Goal: Task Accomplishment & Management: Manage account settings

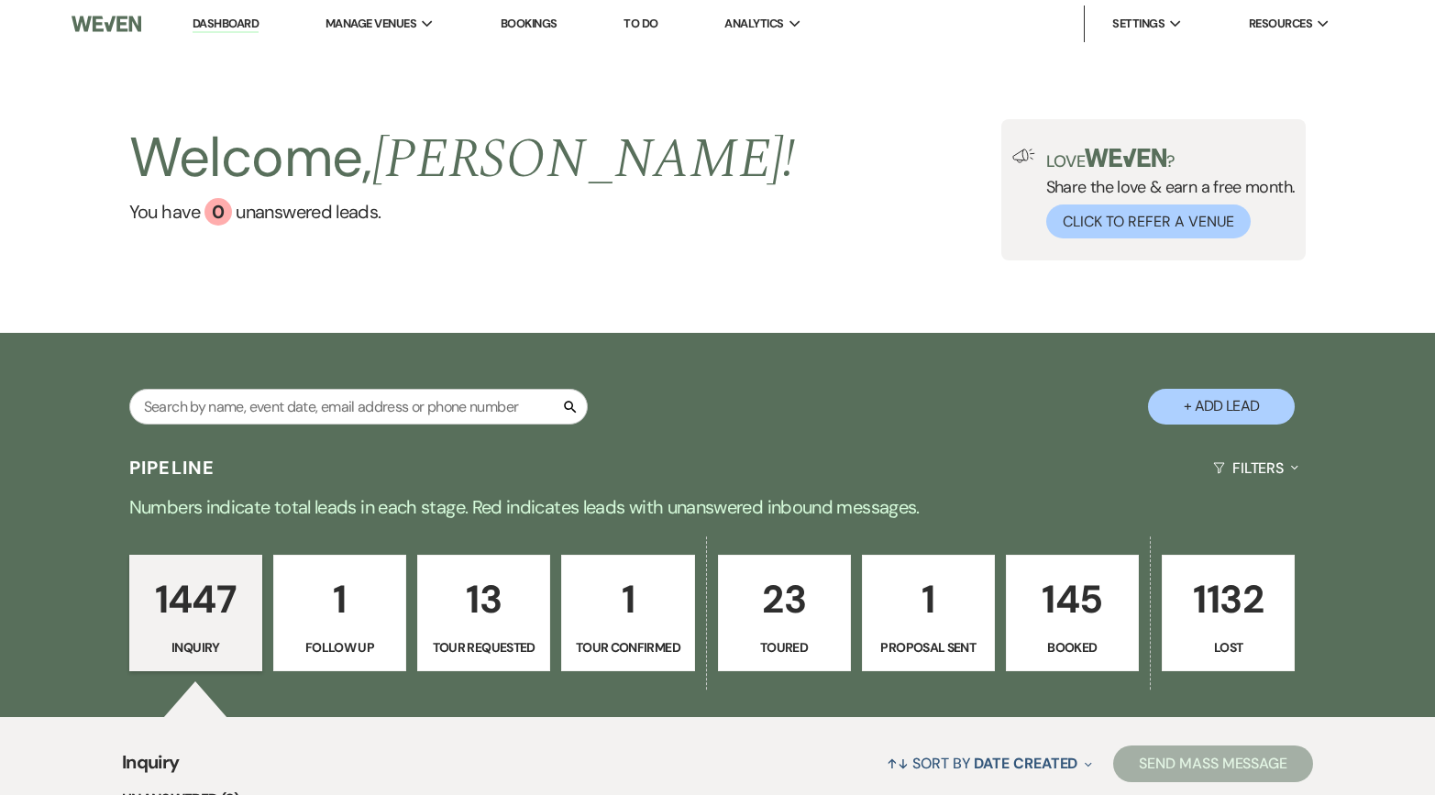
click at [786, 632] on link "23 Toured" at bounding box center [784, 613] width 133 height 117
select select "5"
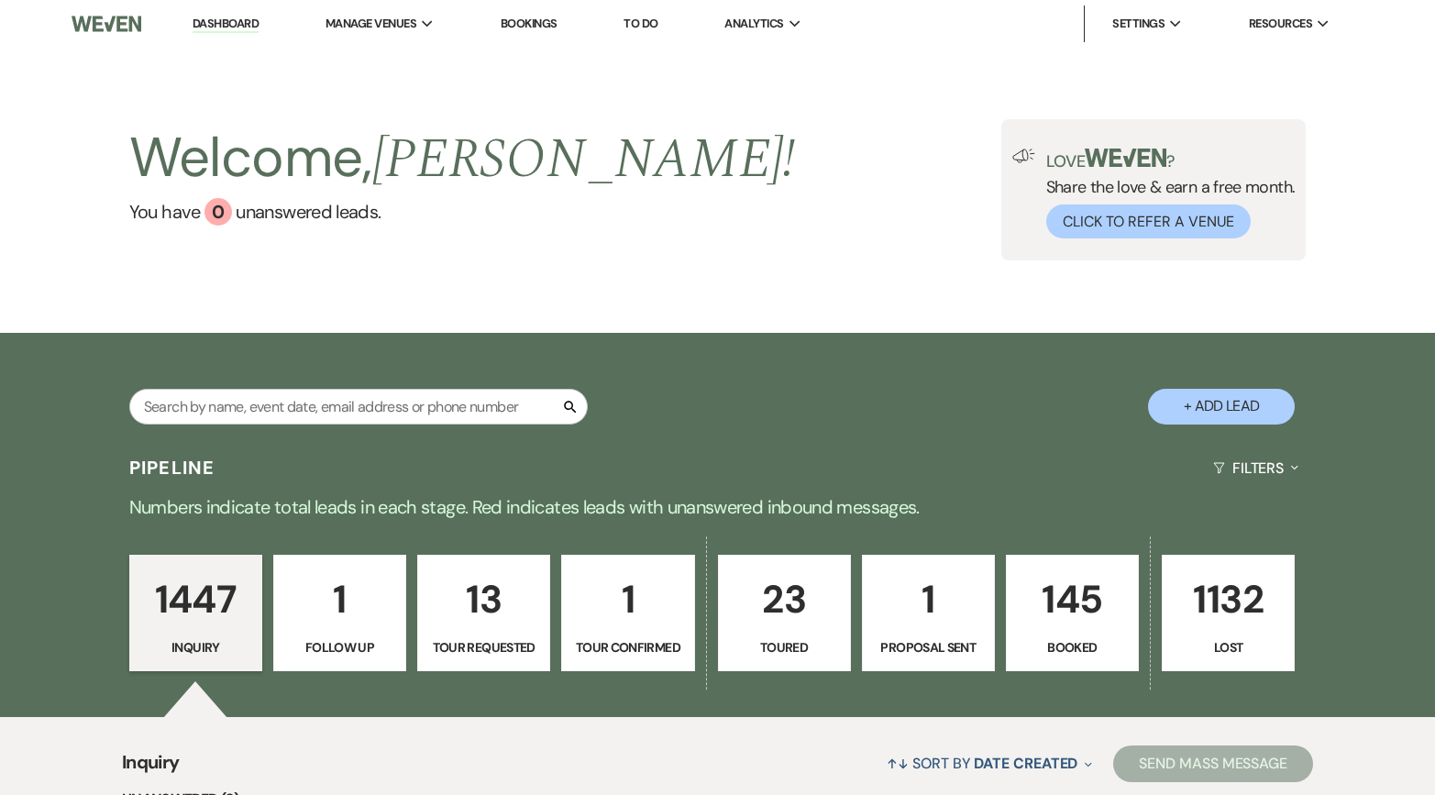
select select "5"
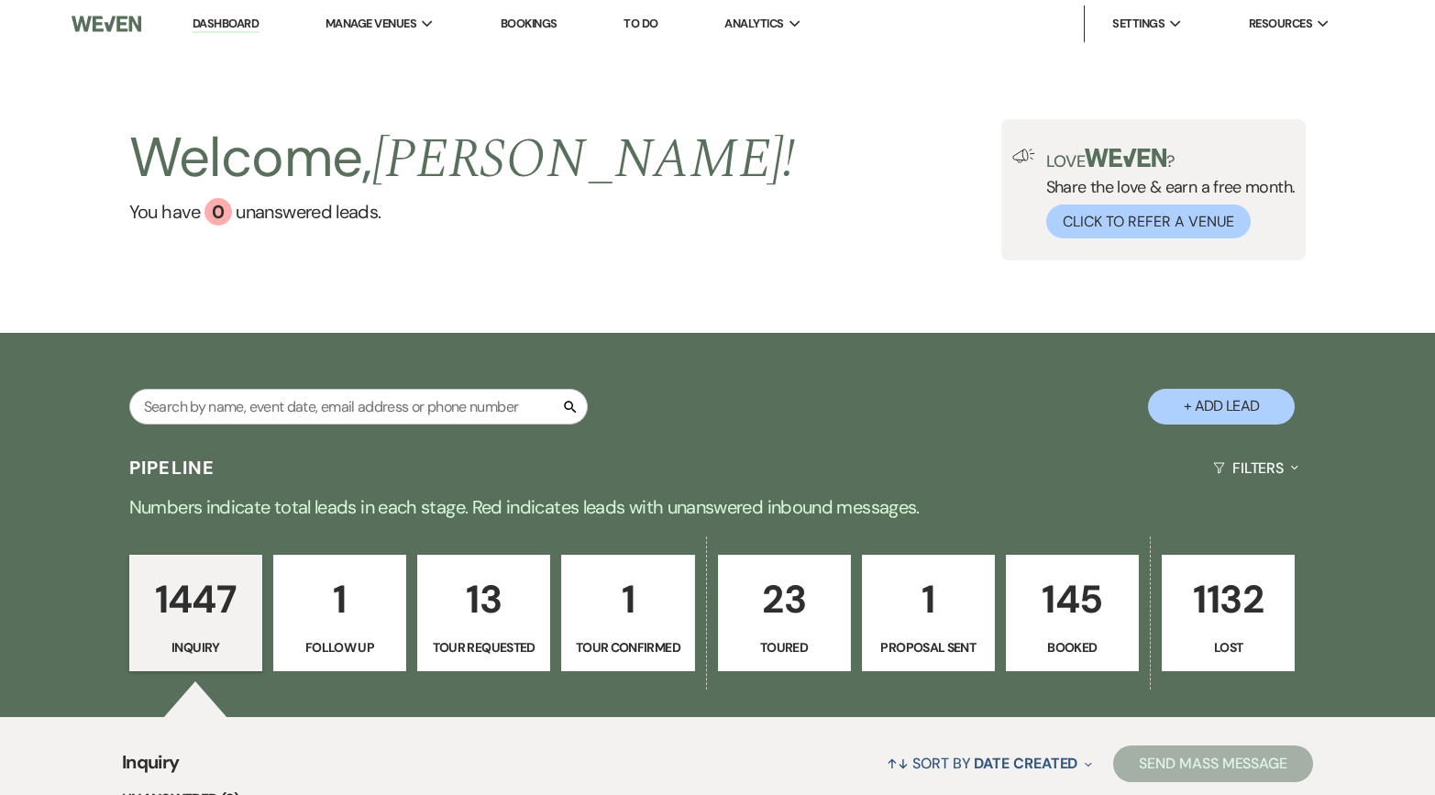
select select "5"
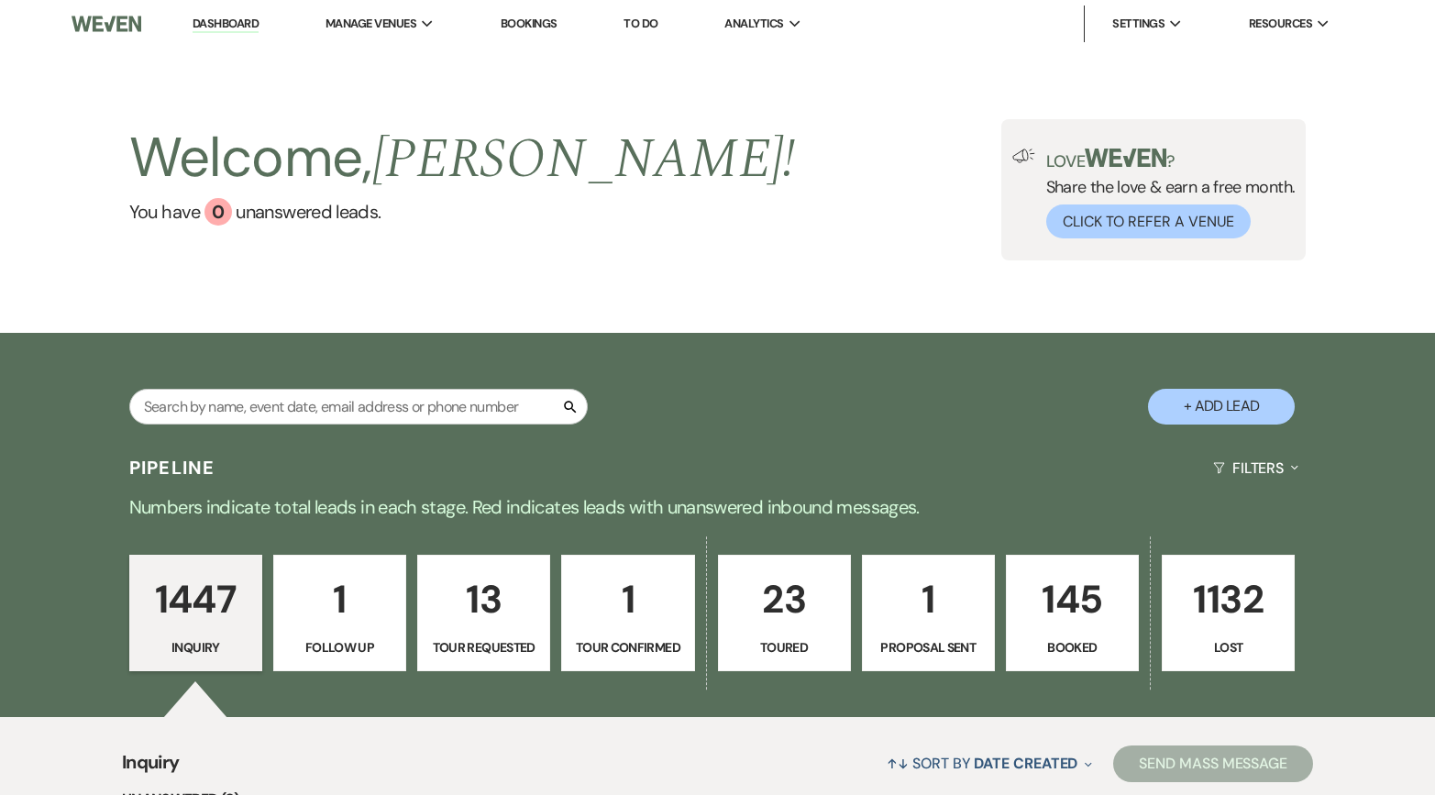
select select "5"
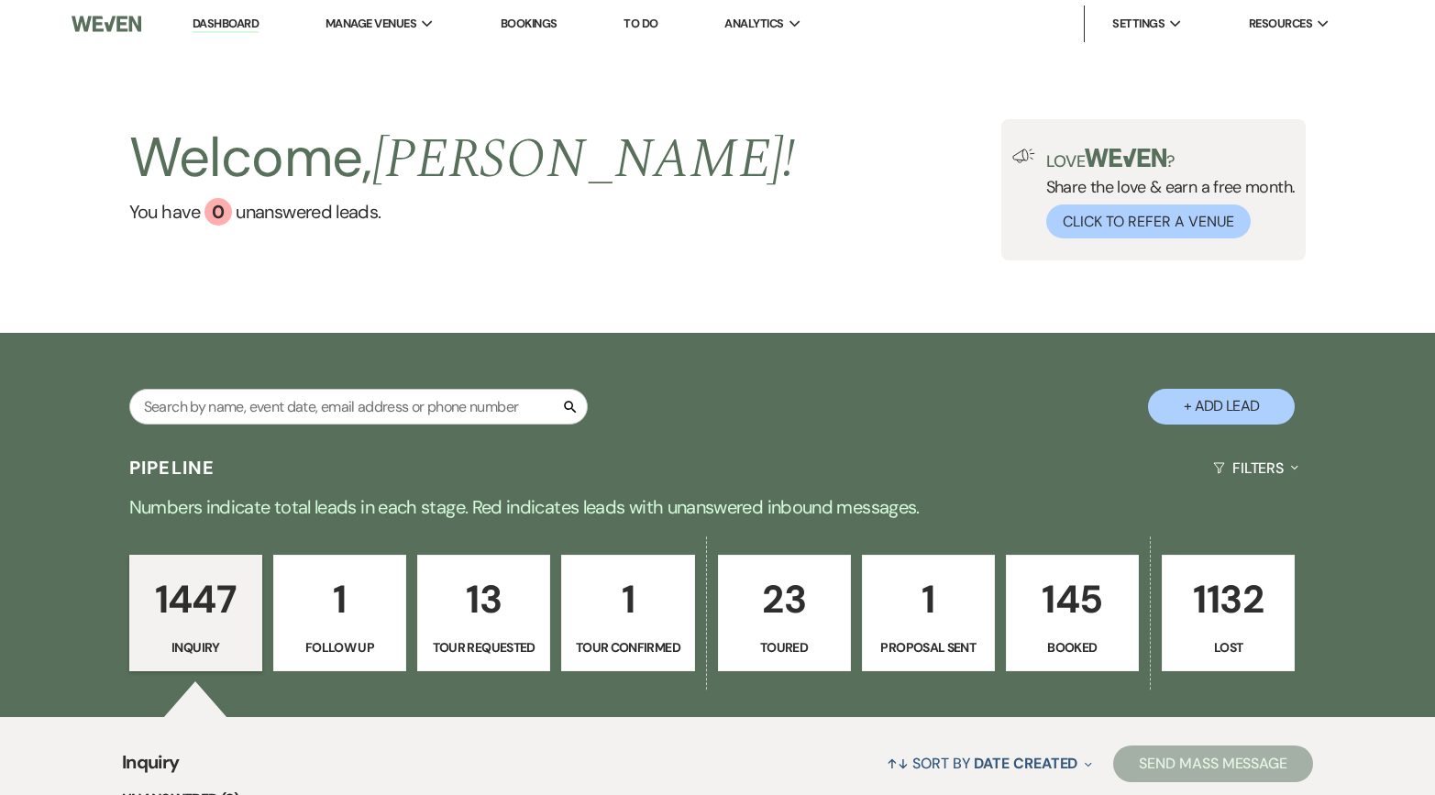
select select "5"
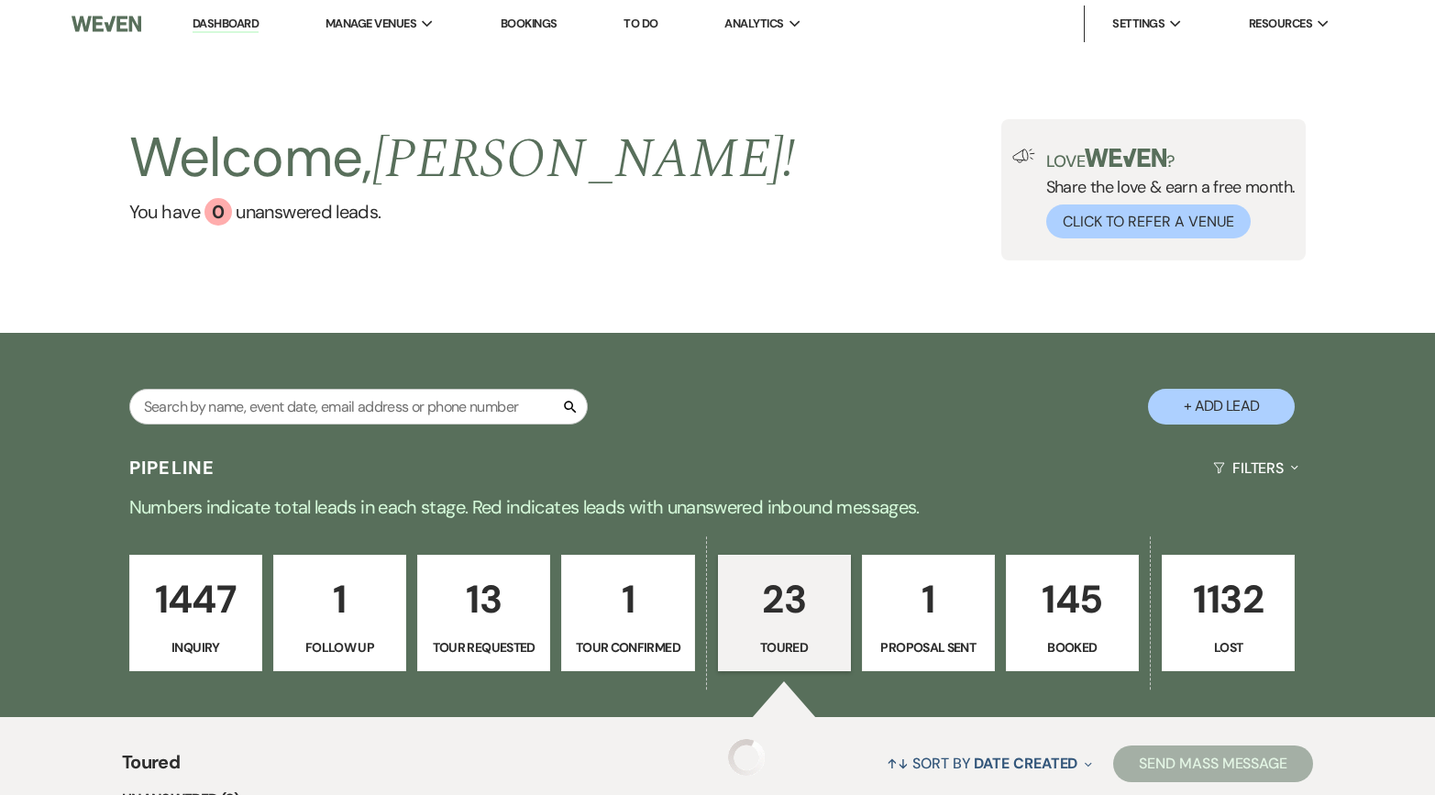
select select "5"
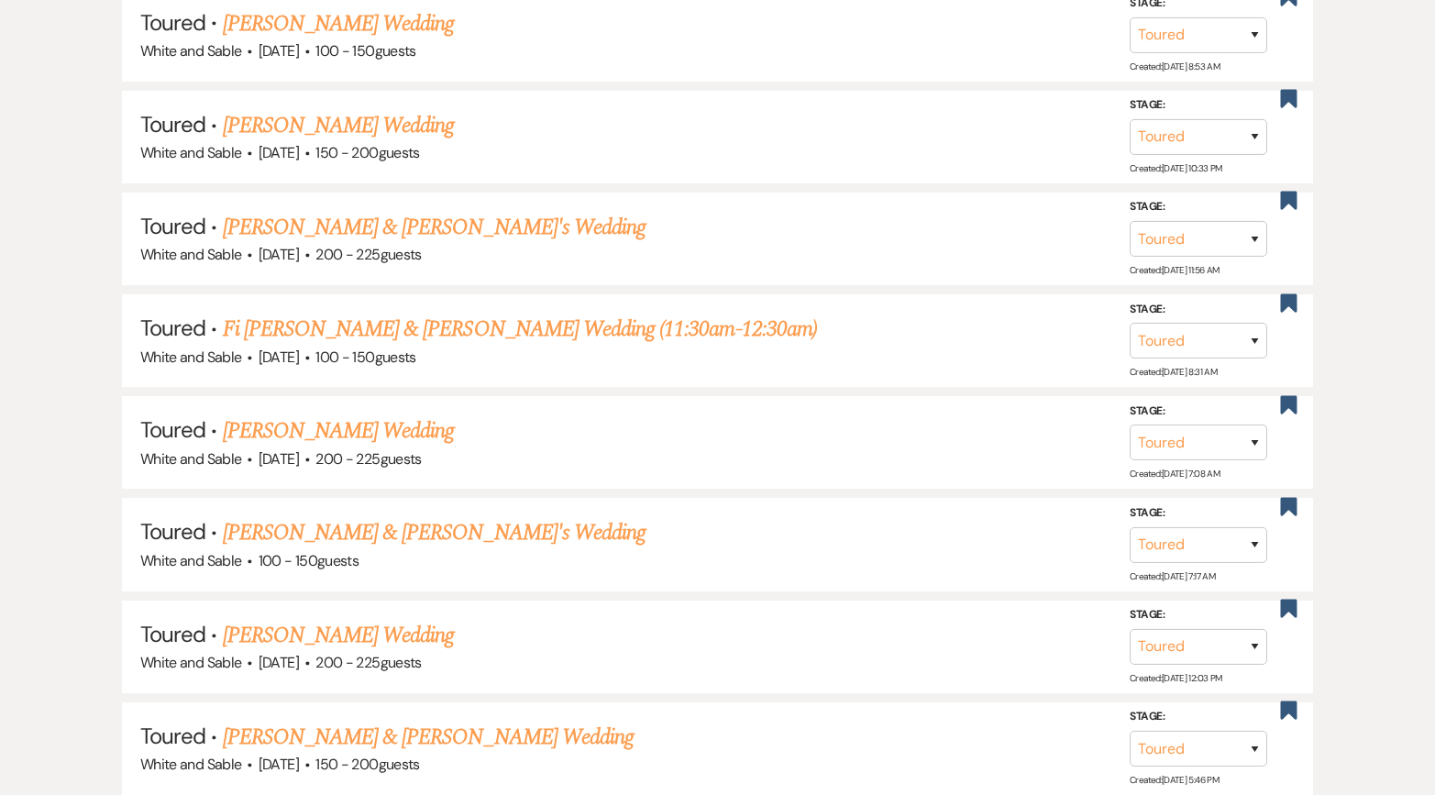
scroll to position [1965, 0]
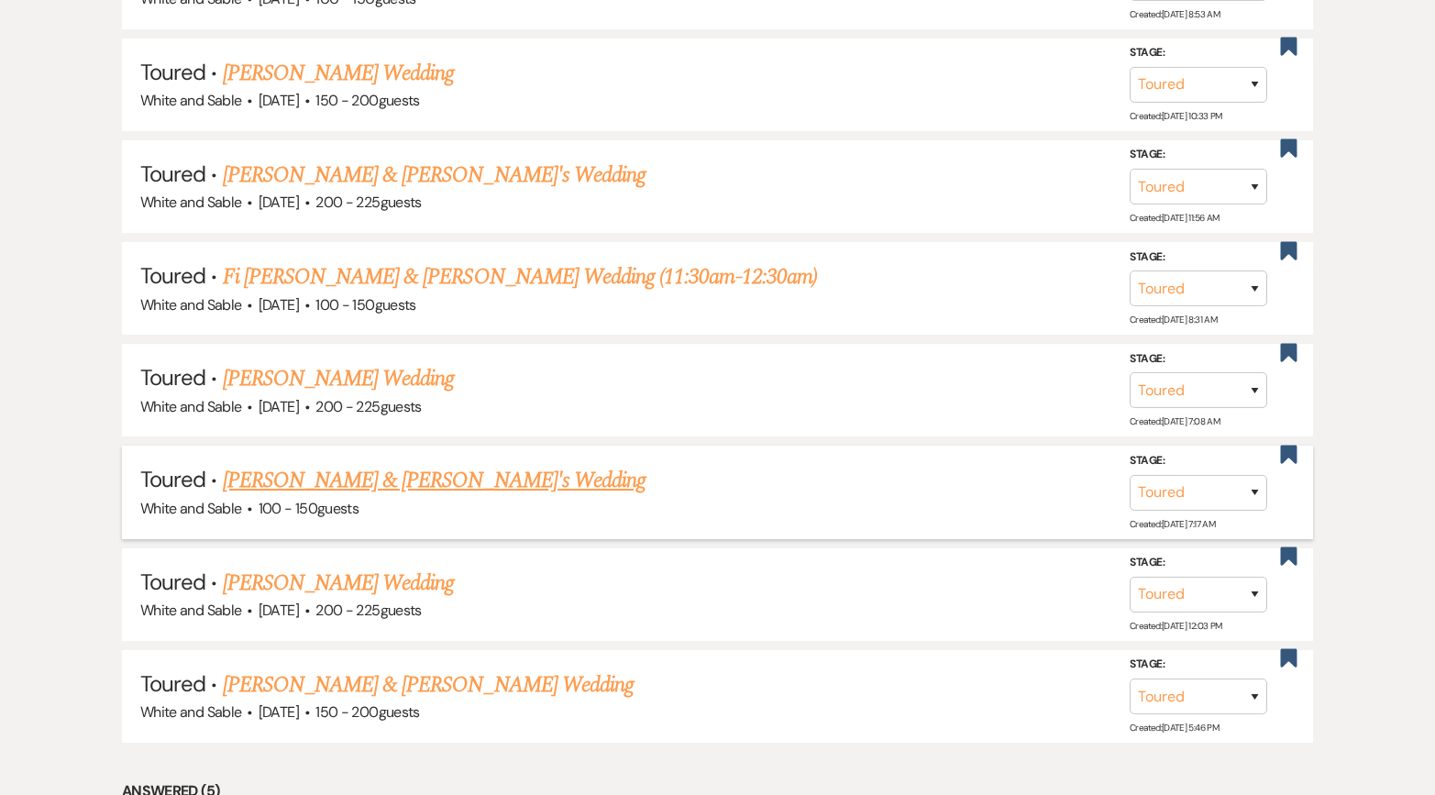
click at [419, 464] on link "[PERSON_NAME] & [PERSON_NAME]'s Wedding" at bounding box center [435, 480] width 424 height 33
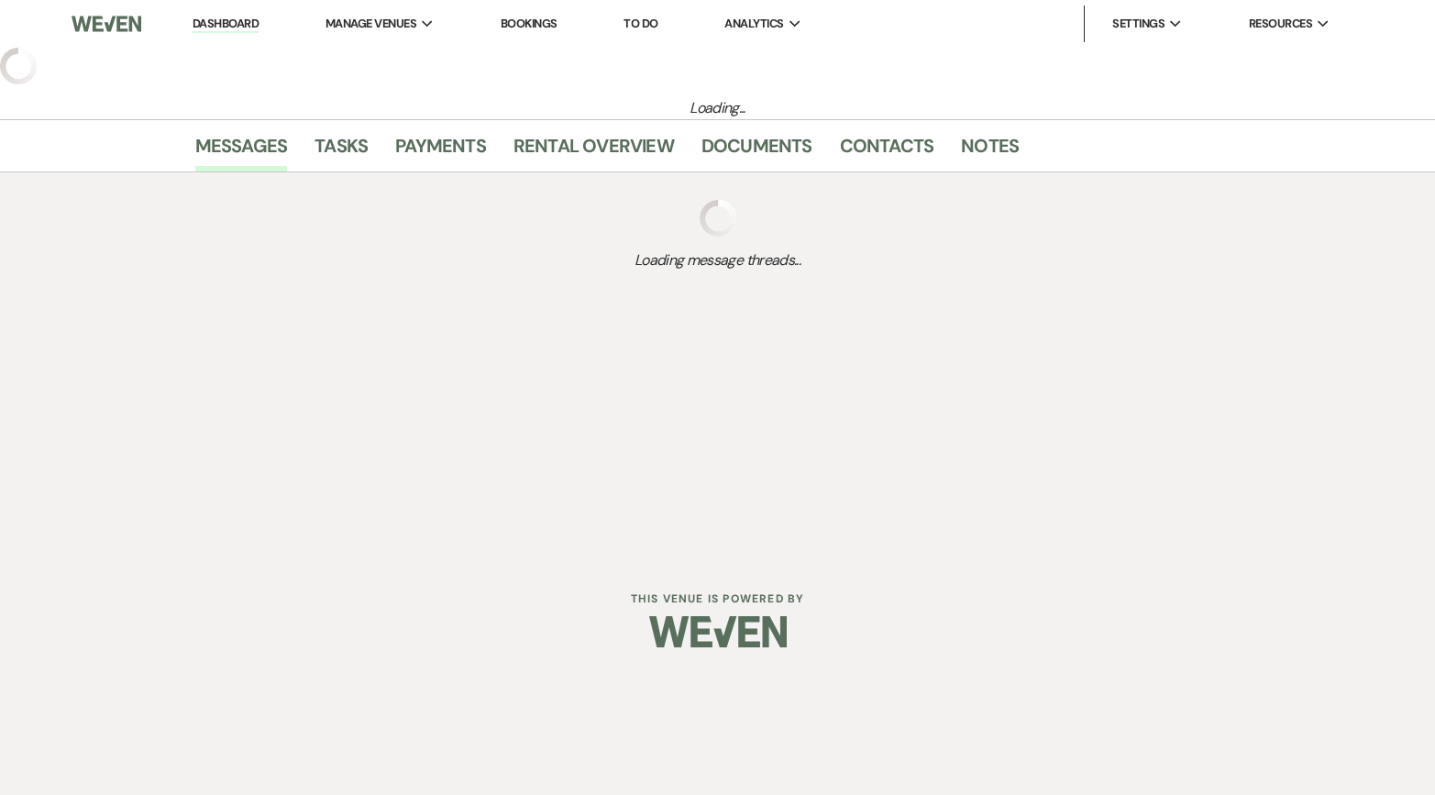
select select "5"
select select "7"
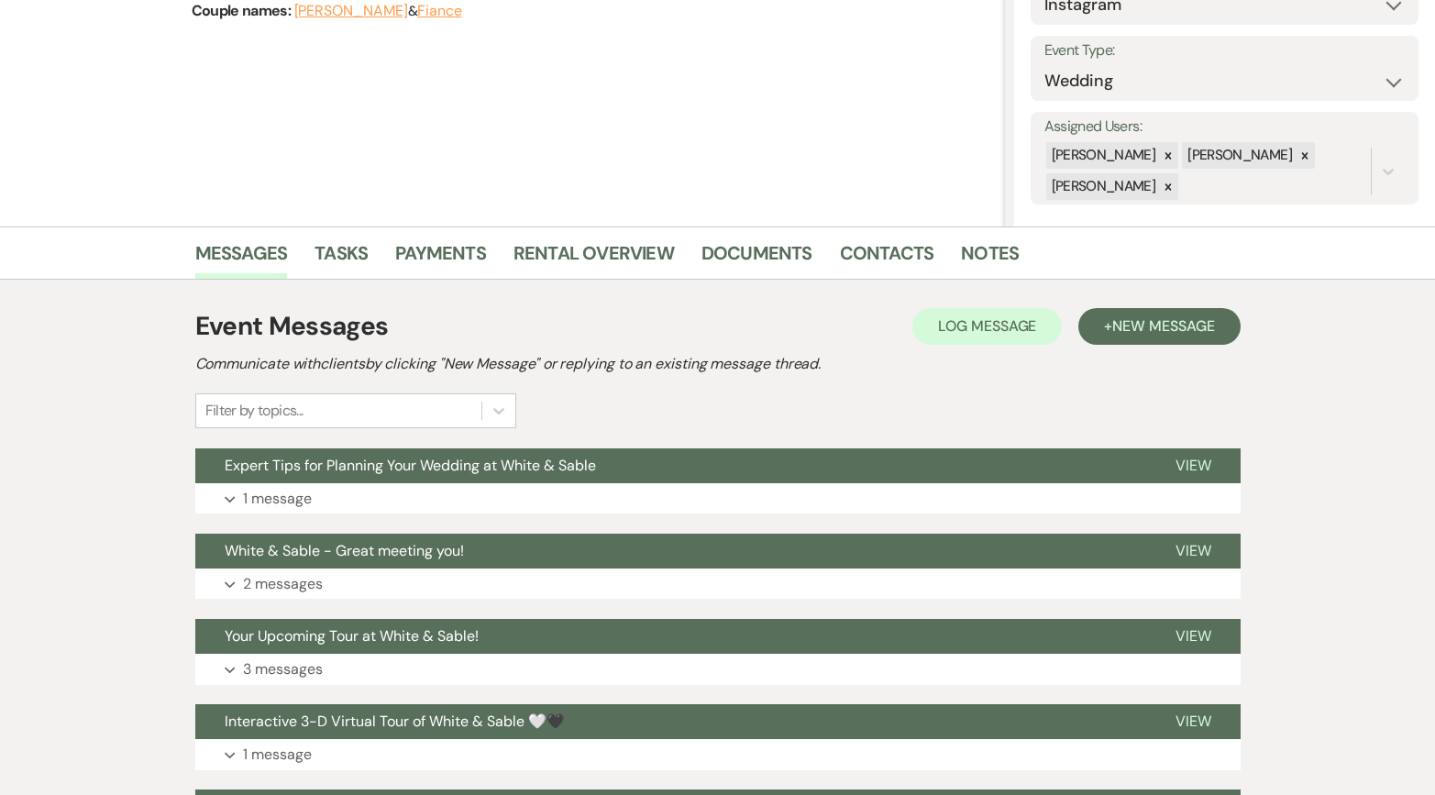
scroll to position [237, 0]
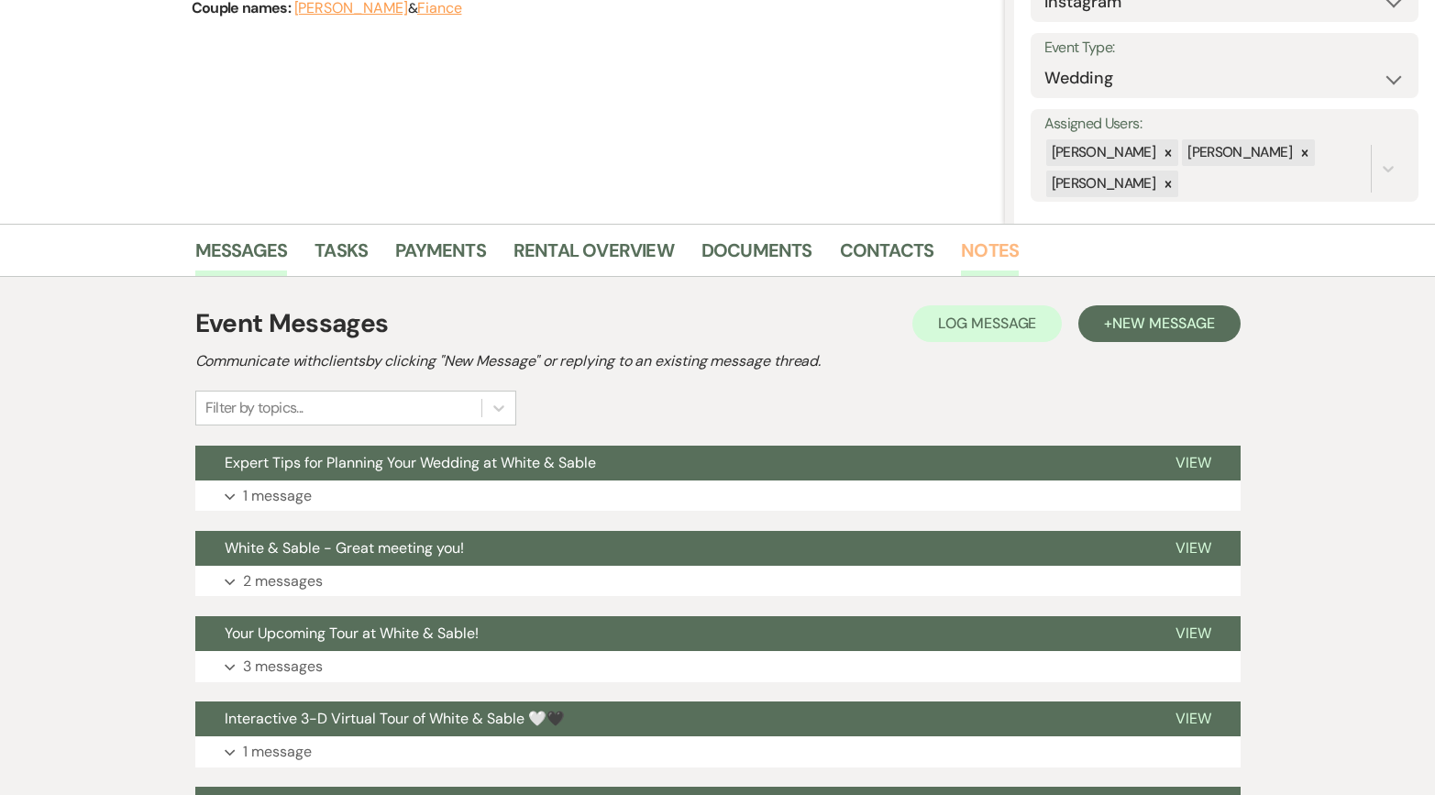
click at [1007, 262] on link "Notes" at bounding box center [990, 256] width 58 height 40
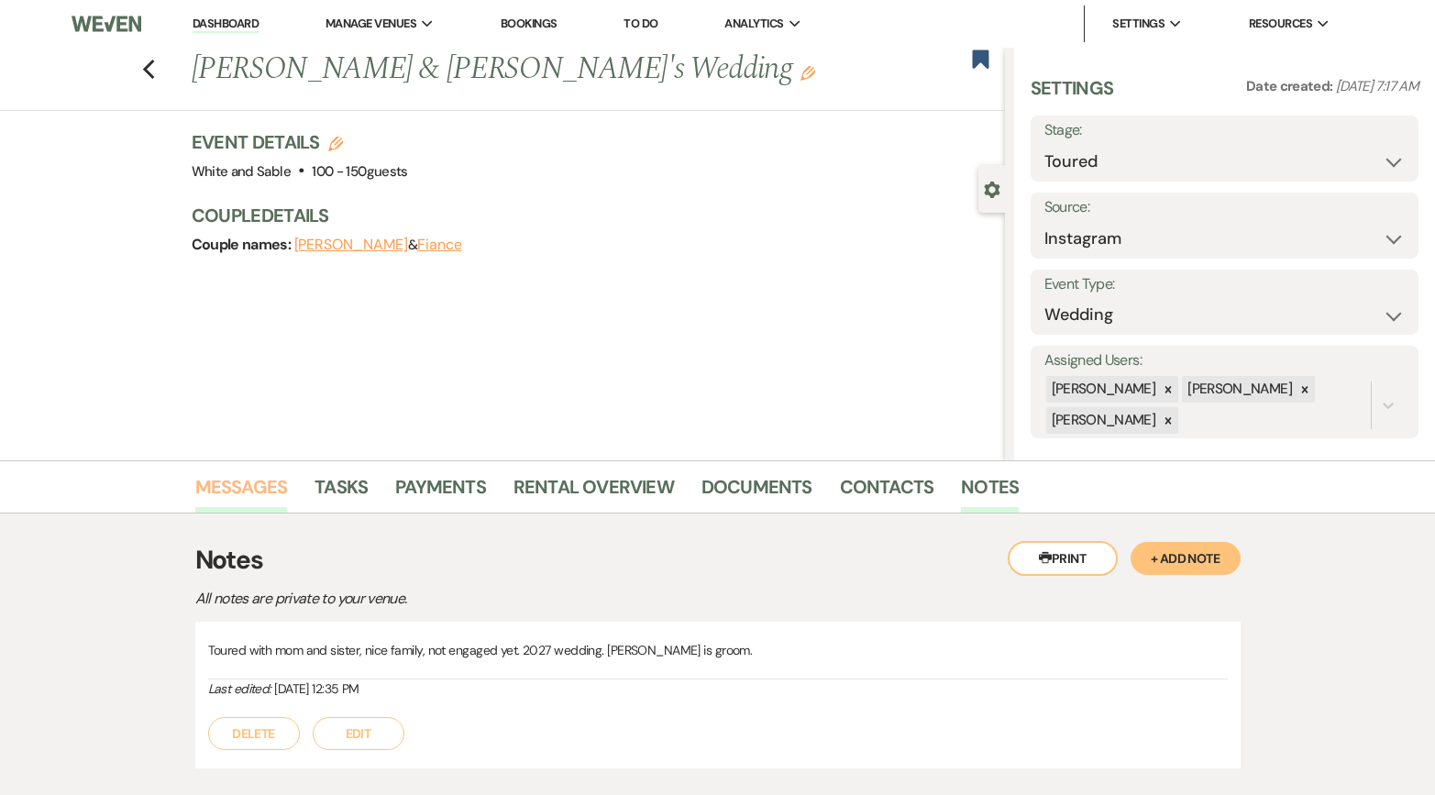
click at [266, 486] on link "Messages" at bounding box center [241, 492] width 93 height 40
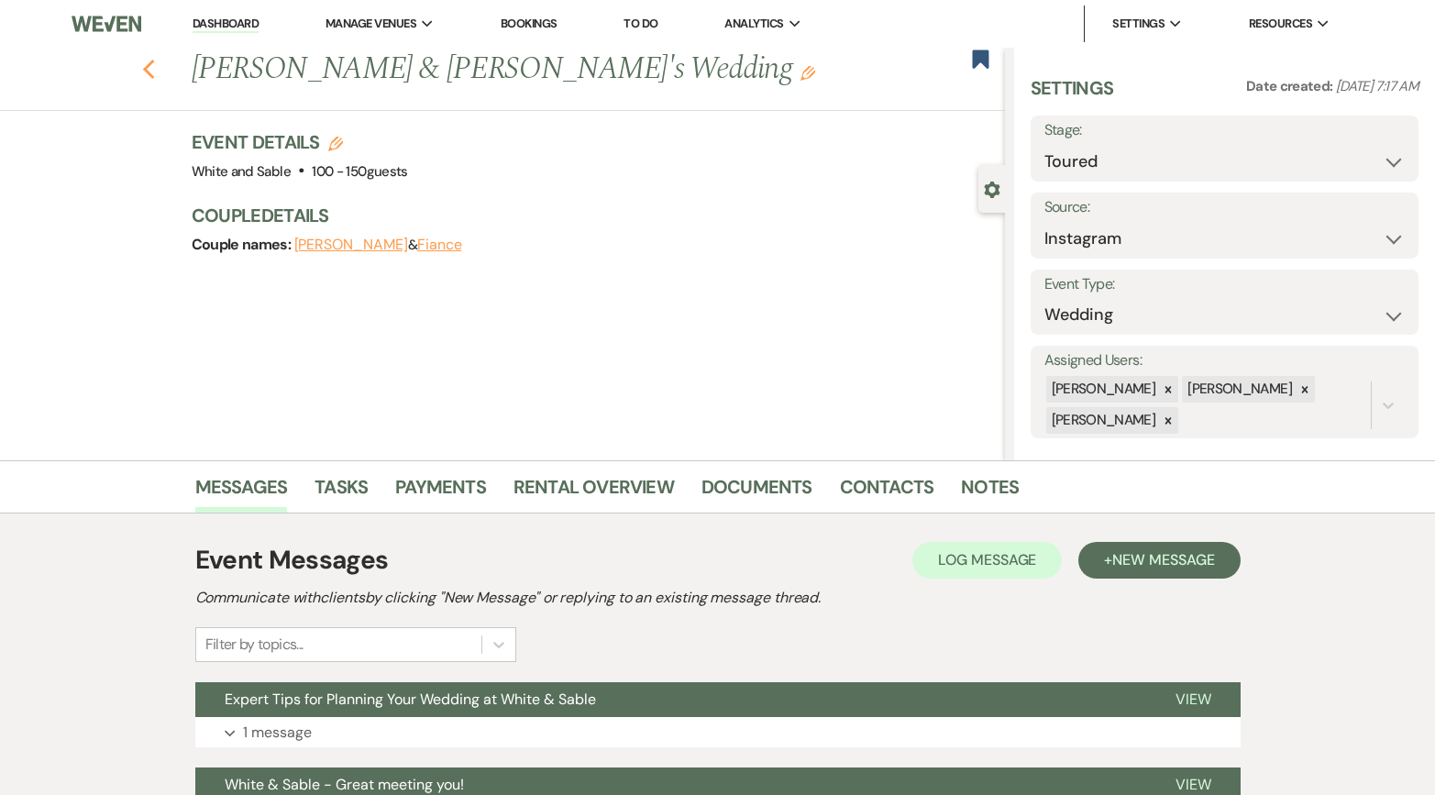
click at [147, 69] on icon "Previous" at bounding box center [149, 70] width 14 height 22
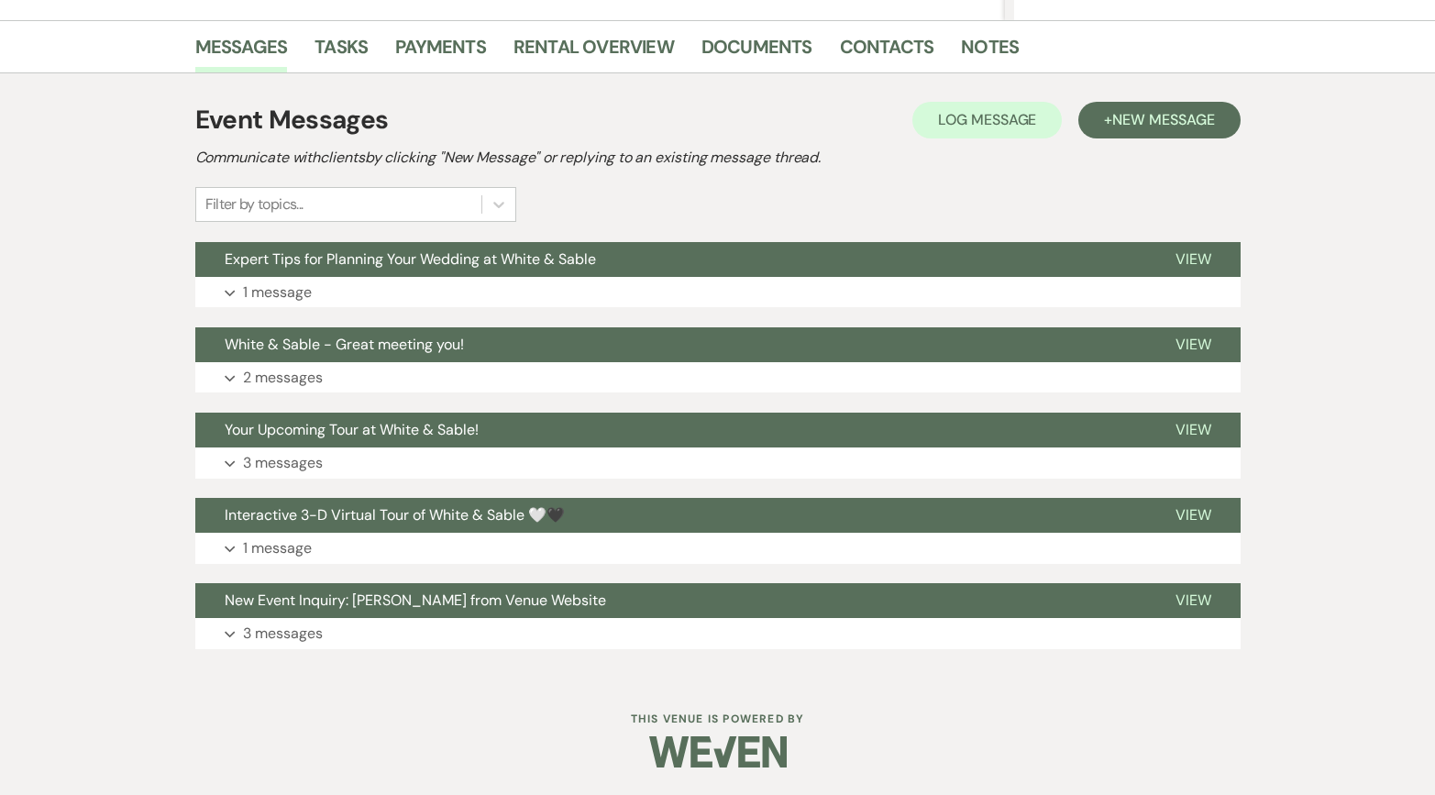
select select "5"
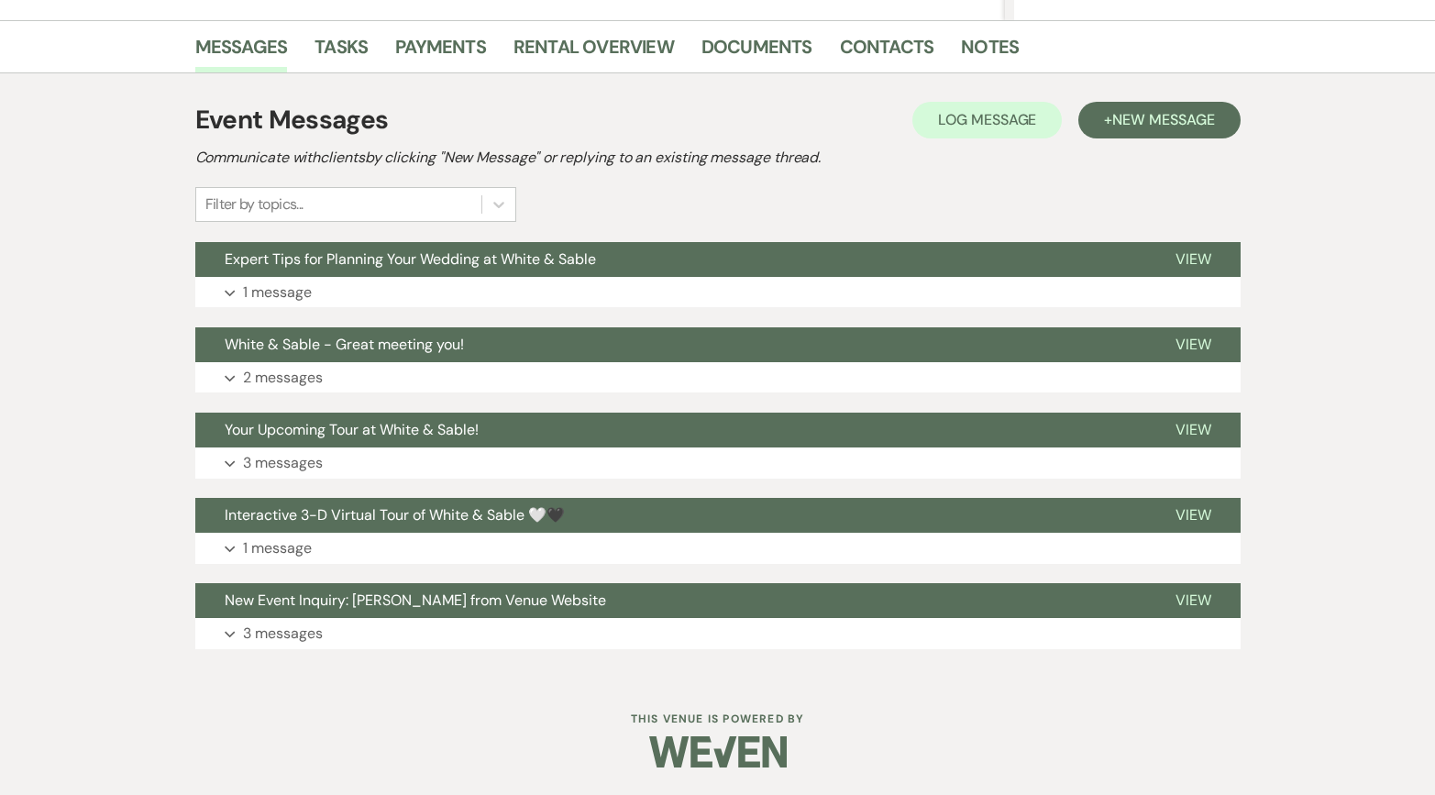
select select "5"
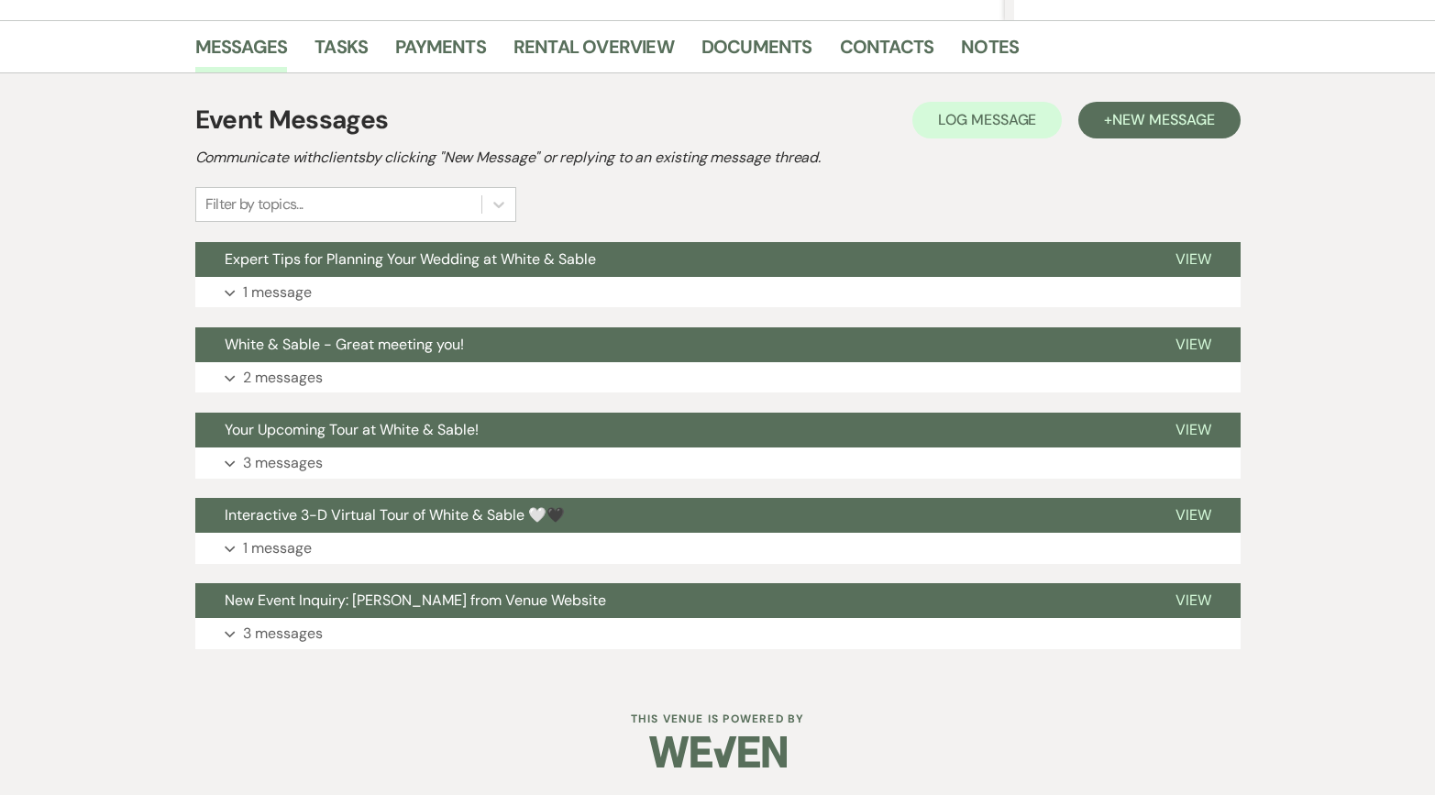
select select "5"
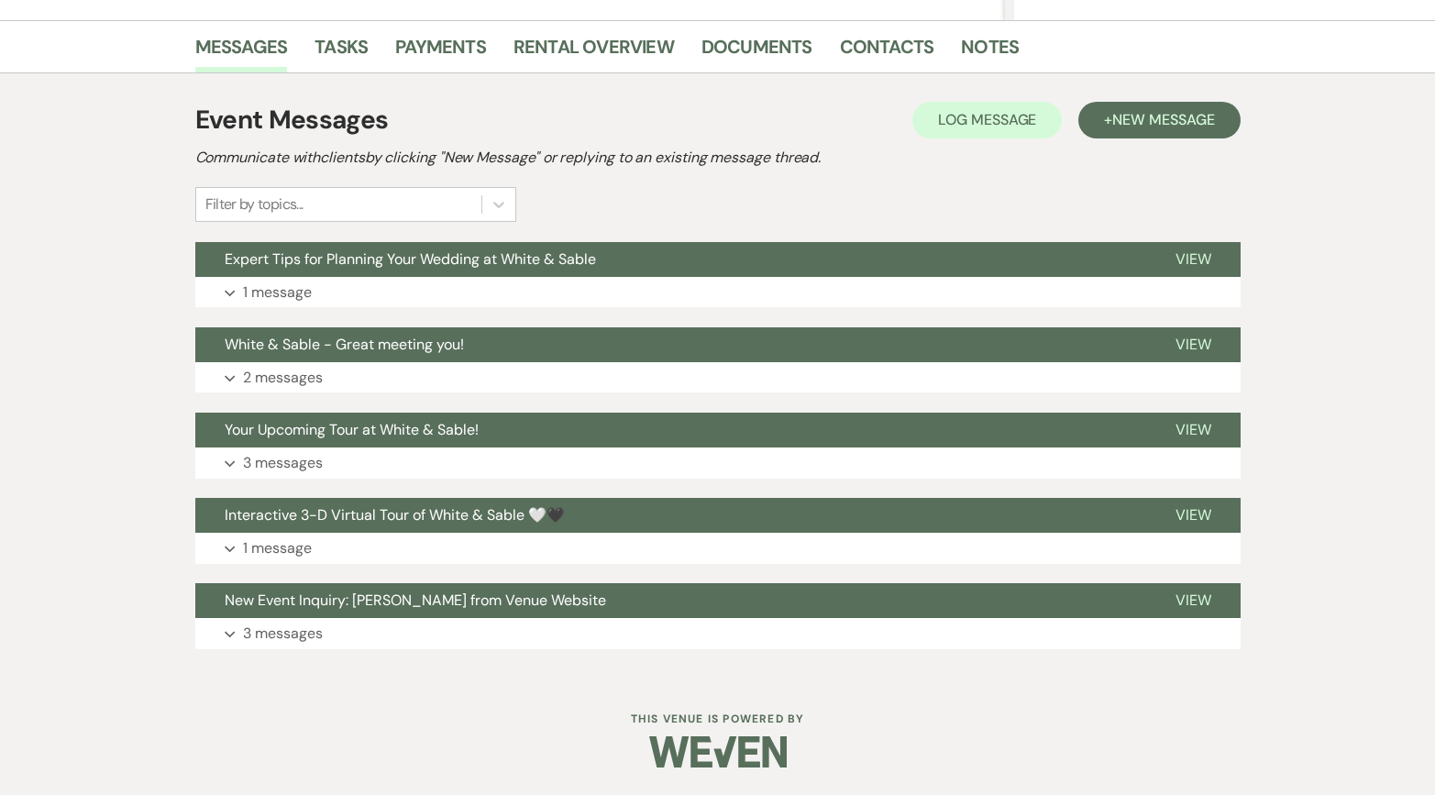
select select "5"
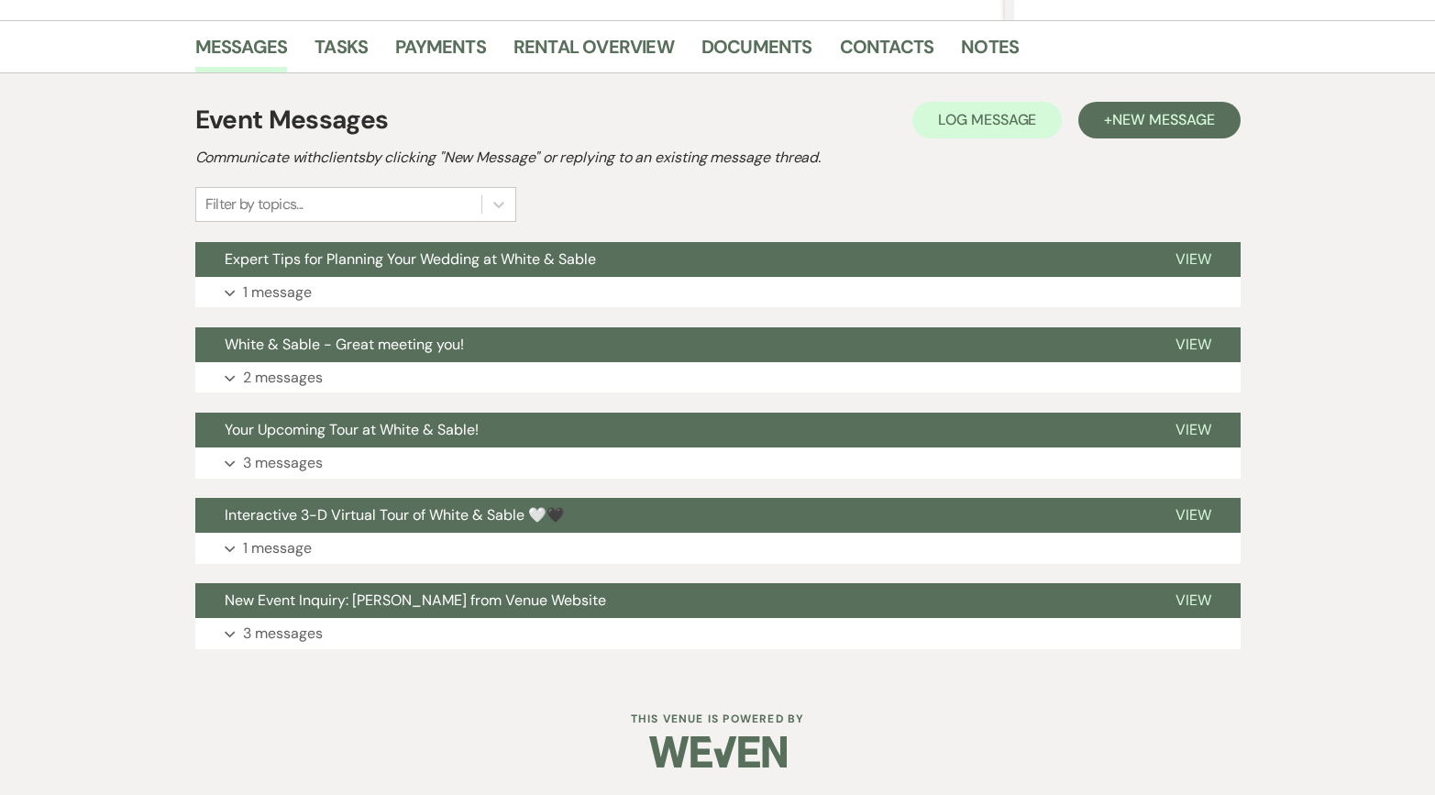
select select "5"
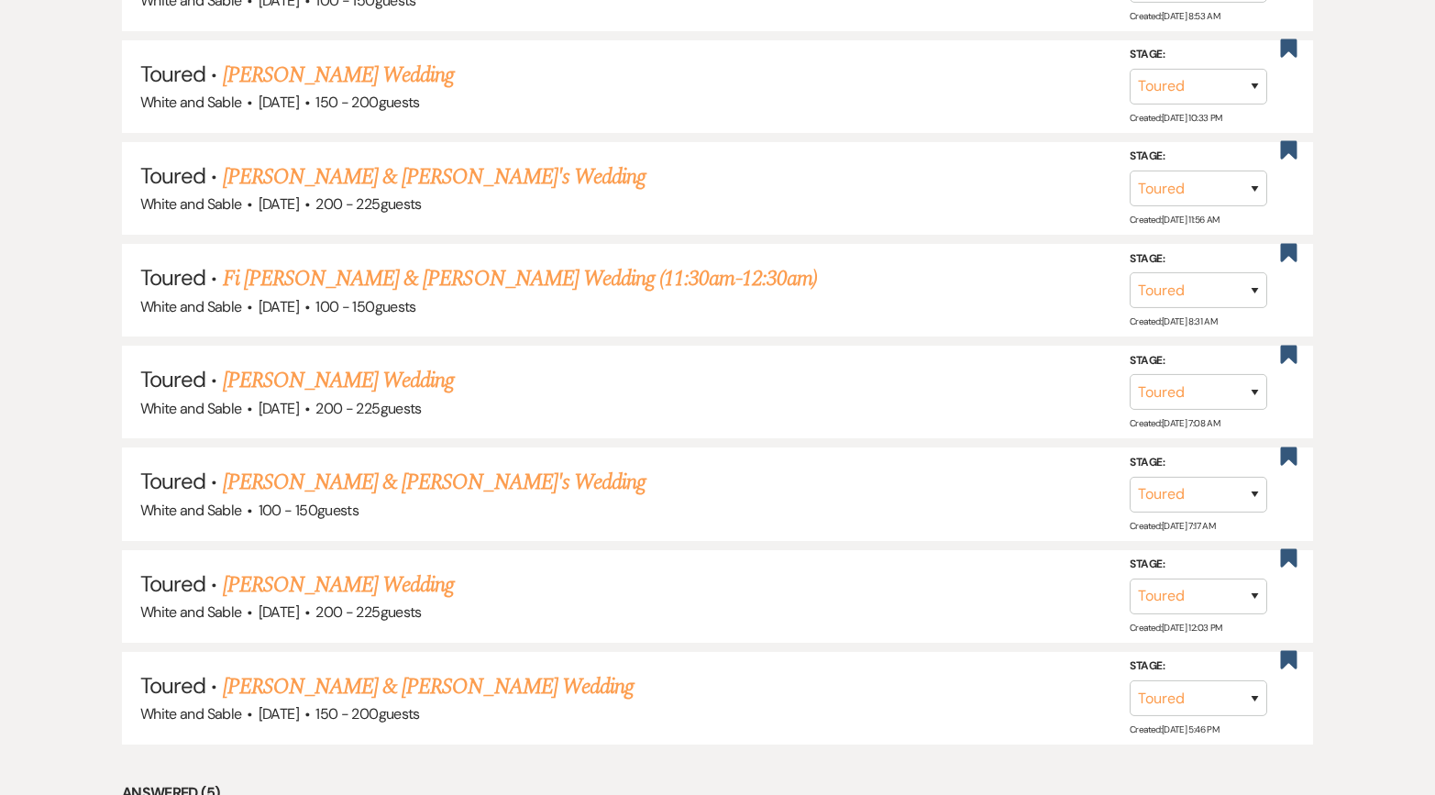
scroll to position [1966, 0]
click at [370, 468] on link "[PERSON_NAME] & [PERSON_NAME]'s Wedding" at bounding box center [435, 480] width 424 height 33
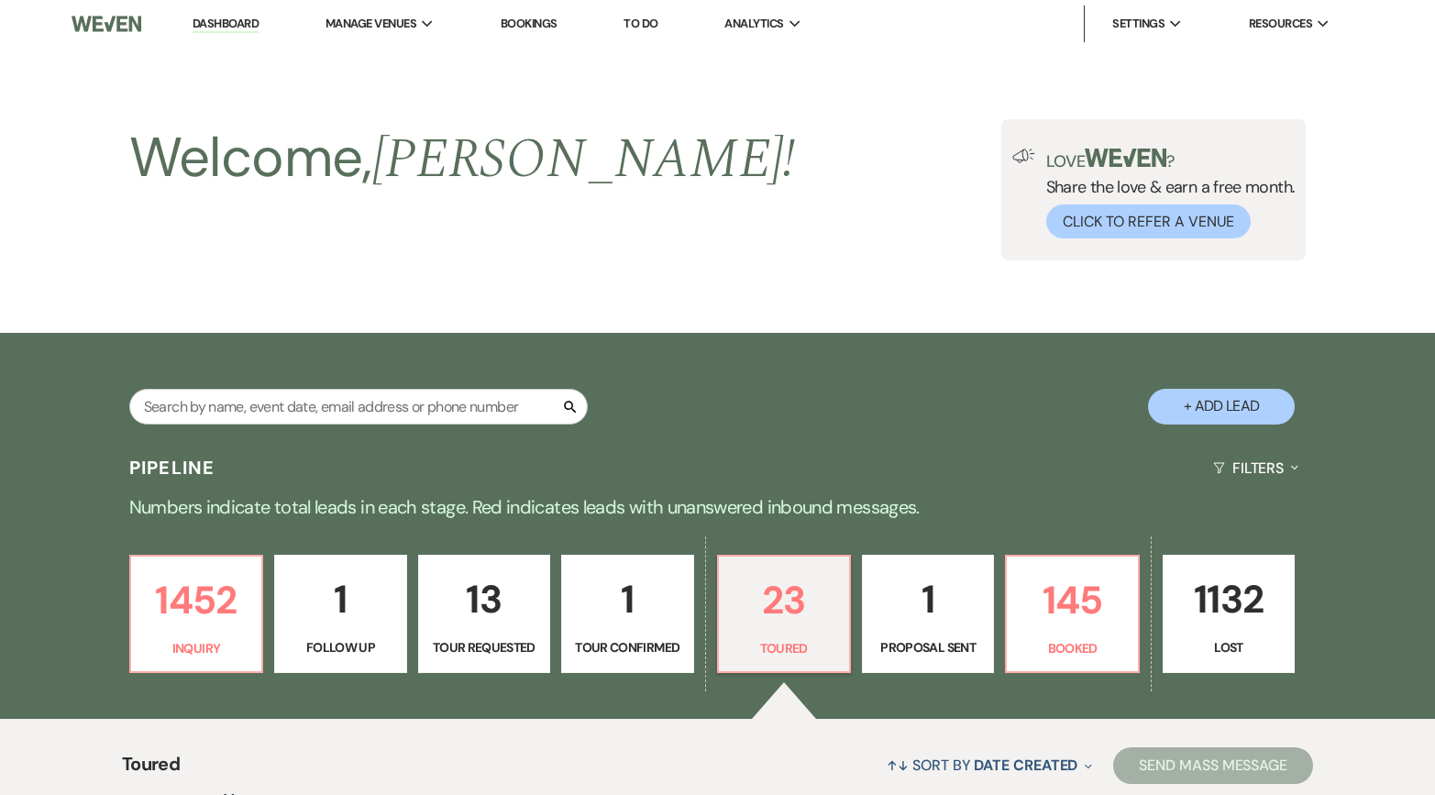
select select "5"
select select "7"
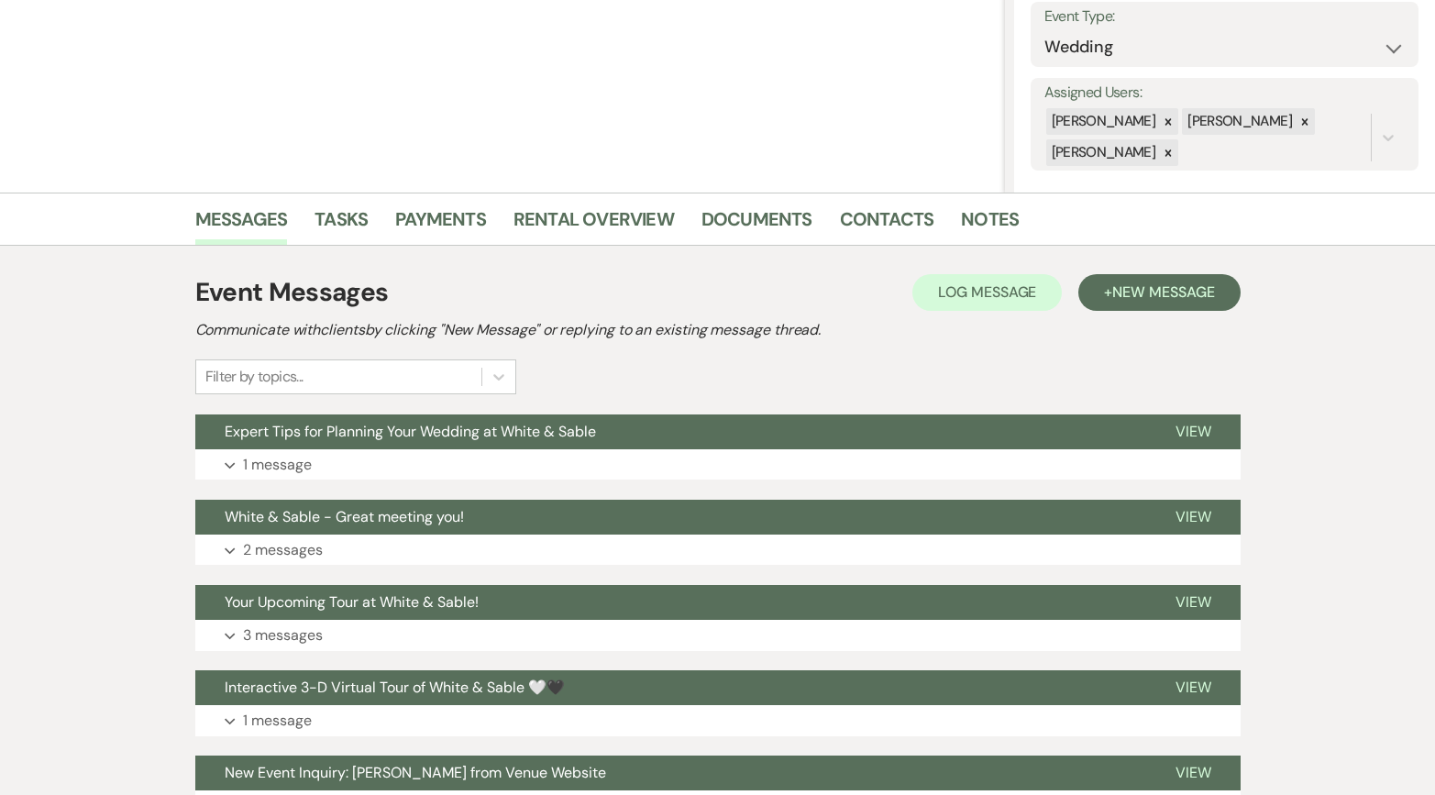
scroll to position [271, 0]
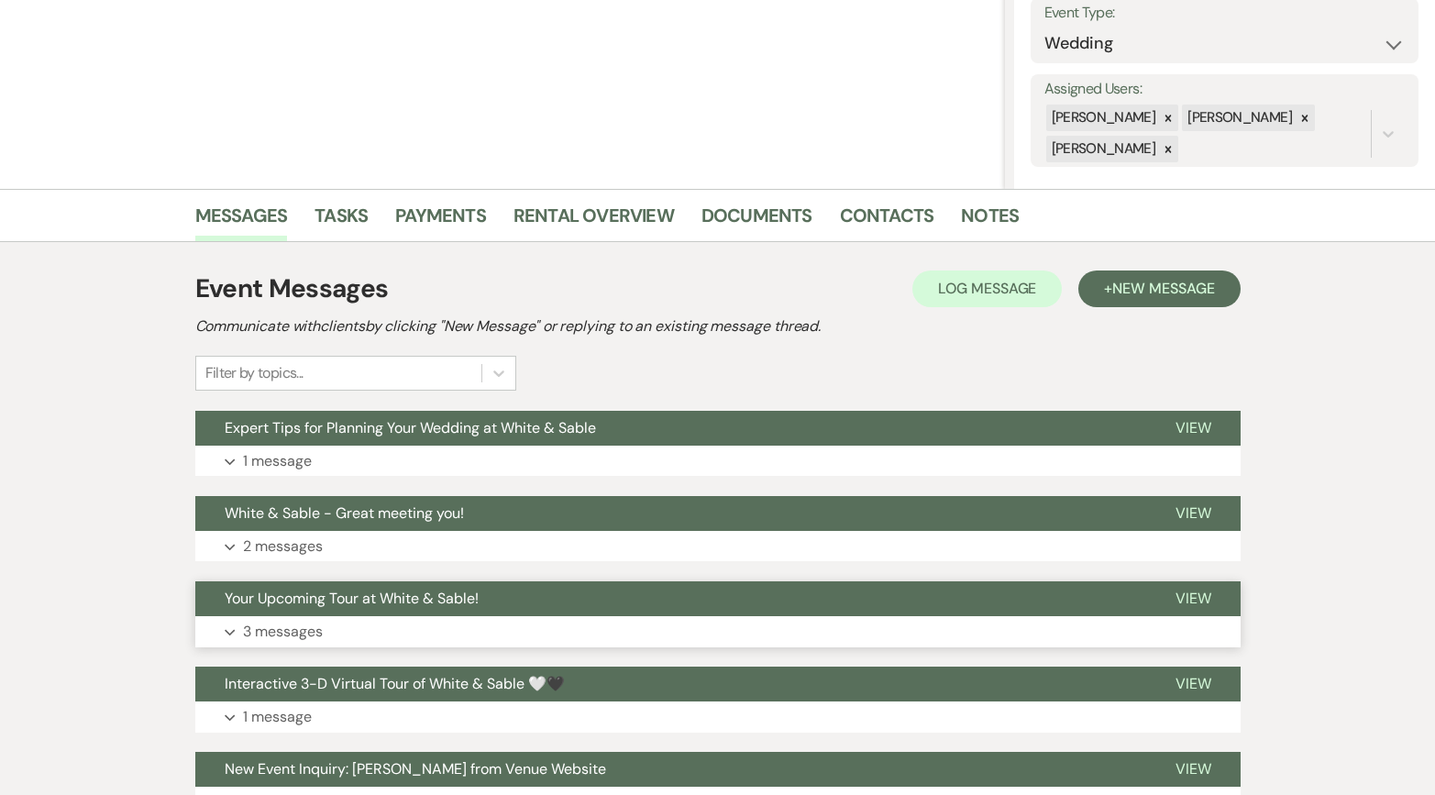
click at [472, 609] on button "Your Upcoming Tour at White & Sable!" at bounding box center [670, 598] width 951 height 35
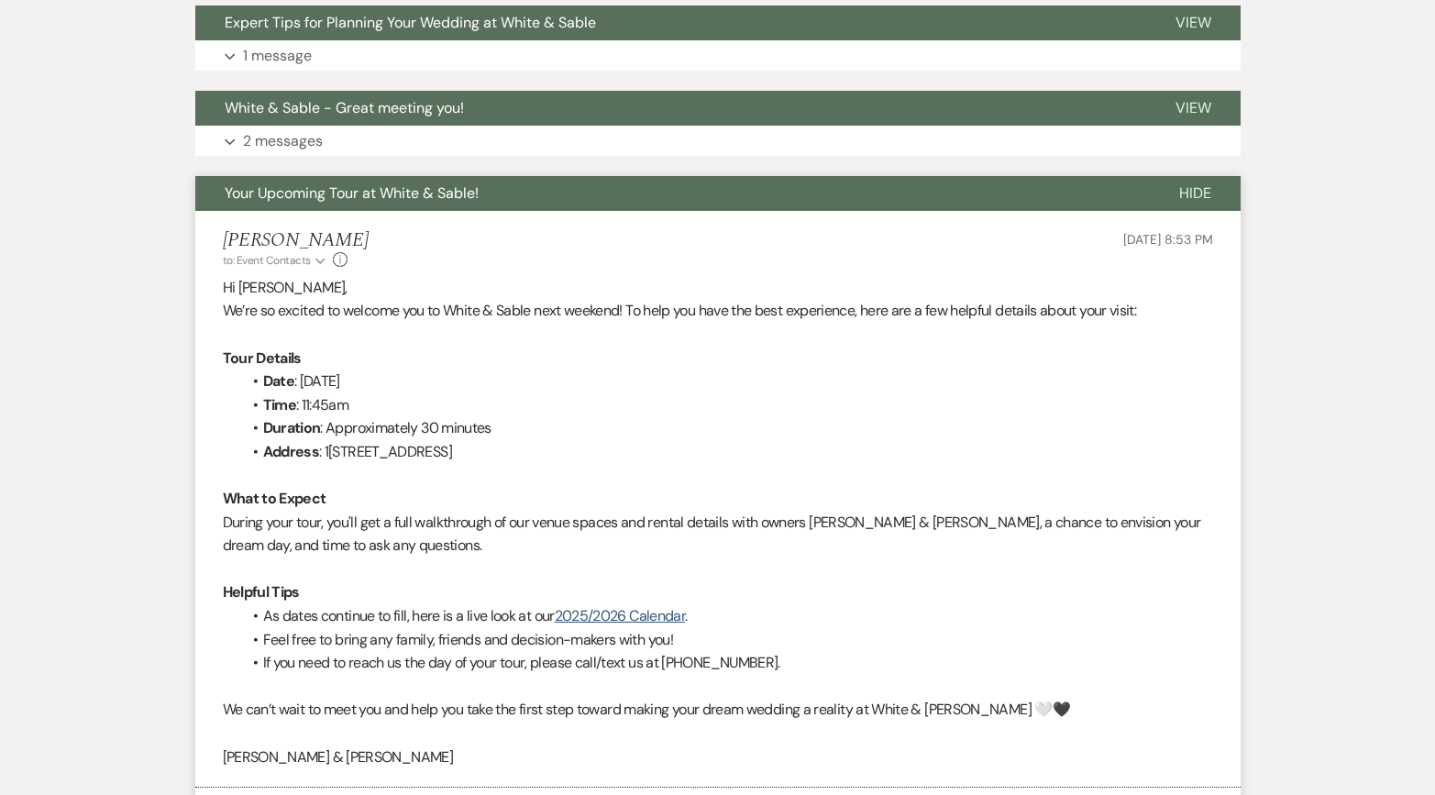
scroll to position [692, 0]
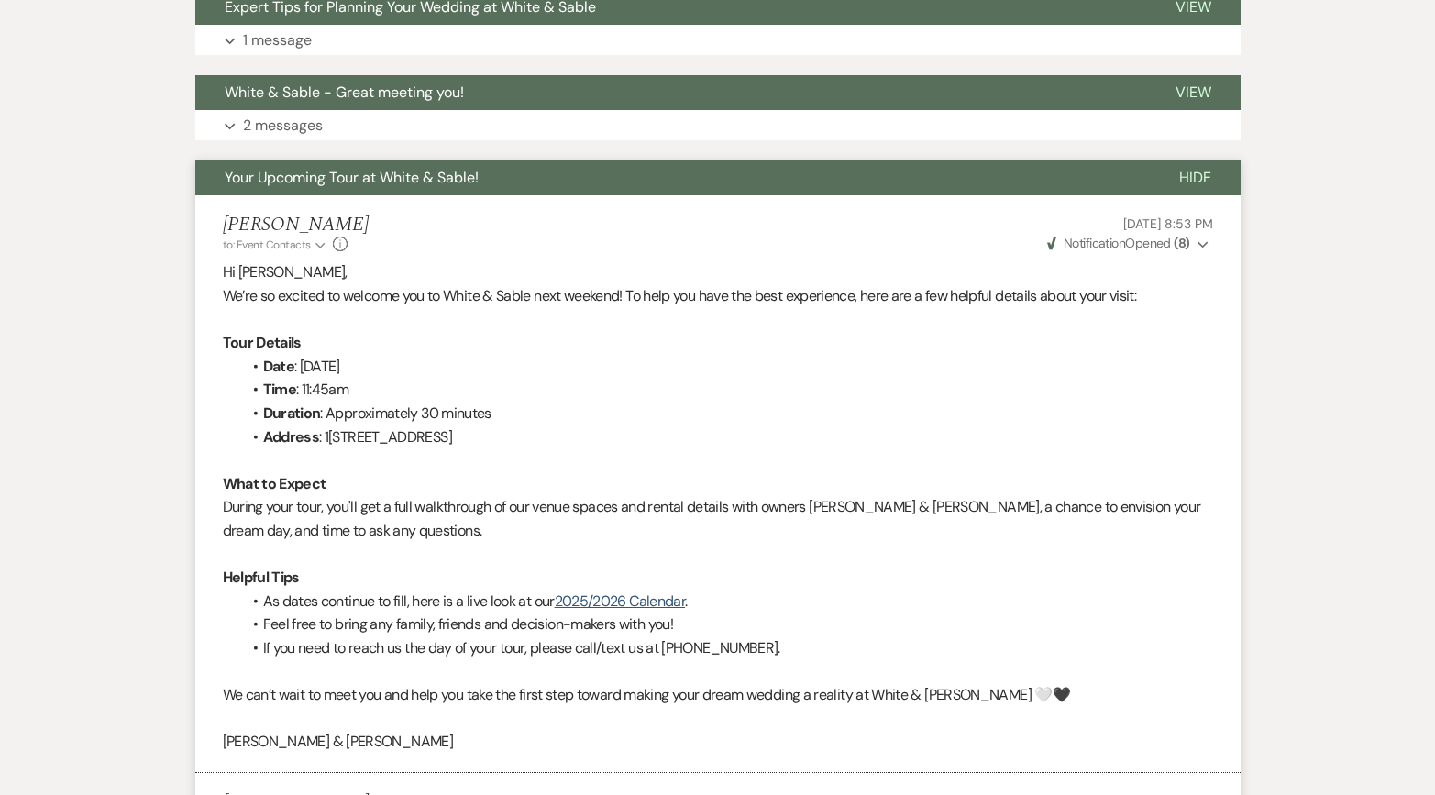
drag, startPoint x: 585, startPoint y: 431, endPoint x: 218, endPoint y: 271, distance: 400.4
click at [218, 271] on li "[PERSON_NAME] to: Event Contacts Expand Info [DATE] 8:53 PM Weven Check Notific…" at bounding box center [718, 484] width 1046 height 578
copy div "Hi [PERSON_NAME], We’re so excited to welcome you to White & Sable next weekend…"
click at [1190, 184] on span "Hide" at bounding box center [1195, 177] width 32 height 19
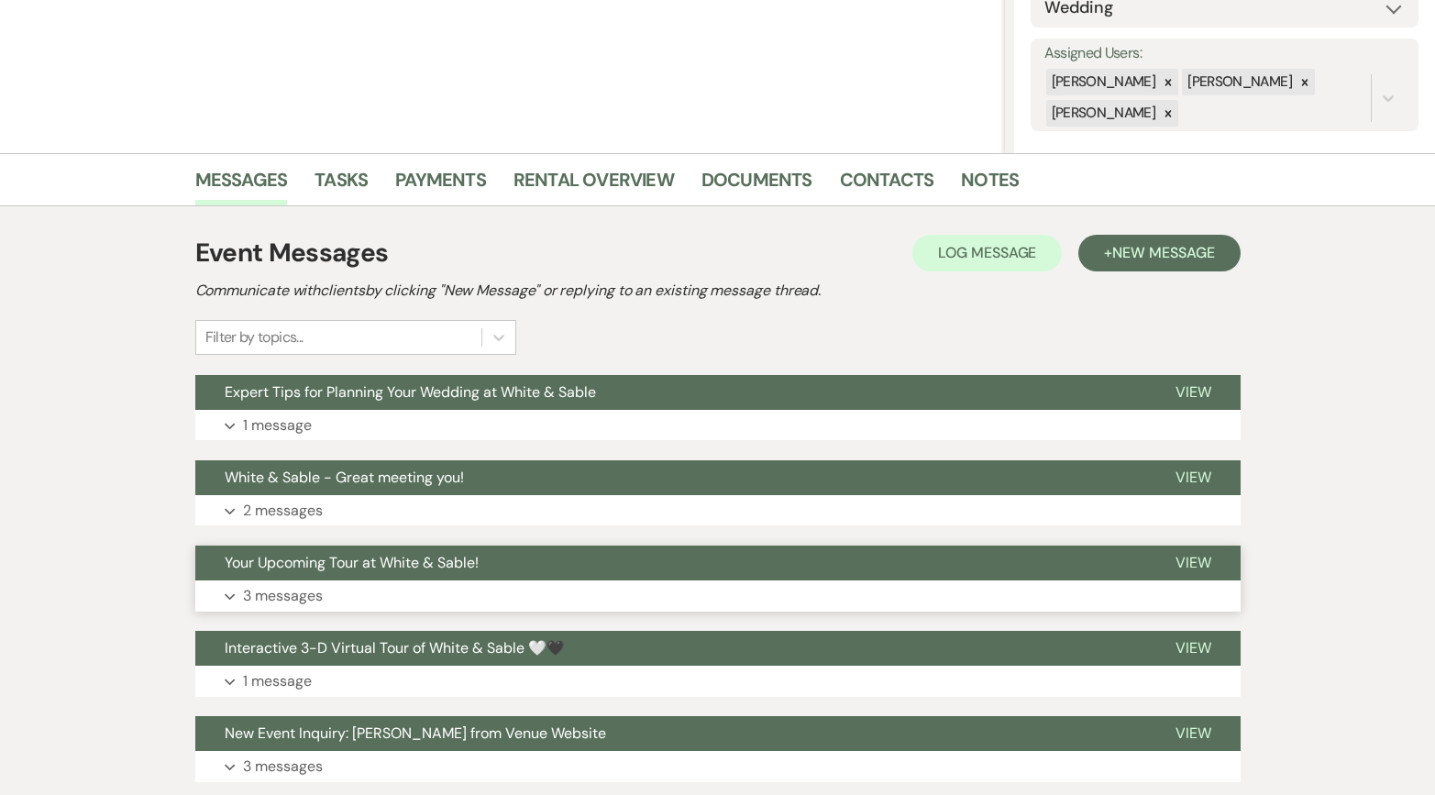
scroll to position [81, 0]
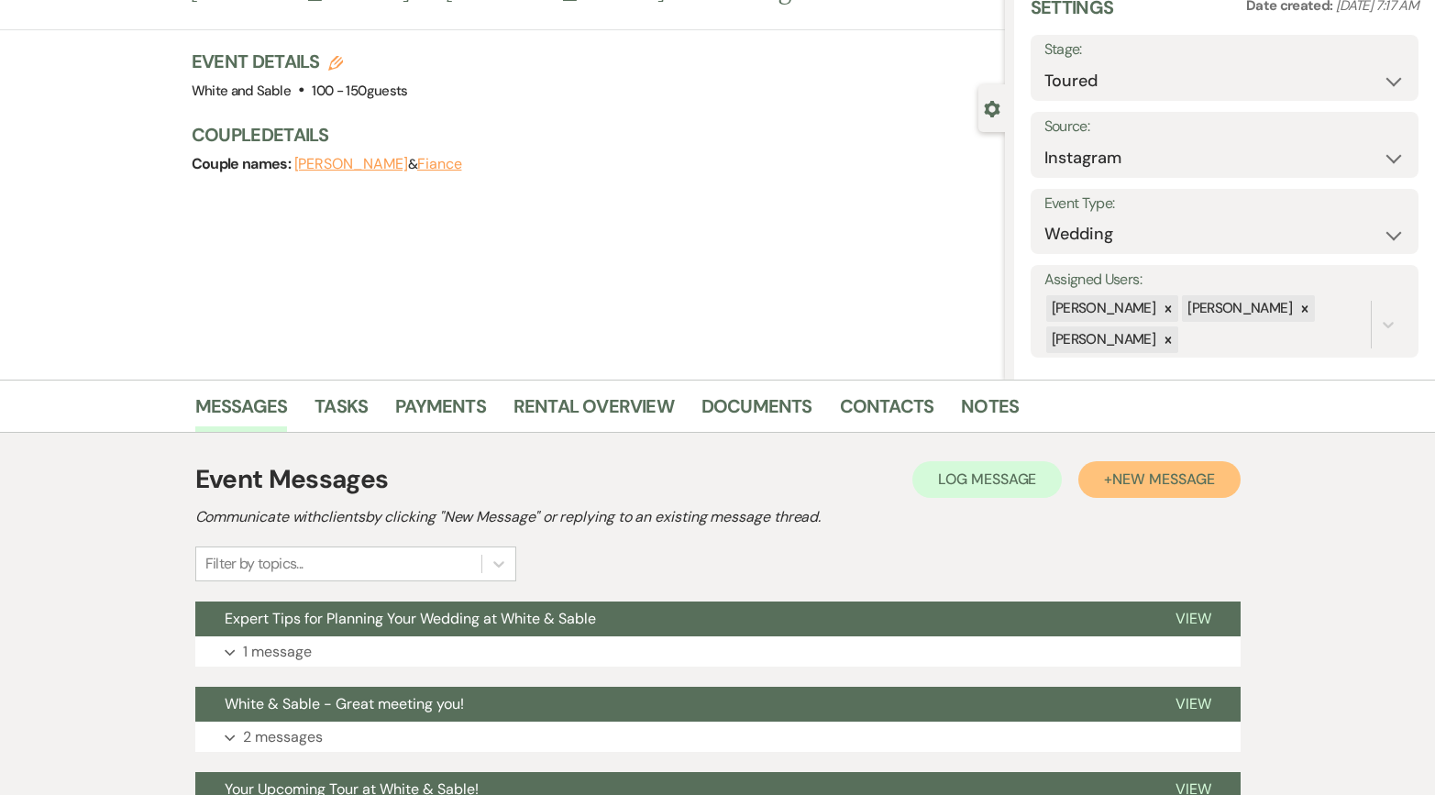
click at [1131, 478] on span "New Message" at bounding box center [1164, 479] width 102 height 19
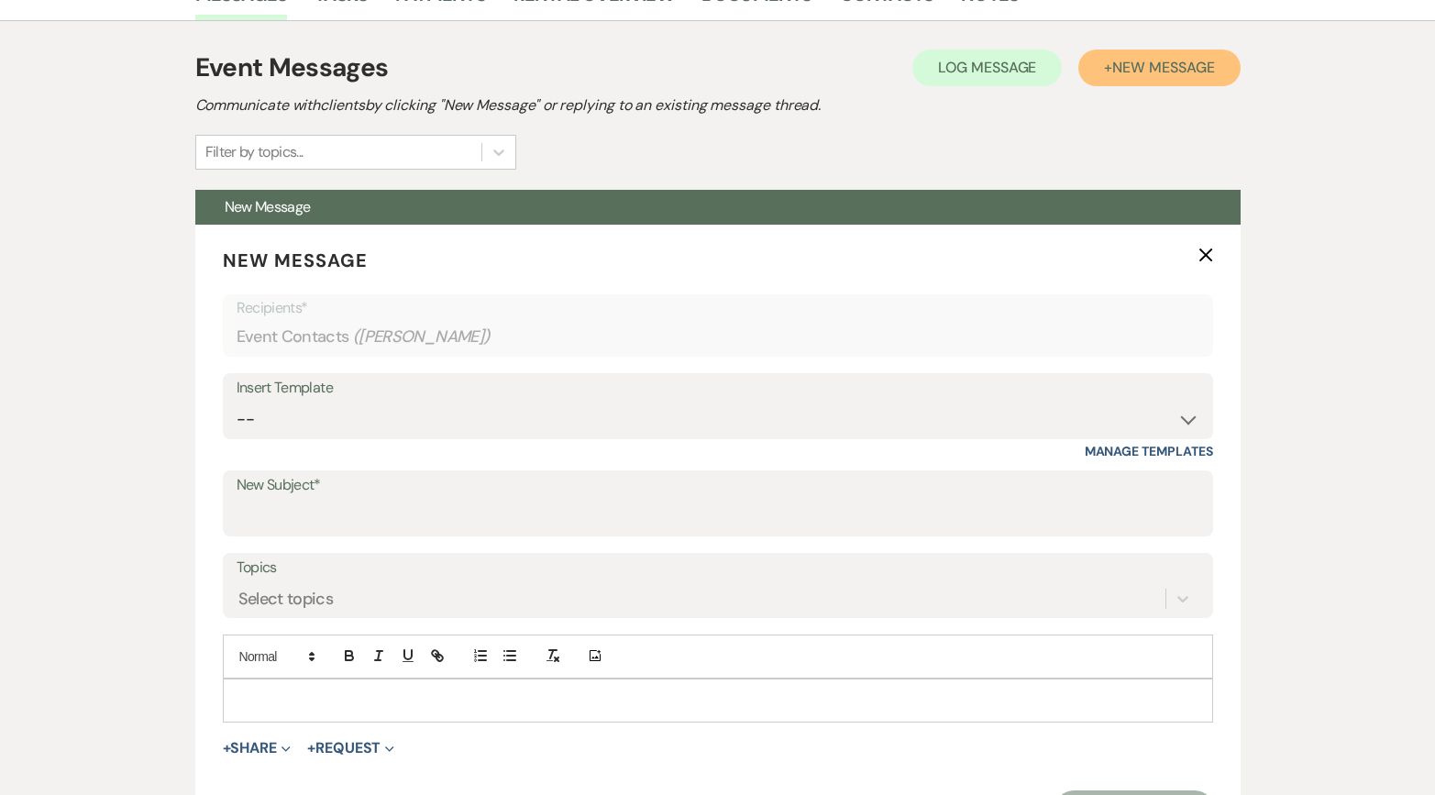
scroll to position [560, 0]
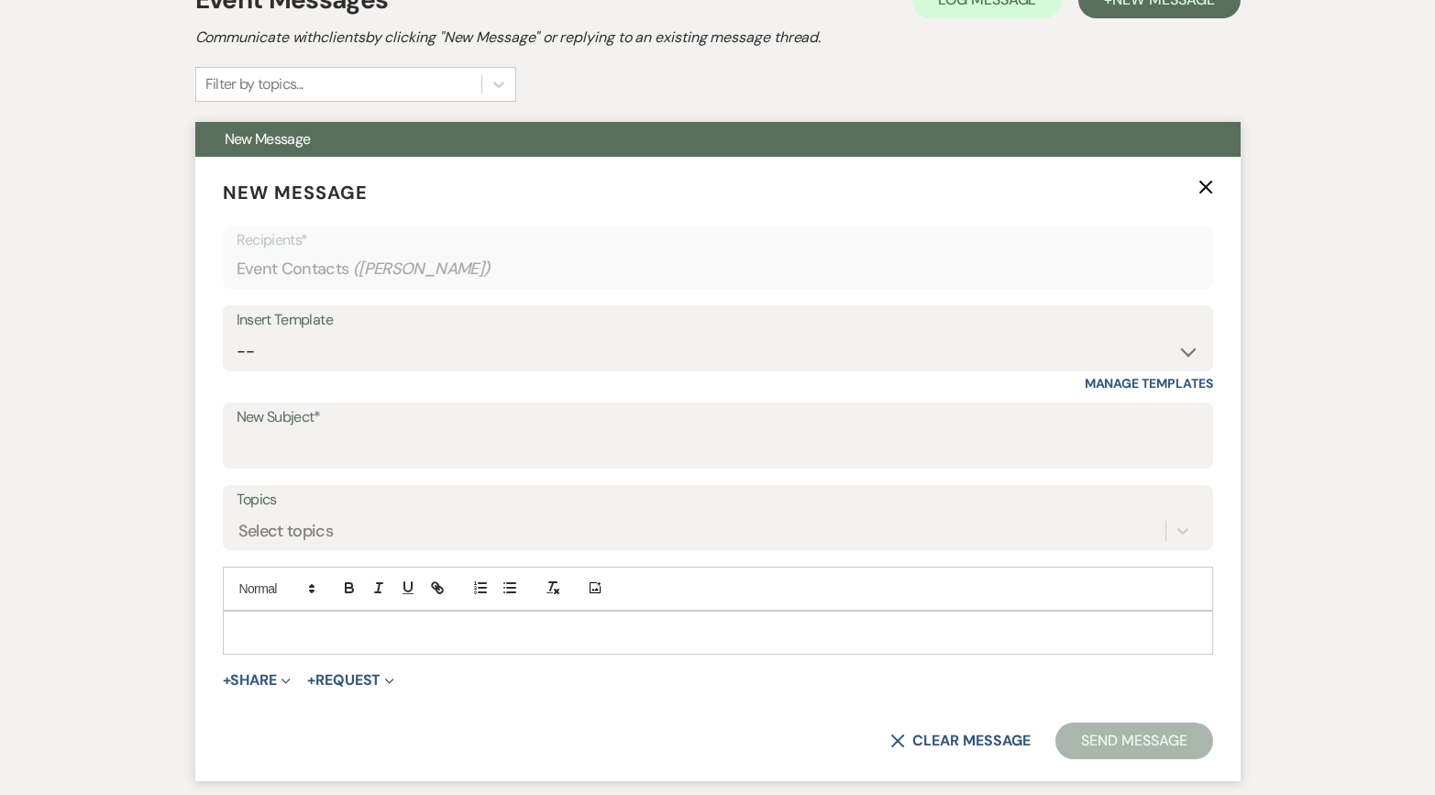
click at [311, 627] on p at bounding box center [718, 633] width 961 height 20
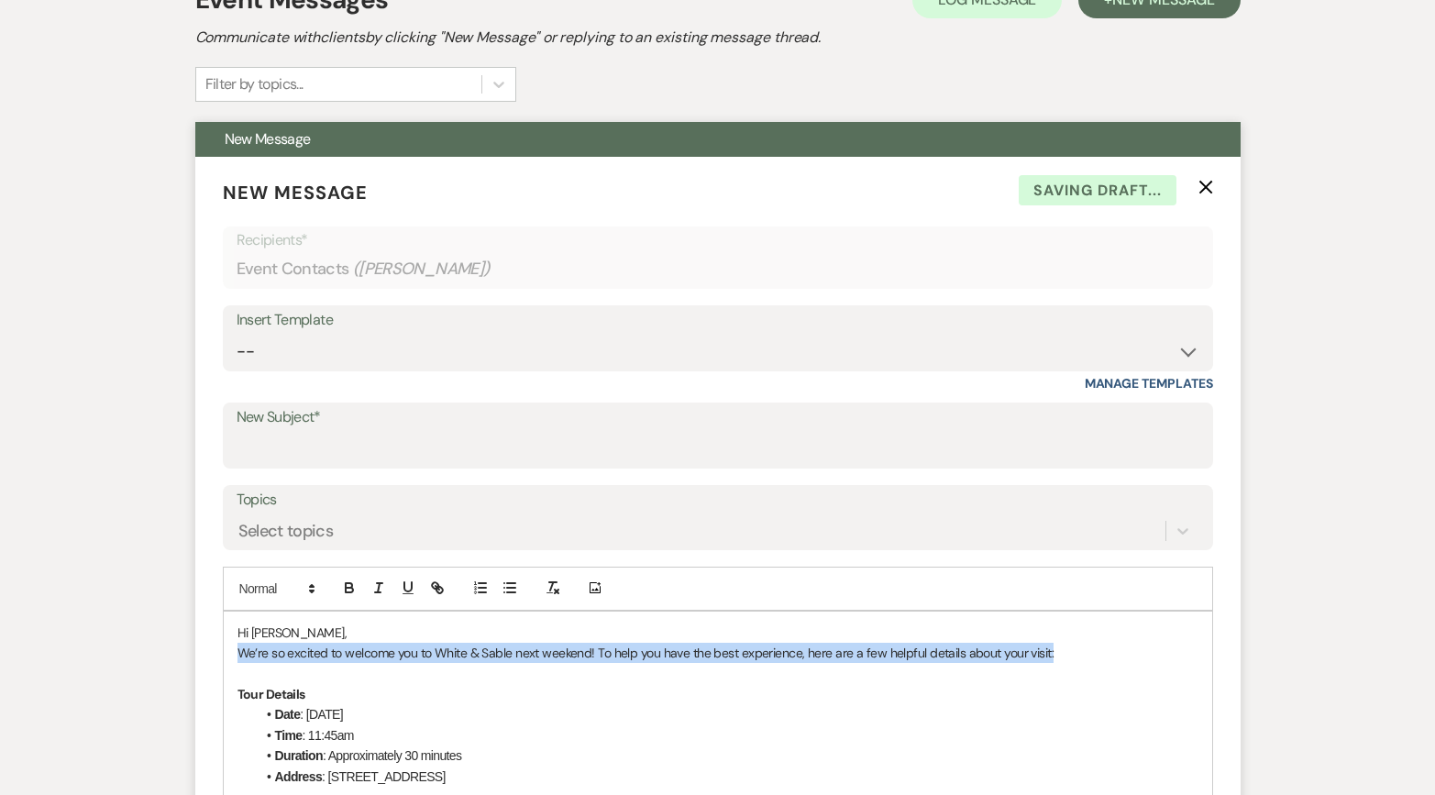
drag, startPoint x: 1061, startPoint y: 659, endPoint x: 216, endPoint y: 652, distance: 845.6
click at [216, 652] on form "New Message X Saving draft... Recipients* Event Contacts ( [PERSON_NAME] ) Inse…" at bounding box center [718, 552] width 1046 height 790
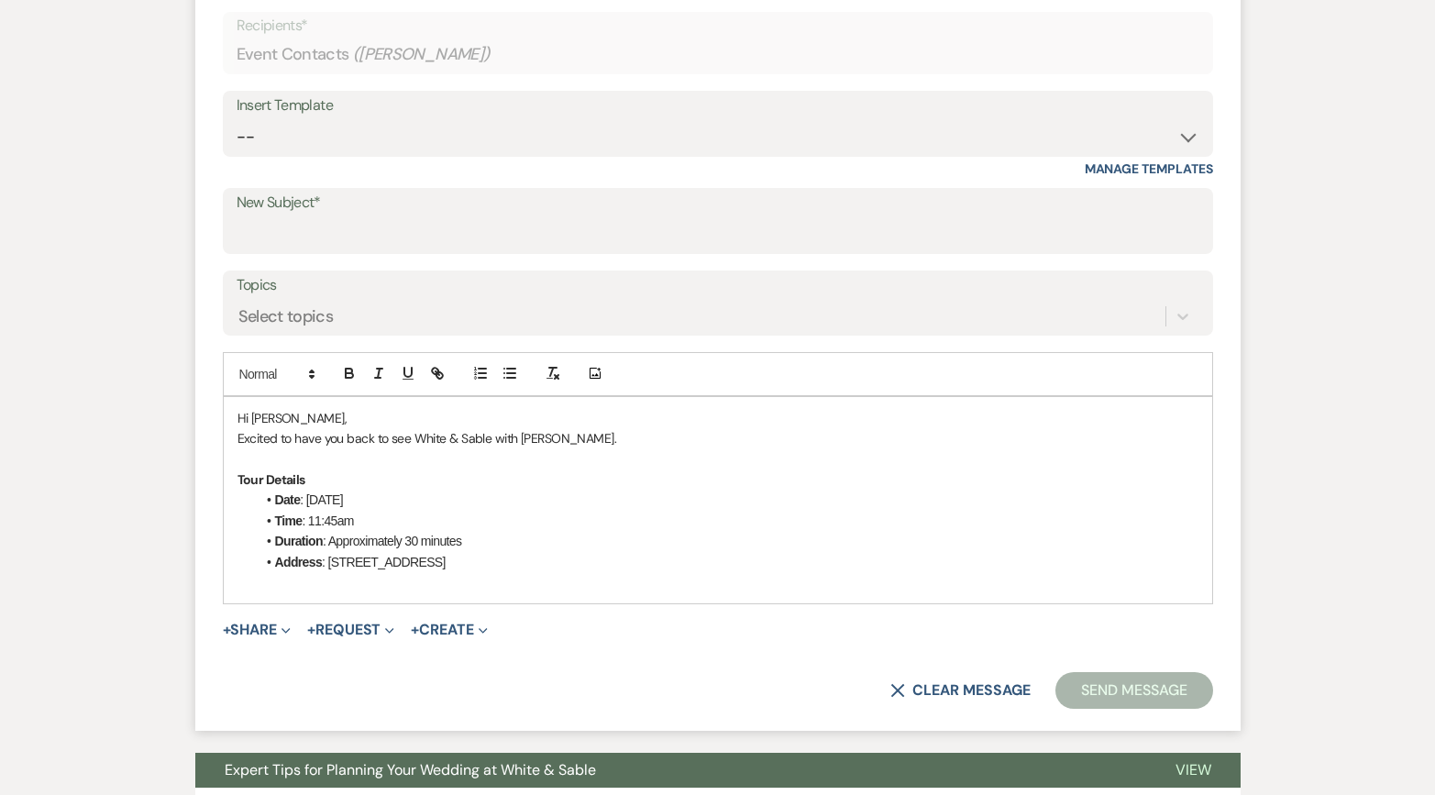
scroll to position [778, 0]
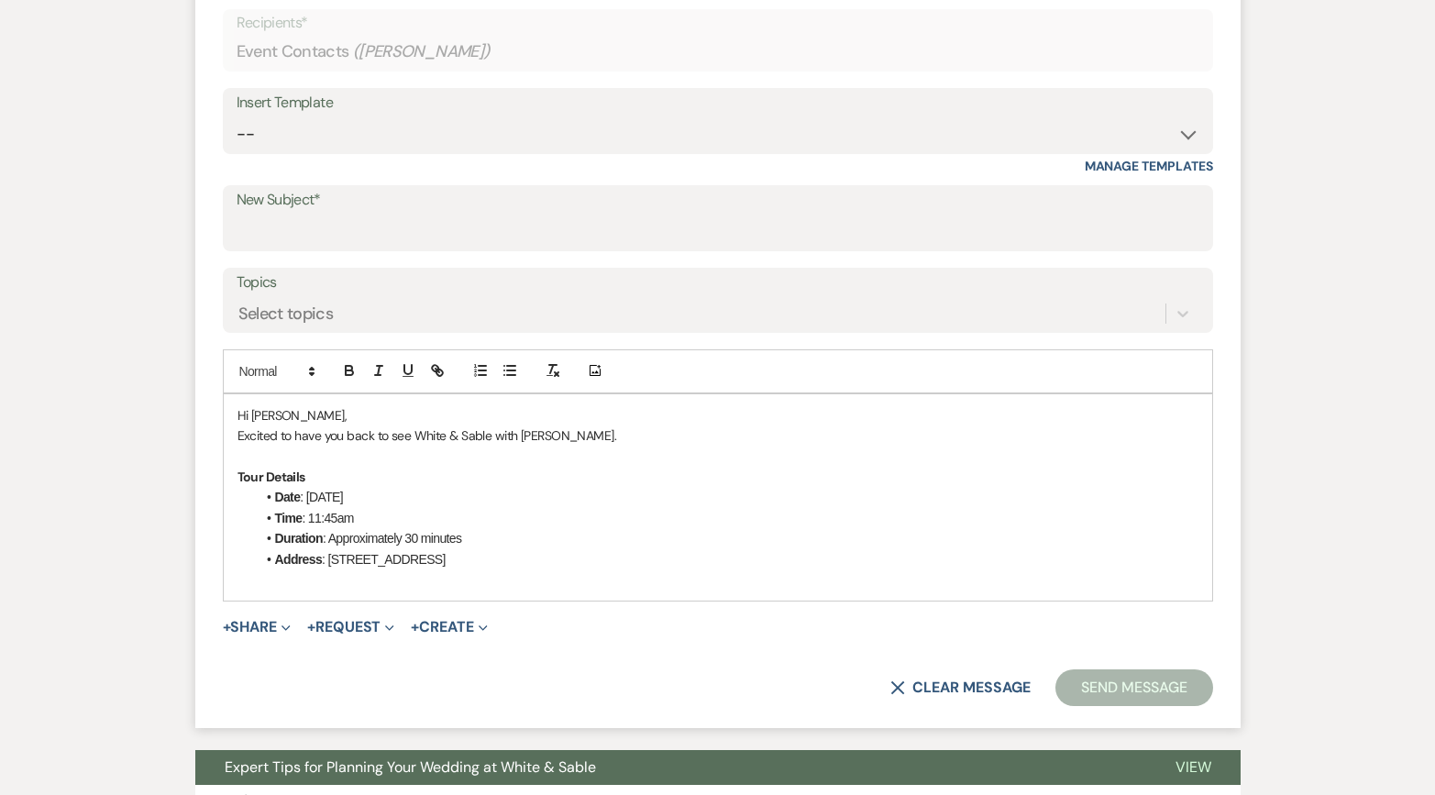
drag, startPoint x: 444, startPoint y: 498, endPoint x: 308, endPoint y: 498, distance: 135.7
click at [308, 498] on li "Date : [DATE]" at bounding box center [727, 497] width 943 height 20
drag, startPoint x: 354, startPoint y: 499, endPoint x: 309, endPoint y: 497, distance: 45.0
click at [309, 497] on li "Date : 6:30pm - [DATE]" at bounding box center [727, 497] width 943 height 20
drag, startPoint x: 309, startPoint y: 497, endPoint x: 347, endPoint y: 493, distance: 37.8
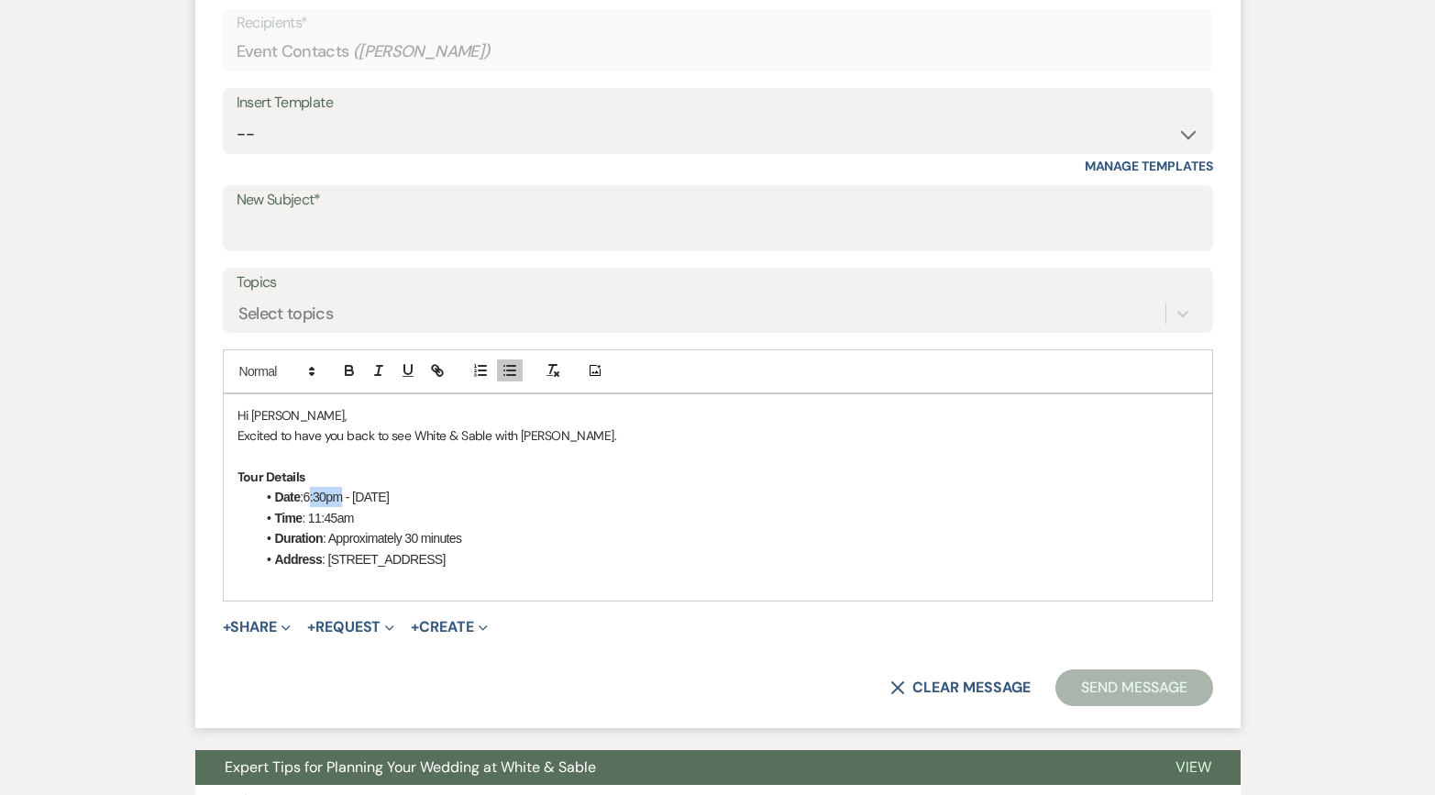
click at [347, 493] on li "Date : 6:30pm - [DATE]" at bounding box center [727, 497] width 943 height 20
drag, startPoint x: 358, startPoint y: 494, endPoint x: 305, endPoint y: 495, distance: 52.3
click at [305, 495] on li "Date : 6:30pm - [DATE]" at bounding box center [727, 497] width 943 height 20
drag, startPoint x: 353, startPoint y: 516, endPoint x: 310, endPoint y: 517, distance: 43.1
click at [310, 517] on li "Time : 11:45am" at bounding box center [727, 518] width 943 height 20
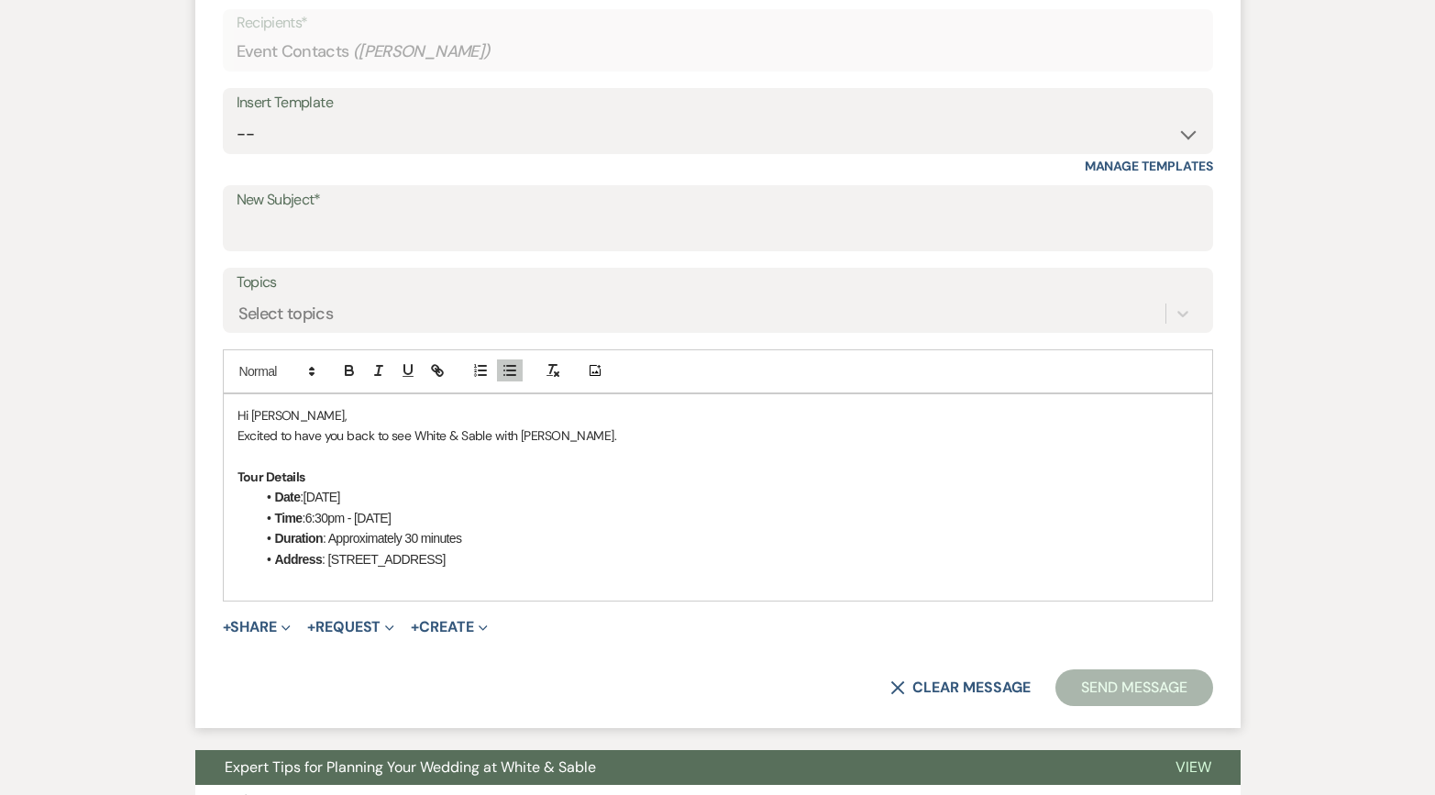
drag, startPoint x: 542, startPoint y: 513, endPoint x: 355, endPoint y: 515, distance: 187.1
click at [355, 515] on li "Time : 6:30pm - [DATE]" at bounding box center [727, 518] width 943 height 20
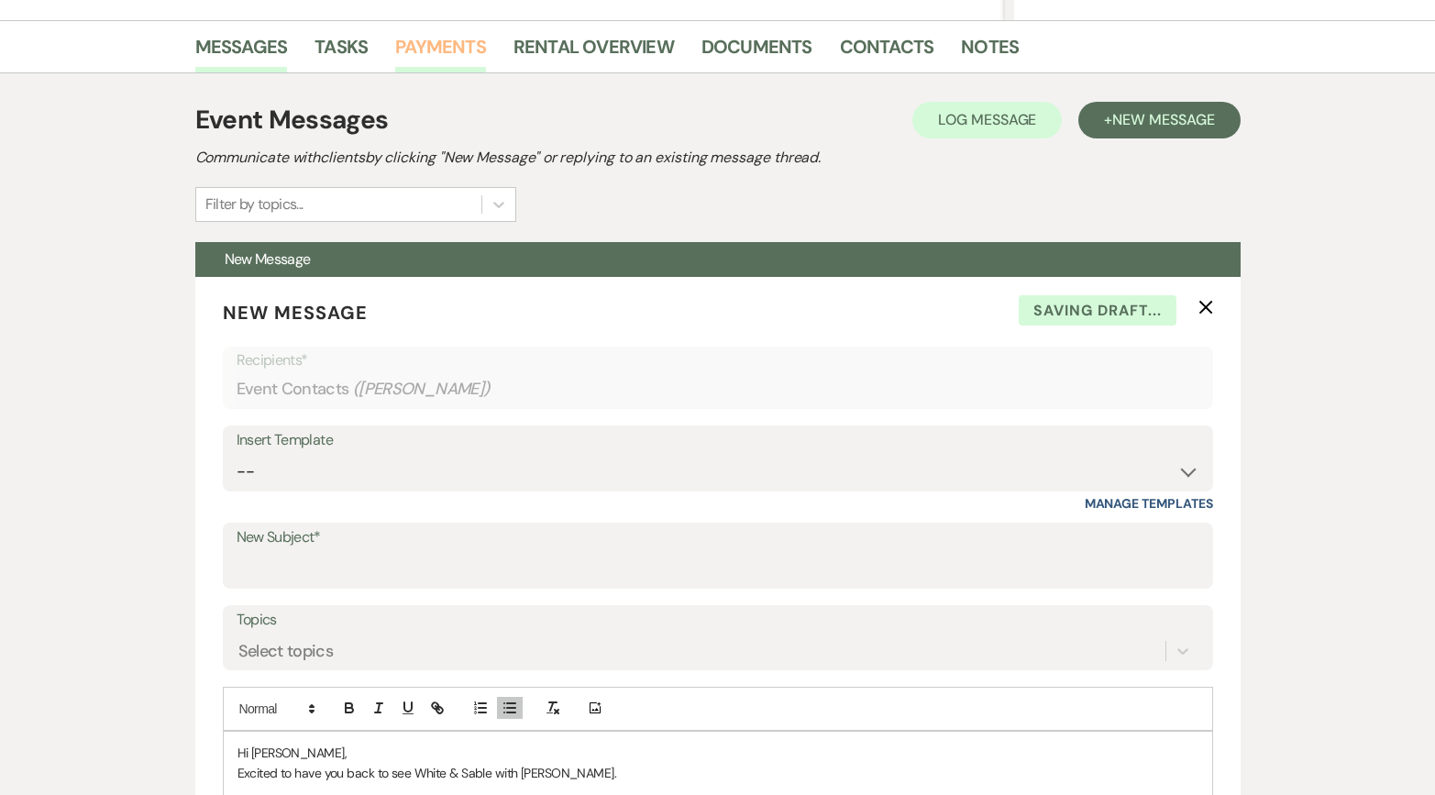
scroll to position [0, 0]
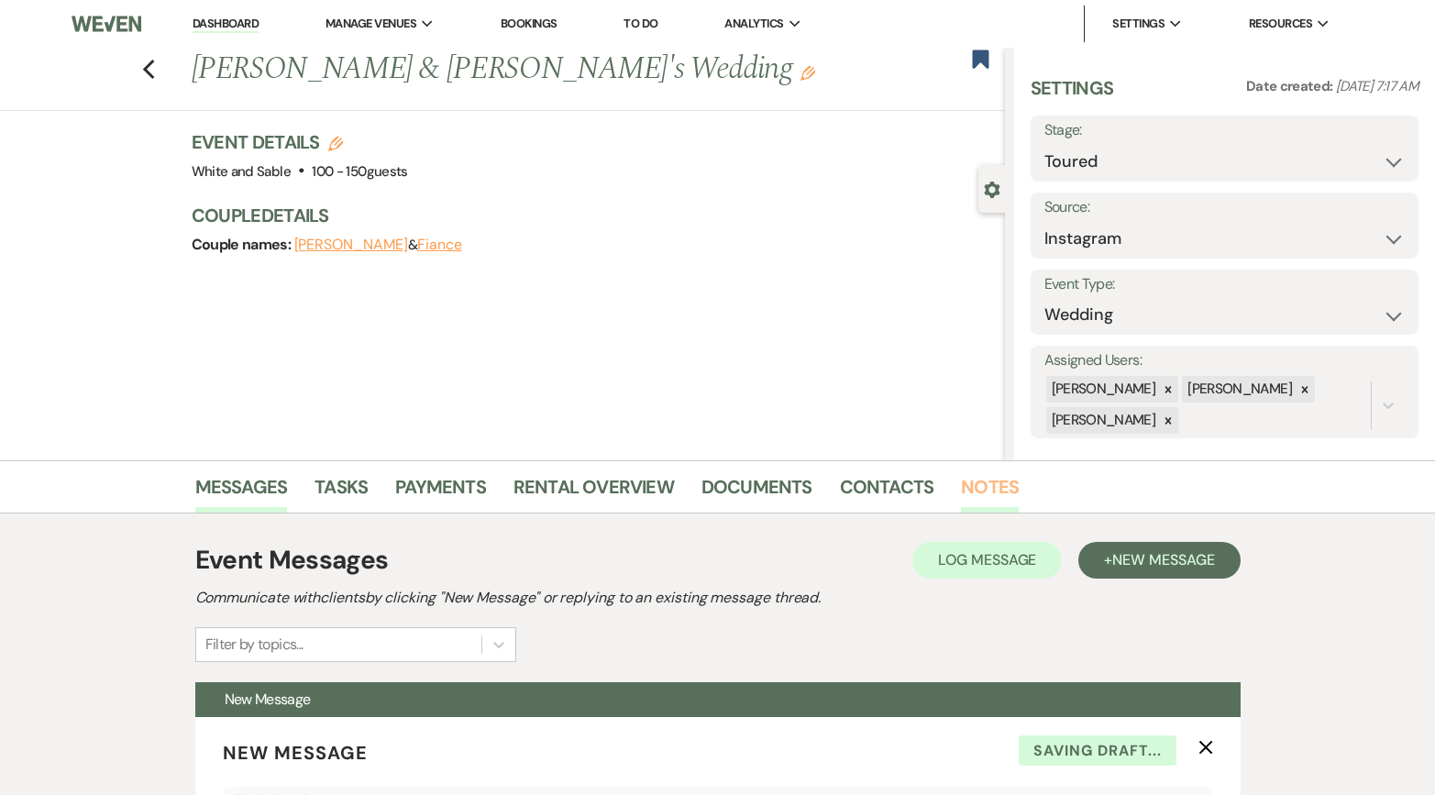
click at [961, 478] on link "Notes" at bounding box center [990, 492] width 58 height 40
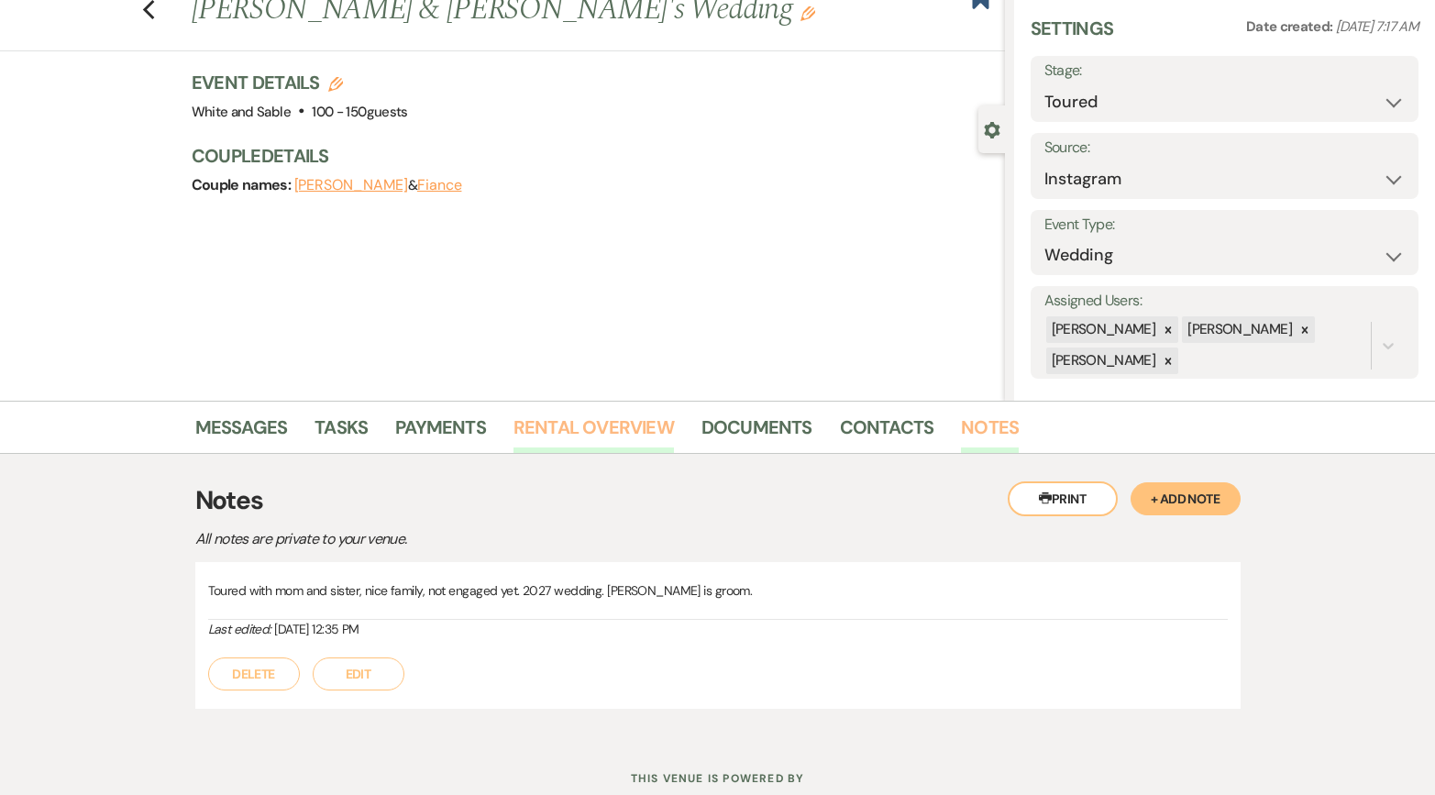
scroll to position [119, 0]
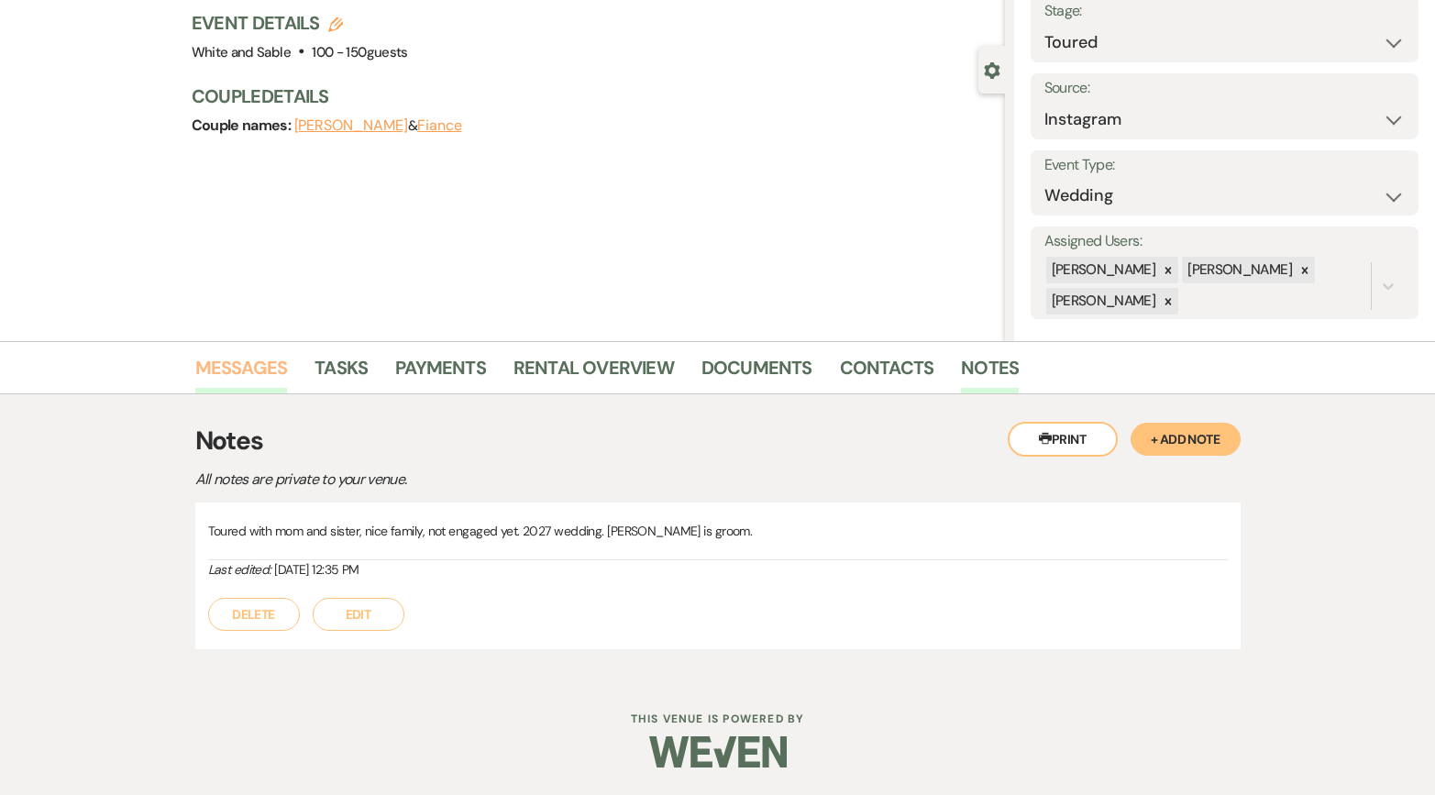
click at [232, 364] on link "Messages" at bounding box center [241, 373] width 93 height 40
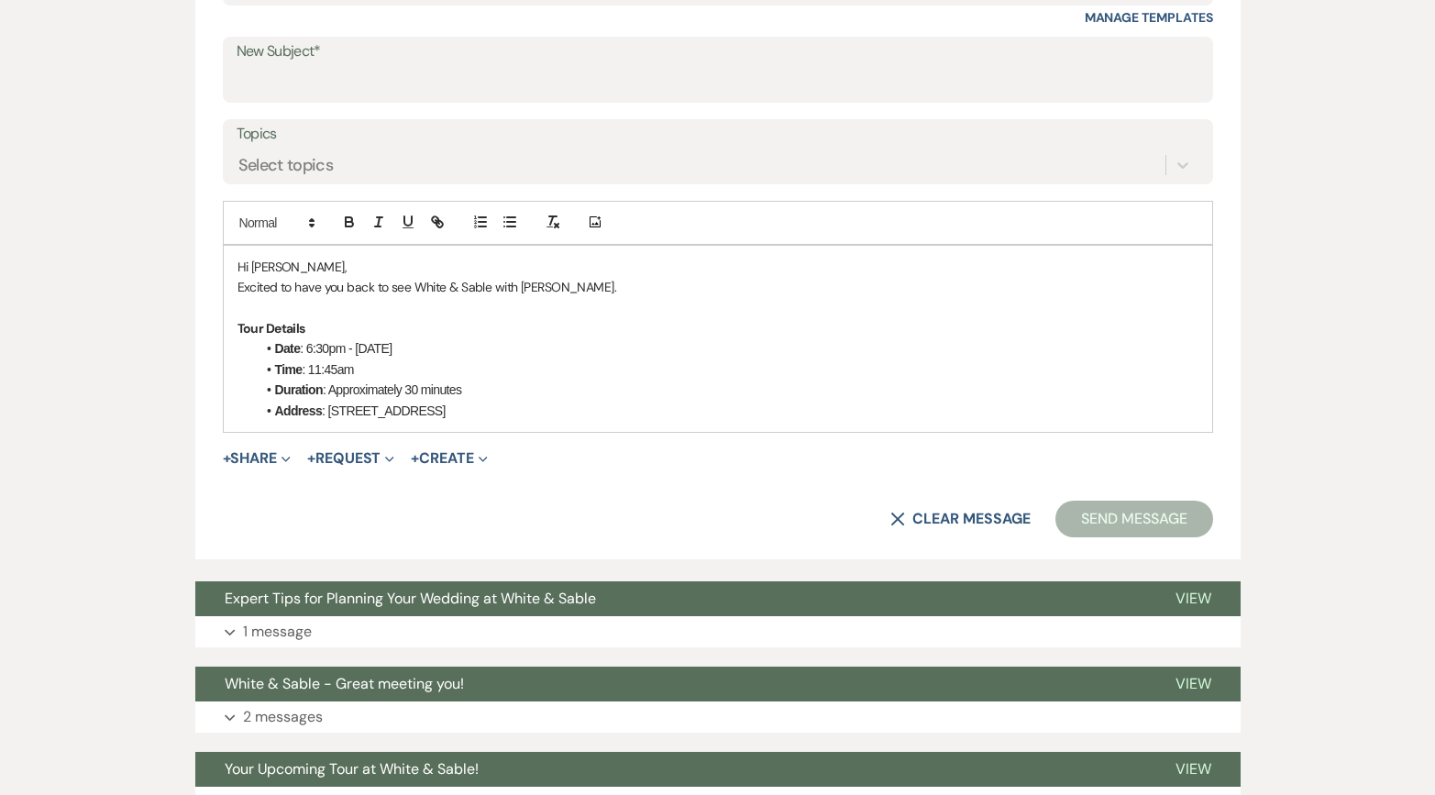
scroll to position [928, 0]
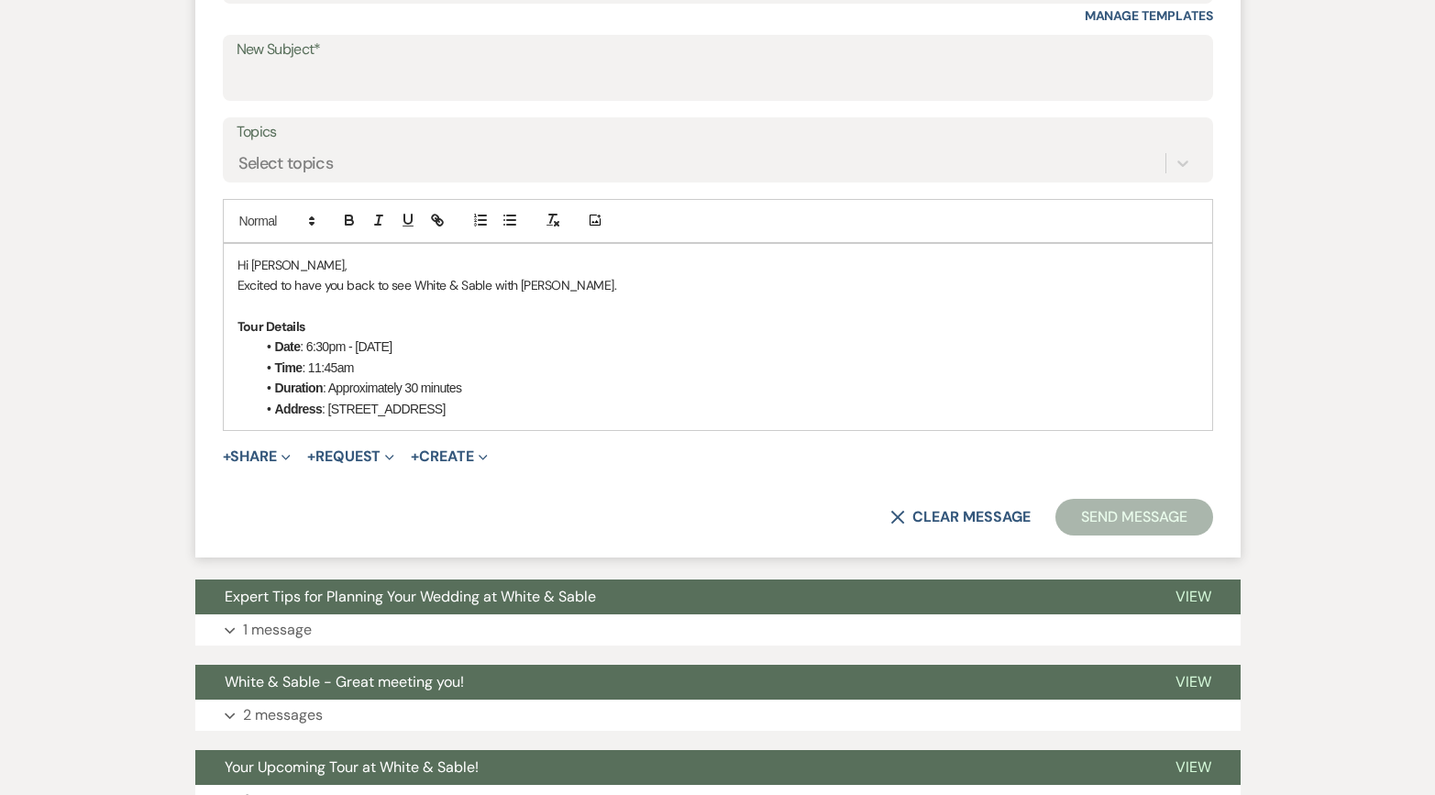
click at [1111, 517] on button "Send Message" at bounding box center [1134, 517] width 157 height 37
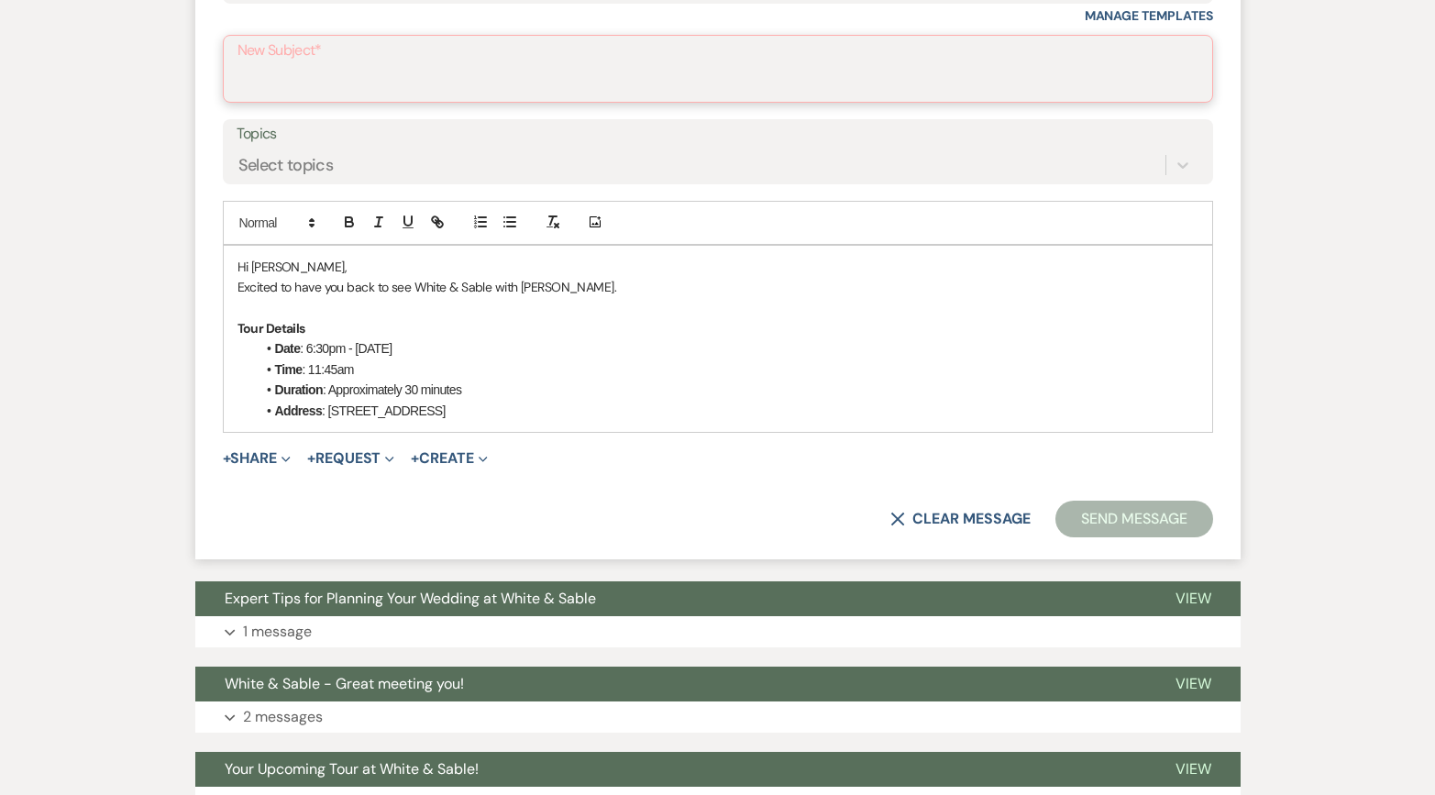
click at [488, 86] on input "New Subject*" at bounding box center [718, 82] width 961 height 36
click at [488, 85] on input "New Subject*" at bounding box center [718, 82] width 961 height 36
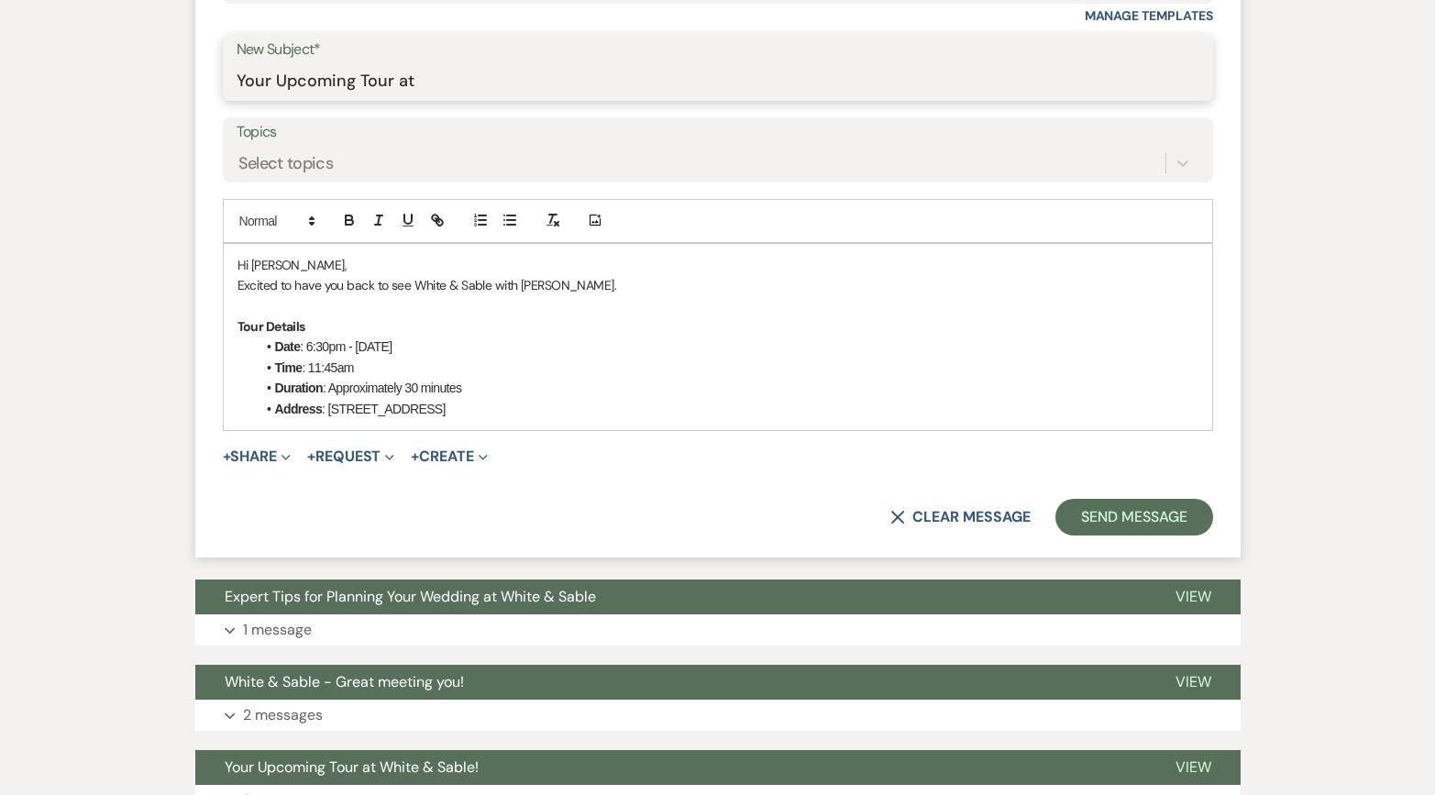
type input "Your Upcoming Tour at White & Sable!"
click at [1125, 517] on button "Send Message" at bounding box center [1134, 517] width 157 height 37
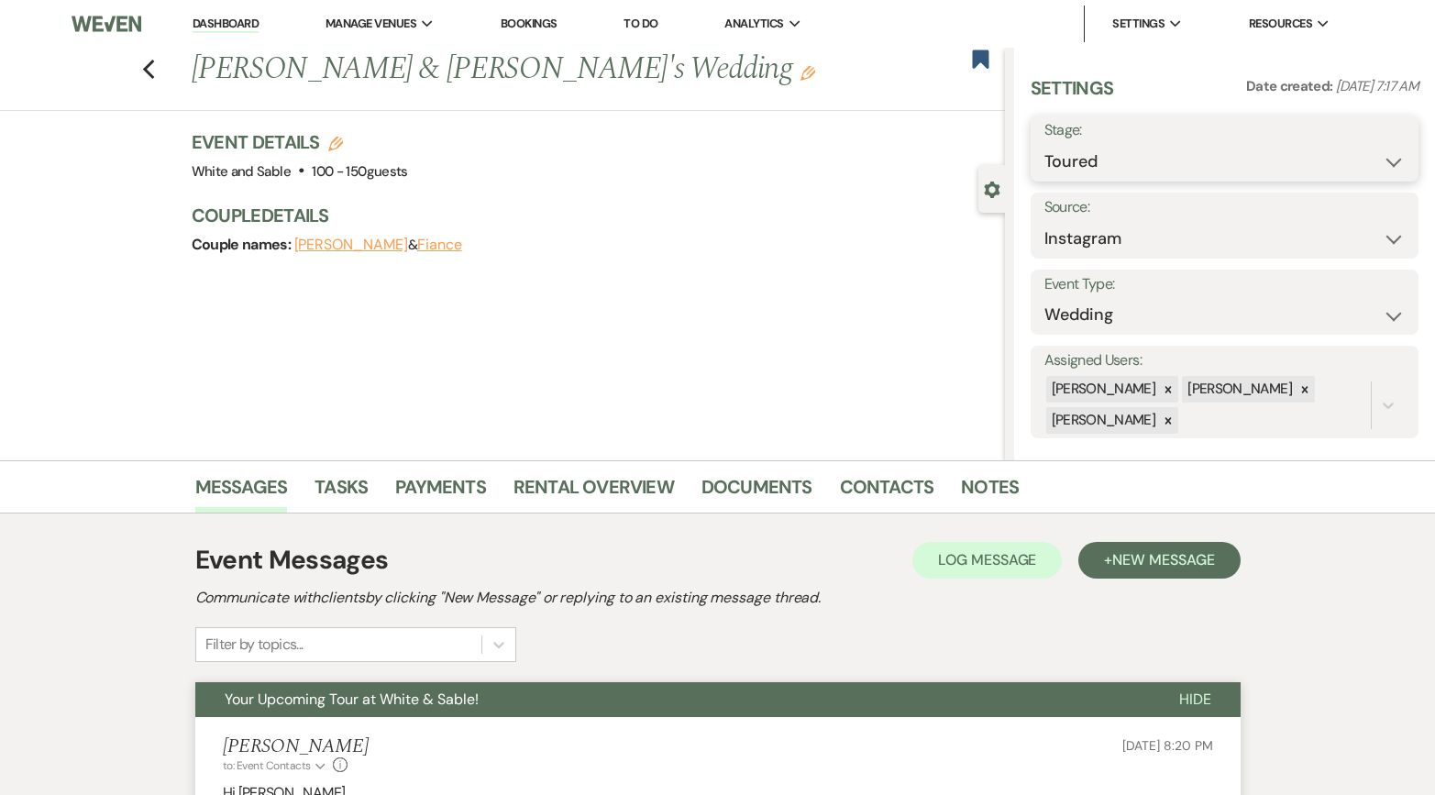
click at [1102, 151] on select "Inquiry Follow Up Tour Requested Tour Confirmed Toured Proposal Sent Booked Lost" at bounding box center [1225, 162] width 361 height 36
select select "2"
click at [1045, 144] on select "Inquiry Follow Up Tour Requested Tour Confirmed Toured Proposal Sent Booked Lost" at bounding box center [1225, 162] width 361 height 36
click at [1376, 156] on button "Save" at bounding box center [1378, 148] width 81 height 37
click at [146, 67] on use "button" at bounding box center [148, 70] width 12 height 20
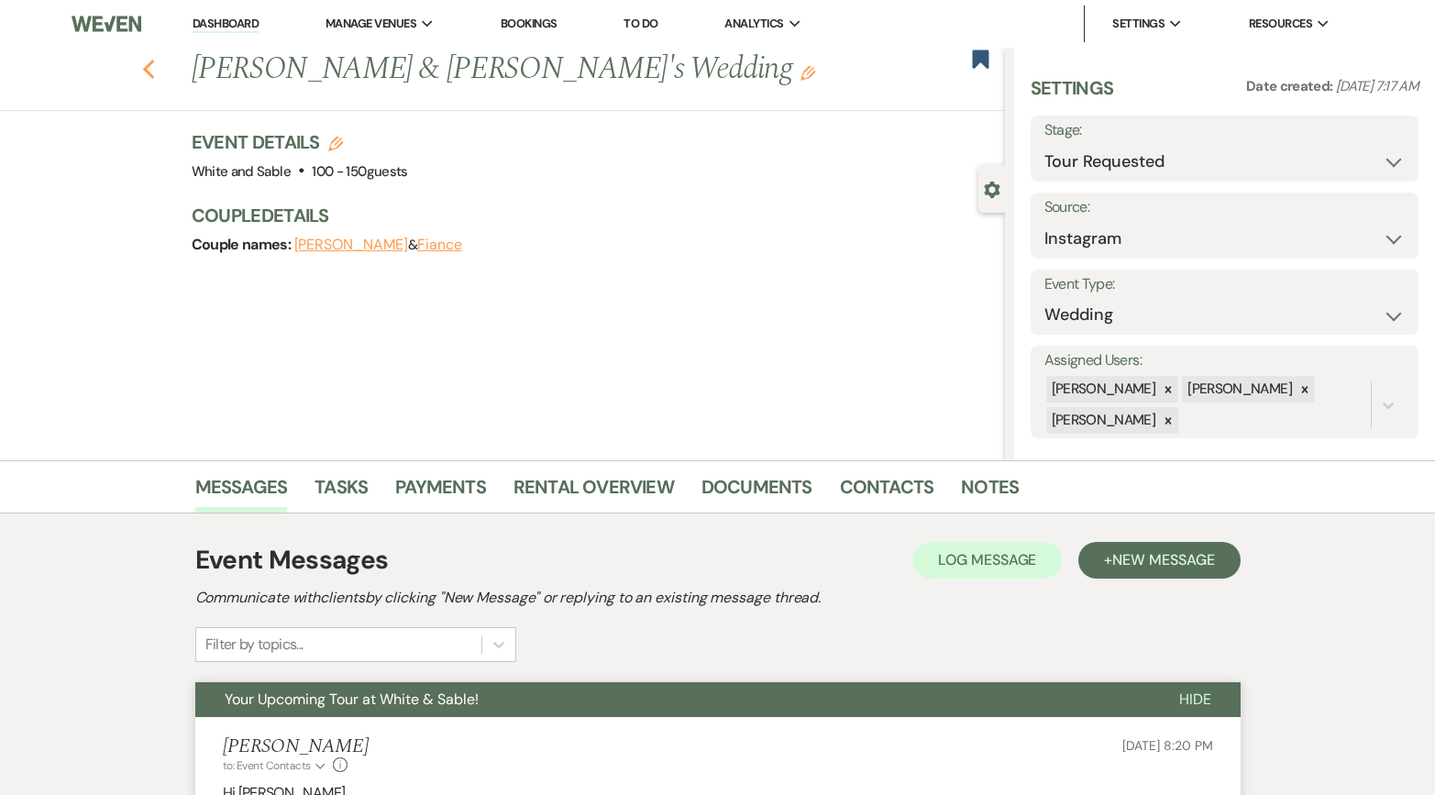
select select "5"
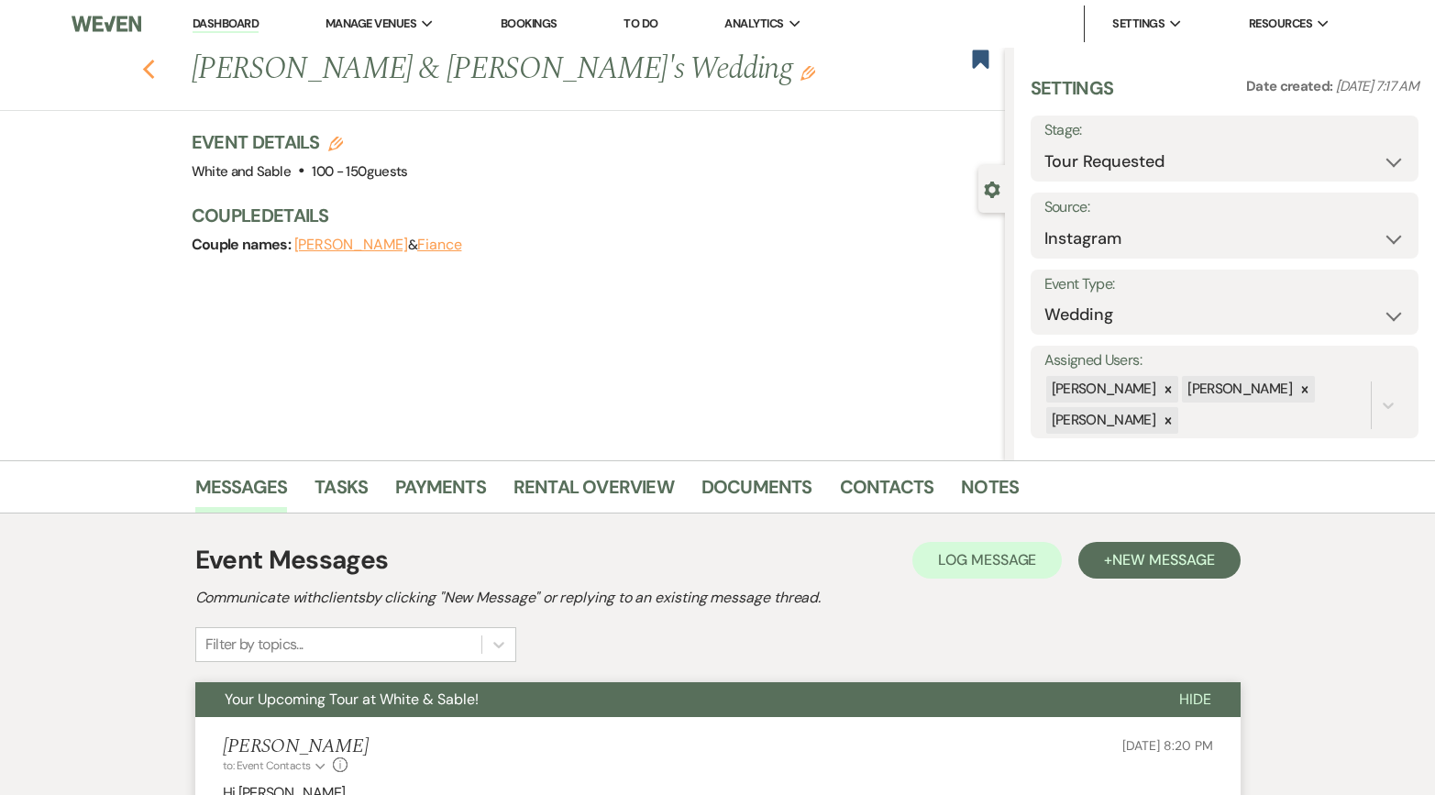
select select "5"
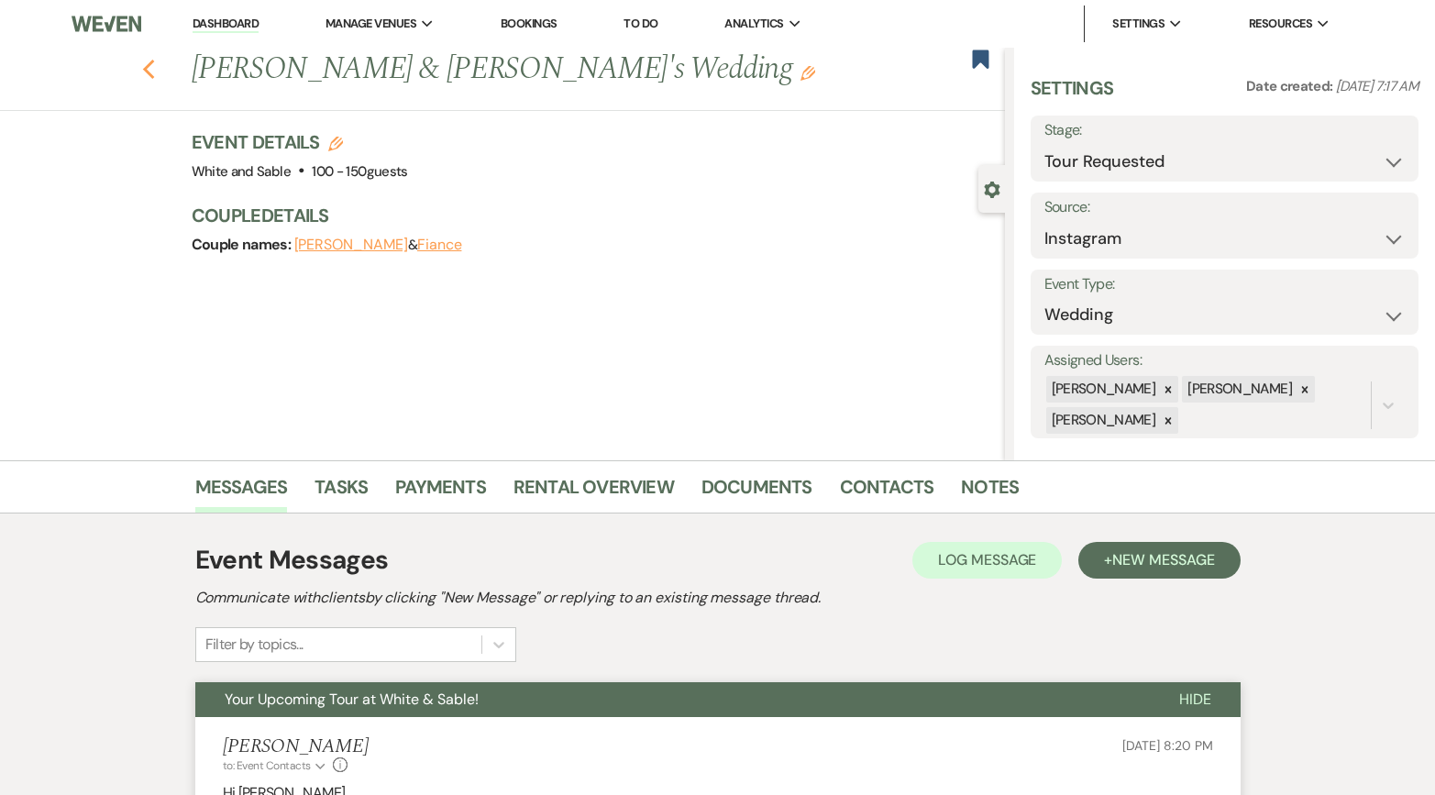
select select "5"
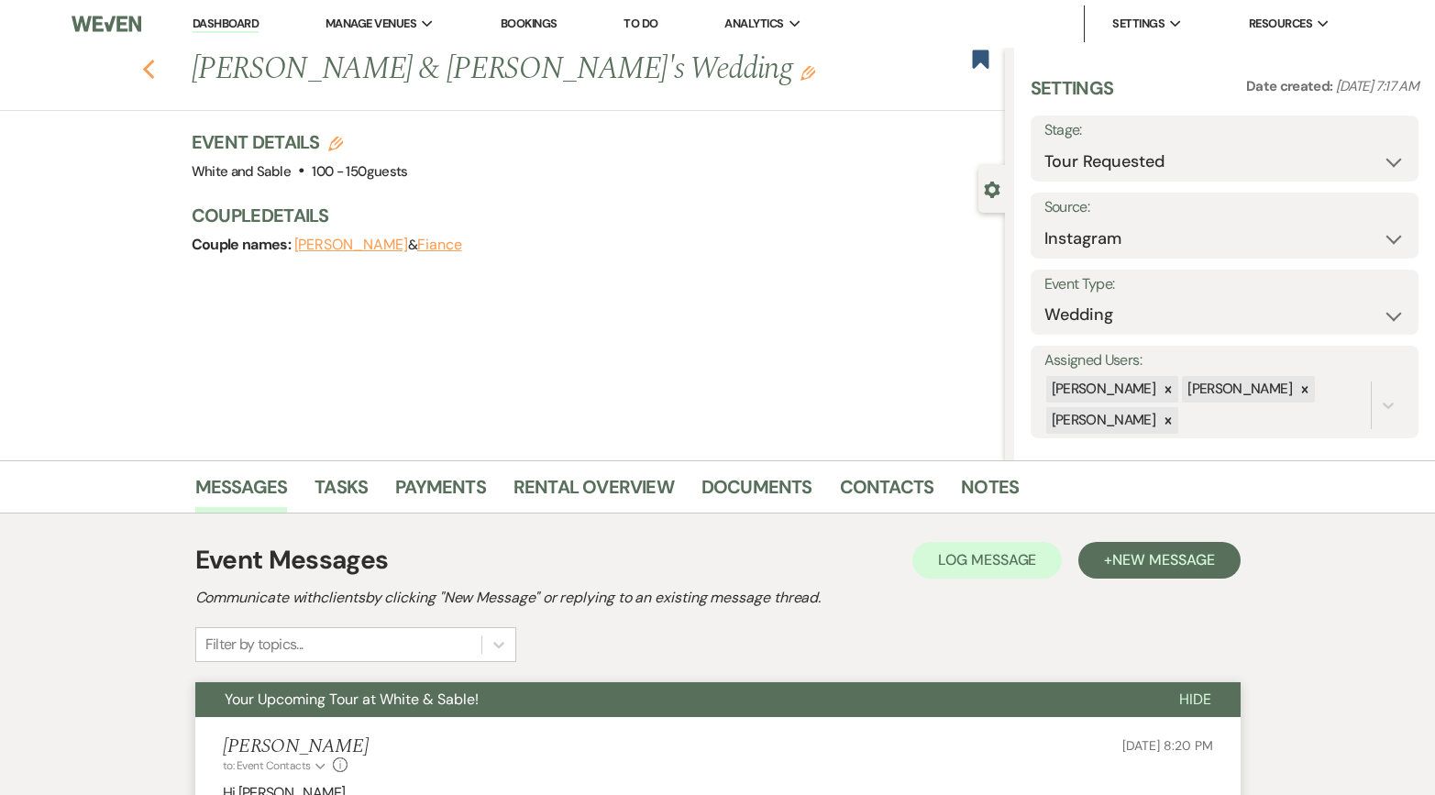
select select "5"
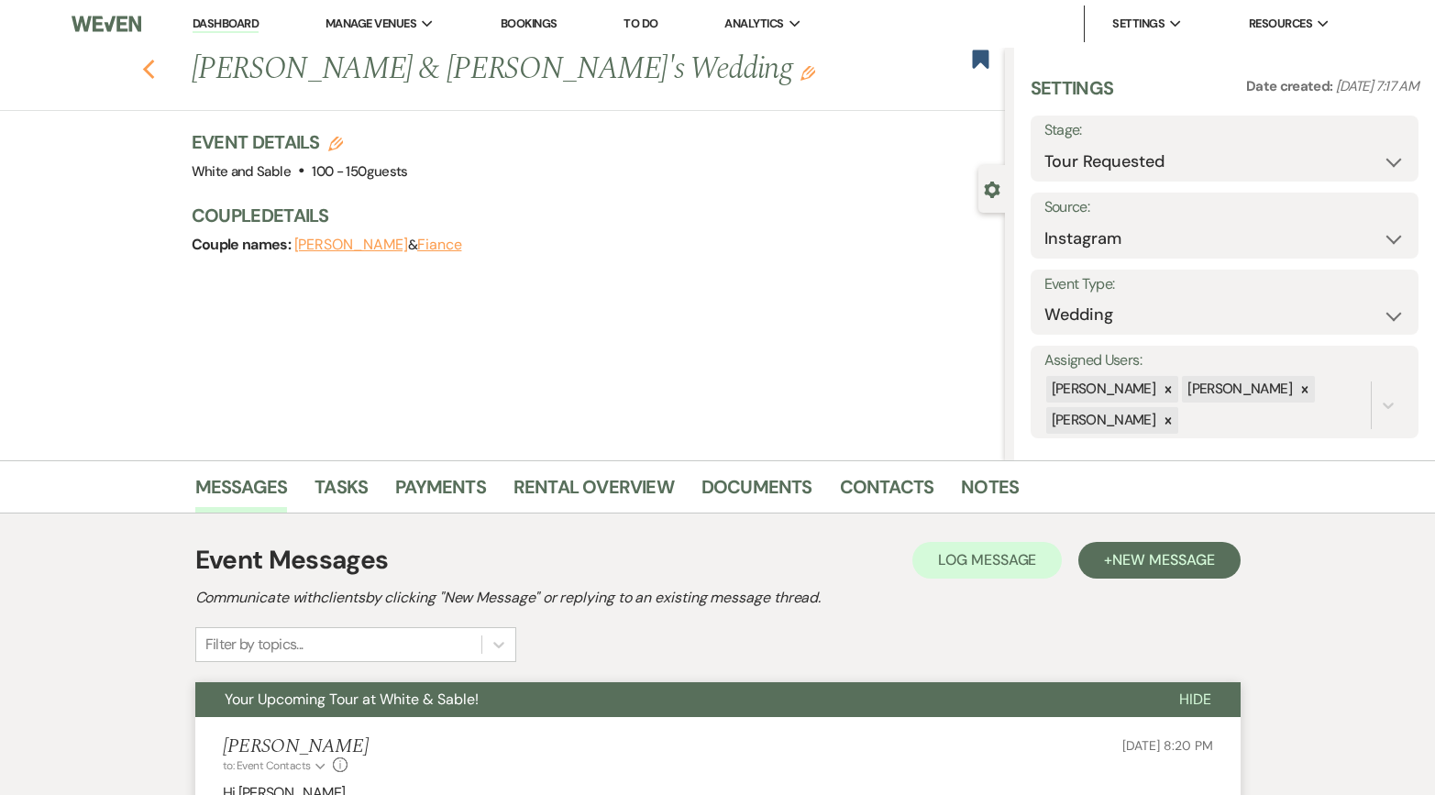
select select "5"
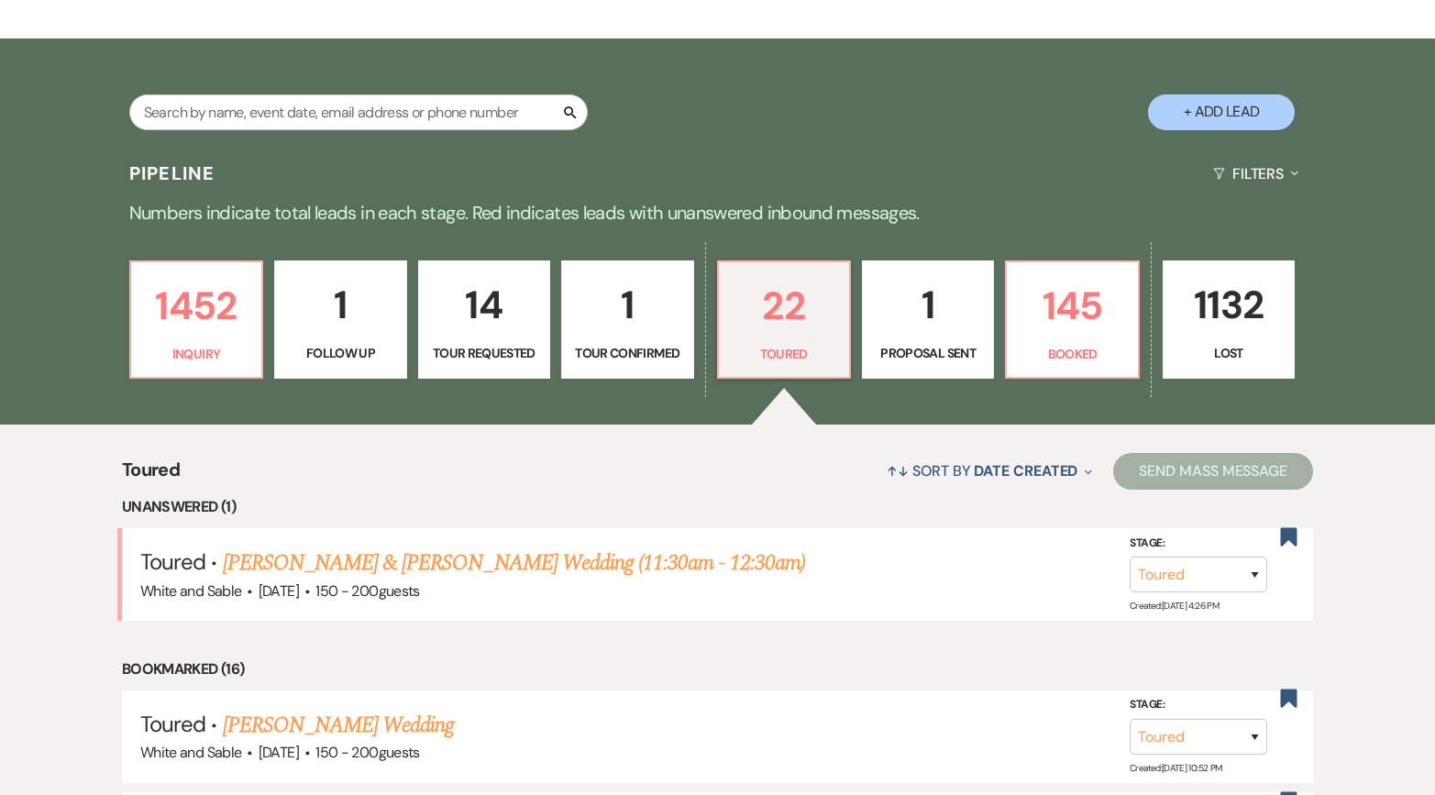
scroll to position [216, 0]
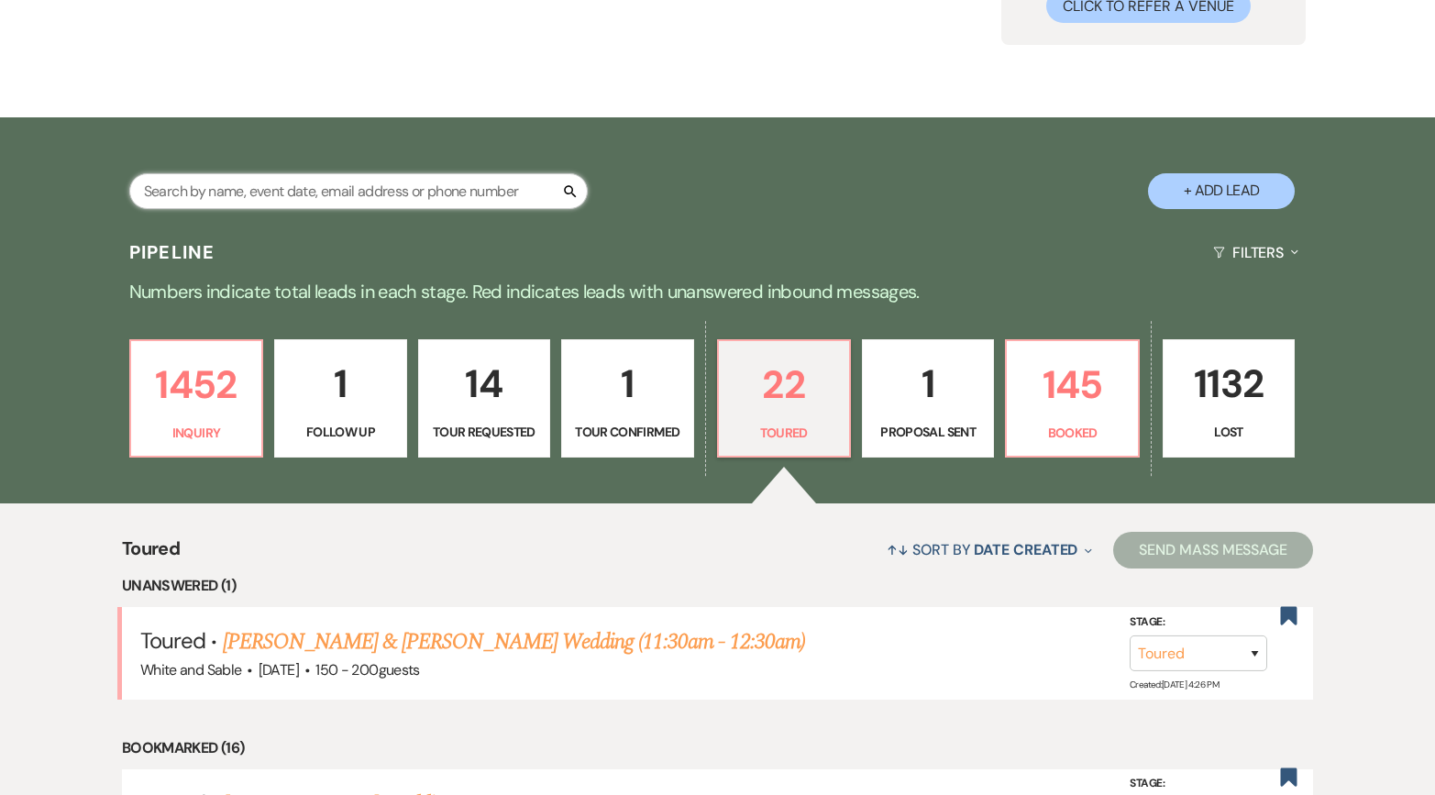
click at [339, 201] on input "text" at bounding box center [358, 191] width 459 height 36
type input "pres"
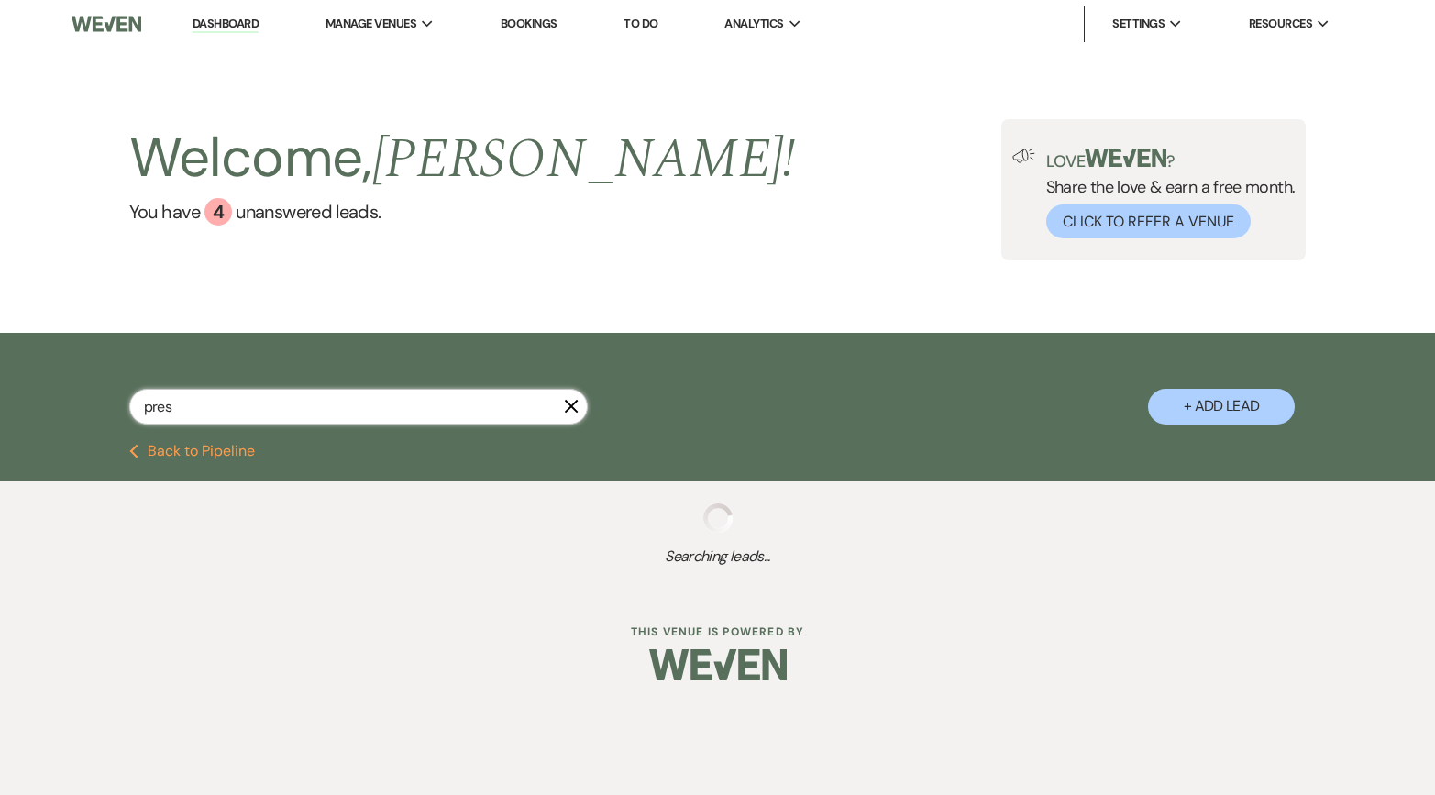
select select "8"
select select "5"
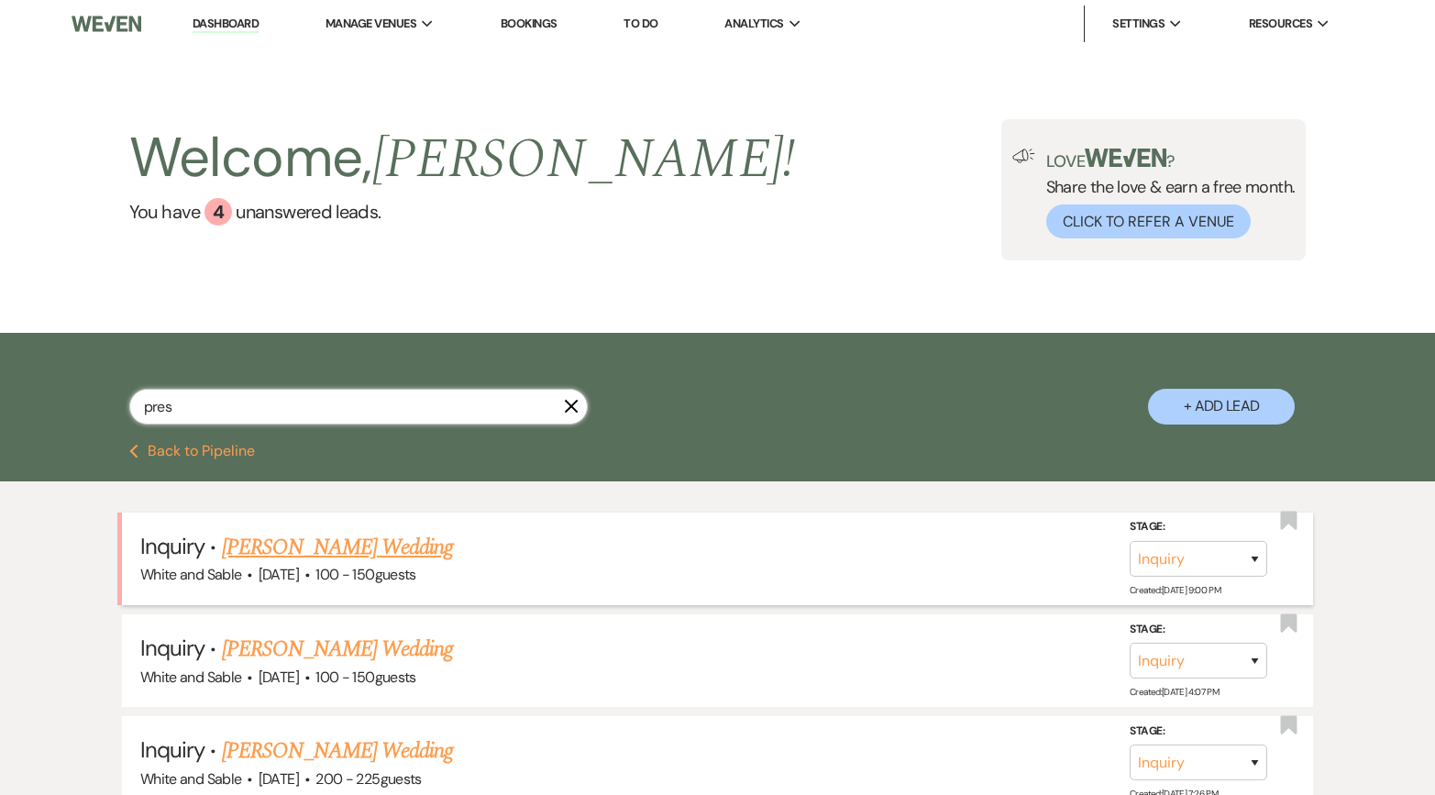
type input "pres"
click at [316, 547] on link "[PERSON_NAME] Wedding" at bounding box center [338, 547] width 232 height 33
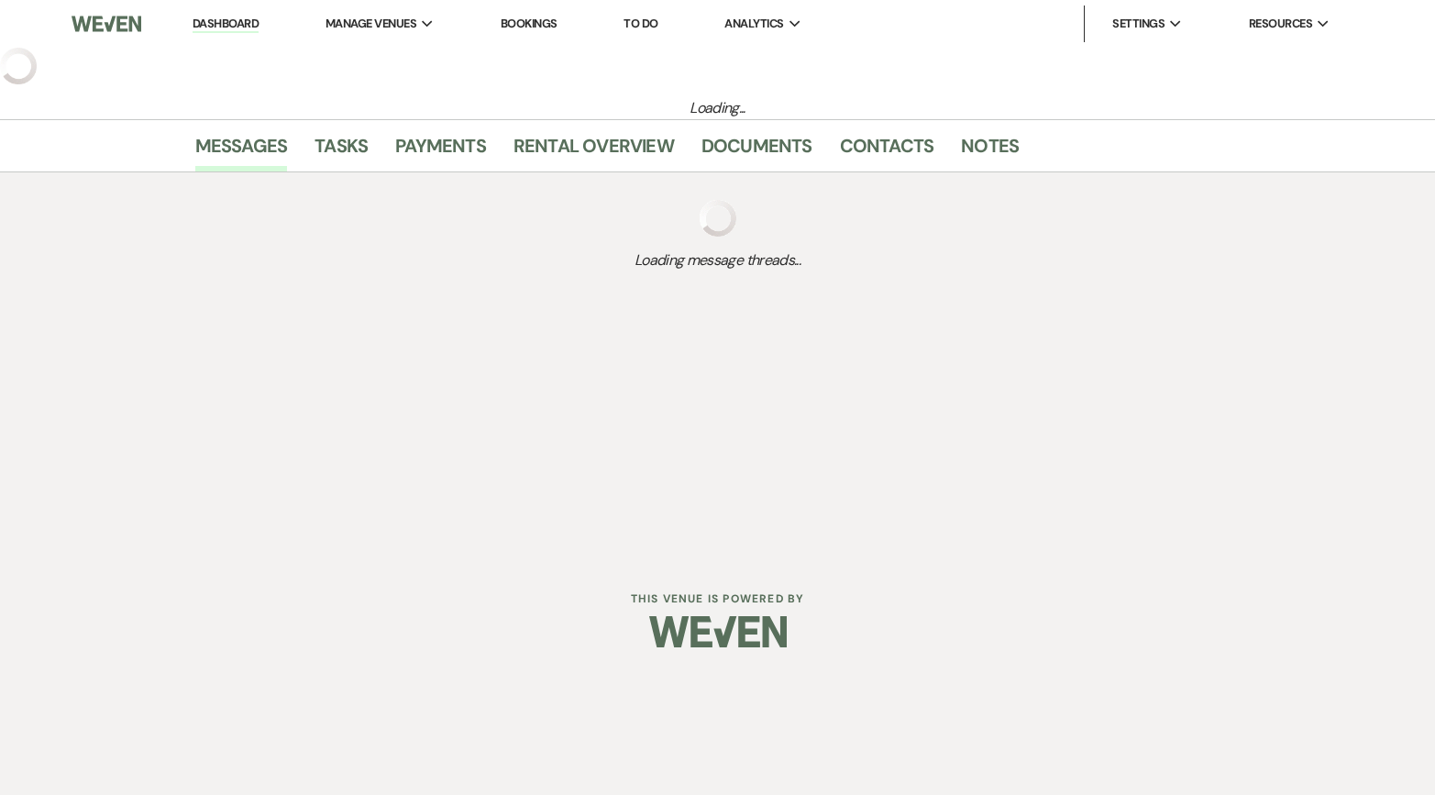
select select "5"
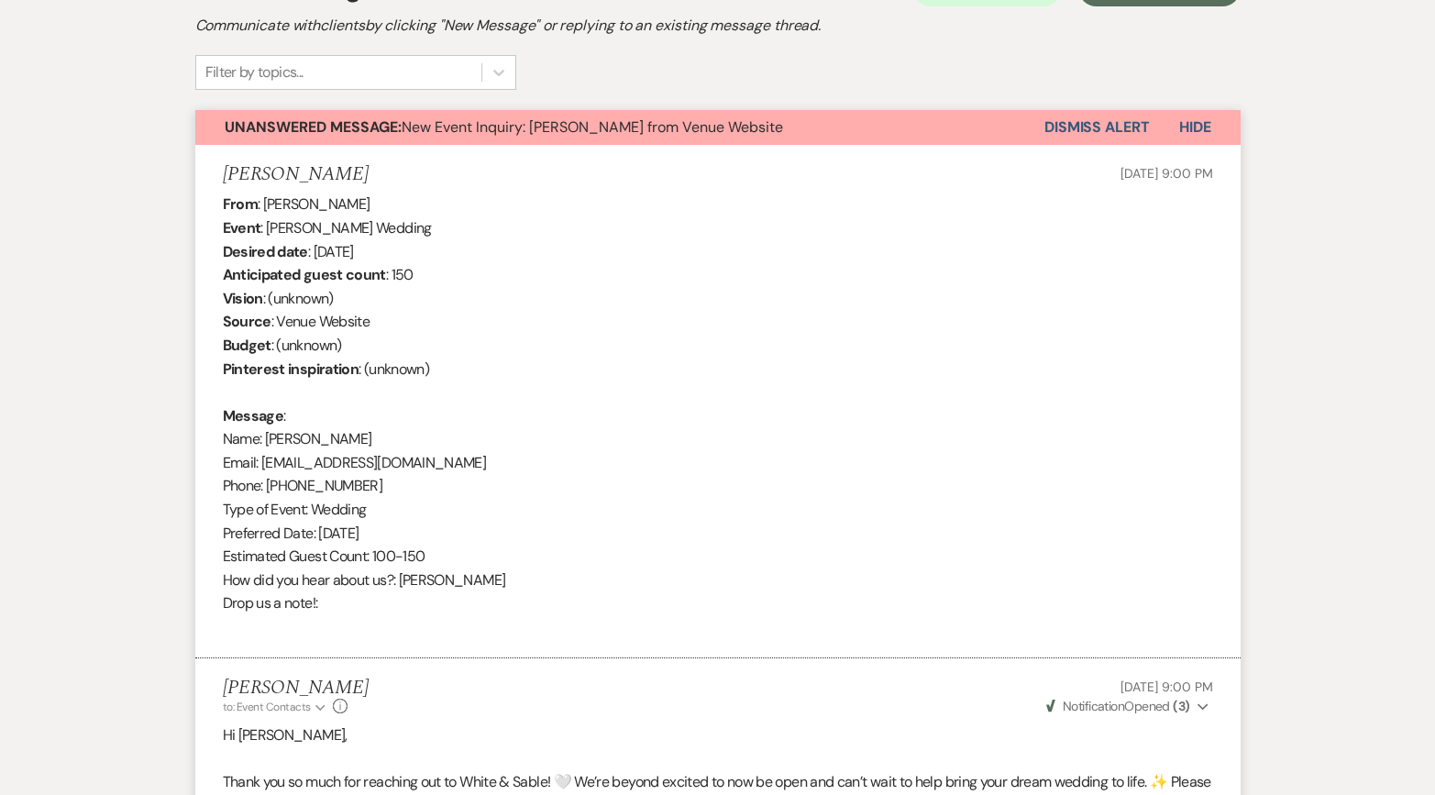
scroll to position [547, 0]
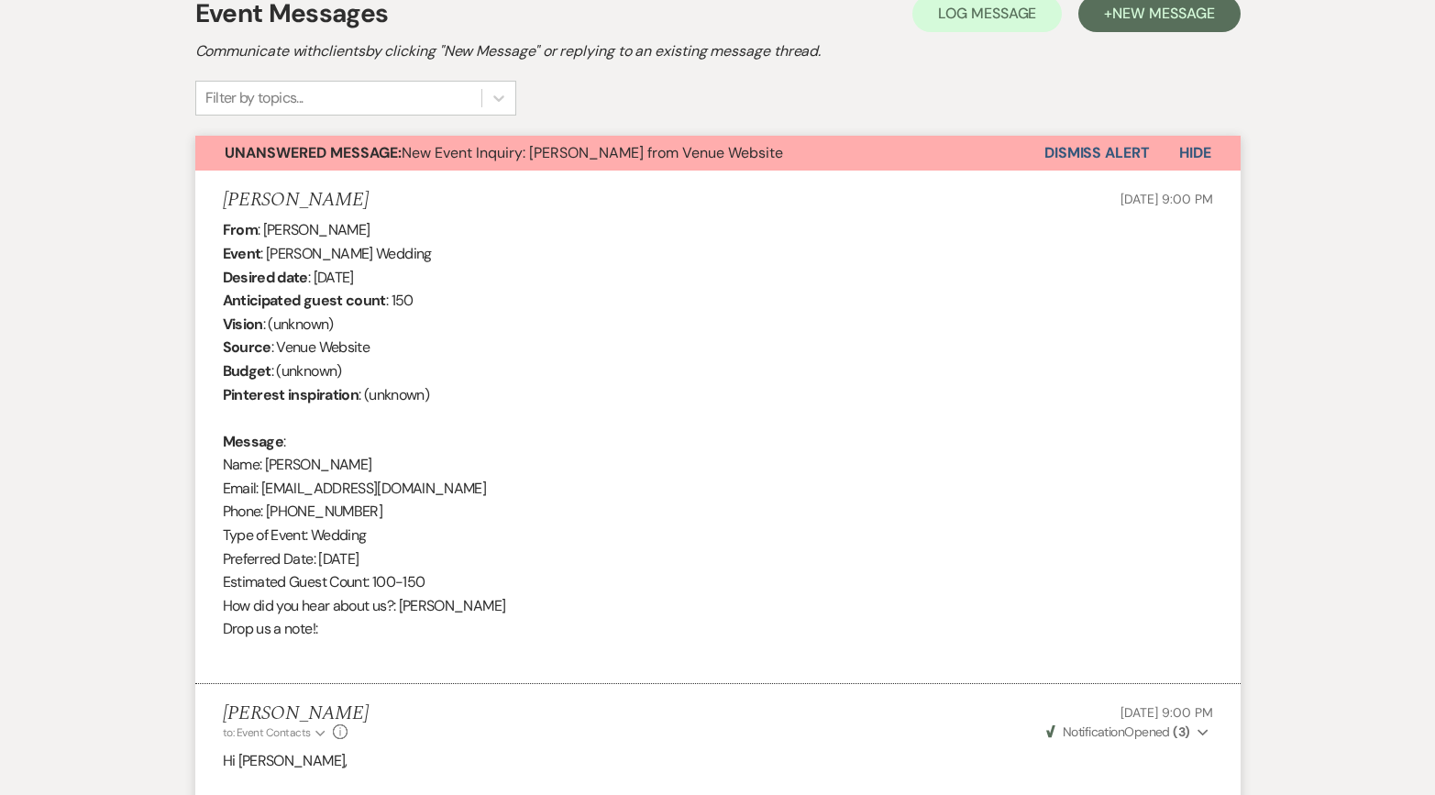
drag, startPoint x: 365, startPoint y: 200, endPoint x: 225, endPoint y: 201, distance: 140.3
click at [225, 201] on div "[PERSON_NAME] [DATE] 9:00 PM" at bounding box center [718, 200] width 991 height 23
copy h5 "[PERSON_NAME]"
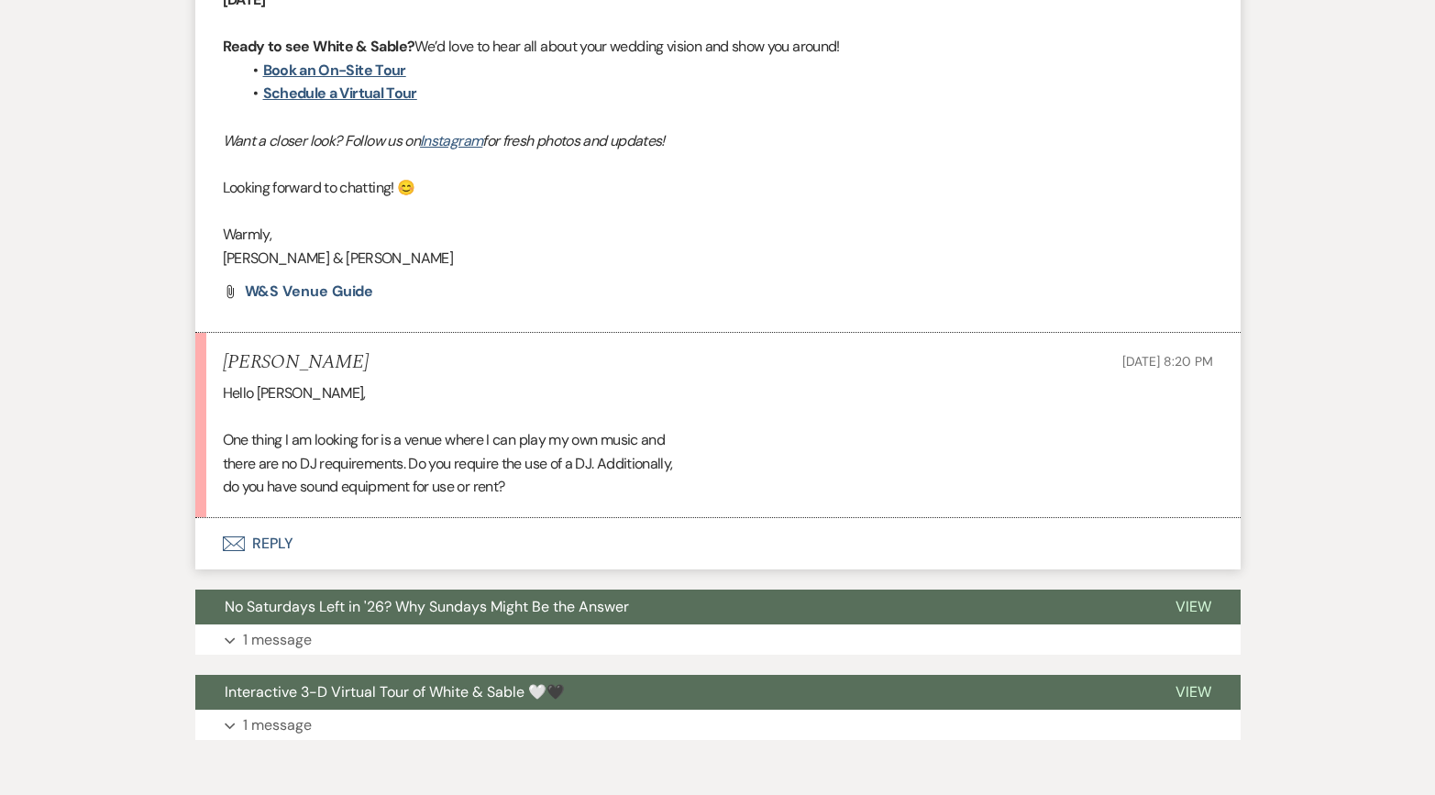
click at [310, 553] on button "Envelope Reply" at bounding box center [718, 543] width 1046 height 51
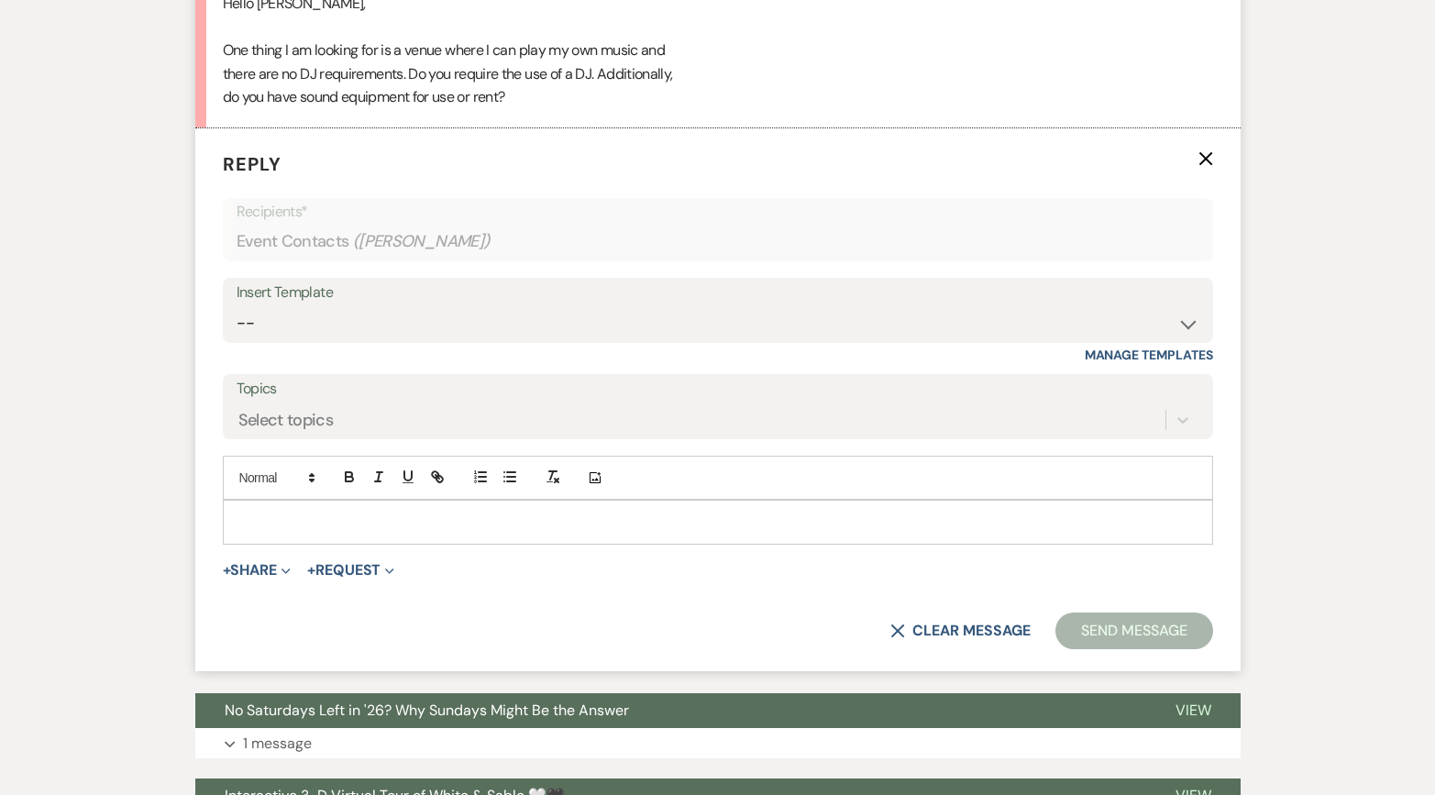
scroll to position [2216, 0]
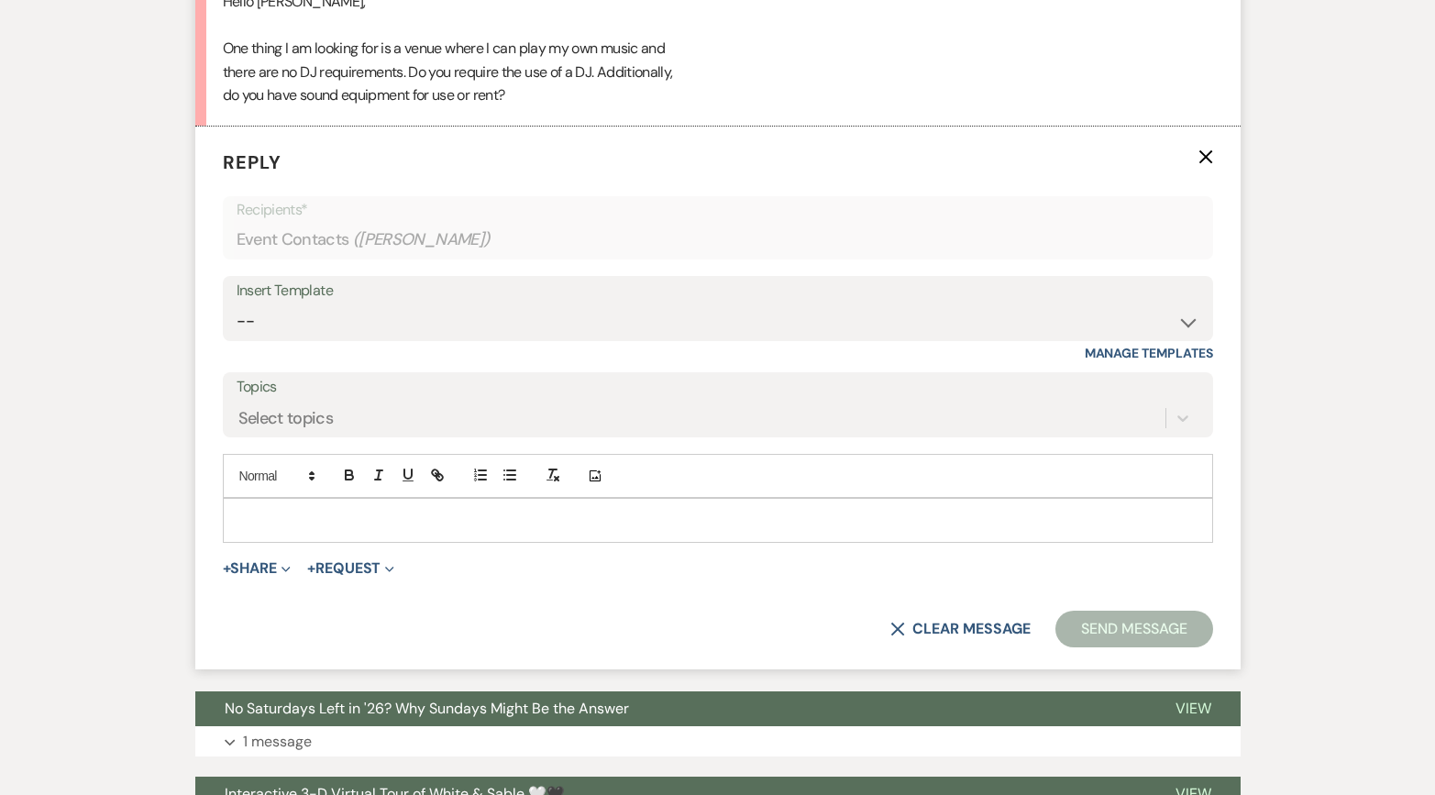
click at [330, 515] on p at bounding box center [718, 520] width 961 height 20
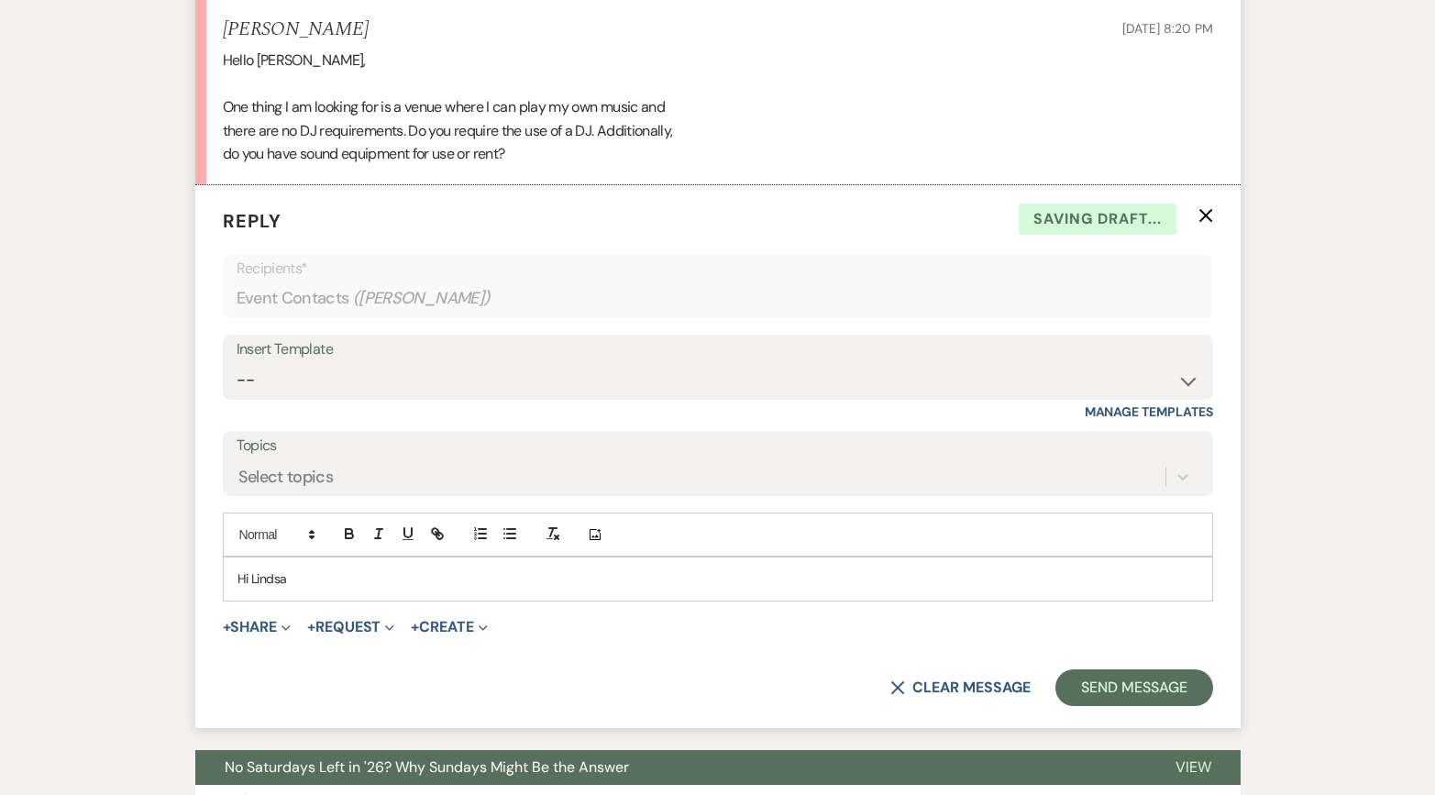
scroll to position [2158, 0]
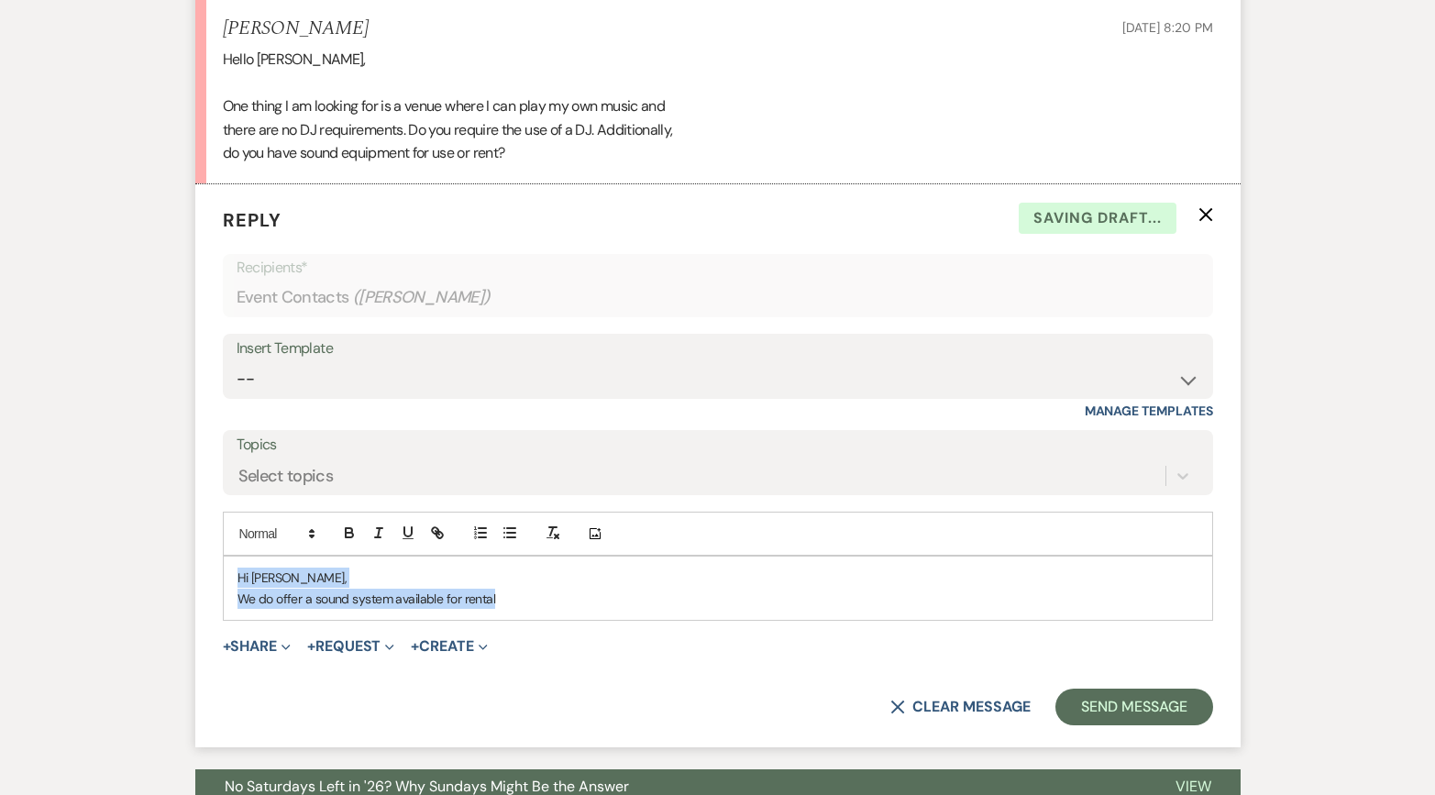
drag, startPoint x: 439, startPoint y: 597, endPoint x: 202, endPoint y: 574, distance: 238.6
click at [202, 574] on form "Reply X Saving draft... Recipients* Event Contacts ( [PERSON_NAME] ) Insert Tem…" at bounding box center [718, 465] width 1046 height 563
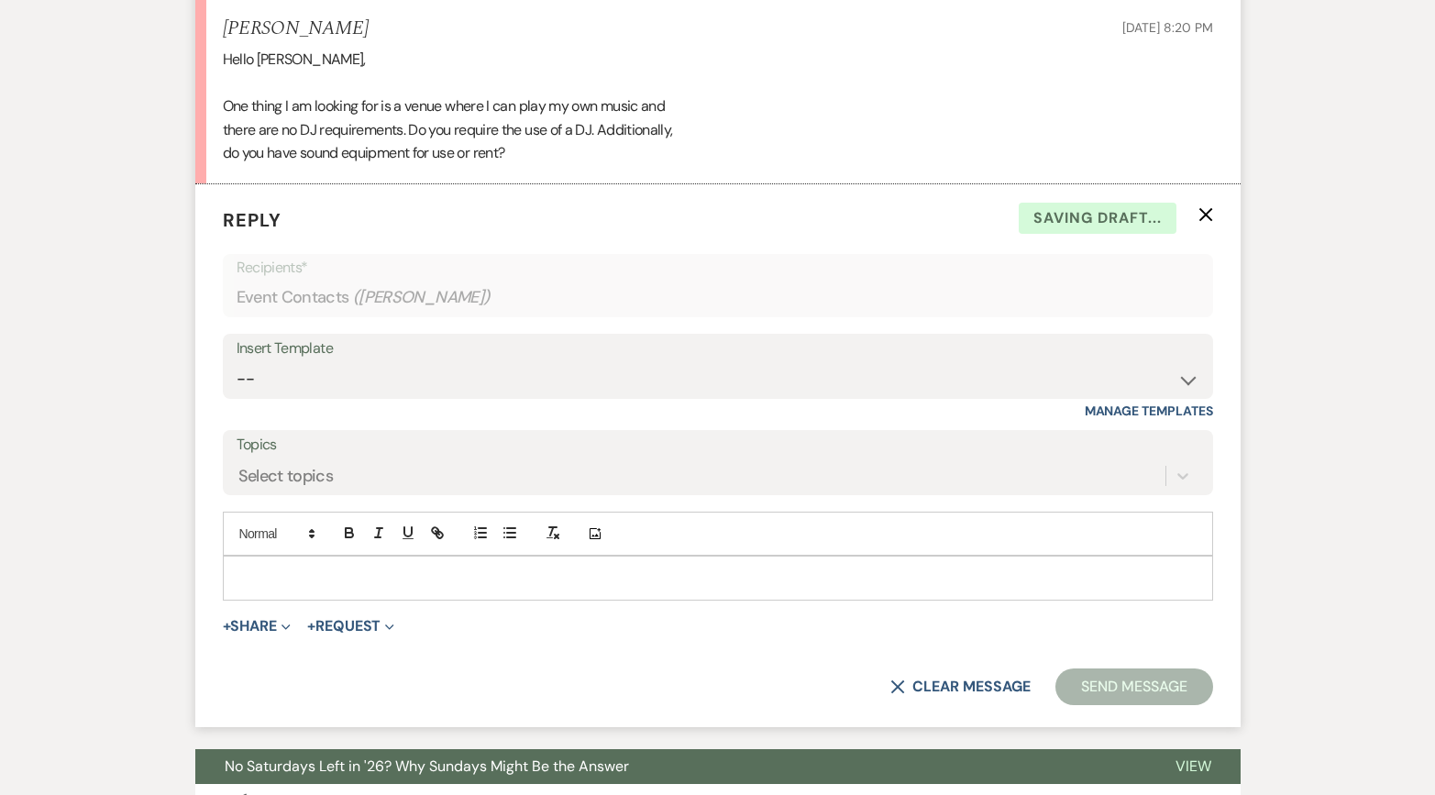
click at [522, 138] on div "Hello [PERSON_NAME], One thing I am looking for is a venue where I can play my …" at bounding box center [718, 106] width 991 height 117
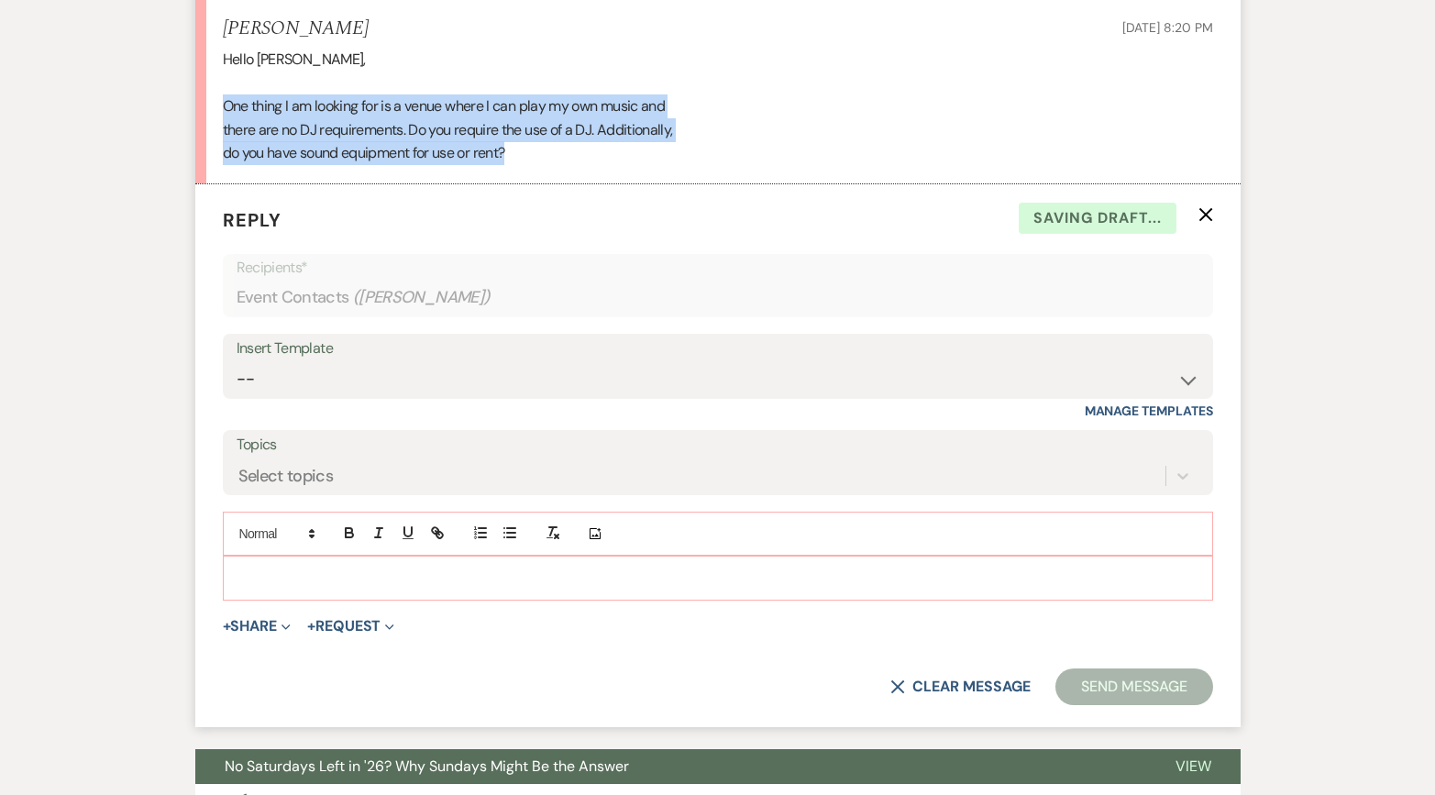
drag, startPoint x: 522, startPoint y: 157, endPoint x: 193, endPoint y: 99, distance: 334.3
copy div "One thing I am looking for is a venue where I can play my own music and there a…"
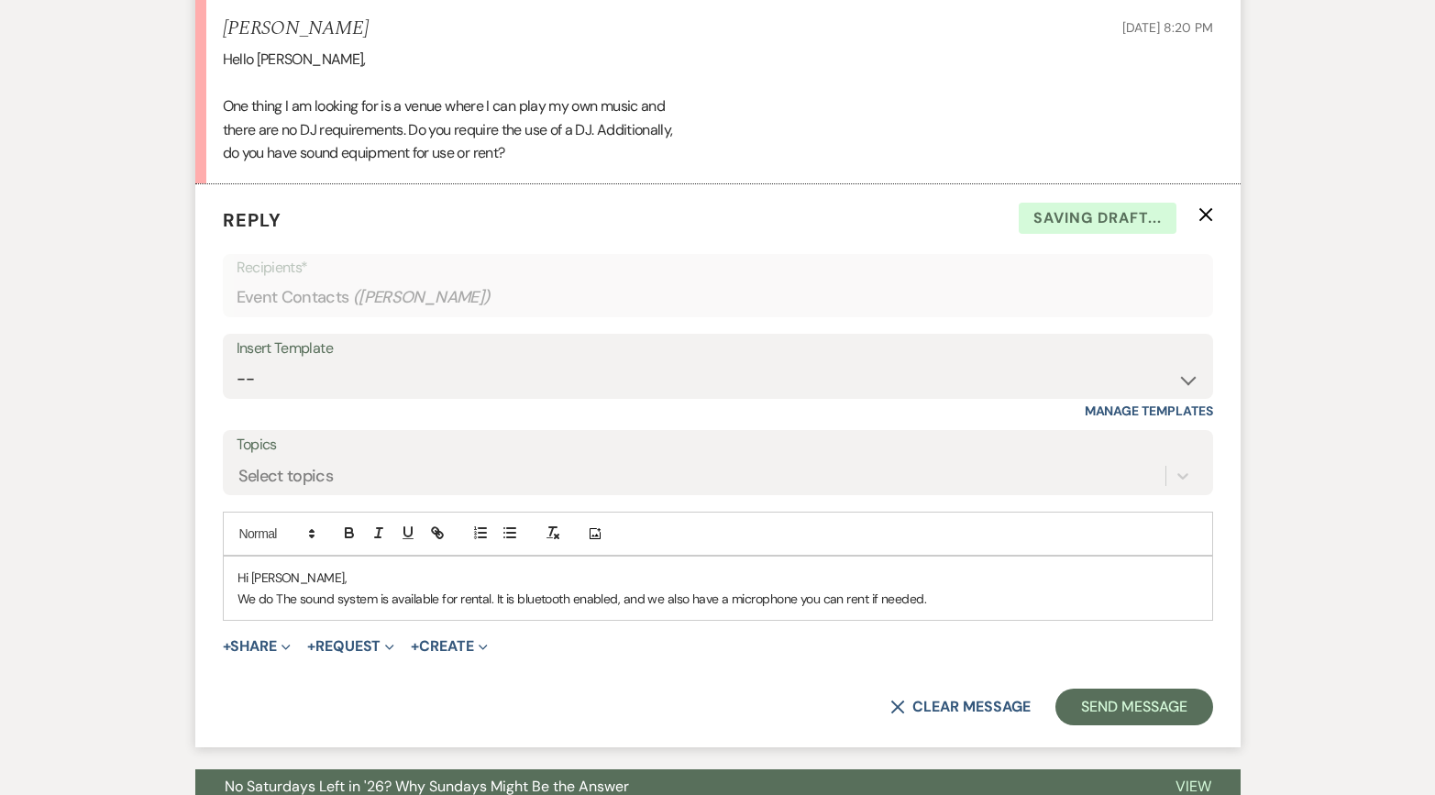
click at [287, 596] on p "We do The sound system is available for rental. It is bluetooth enabled, and we…" at bounding box center [718, 599] width 961 height 20
drag, startPoint x: 499, startPoint y: 598, endPoint x: 611, endPoint y: 596, distance: 111.9
click at [611, 596] on p "We do offer an option to rent our sound system is available for rental. It is b…" at bounding box center [718, 599] width 961 height 20
click at [956, 598] on p "We do offer an option to rent our sound system. It is bluetooth enabled, and we…" at bounding box center [718, 599] width 961 height 20
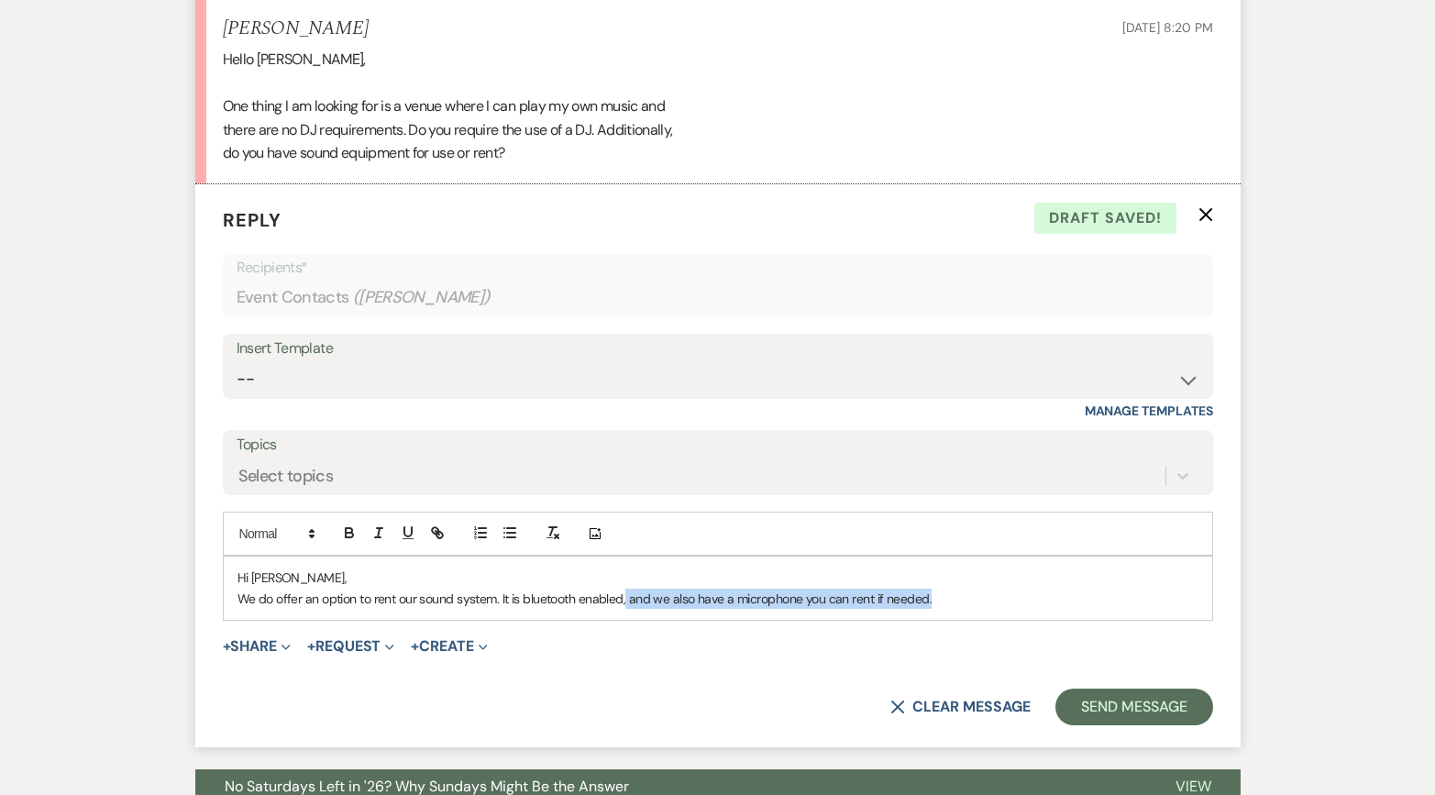
drag, startPoint x: 941, startPoint y: 602, endPoint x: 624, endPoint y: 593, distance: 317.4
click at [624, 593] on p "We do offer an option to rent our sound system. It is bluetooth enabled, and we…" at bounding box center [718, 599] width 961 height 20
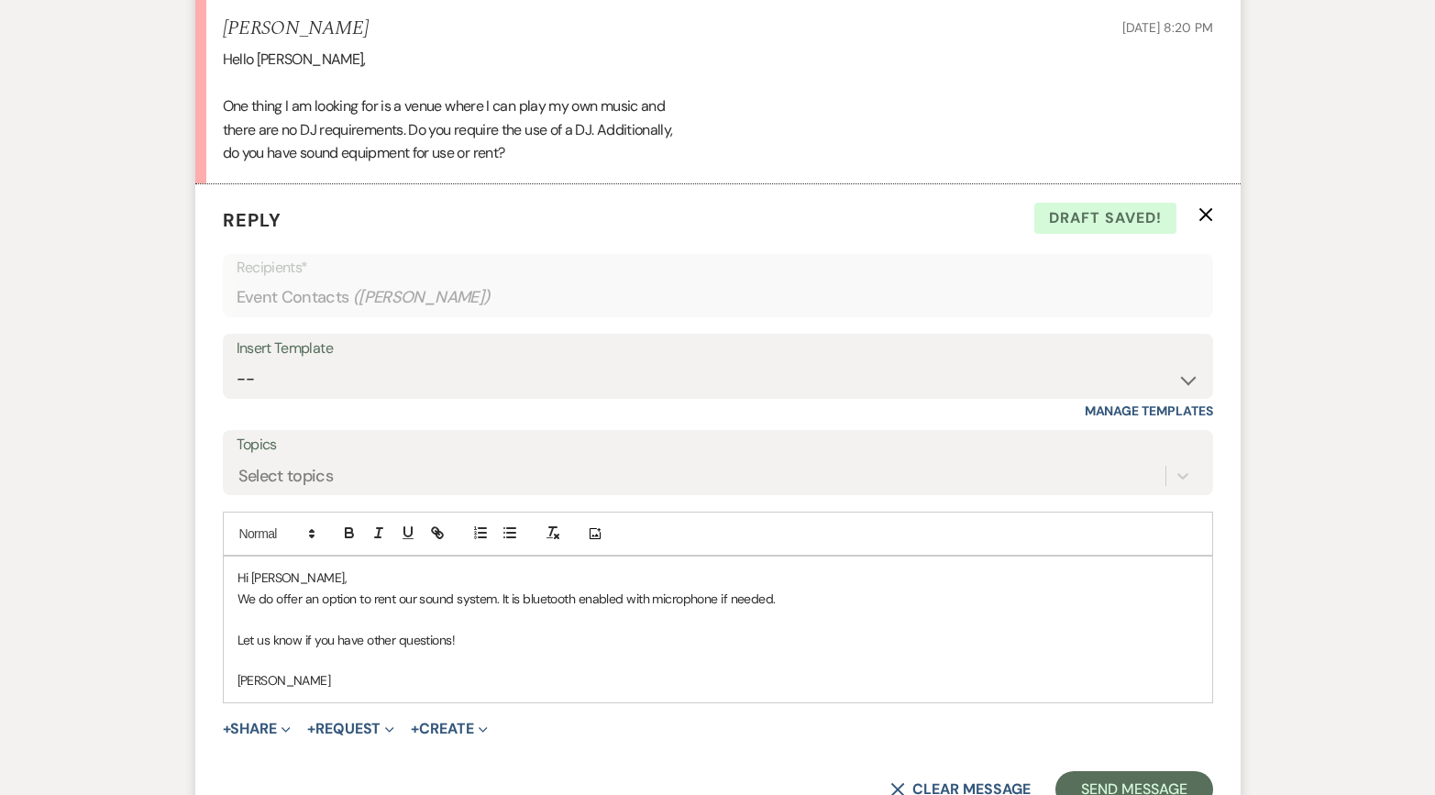
click at [407, 598] on p "We do offer an option to rent our sound system. It is bluetooth enabled with mi…" at bounding box center [718, 599] width 961 height 20
click at [483, 599] on p "We do offer an option to rent a sound system. It is bluetooth enabled with micr…" at bounding box center [718, 599] width 961 height 20
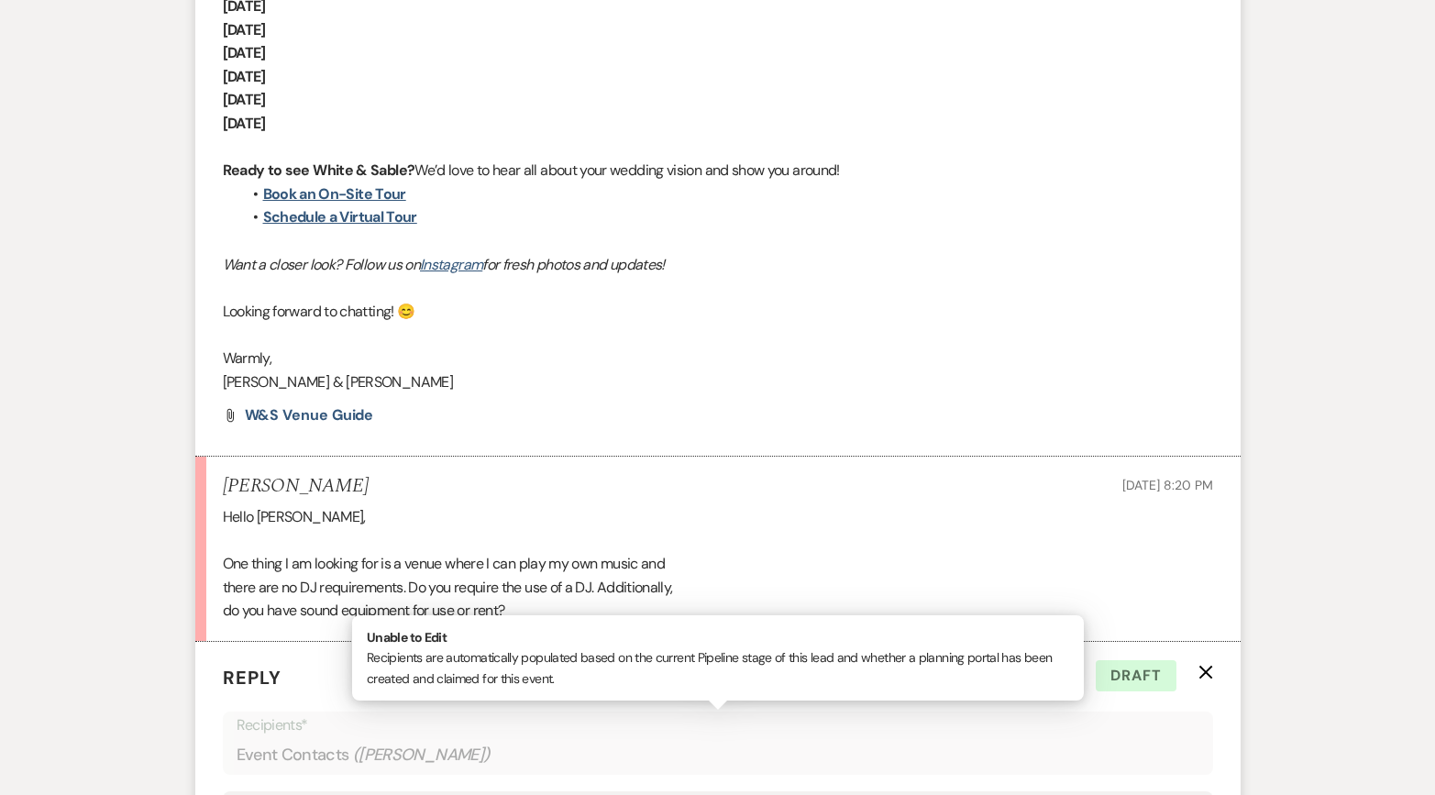
scroll to position [1715, 0]
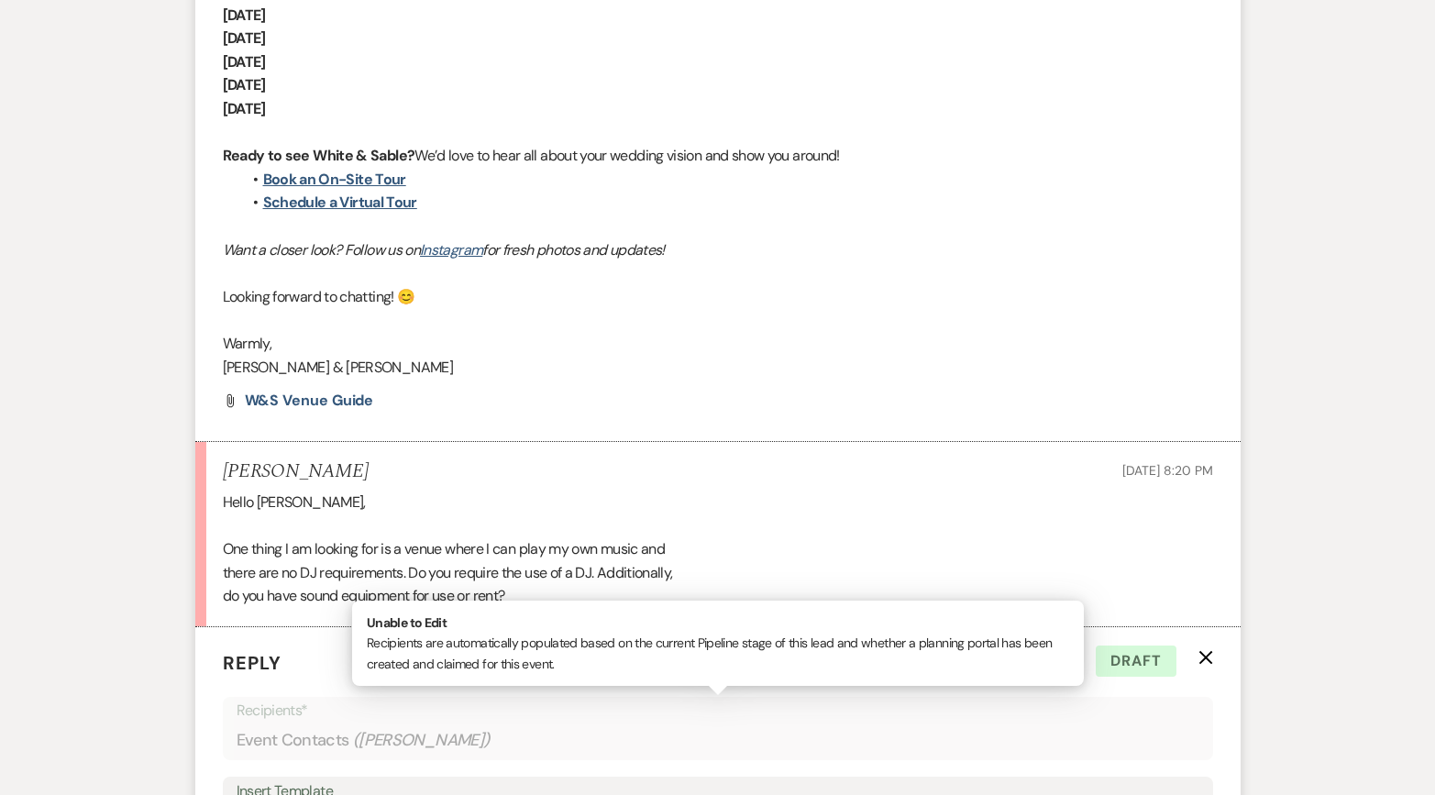
click at [602, 728] on div "Event Contacts ( [PERSON_NAME] )" at bounding box center [718, 741] width 963 height 36
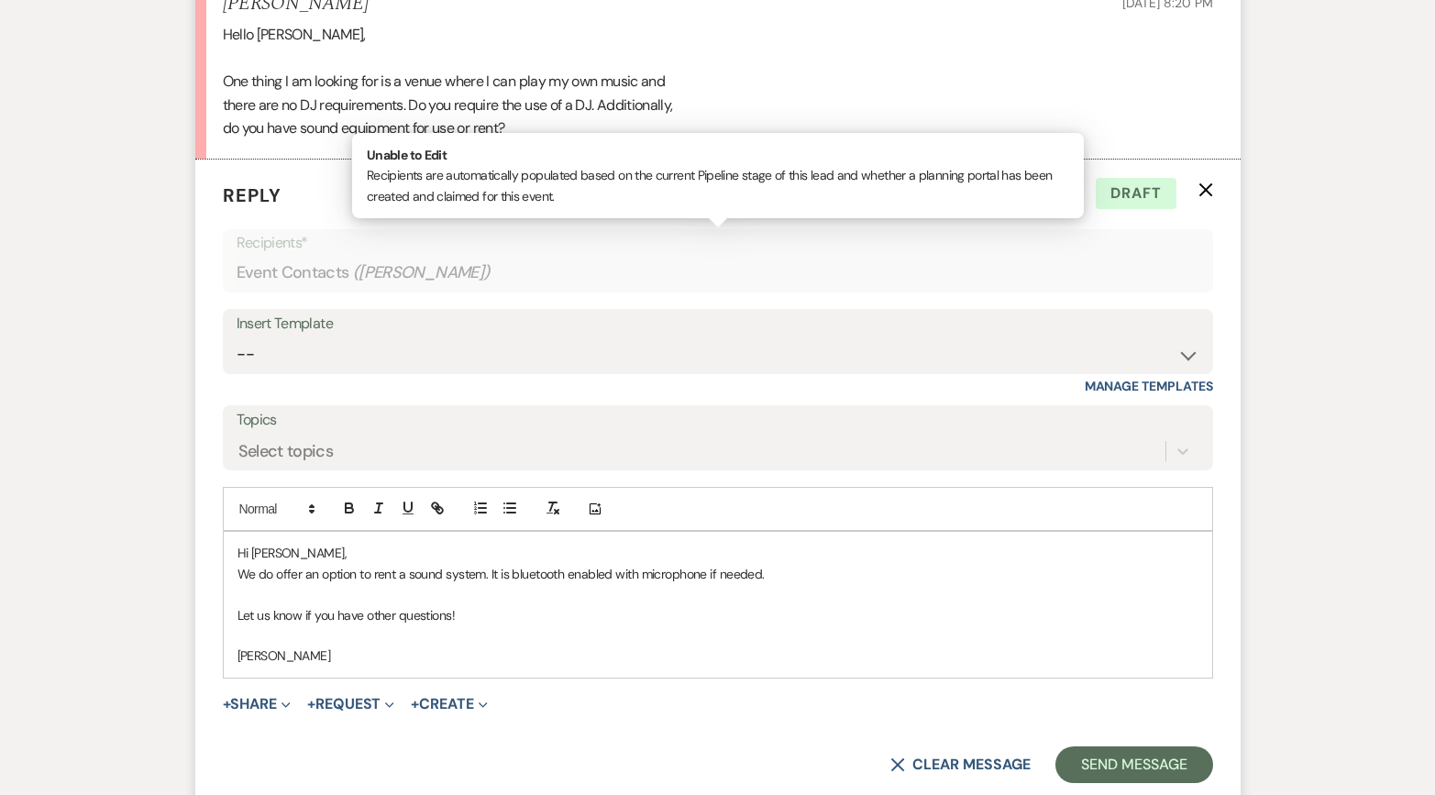
scroll to position [2221, 0]
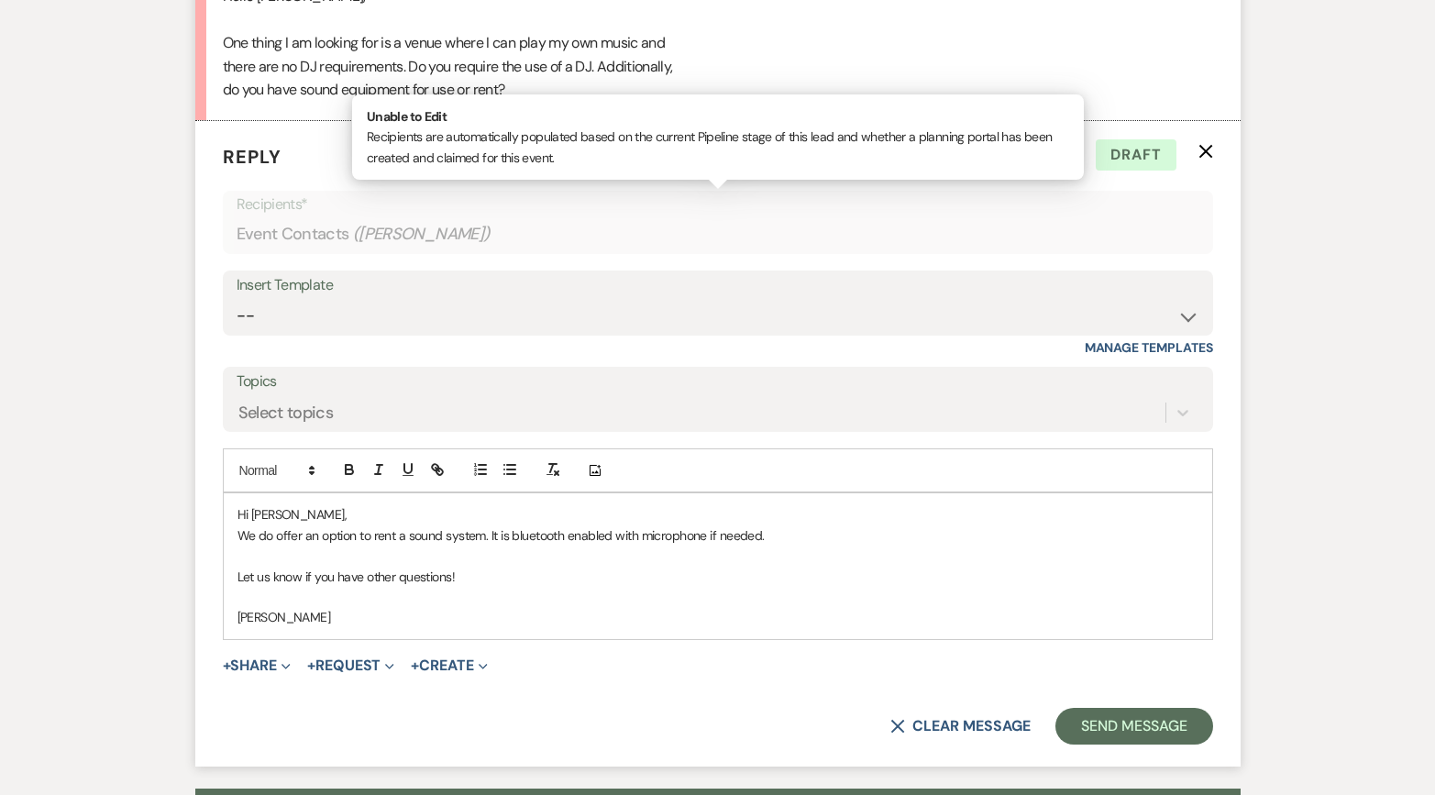
click at [249, 533] on p "We do offer an option to rent a sound system. It is bluetooth enabled with micr…" at bounding box center [718, 536] width 961 height 20
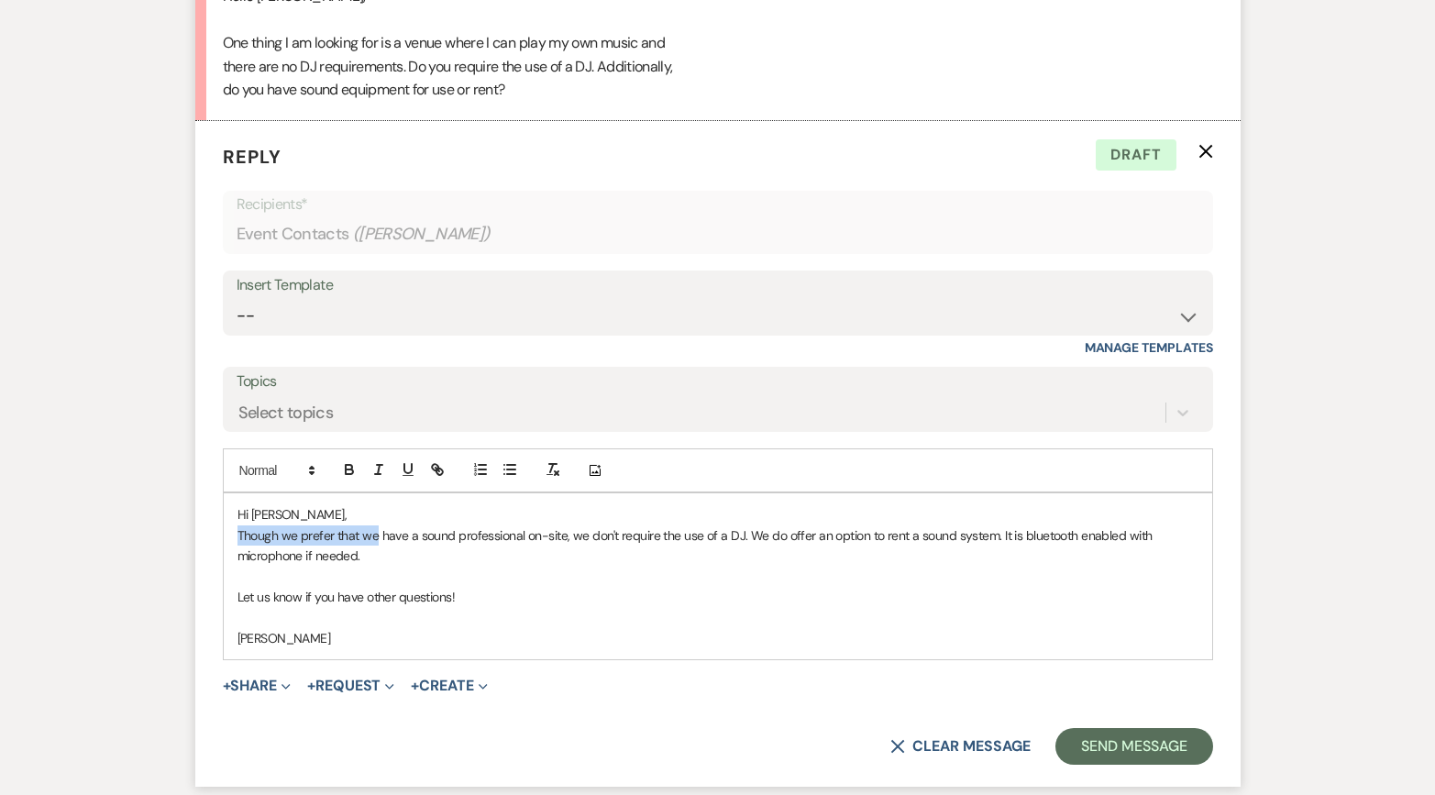
drag, startPoint x: 376, startPoint y: 533, endPoint x: 237, endPoint y: 530, distance: 139.4
click at [238, 530] on p "Though we prefer that we have a sound professional on-site, we don't require th…" at bounding box center [718, 546] width 961 height 41
click at [382, 534] on p "We strongly recommend have a sound professional on-site, we don't require the u…" at bounding box center [718, 546] width 961 height 41
click at [247, 532] on p "We strongly recommend having a sound professional on-site, we don't require the…" at bounding box center [718, 546] width 961 height 41
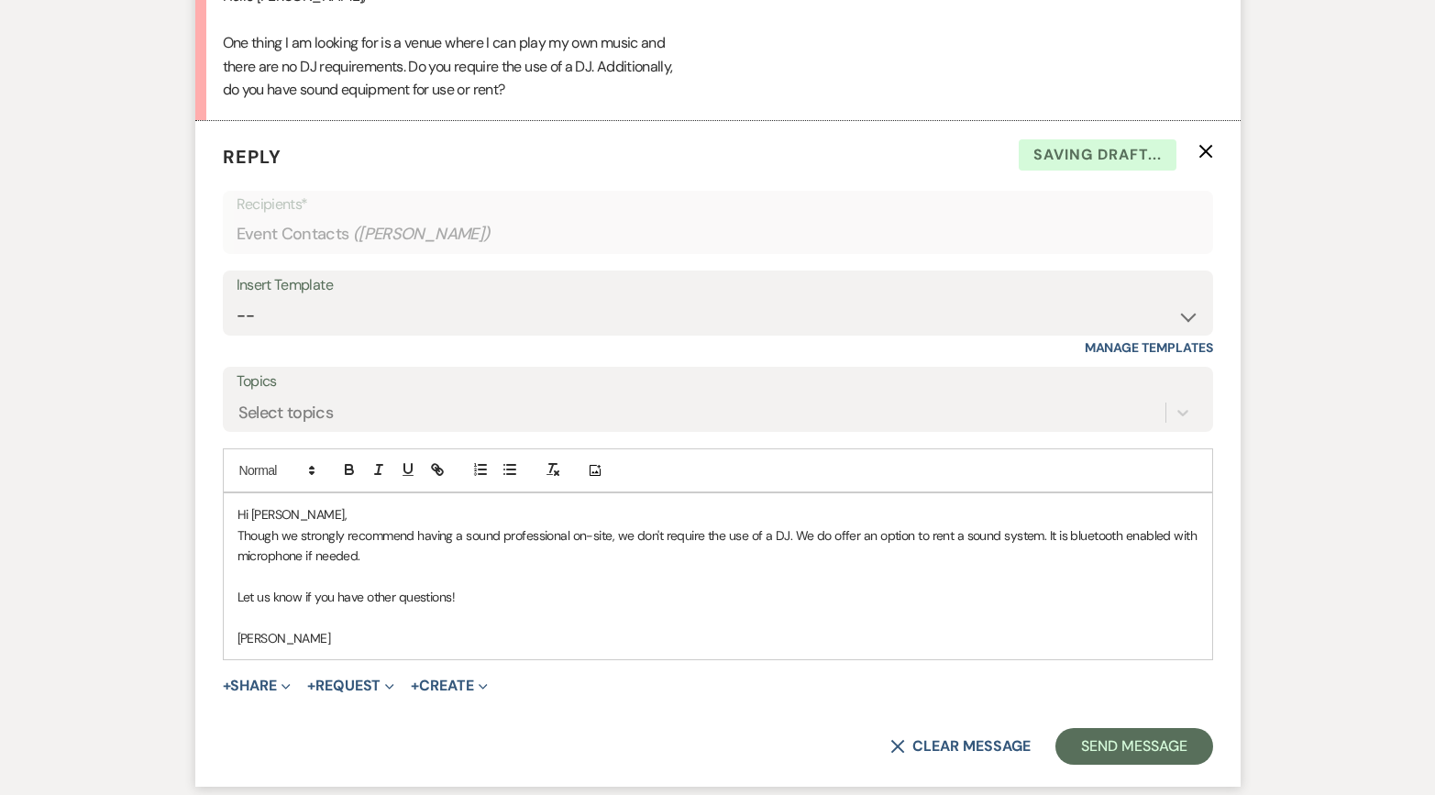
click at [422, 558] on p "Though we strongly recommend having a sound professional on-site, we don't requ…" at bounding box center [718, 546] width 961 height 41
click at [1035, 534] on p "Though we strongly recommend having a sound professional on-site, we don't requ…" at bounding box center [718, 546] width 961 height 41
click at [966, 617] on p at bounding box center [718, 617] width 961 height 20
click at [1112, 741] on button "Send Message" at bounding box center [1134, 746] width 157 height 37
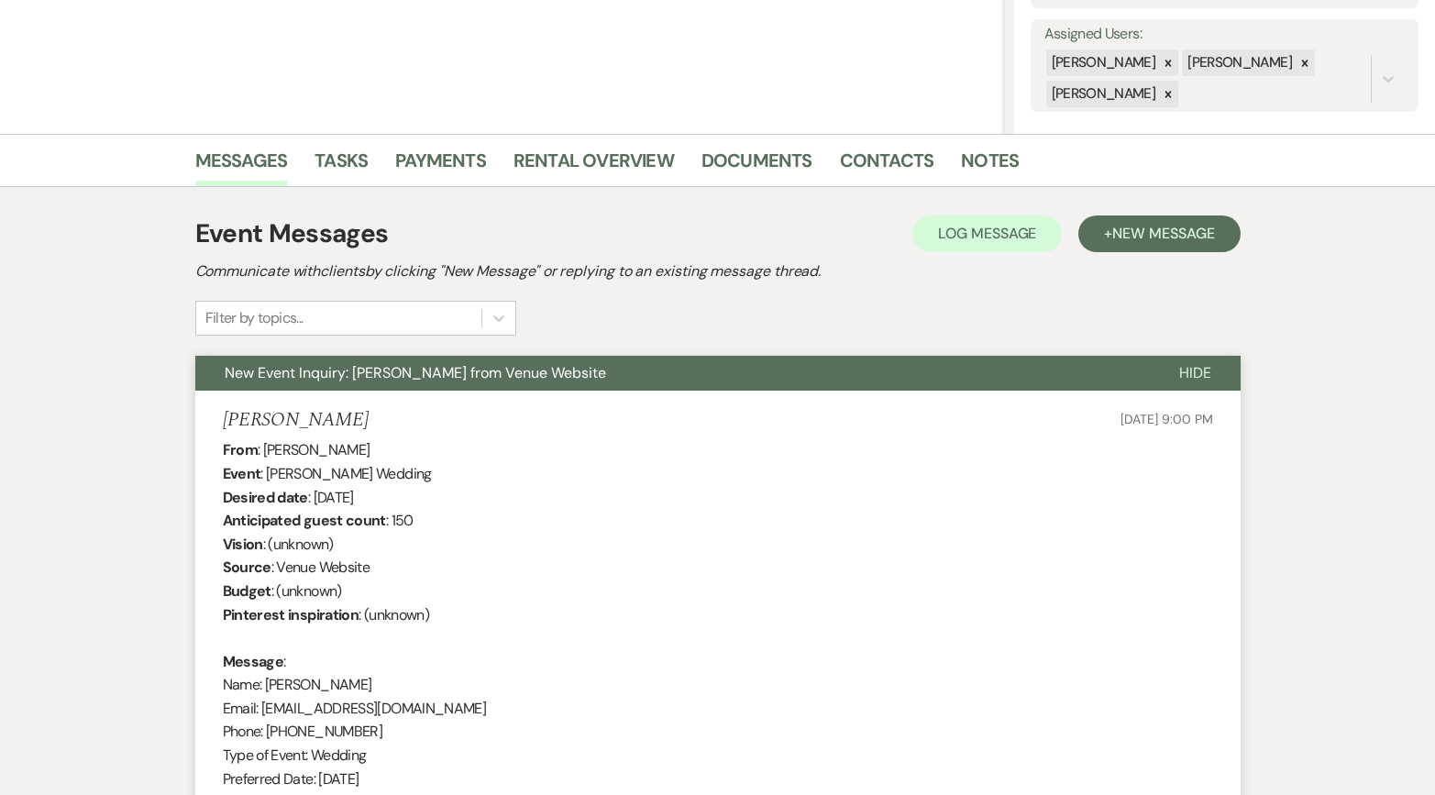
scroll to position [0, 0]
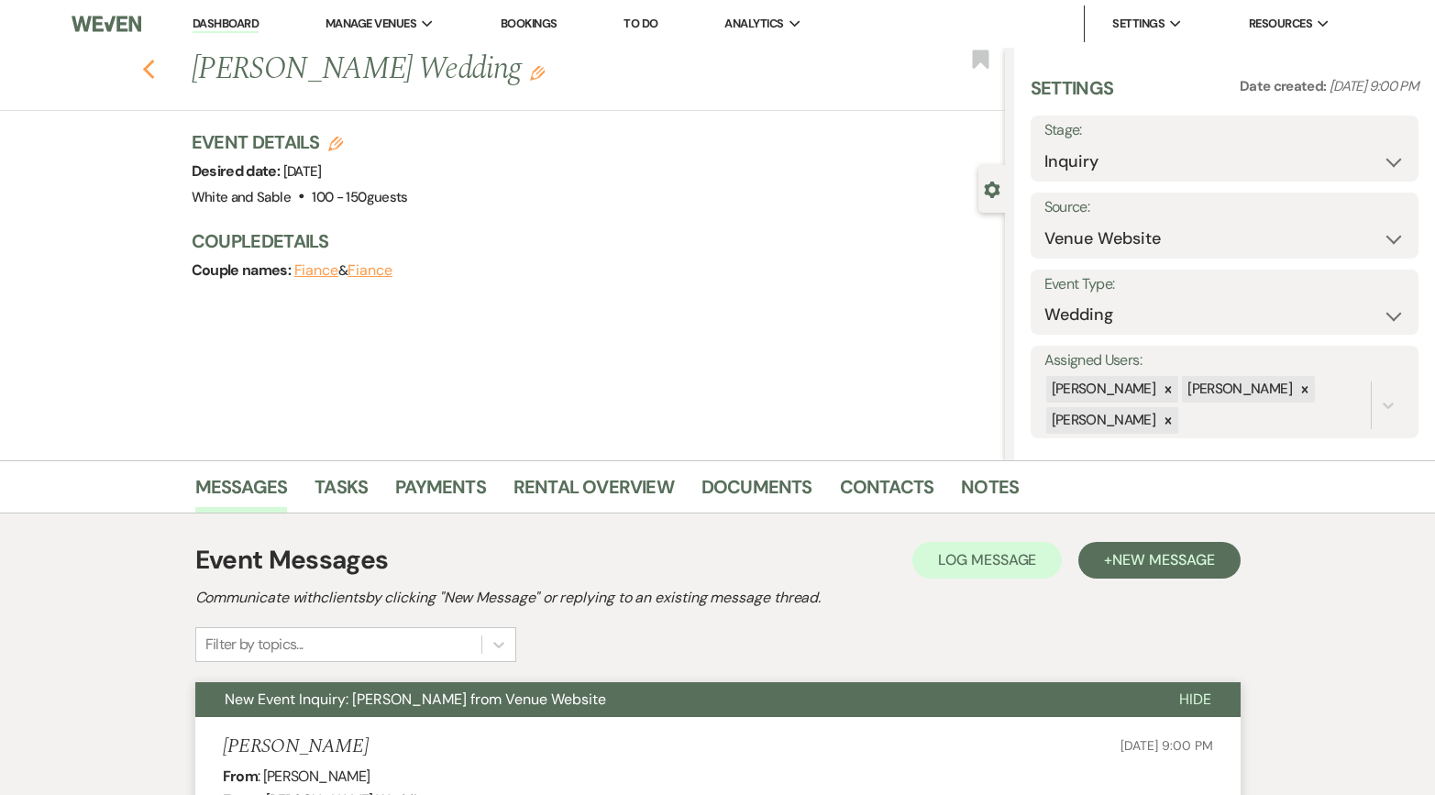
click at [149, 64] on use "button" at bounding box center [148, 70] width 12 height 20
select select "8"
select select "5"
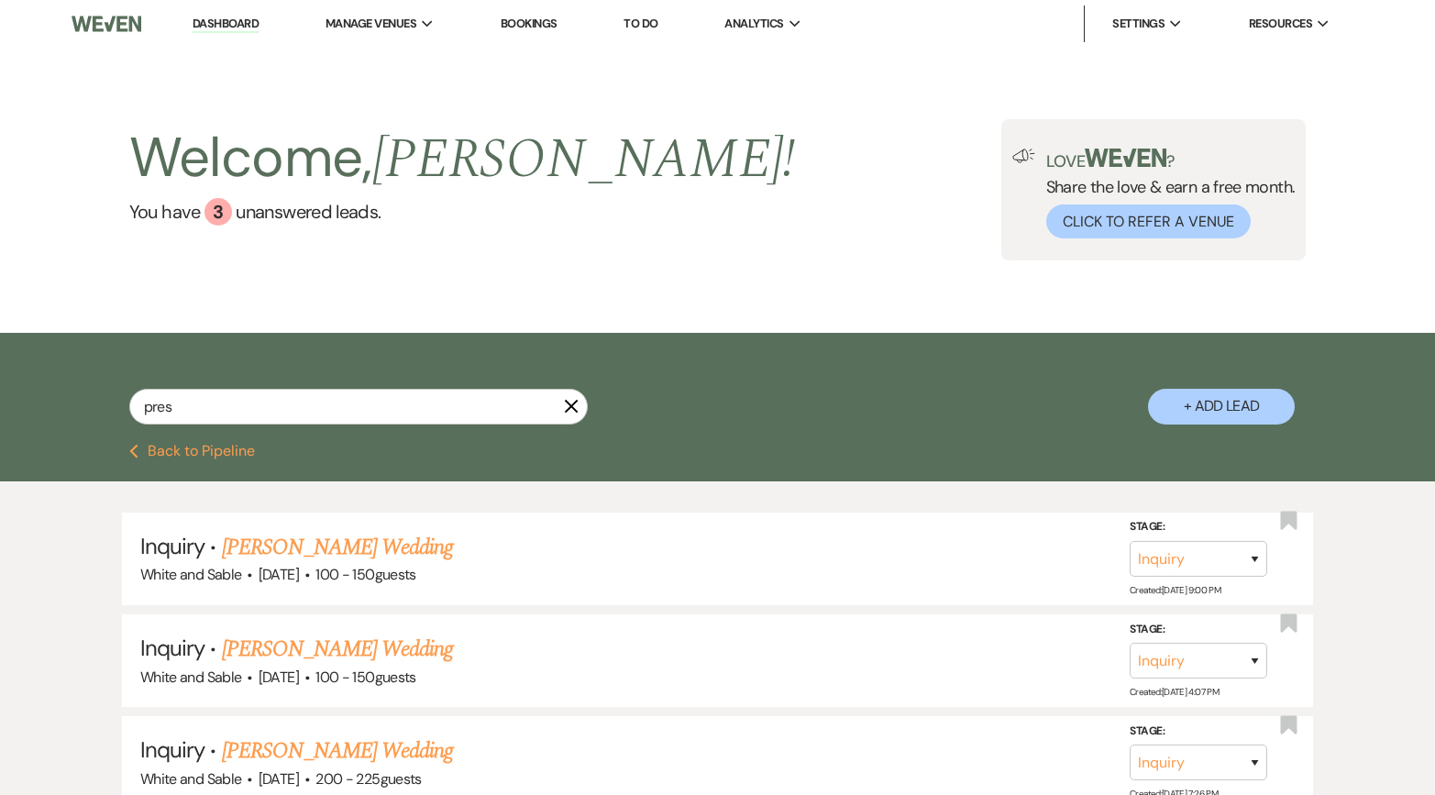
click at [222, 24] on link "Dashboard" at bounding box center [226, 24] width 66 height 17
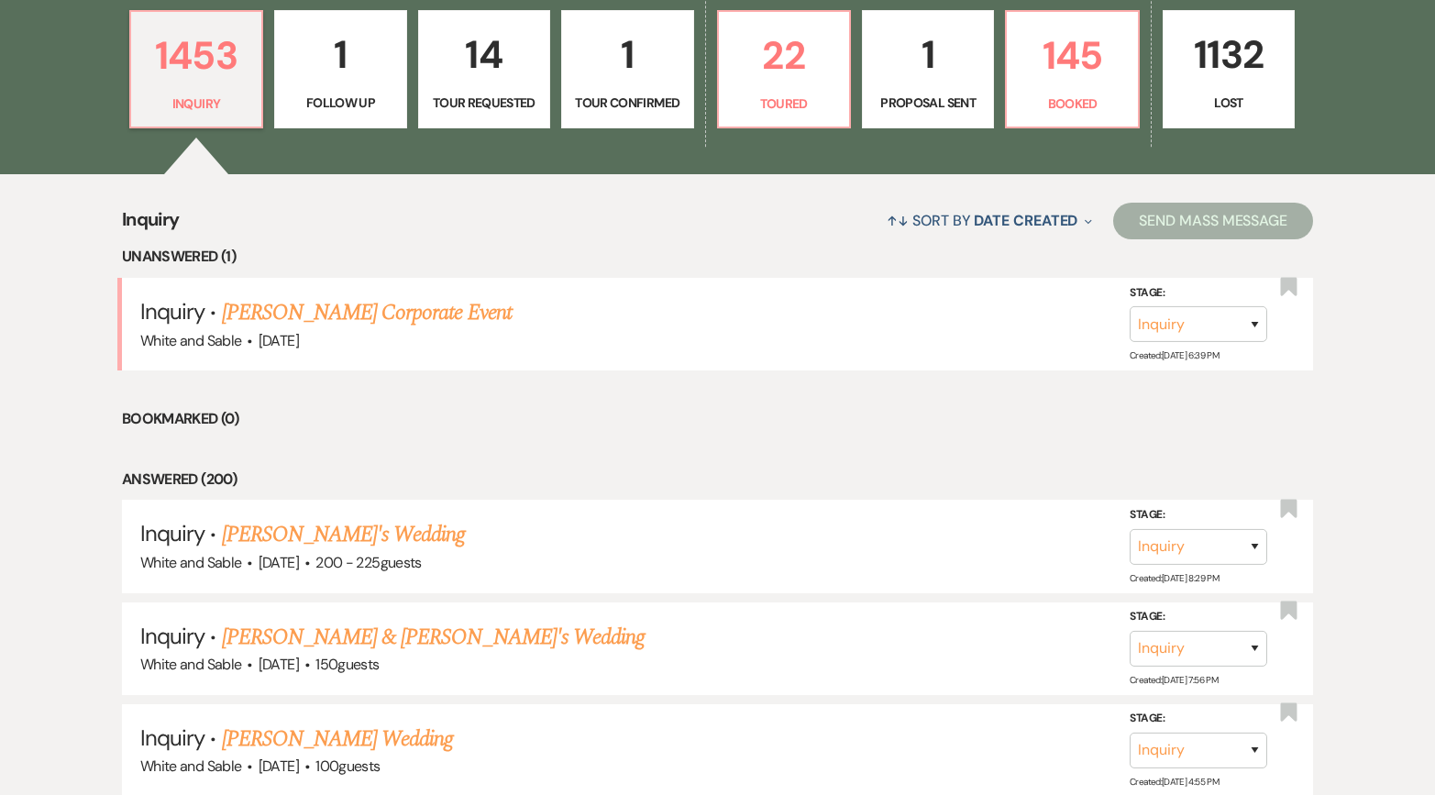
scroll to position [551, 0]
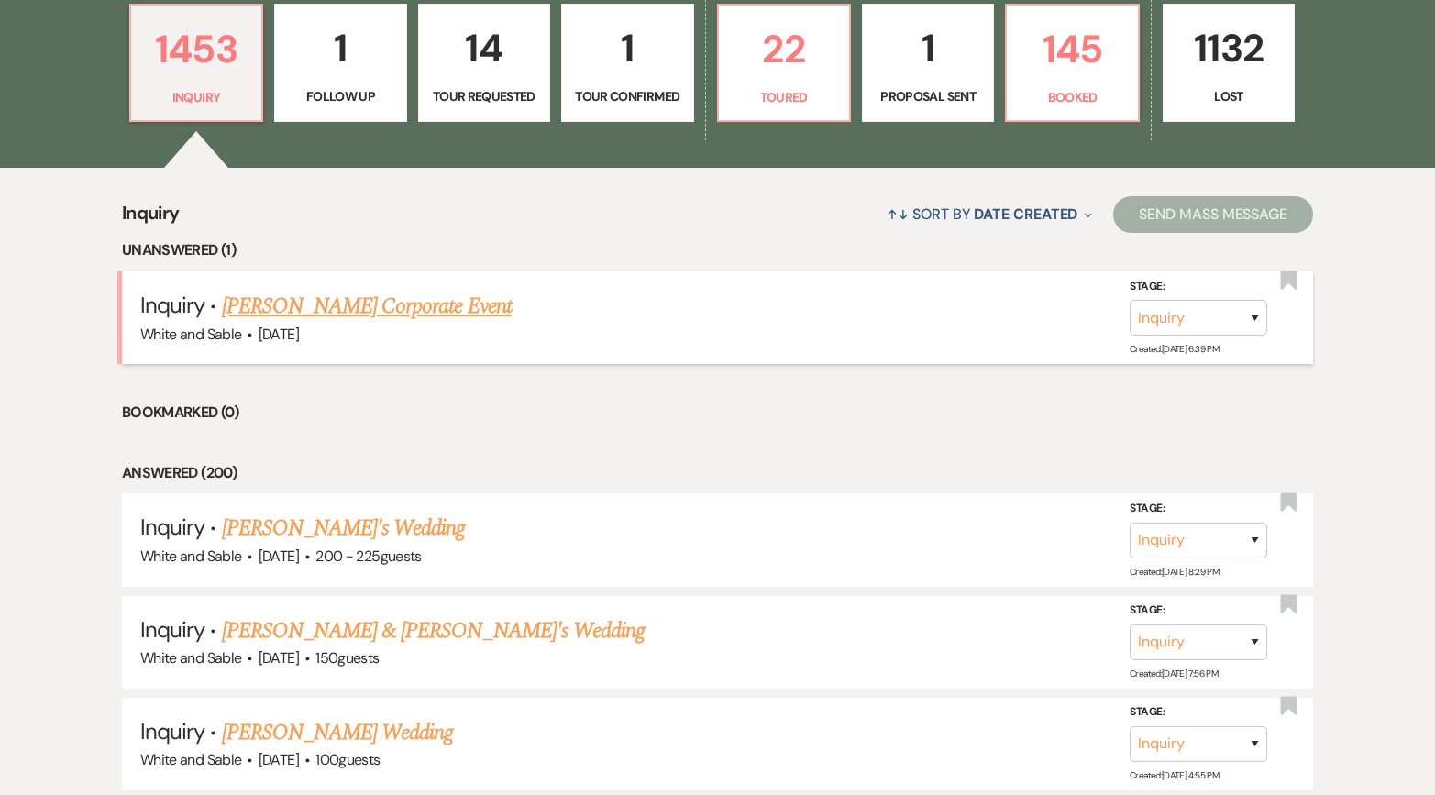
click at [460, 312] on link "[PERSON_NAME] Corporate Event" at bounding box center [367, 306] width 290 height 33
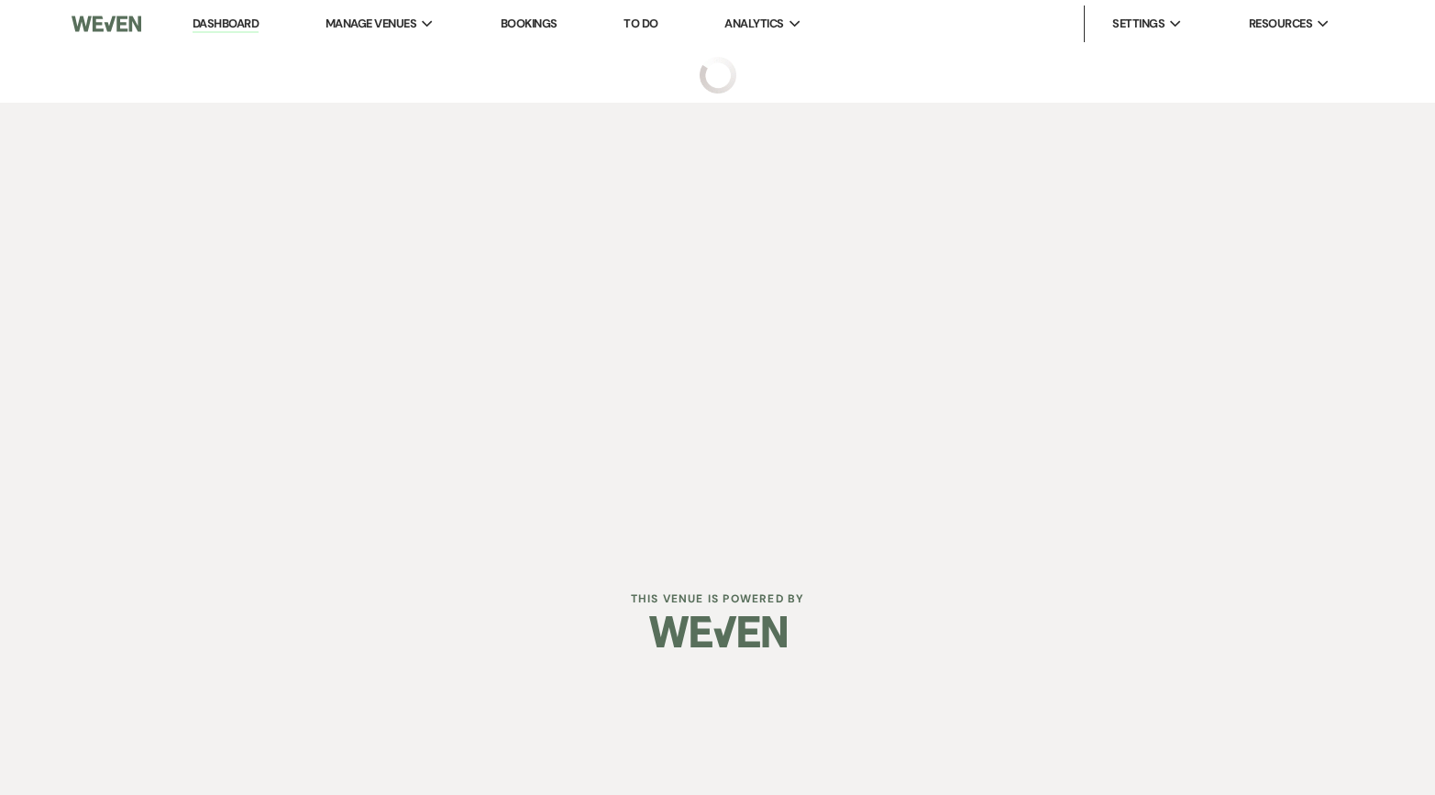
select select "5"
select select "9"
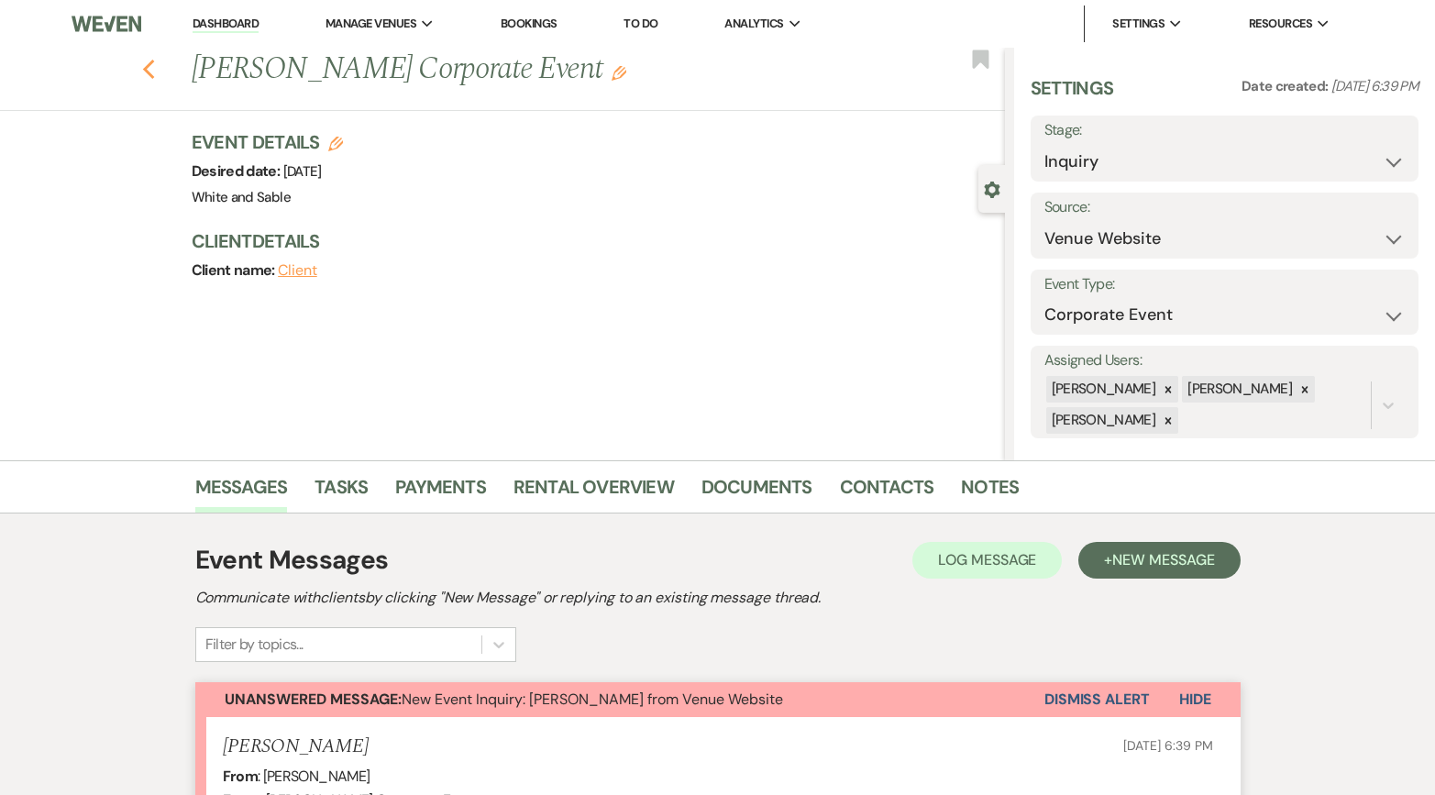
click at [153, 63] on icon "Previous" at bounding box center [149, 70] width 14 height 22
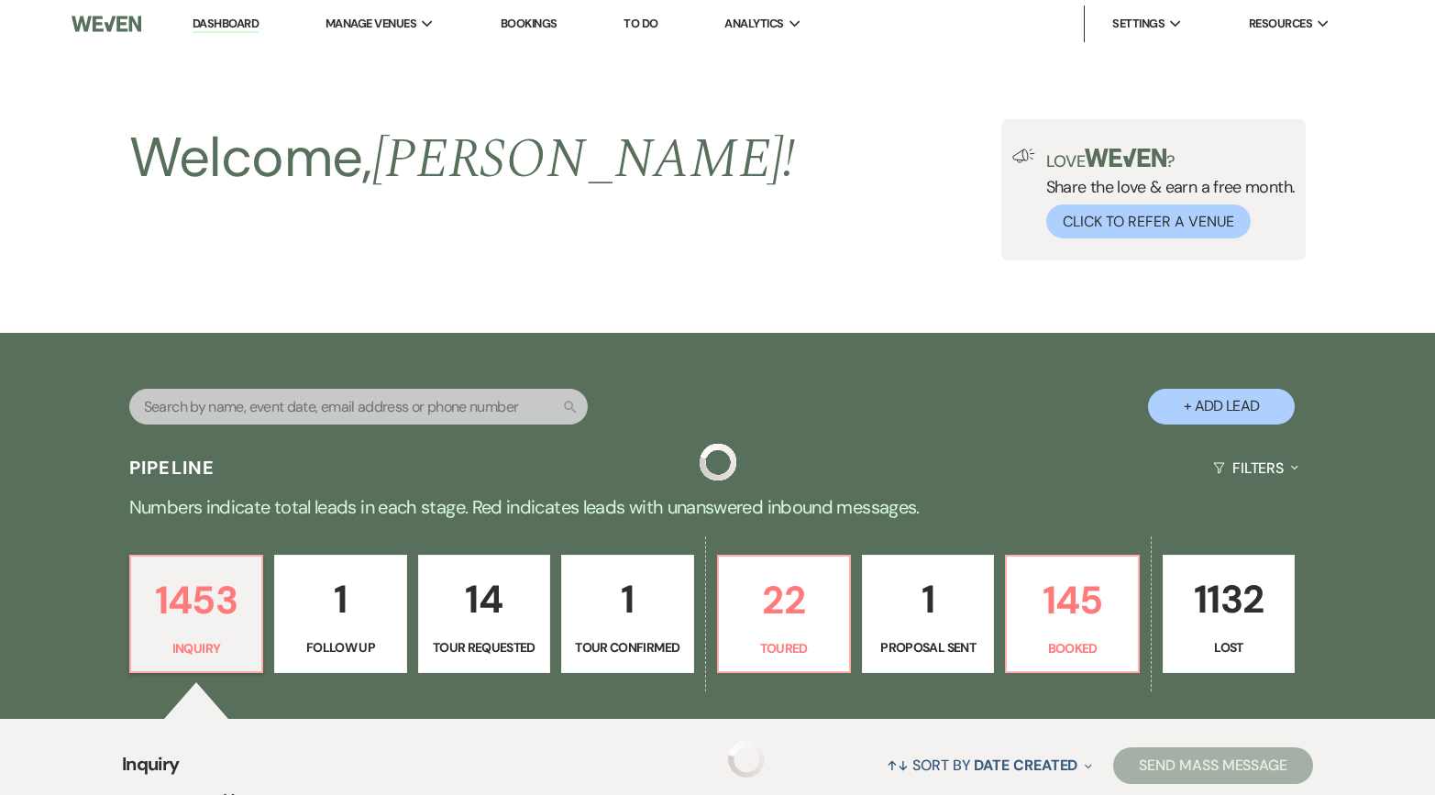
scroll to position [551, 0]
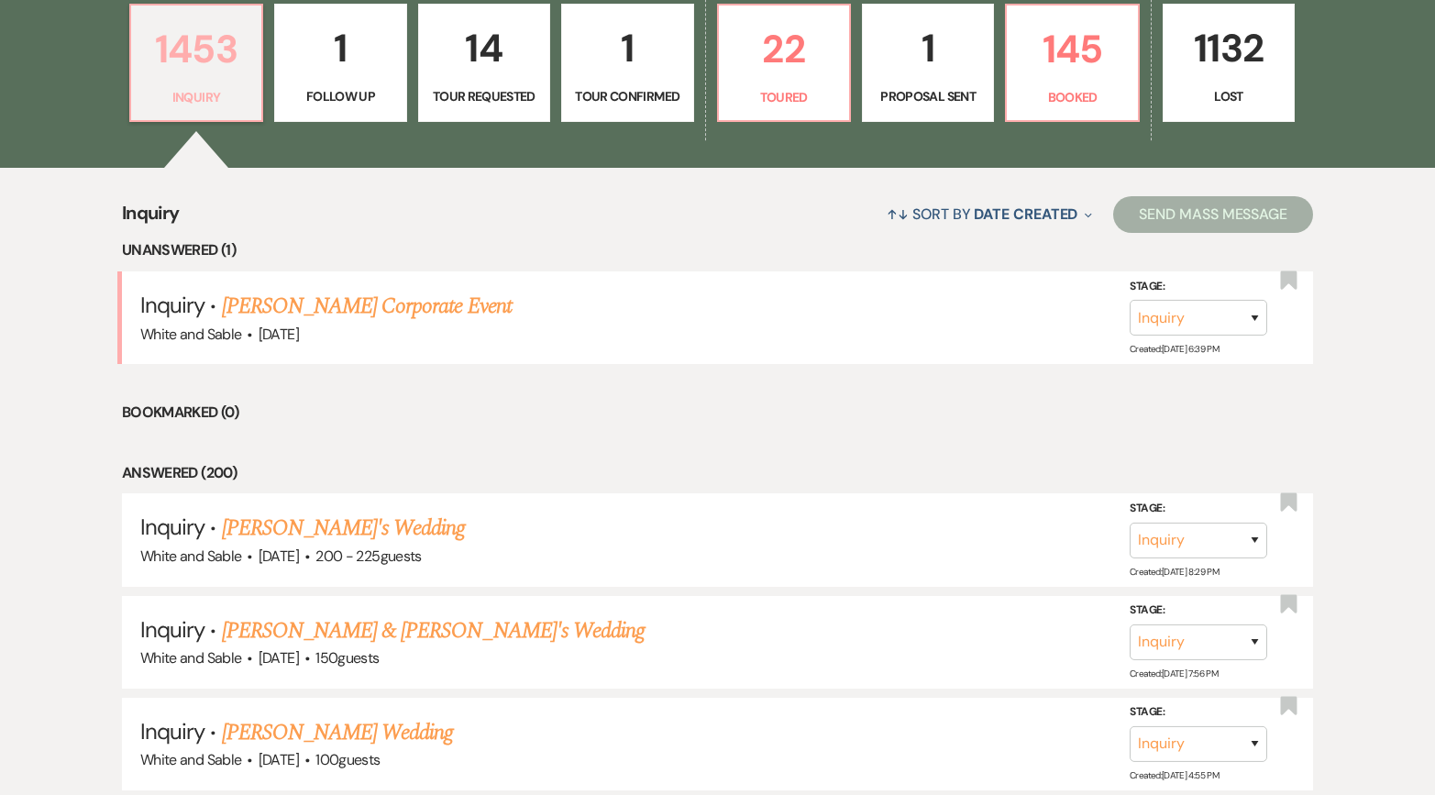
click at [197, 91] on p "Inquiry" at bounding box center [196, 97] width 108 height 20
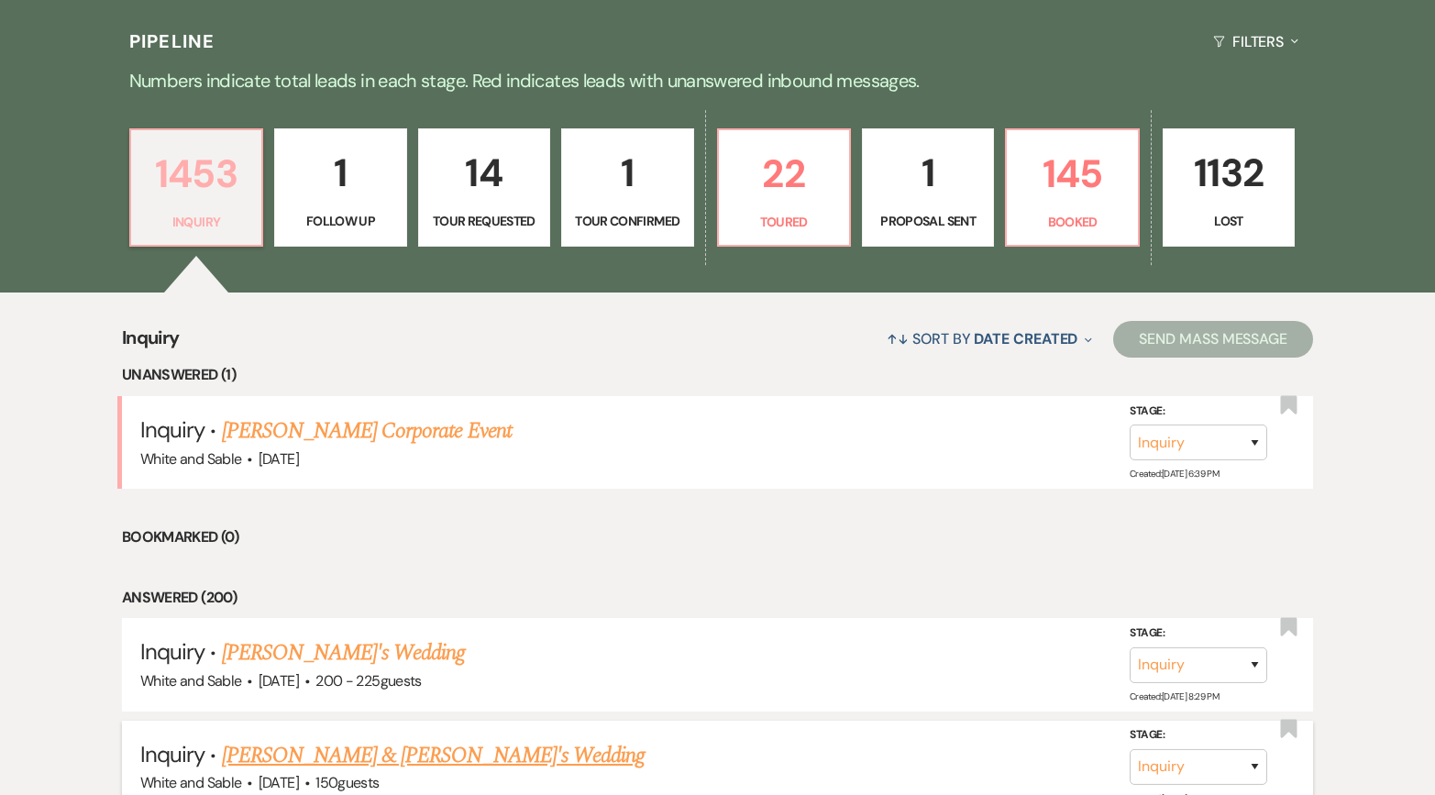
scroll to position [320, 0]
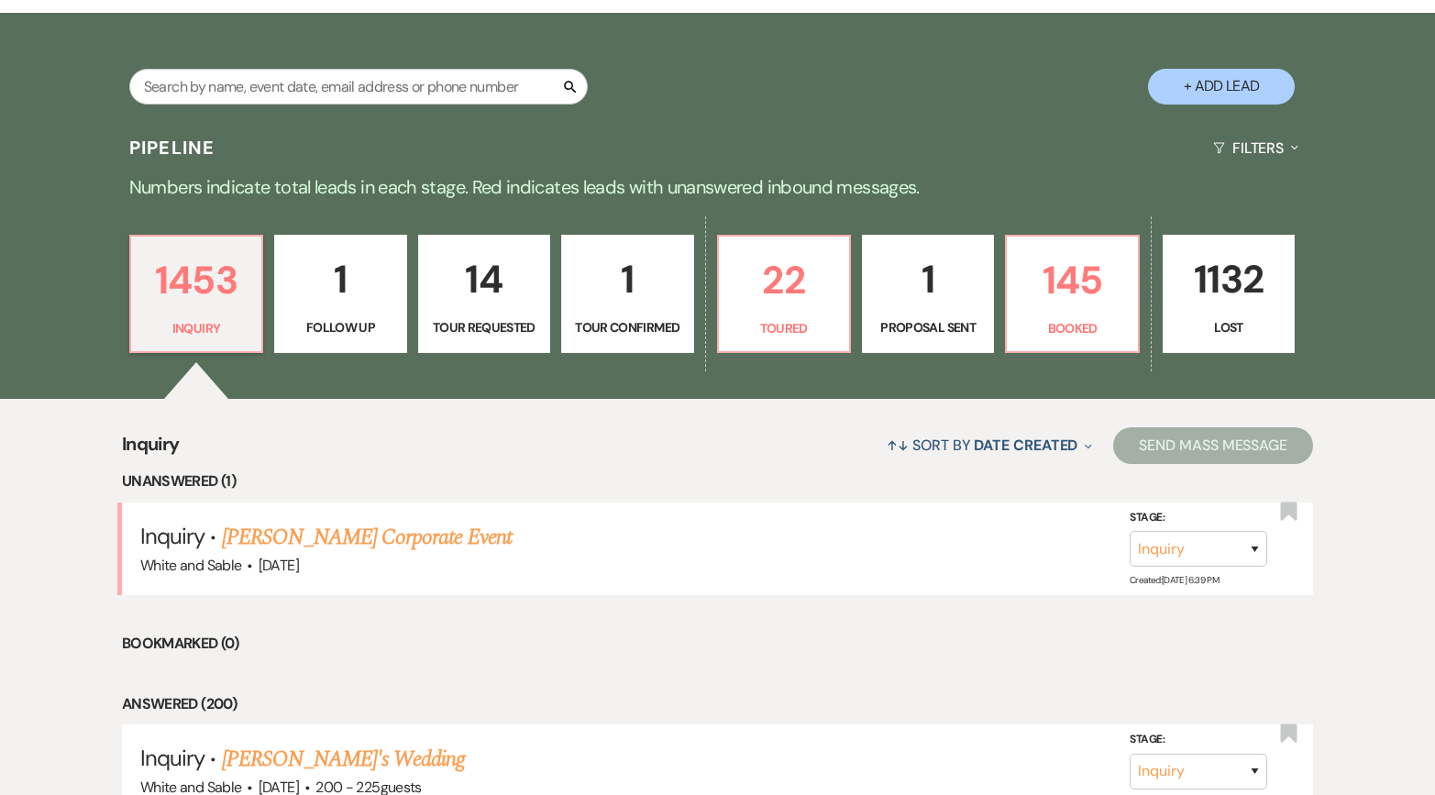
click at [504, 312] on link "14 Tour Requested" at bounding box center [484, 294] width 132 height 119
select select "2"
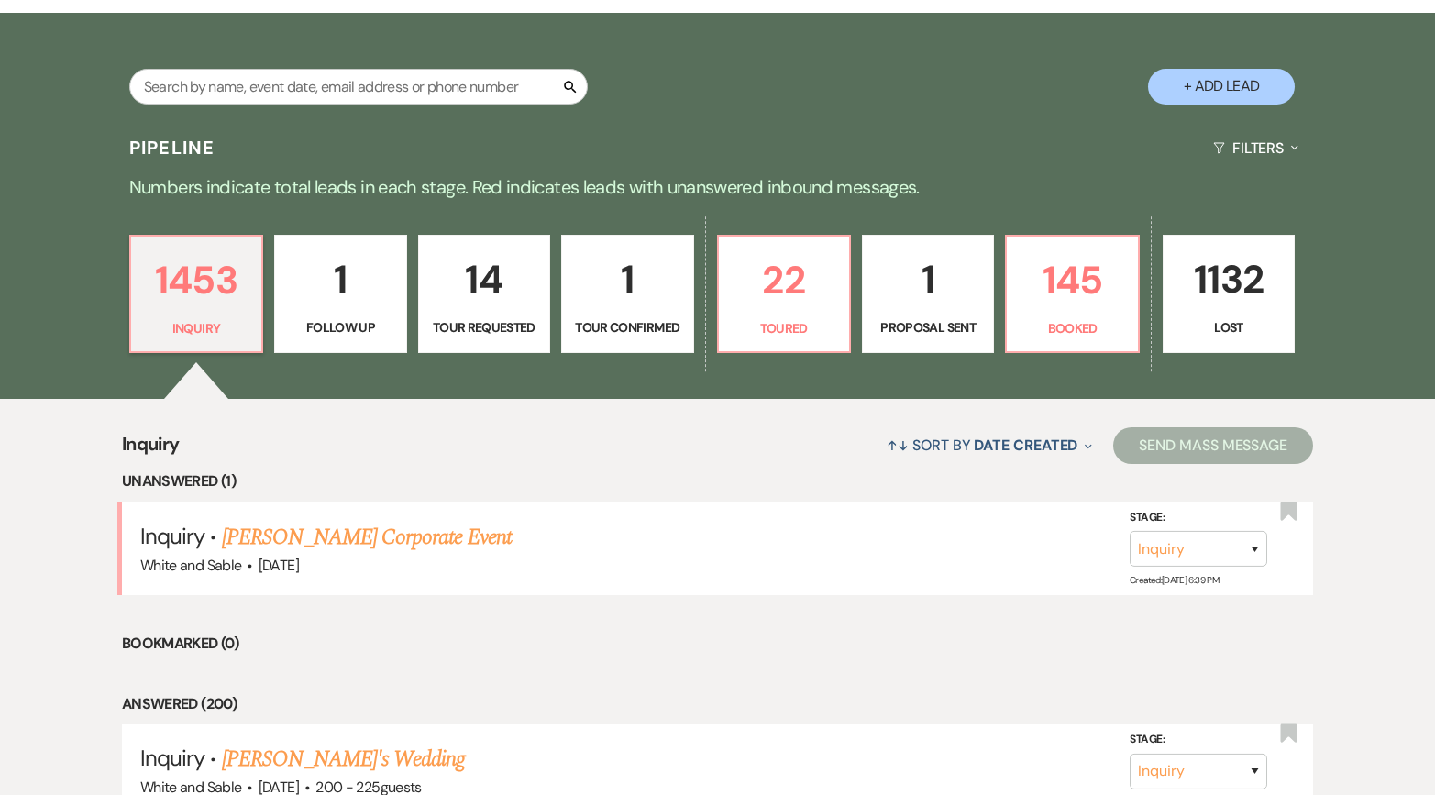
select select "2"
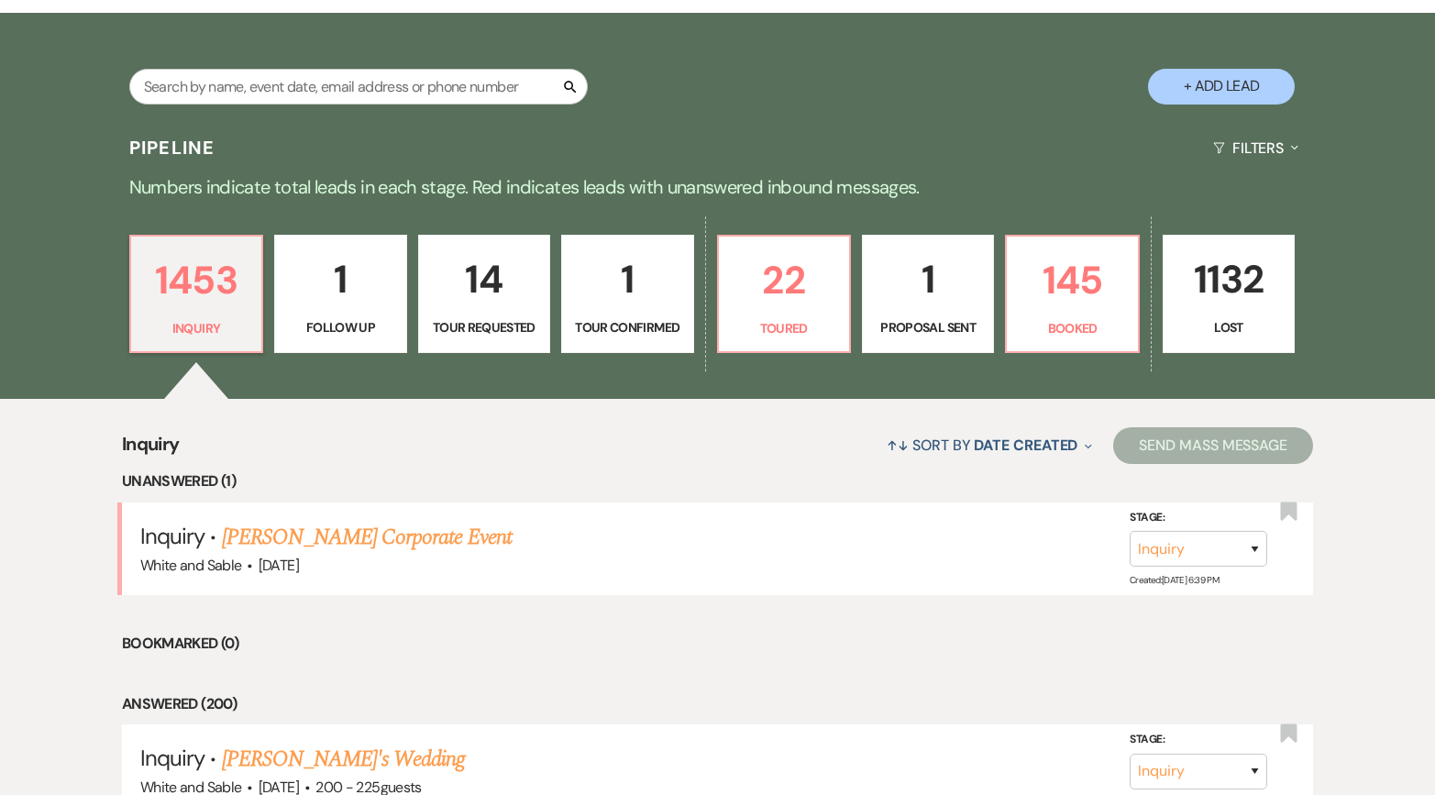
select select "2"
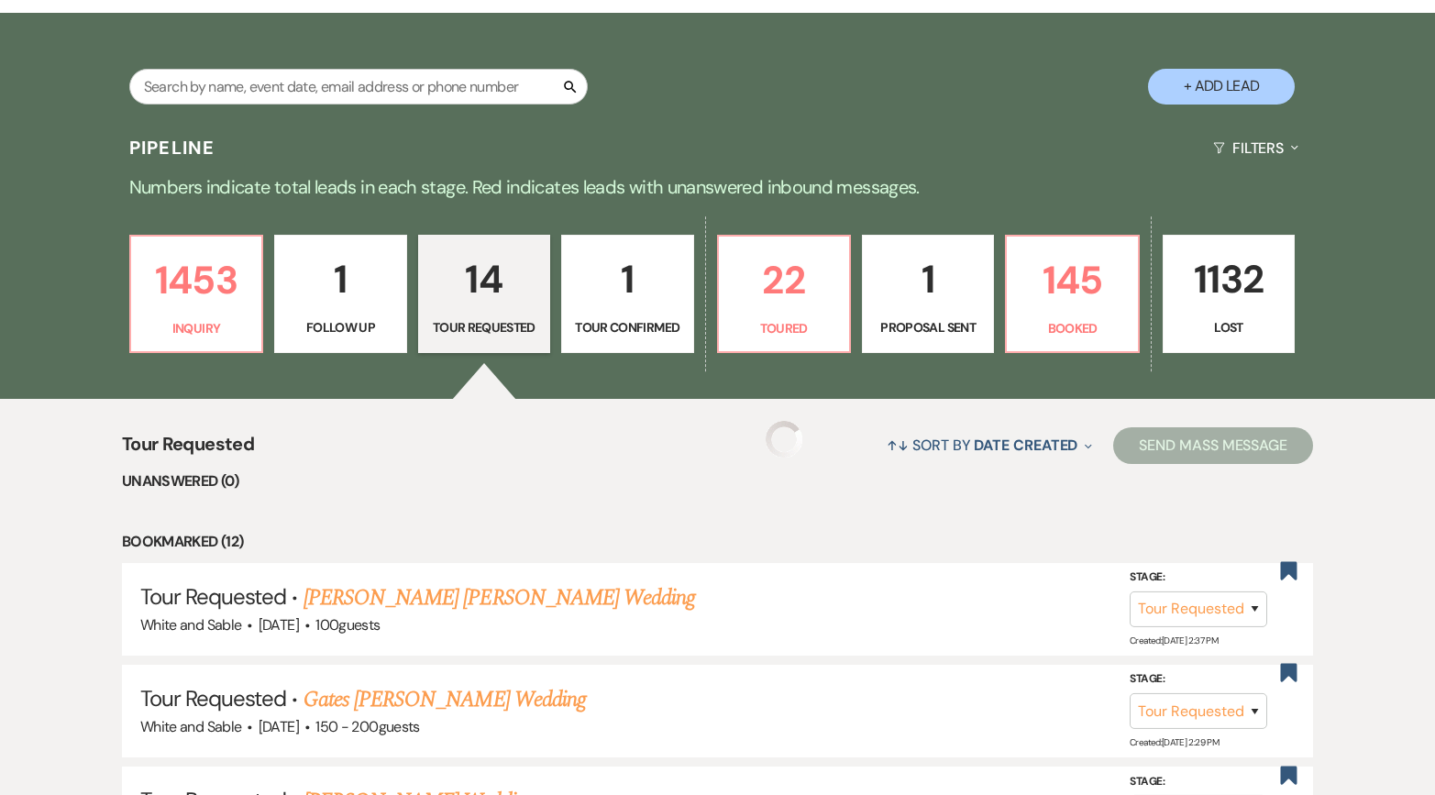
select select "2"
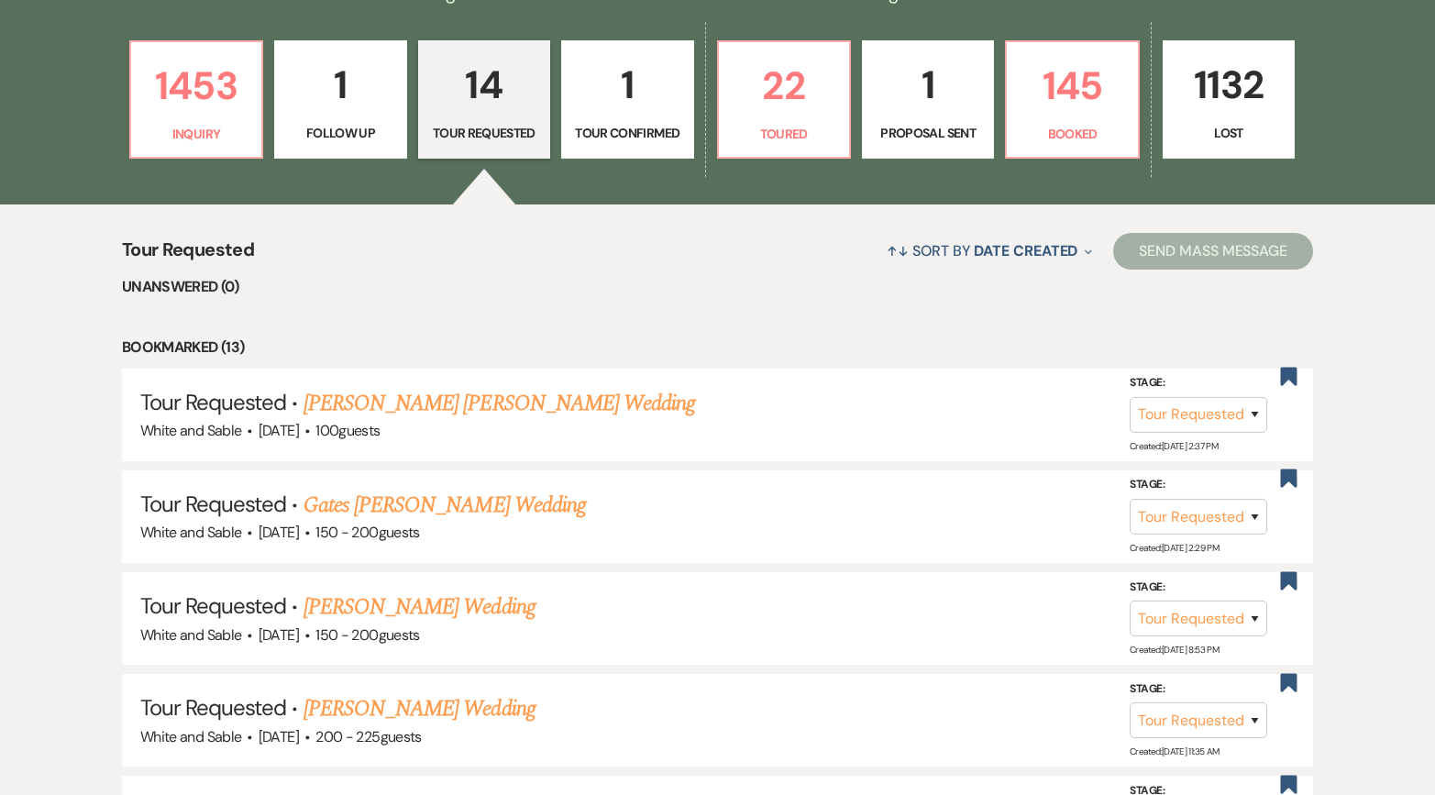
scroll to position [359, 0]
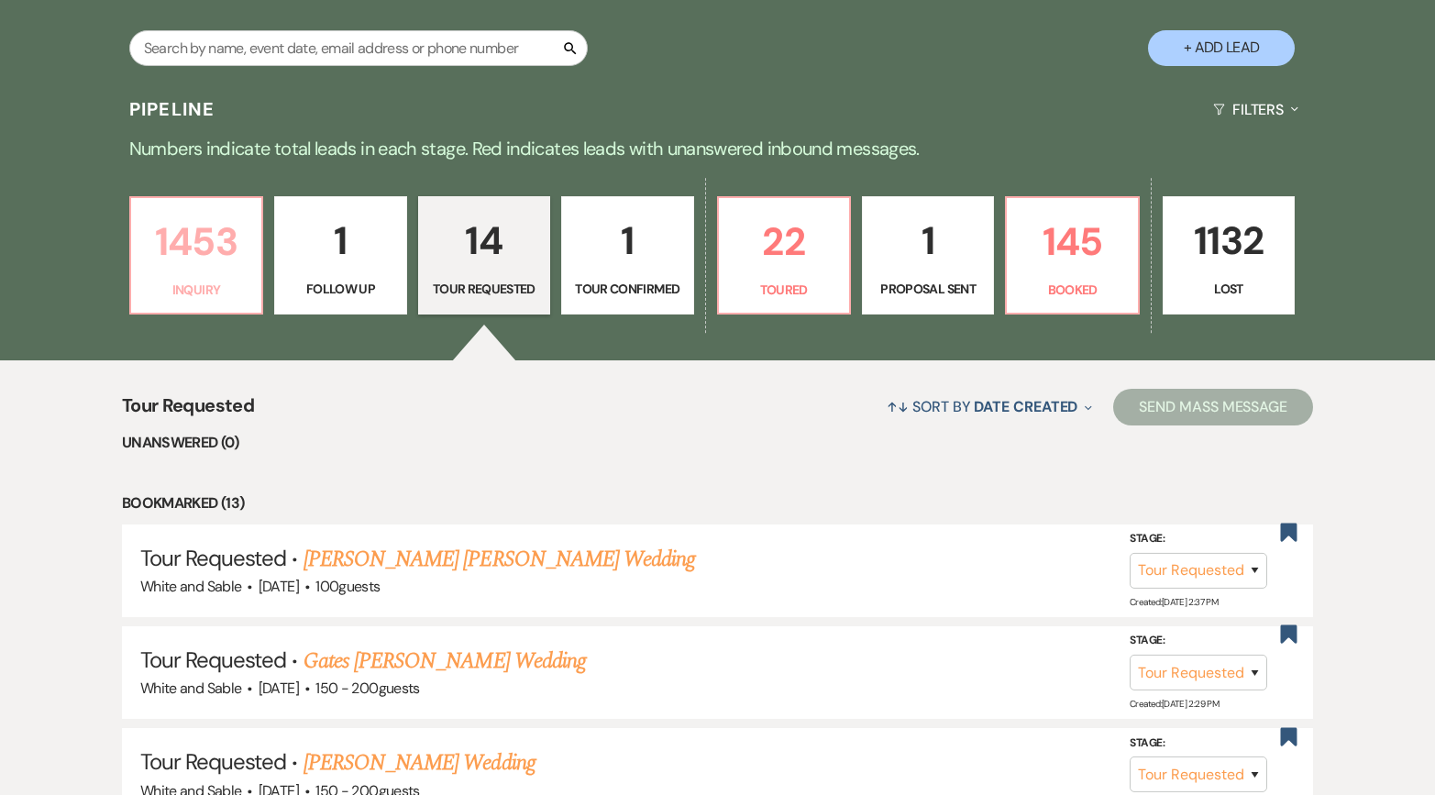
click at [186, 254] on p "1453" at bounding box center [196, 241] width 108 height 61
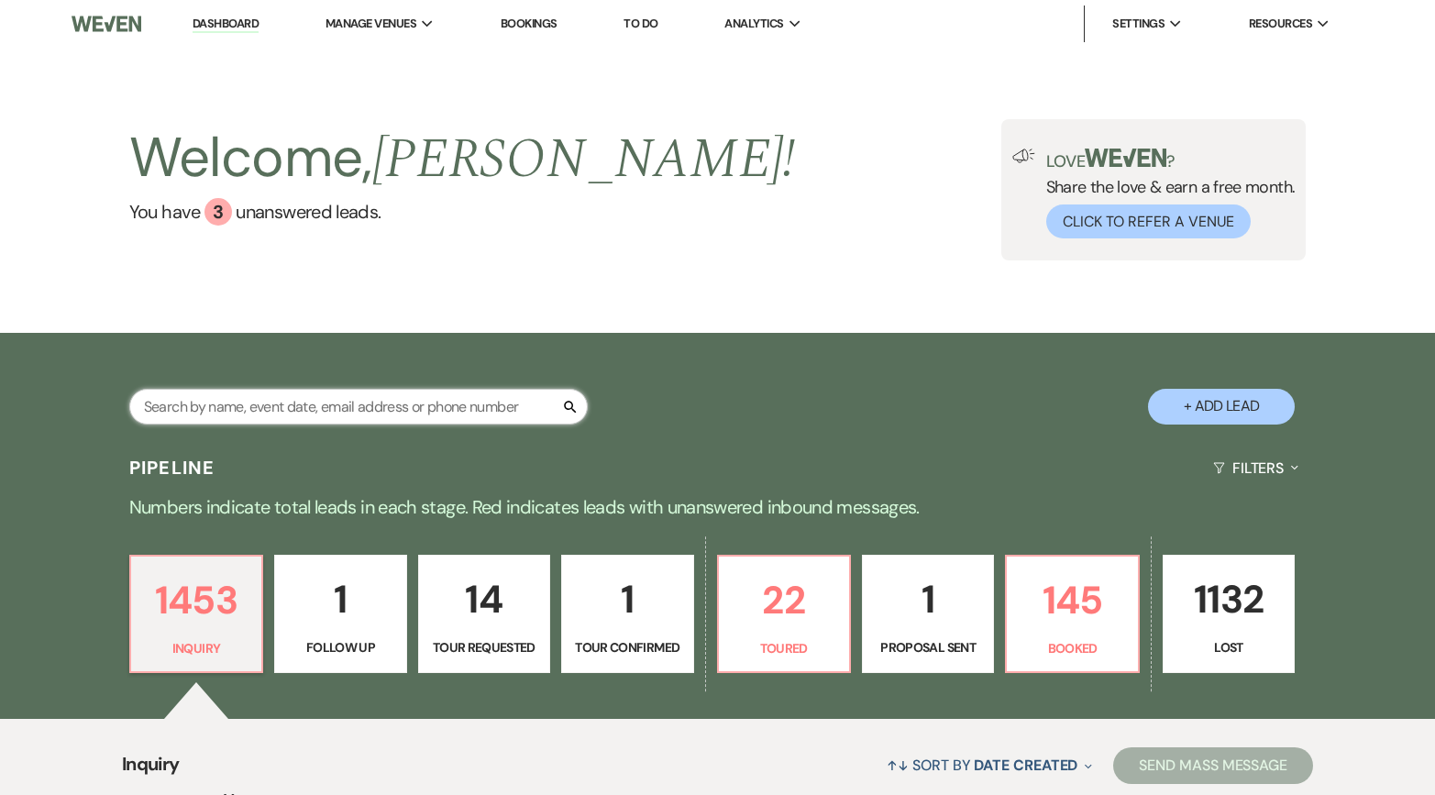
click at [360, 399] on input "text" at bounding box center [358, 407] width 459 height 36
type input "mario"
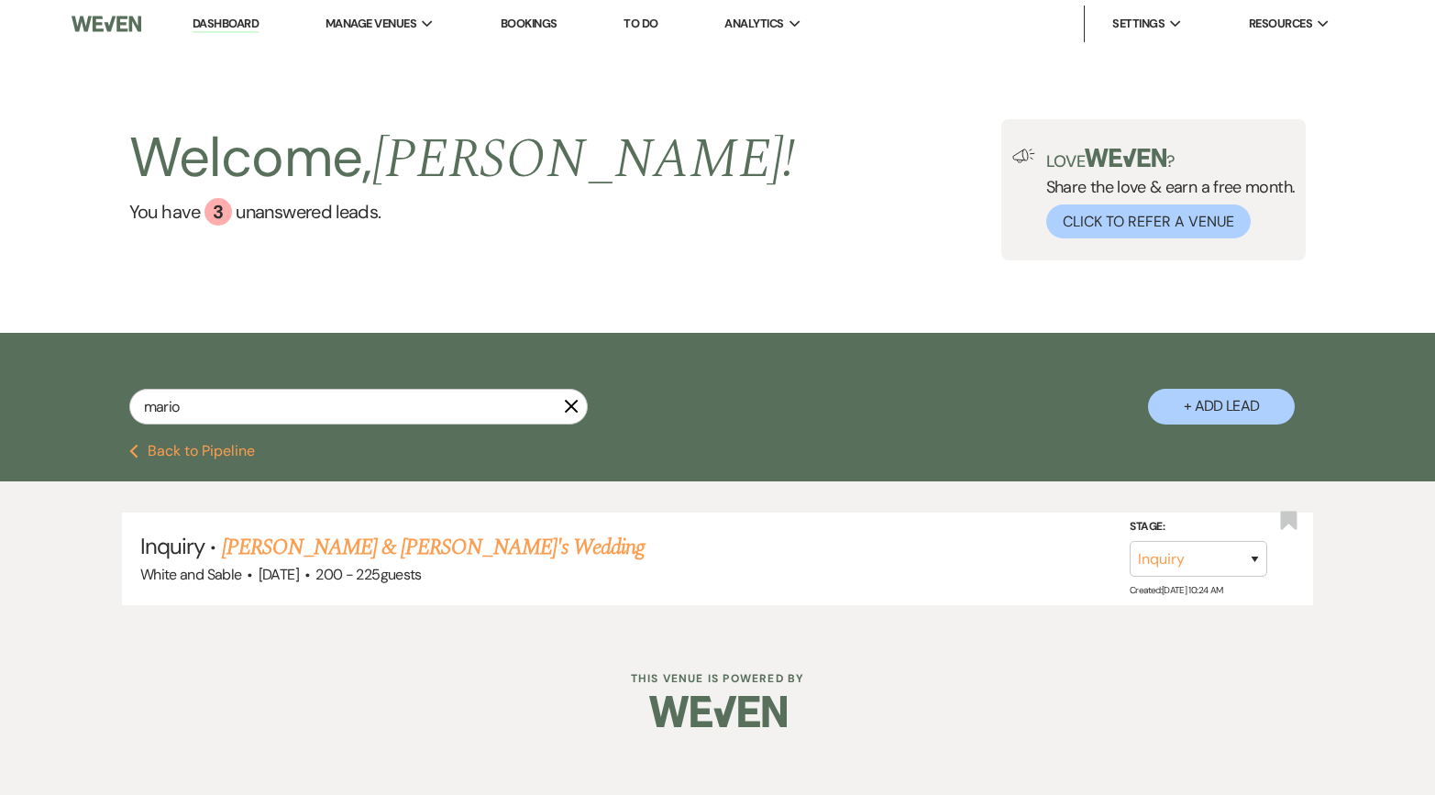
click at [574, 414] on icon "X" at bounding box center [571, 406] width 15 height 15
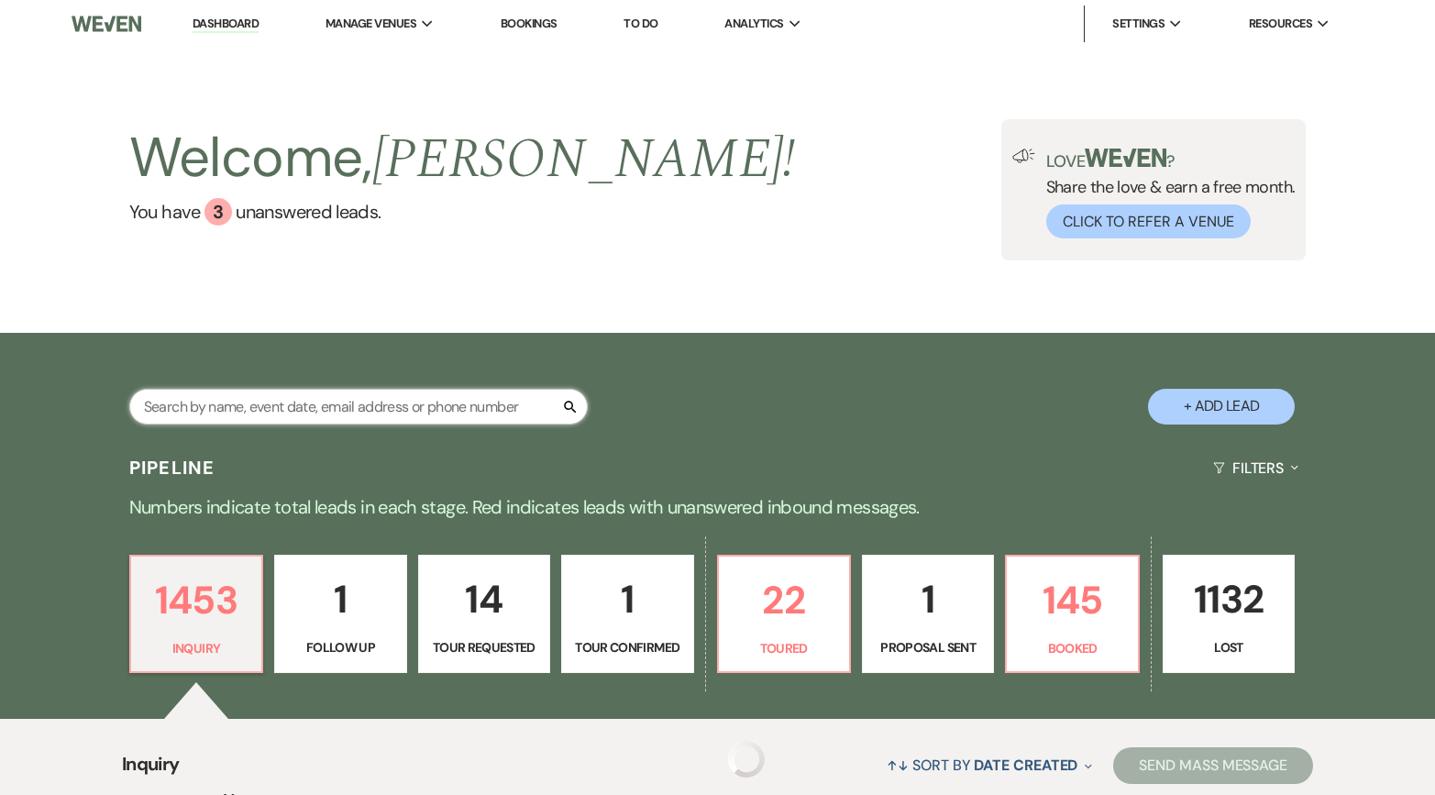
click at [485, 411] on input "text" at bounding box center [358, 407] width 459 height 36
paste input "[EMAIL_ADDRESS][DOMAIN_NAME]"
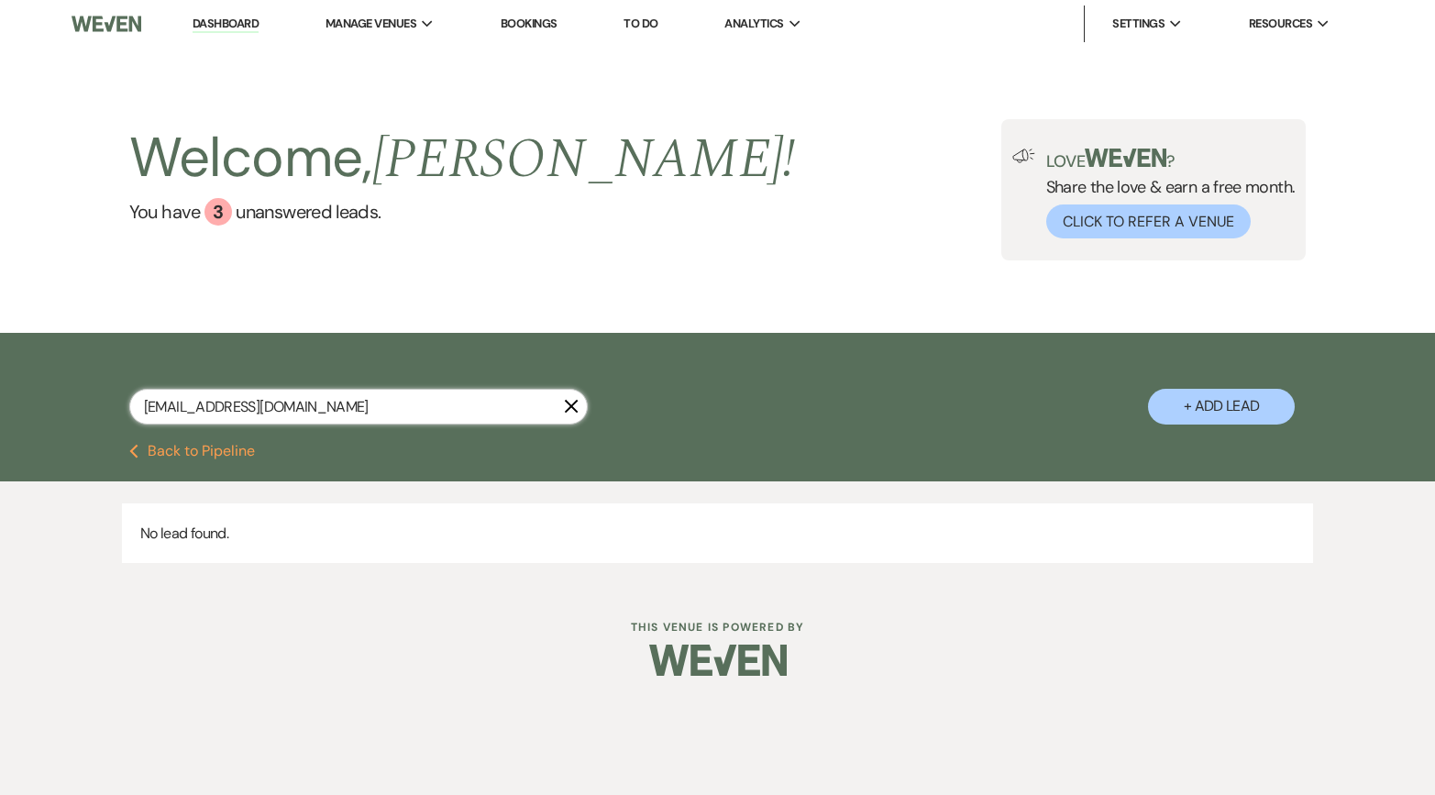
click at [324, 403] on input "[EMAIL_ADDRESS][DOMAIN_NAME]" at bounding box center [358, 407] width 459 height 36
paste input "liligary@hot"
type input "[EMAIL_ADDRESS][DOMAIN_NAME]"
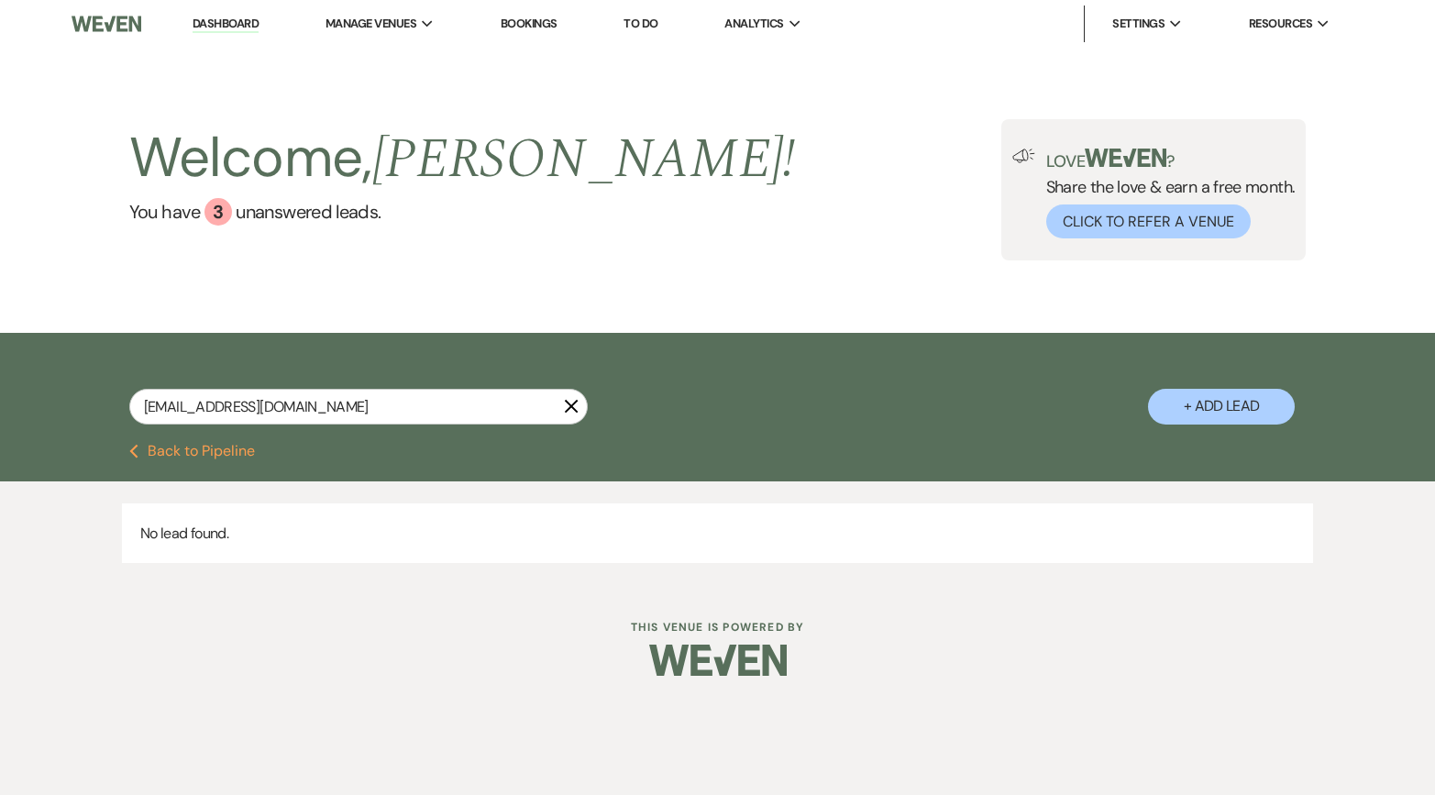
click at [568, 404] on icon "X" at bounding box center [571, 406] width 15 height 15
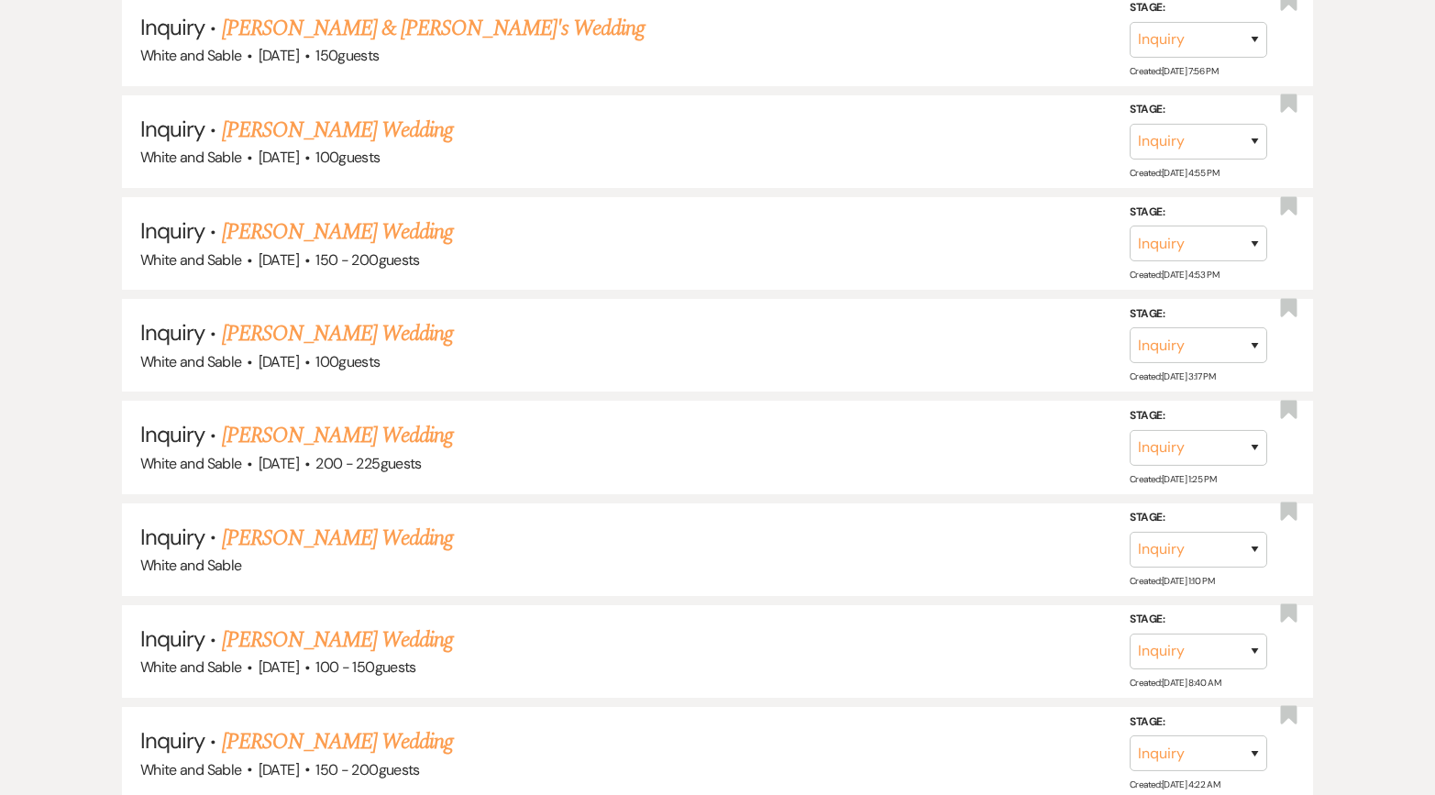
scroll to position [1157, 0]
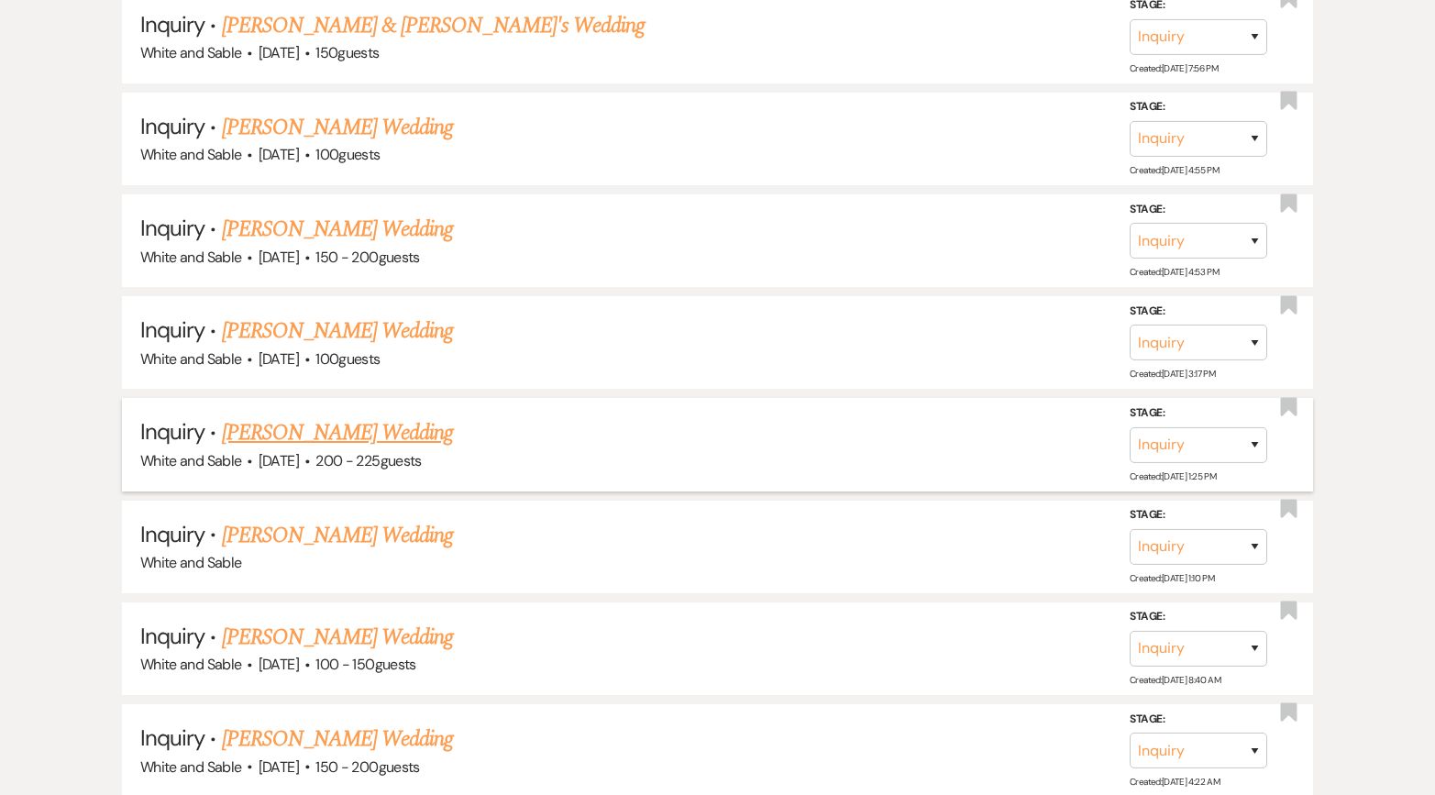
click at [371, 428] on link "[PERSON_NAME] Wedding" at bounding box center [338, 432] width 232 height 33
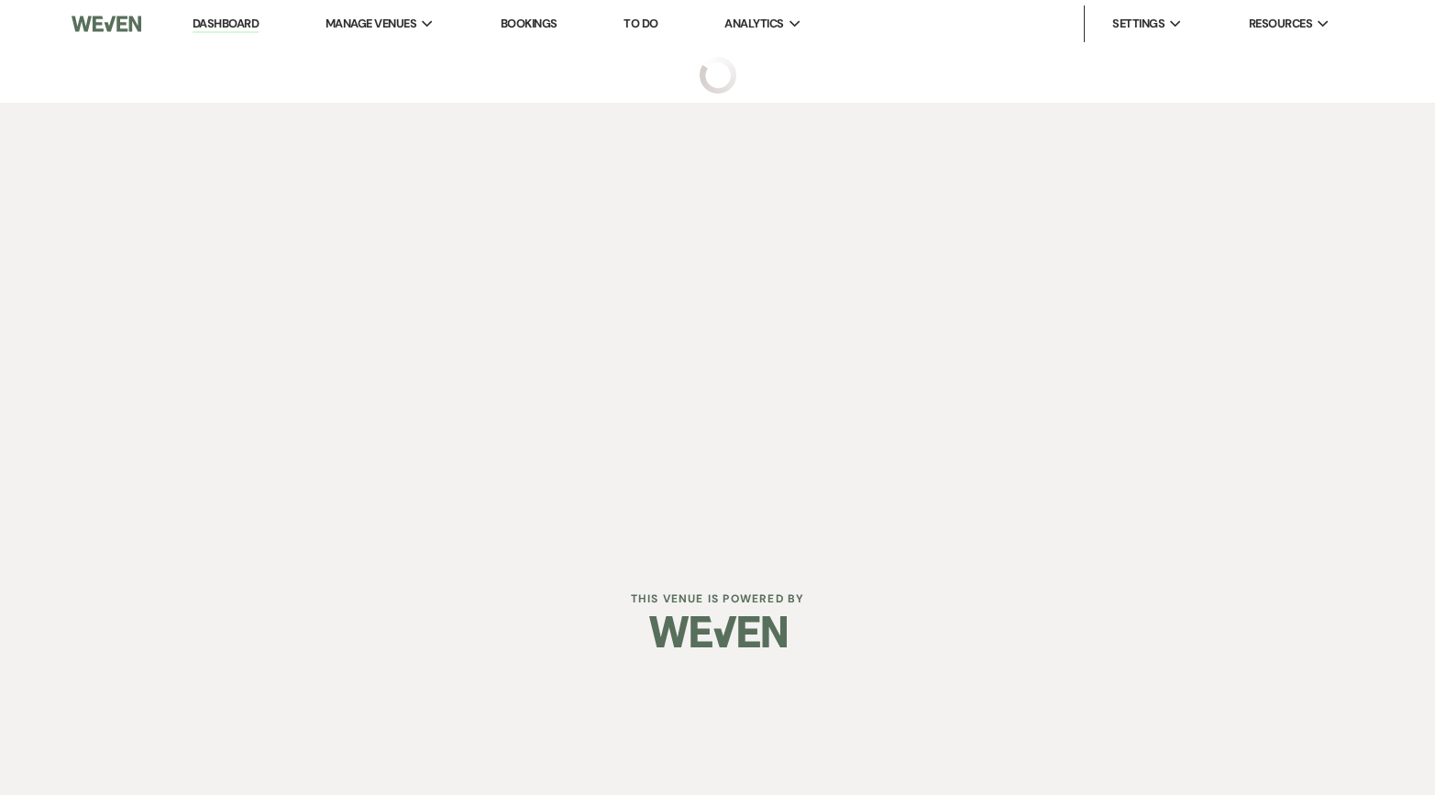
select select "5"
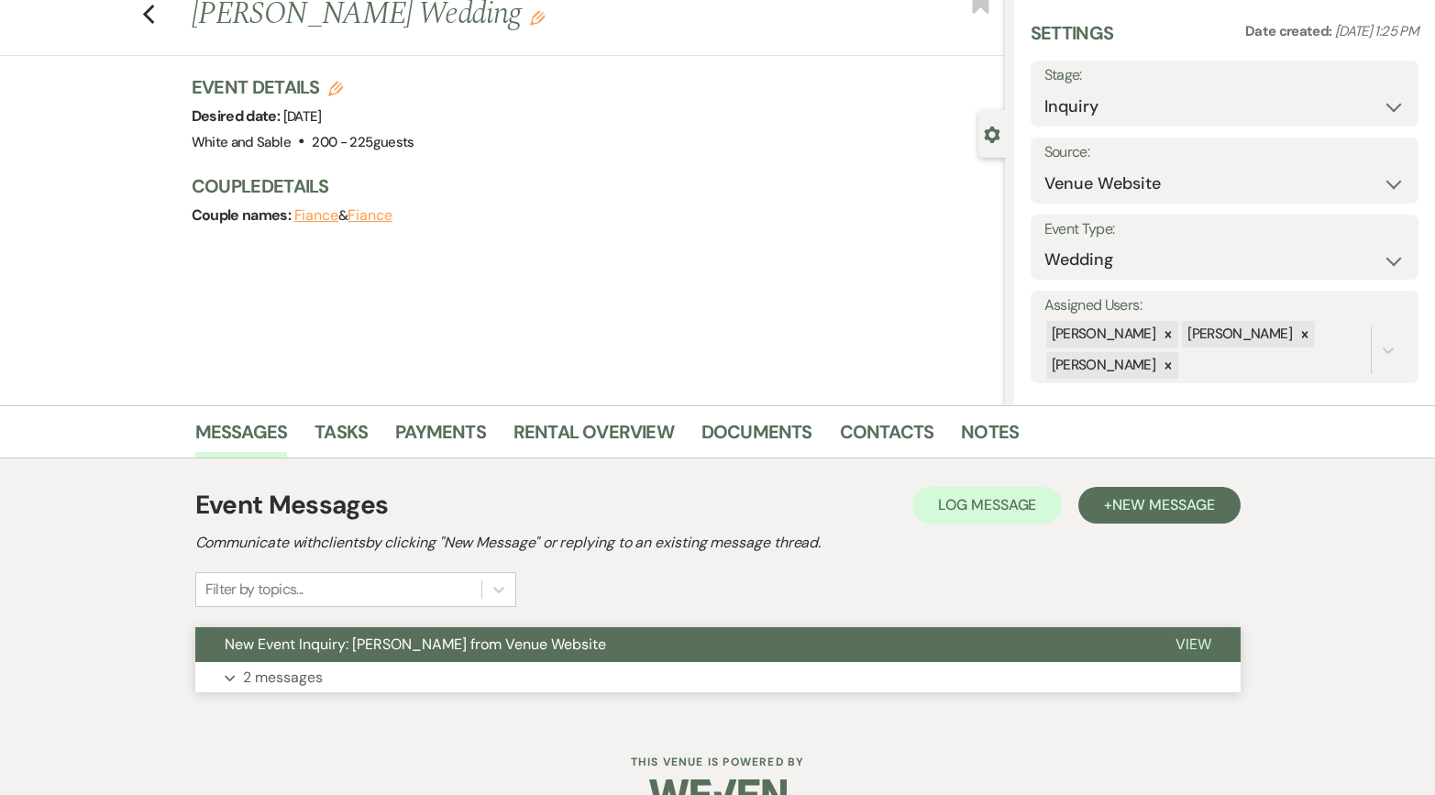
click at [423, 648] on span "New Event Inquiry: [PERSON_NAME] from Venue Website" at bounding box center [416, 644] width 382 height 19
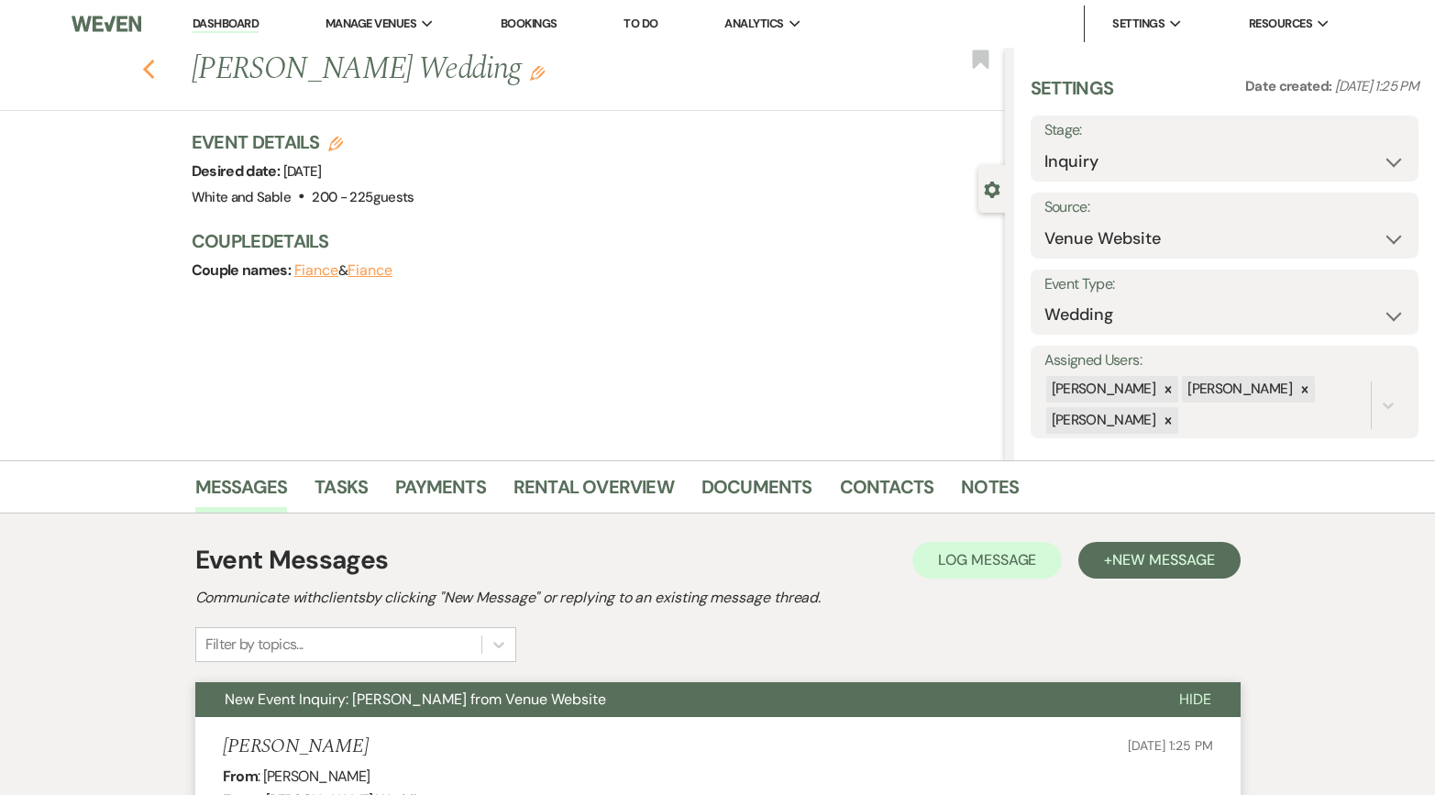
click at [146, 69] on use "button" at bounding box center [148, 70] width 12 height 20
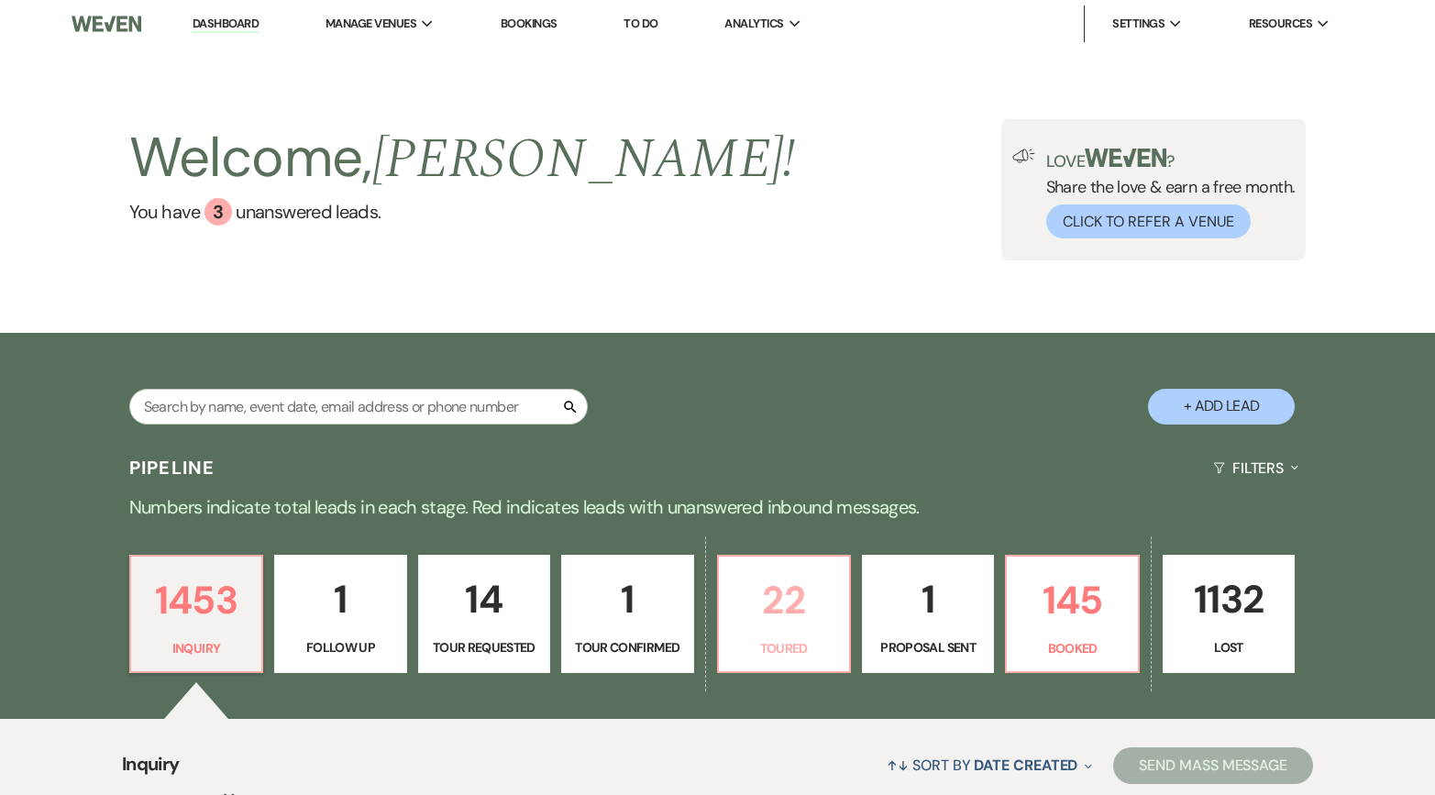
click at [764, 600] on p "22" at bounding box center [784, 600] width 108 height 61
select select "5"
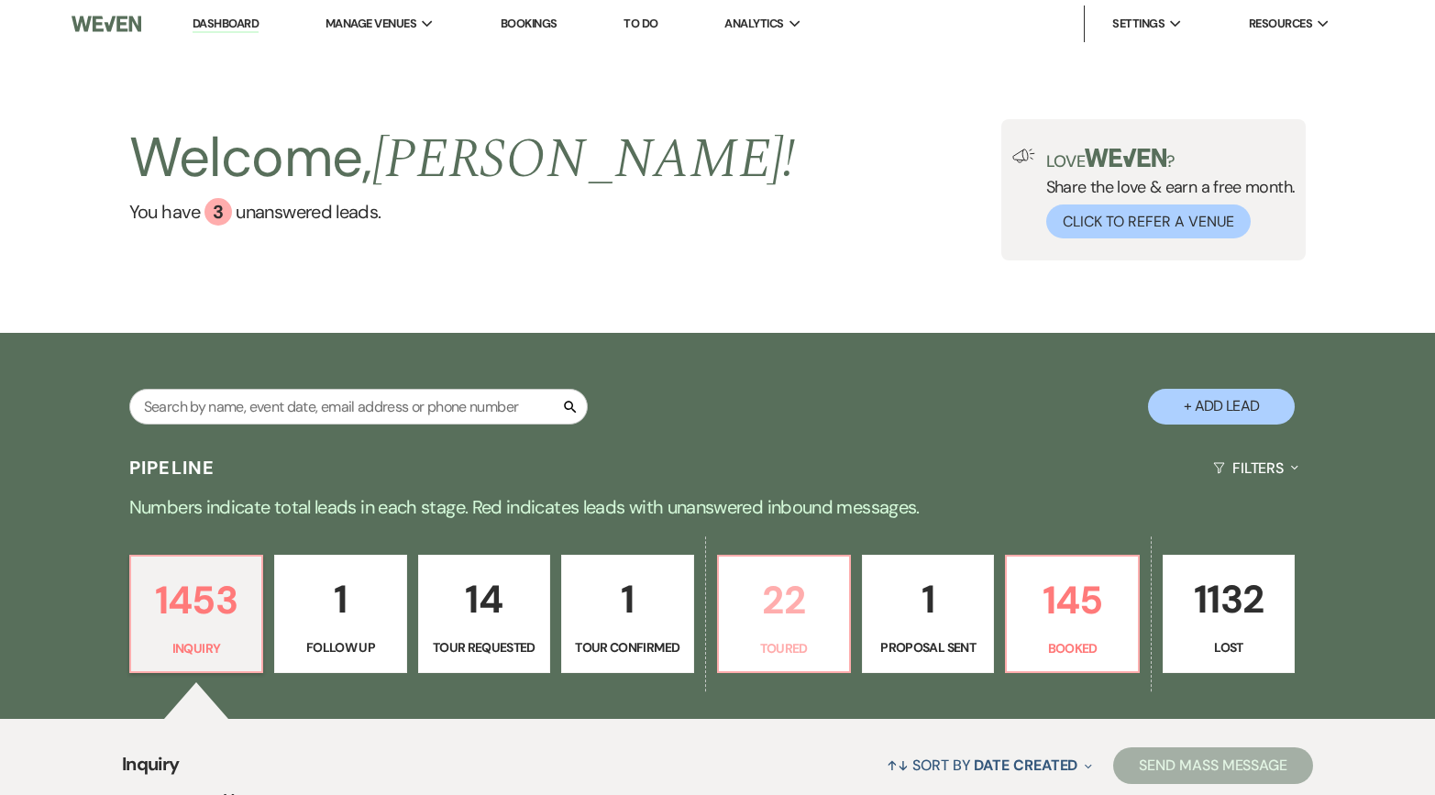
select select "5"
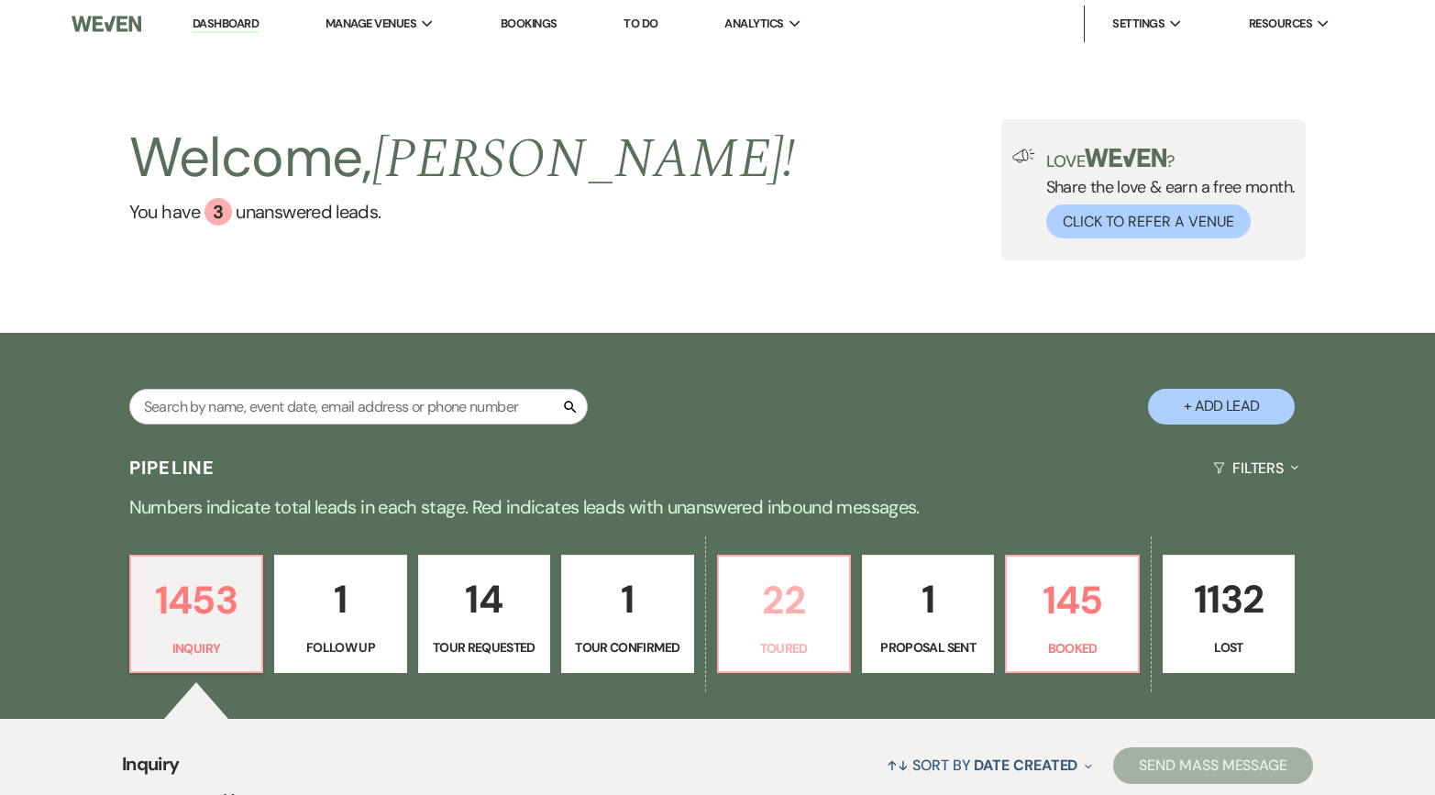
select select "5"
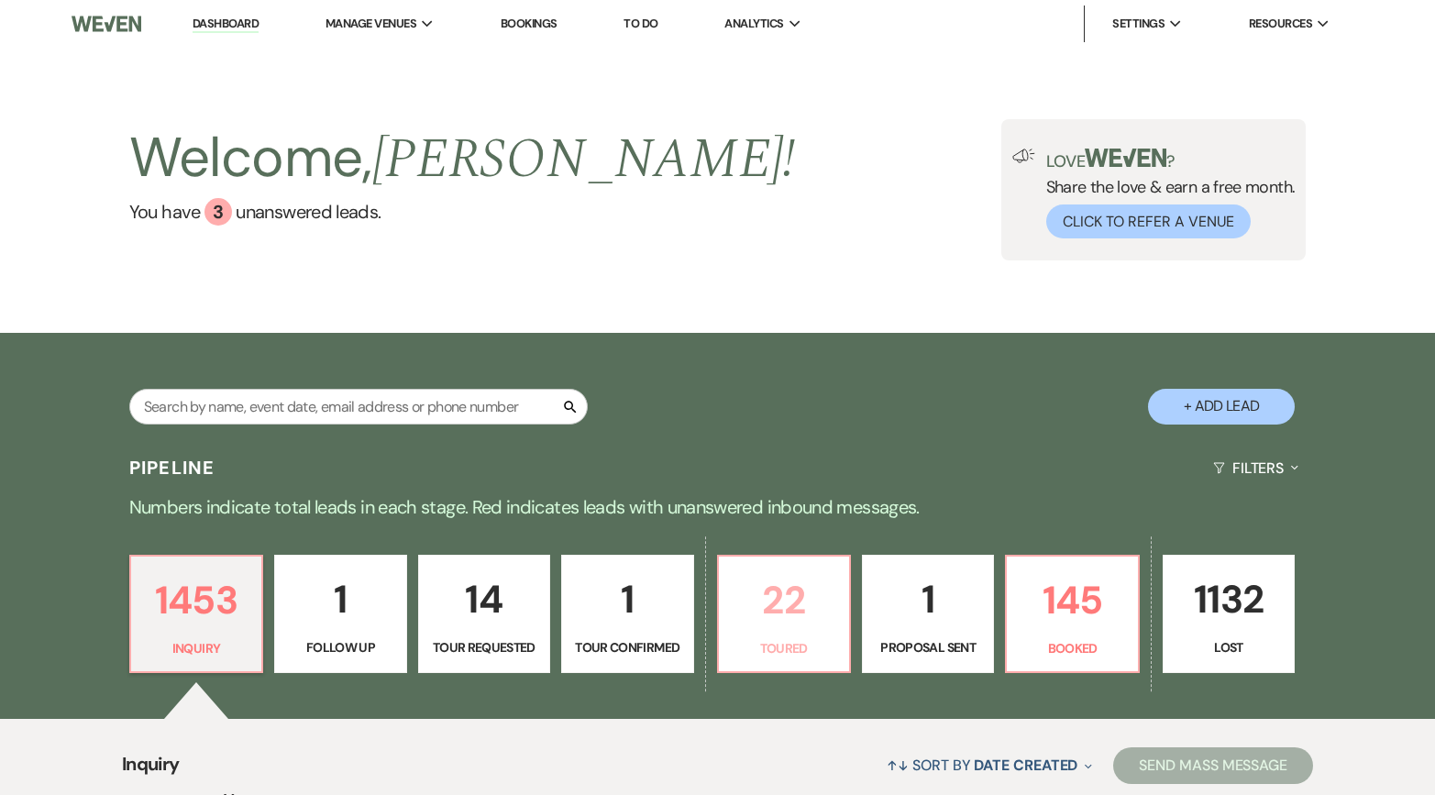
select select "5"
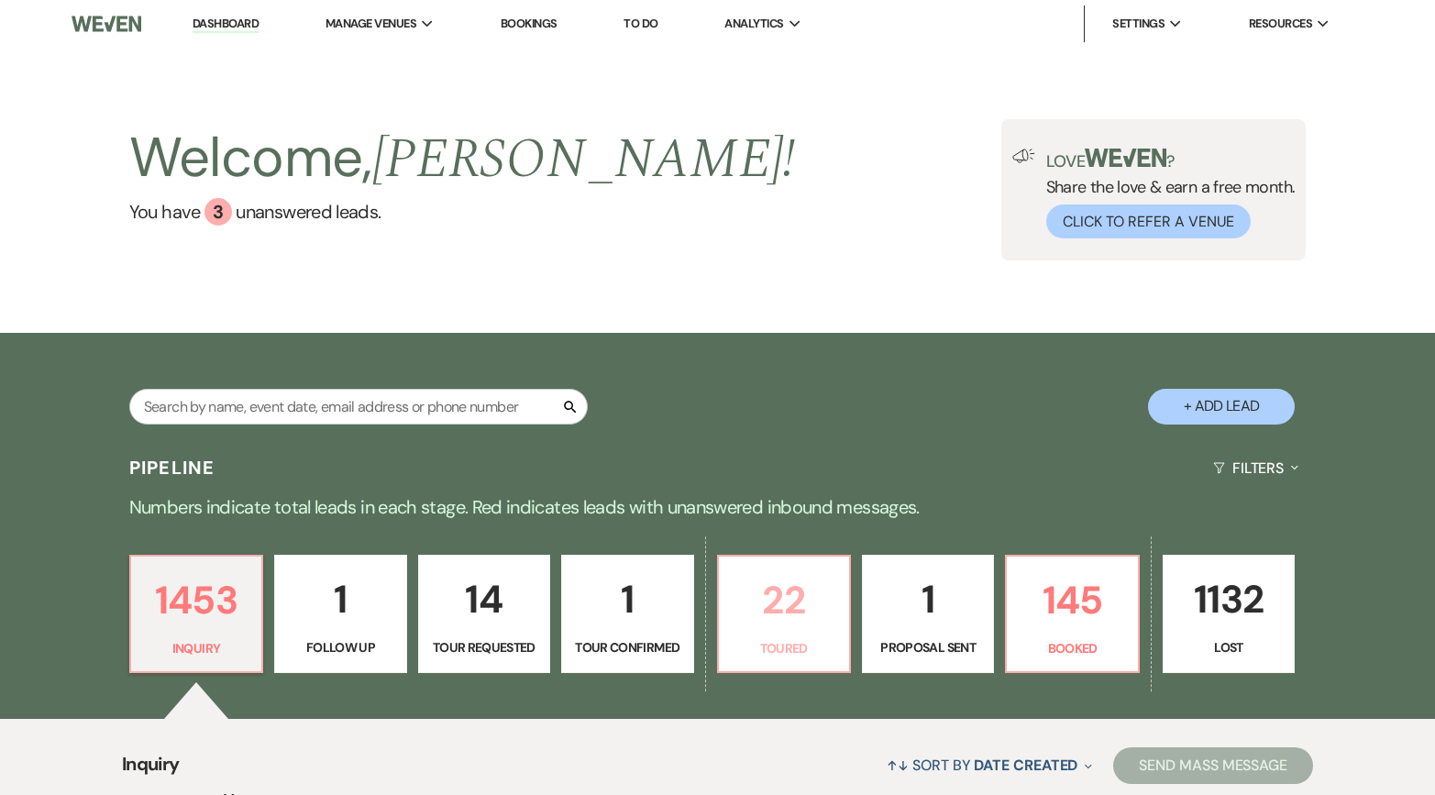
select select "5"
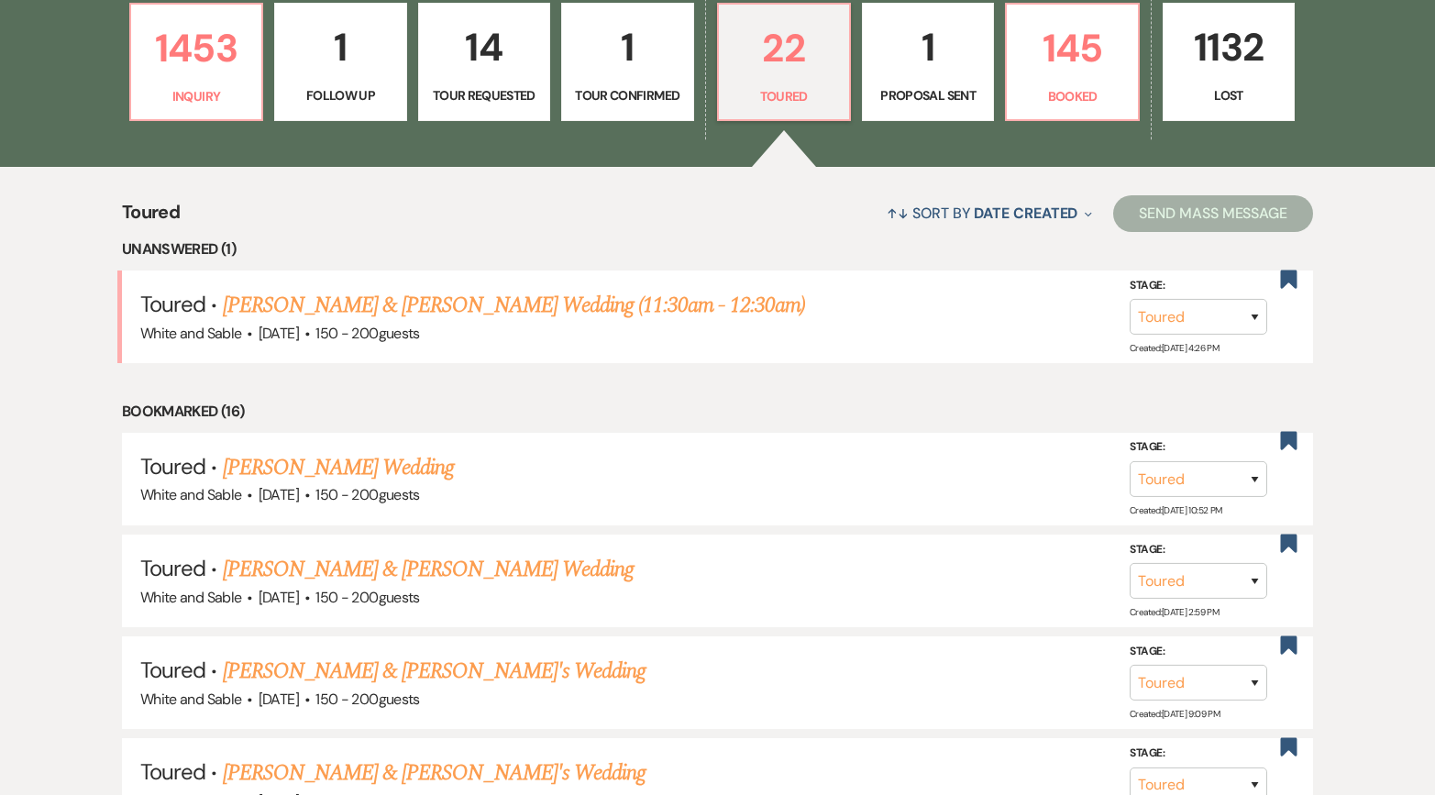
scroll to position [557, 0]
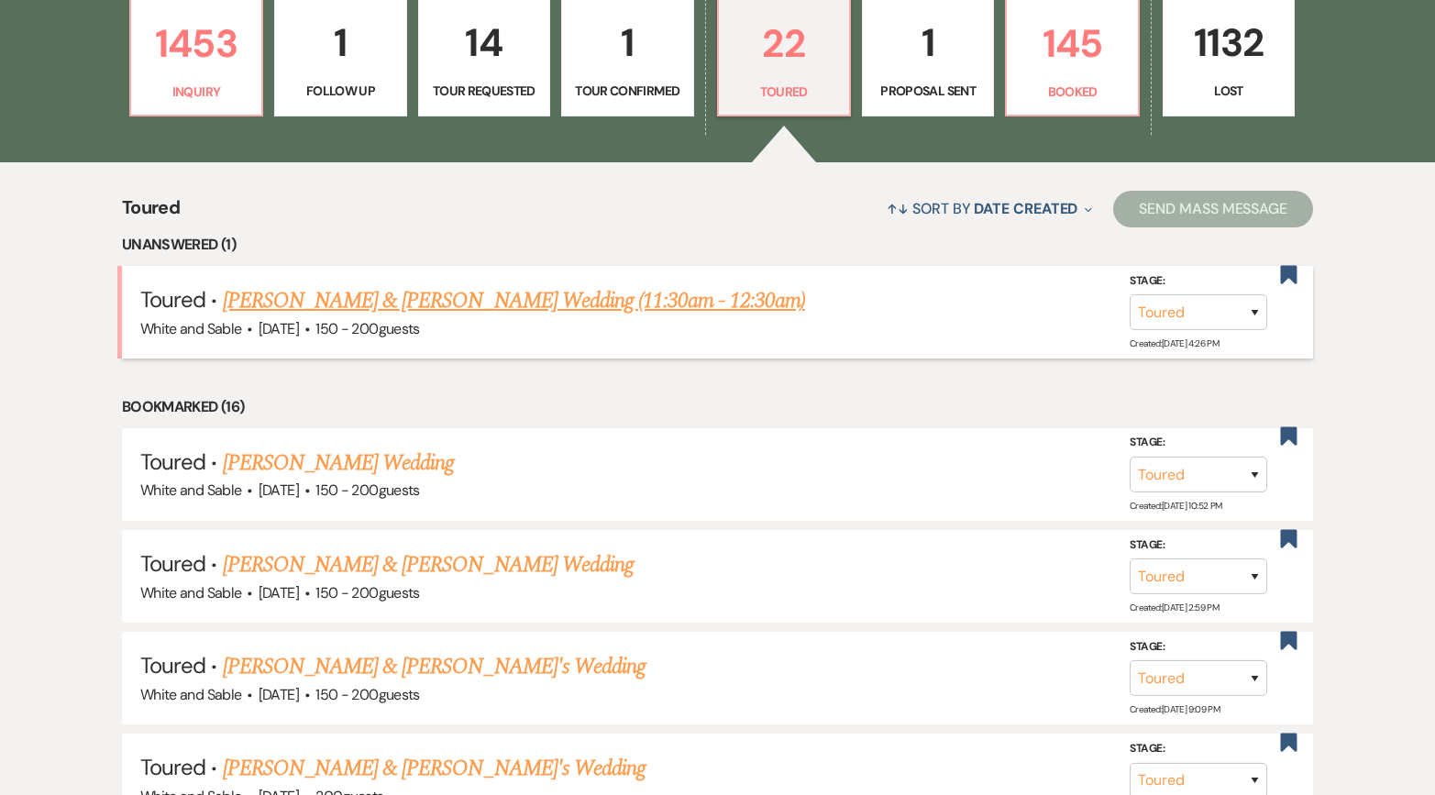
click at [600, 307] on link "[PERSON_NAME] & [PERSON_NAME] Wedding (11:30am - 12:30am)" at bounding box center [514, 300] width 582 height 33
select select "5"
select select "20"
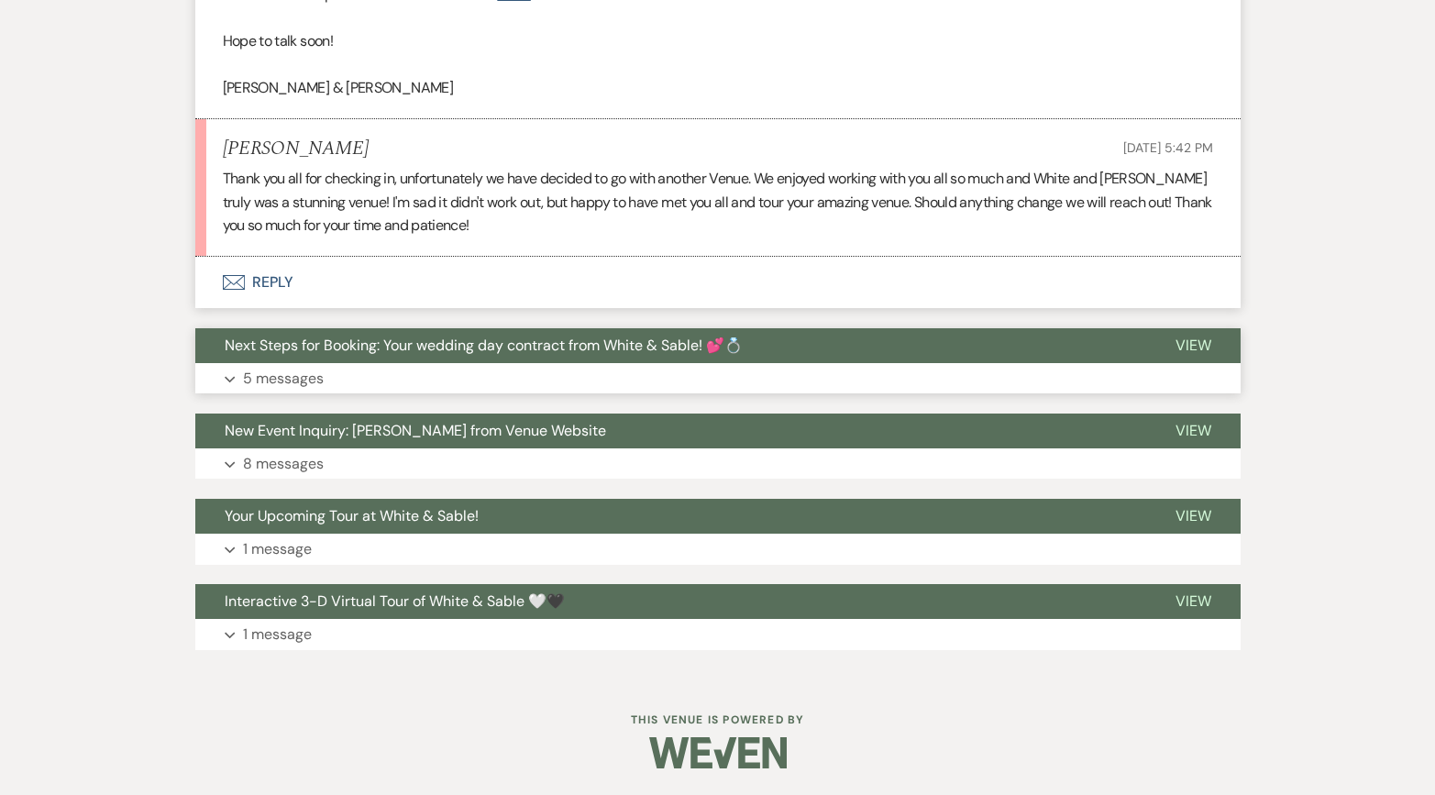
scroll to position [941, 0]
click at [677, 253] on li "[PERSON_NAME] [DATE] 5:42 PM Thank you all for checking in, unfortunately we ha…" at bounding box center [718, 188] width 1046 height 138
click at [671, 281] on button "Envelope Reply" at bounding box center [718, 282] width 1046 height 51
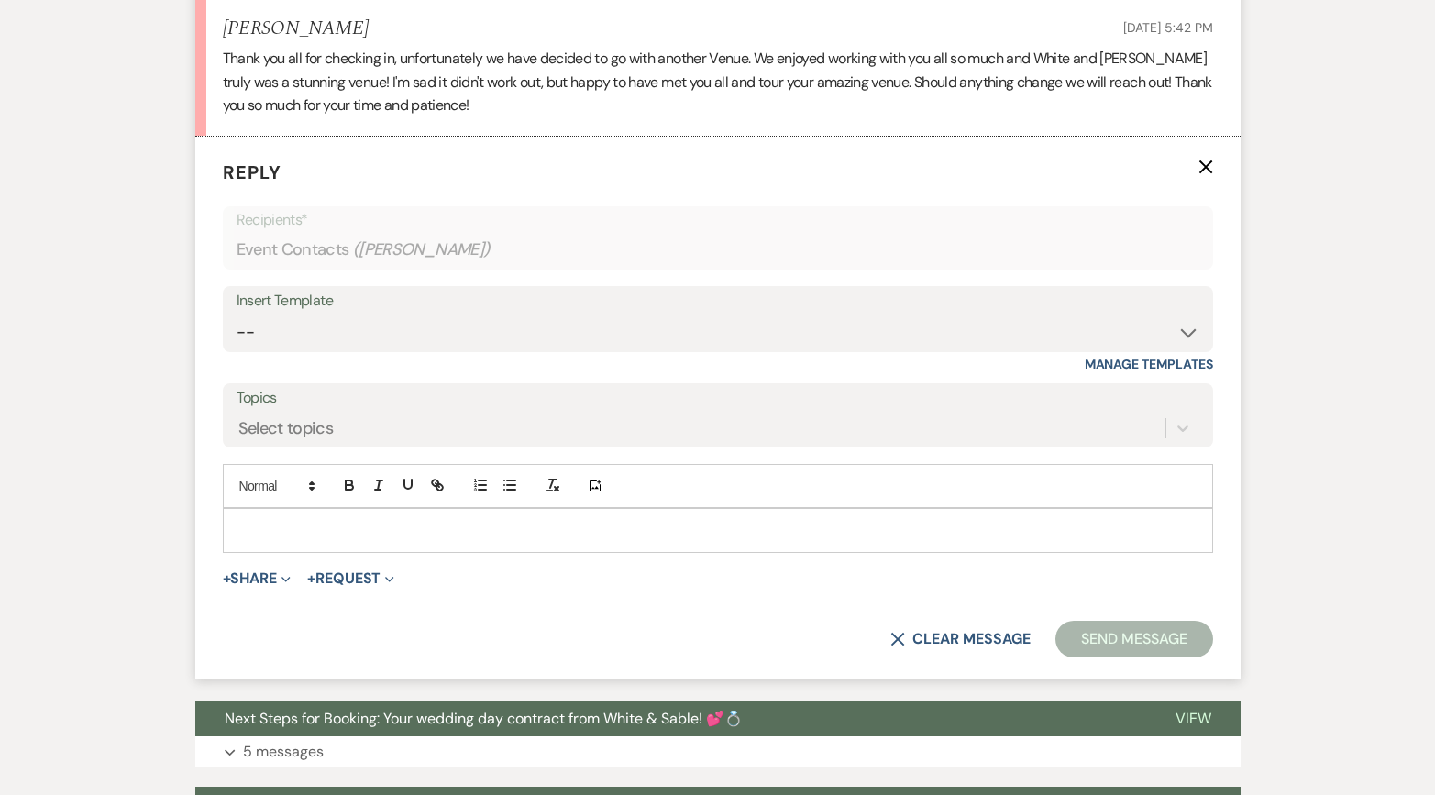
scroll to position [1072, 0]
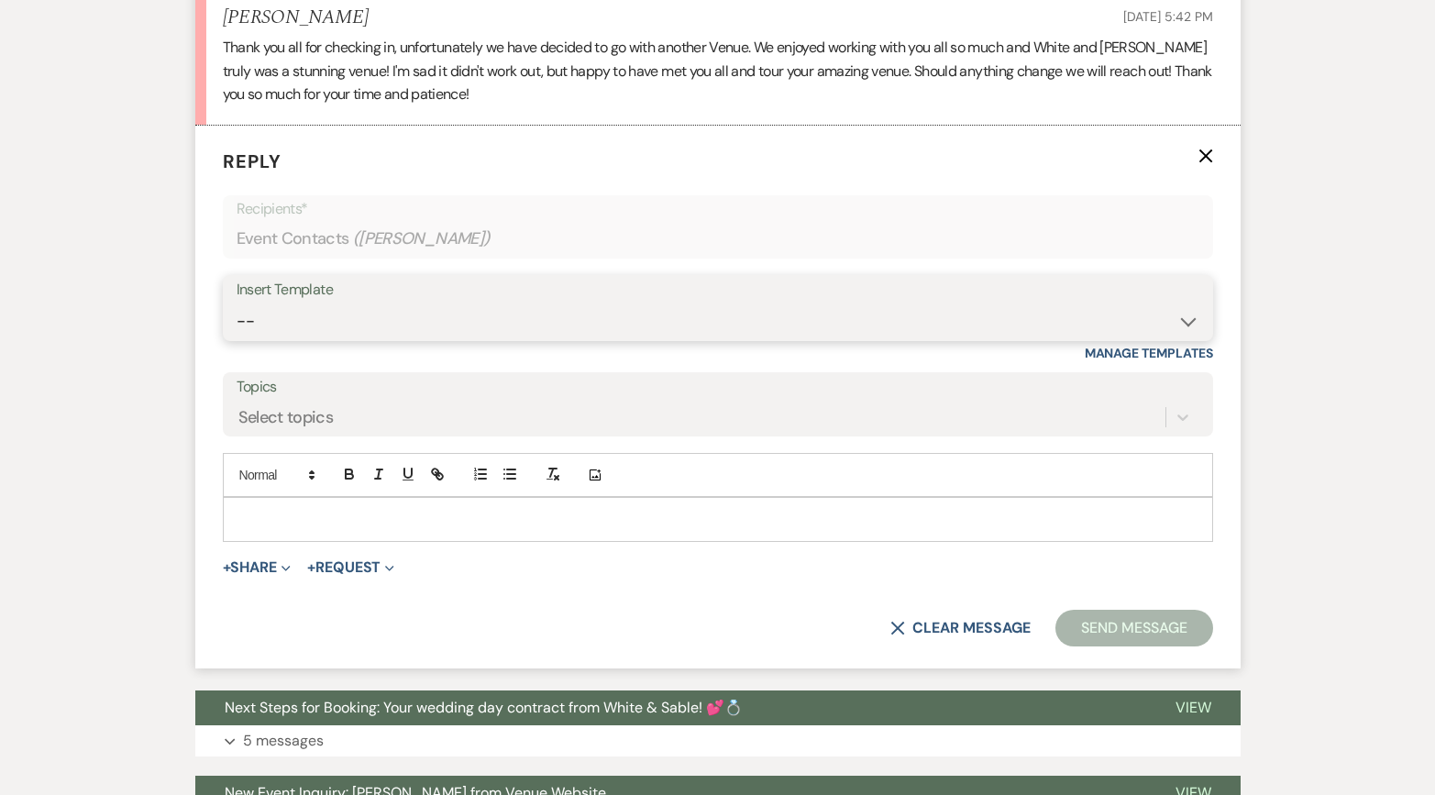
click at [459, 313] on select "-- Inquiry Response (Venue Guide) Schedule - Venue Tour Appt Confirmation Sched…" at bounding box center [718, 322] width 963 height 36
select select "3884"
click at [237, 304] on select "-- Inquiry Response (Venue Guide) Schedule - Venue Tour Appt Confirmation Sched…" at bounding box center [718, 322] width 963 height 36
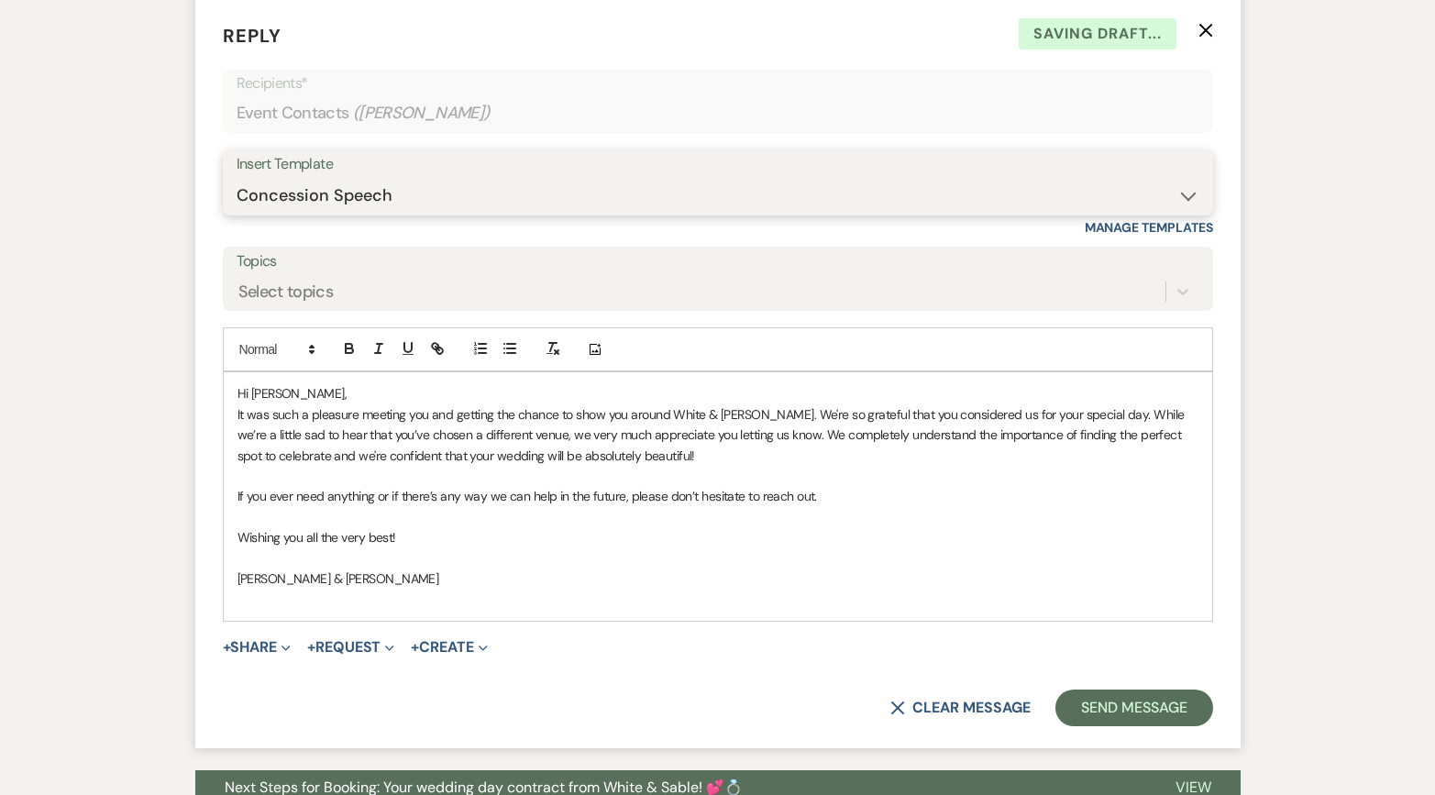
scroll to position [1245, 0]
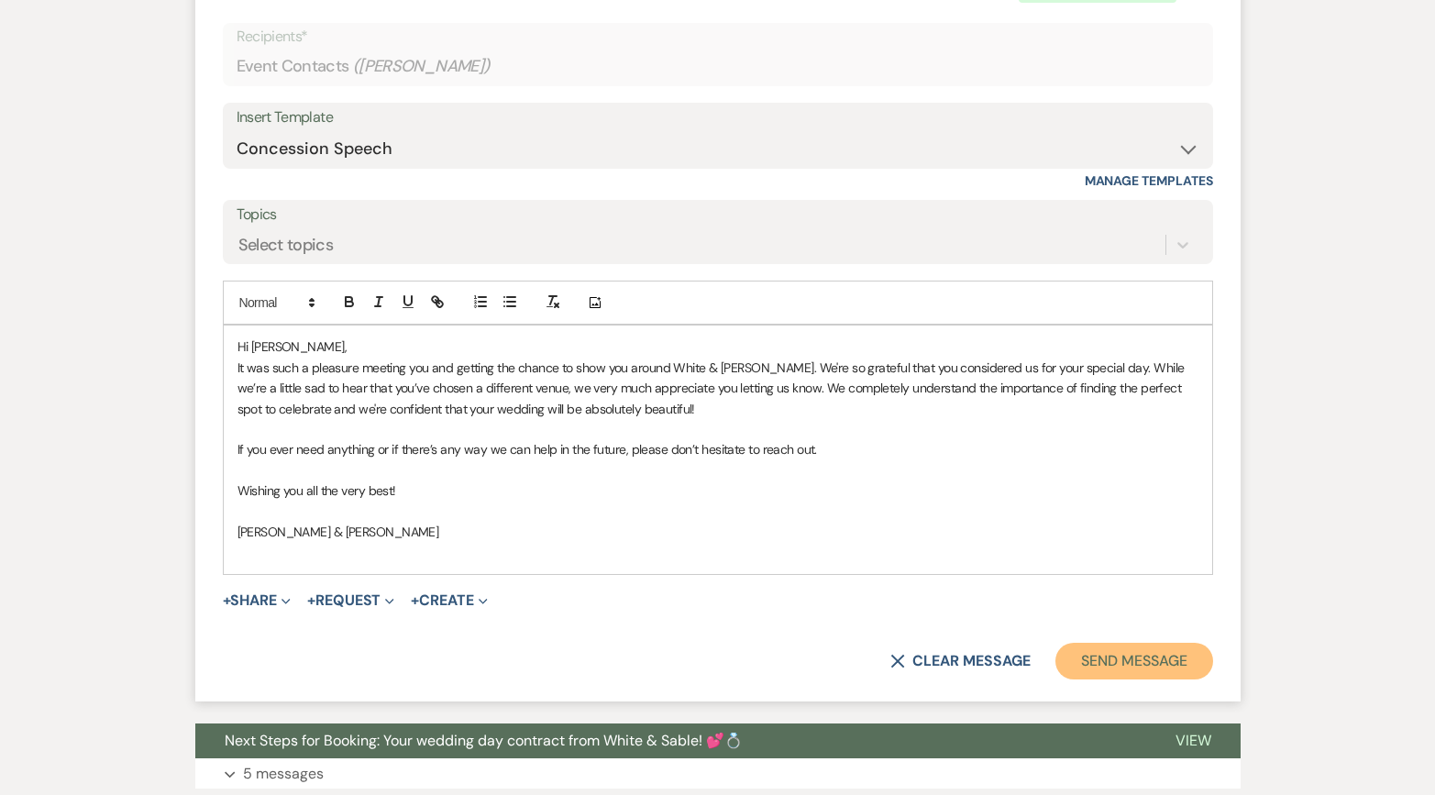
click at [1068, 659] on button "Send Message" at bounding box center [1134, 661] width 157 height 37
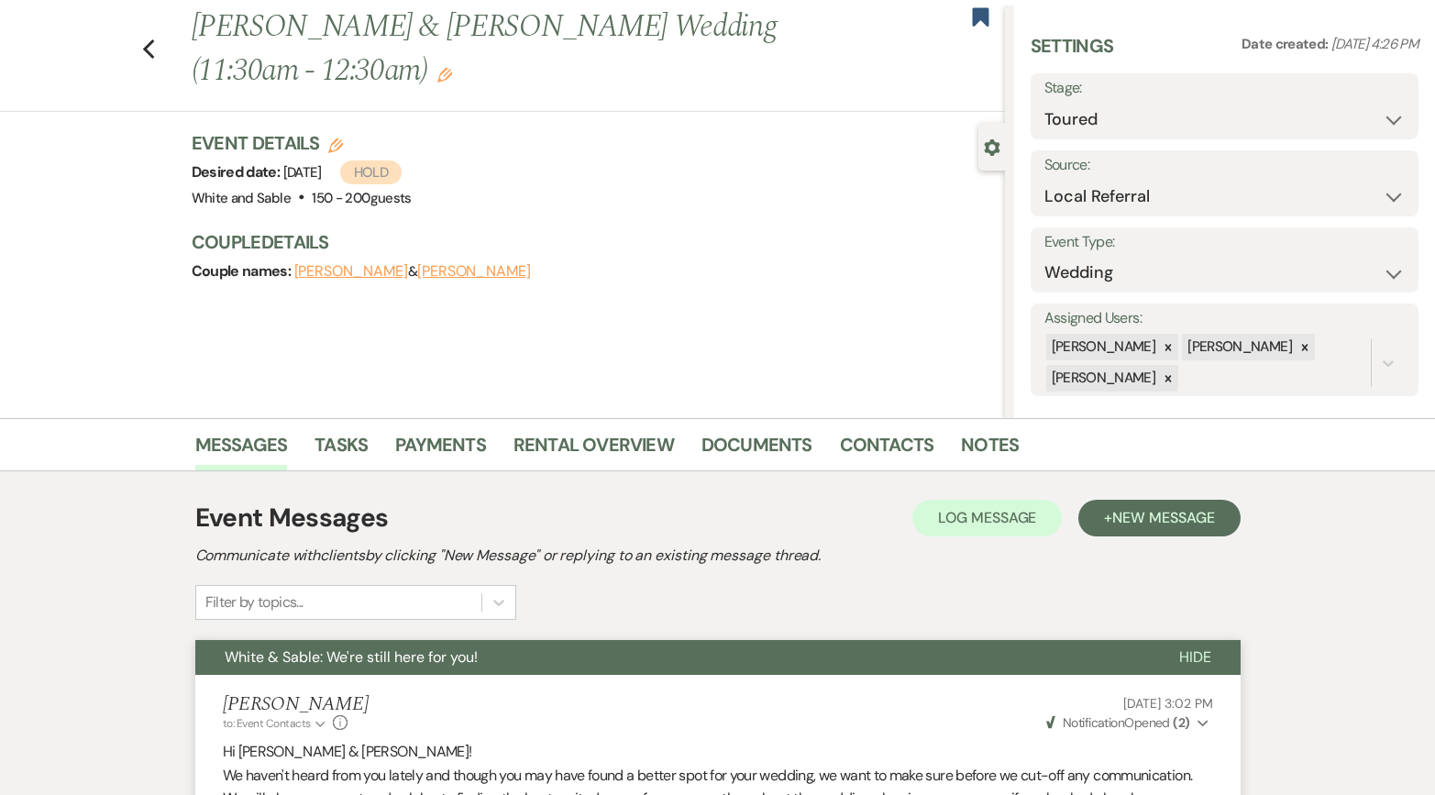
scroll to position [0, 0]
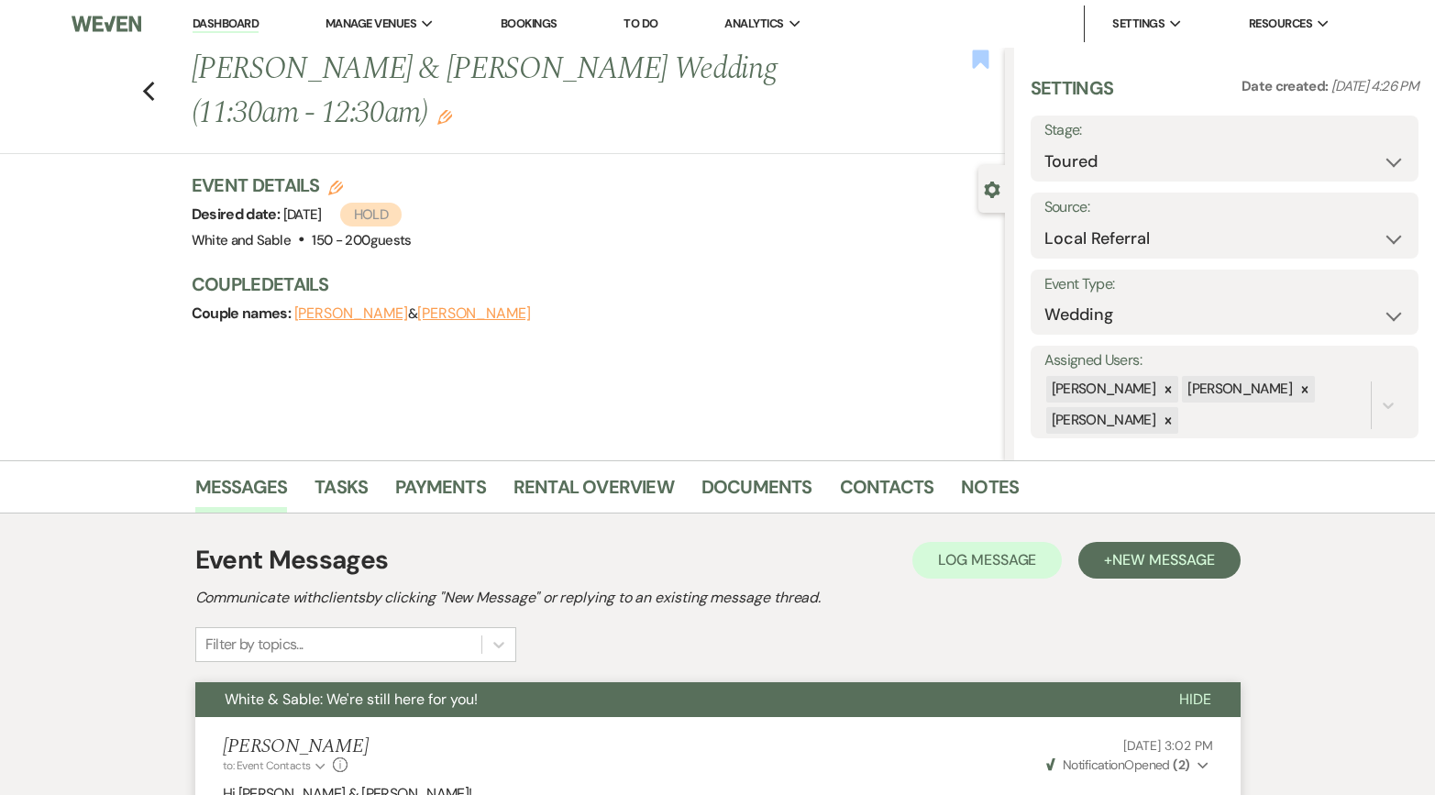
click at [971, 55] on icon "Bookmark" at bounding box center [980, 60] width 19 height 22
click at [1107, 161] on select "Inquiry Follow Up Tour Requested Tour Confirmed Toured Proposal Sent Booked Lost" at bounding box center [1225, 162] width 361 height 36
select select "8"
click at [1045, 144] on select "Inquiry Follow Up Tour Requested Tour Confirmed Toured Proposal Sent Booked Lost" at bounding box center [1225, 162] width 361 height 36
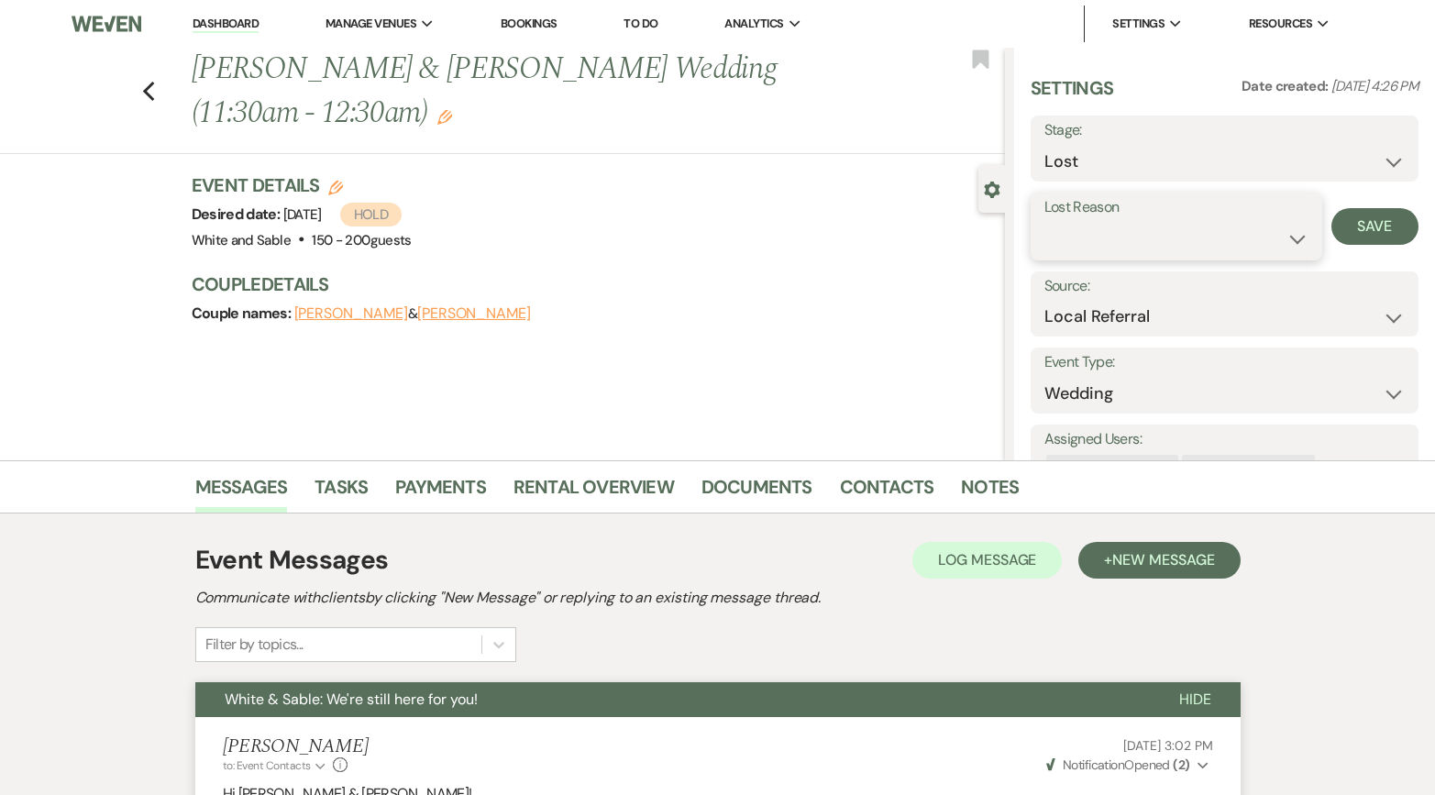
click at [1281, 237] on select "Booked Elsewhere Budget Date Unavailable No Response Not a Good Match Capacity …" at bounding box center [1177, 239] width 264 height 36
select select "6"
click at [1045, 221] on select "Booked Elsewhere Budget Date Unavailable No Response Not a Good Match Capacity …" at bounding box center [1177, 239] width 264 height 36
click at [1382, 215] on button "Save" at bounding box center [1376, 226] width 88 height 37
click at [150, 91] on icon "Previous" at bounding box center [149, 92] width 14 height 22
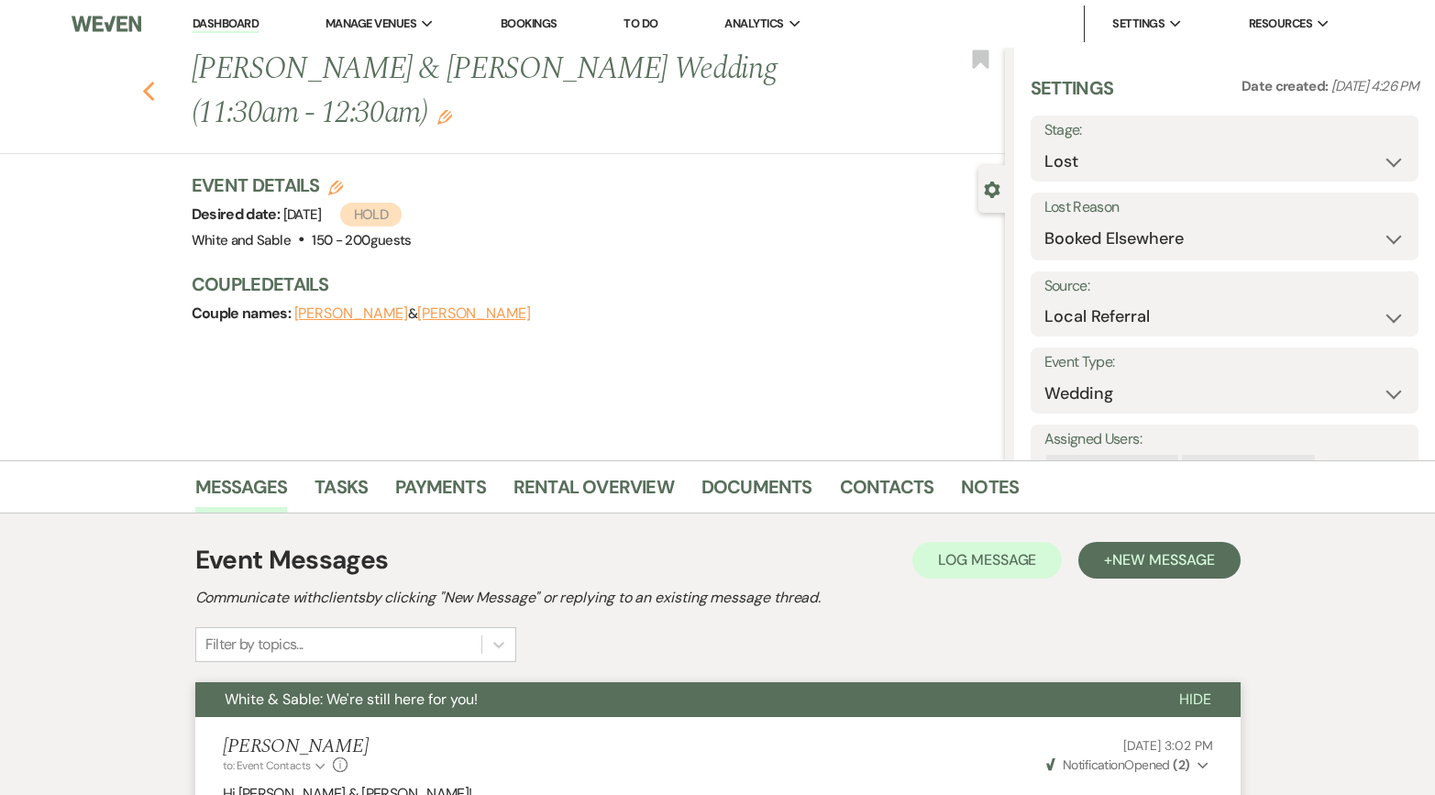
select select "5"
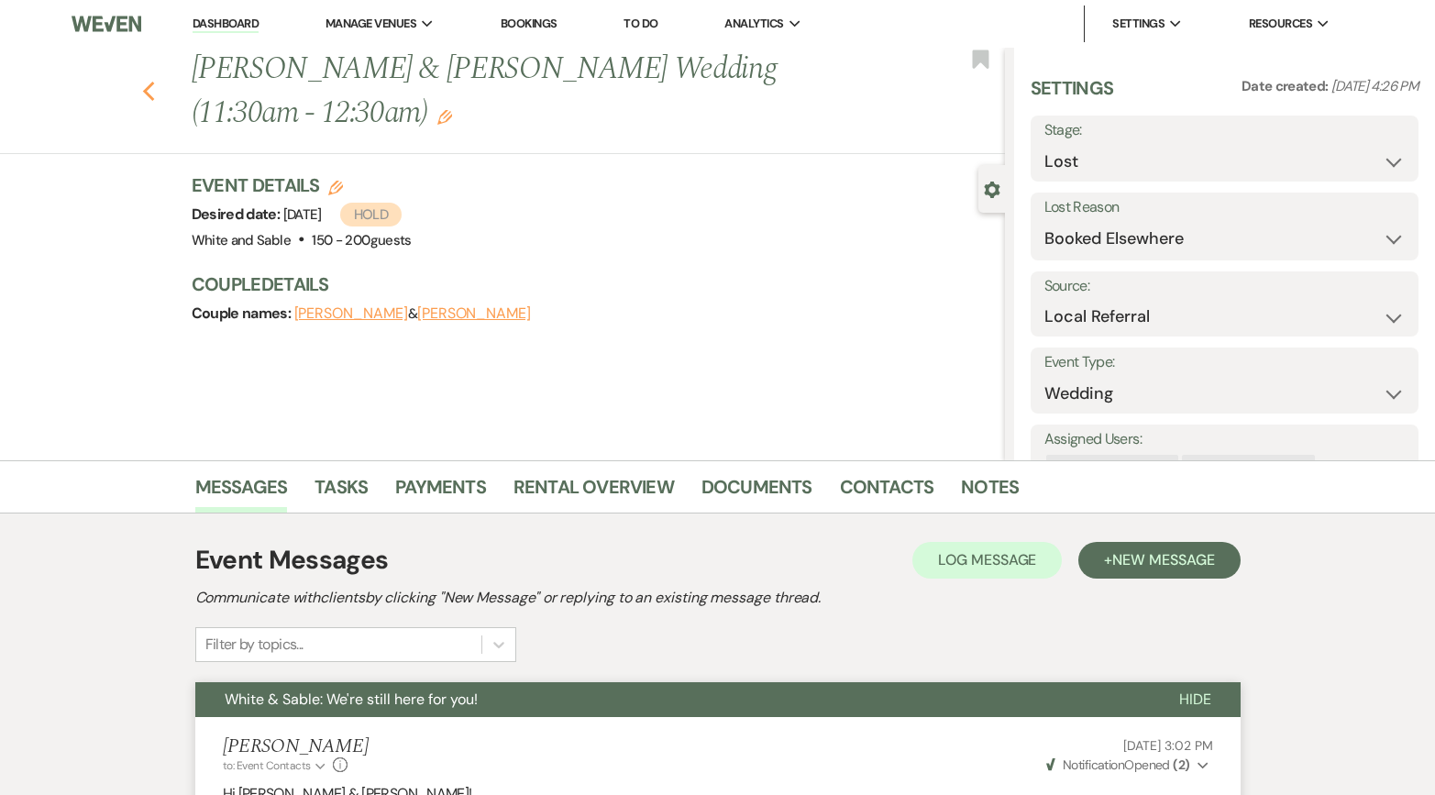
select select "5"
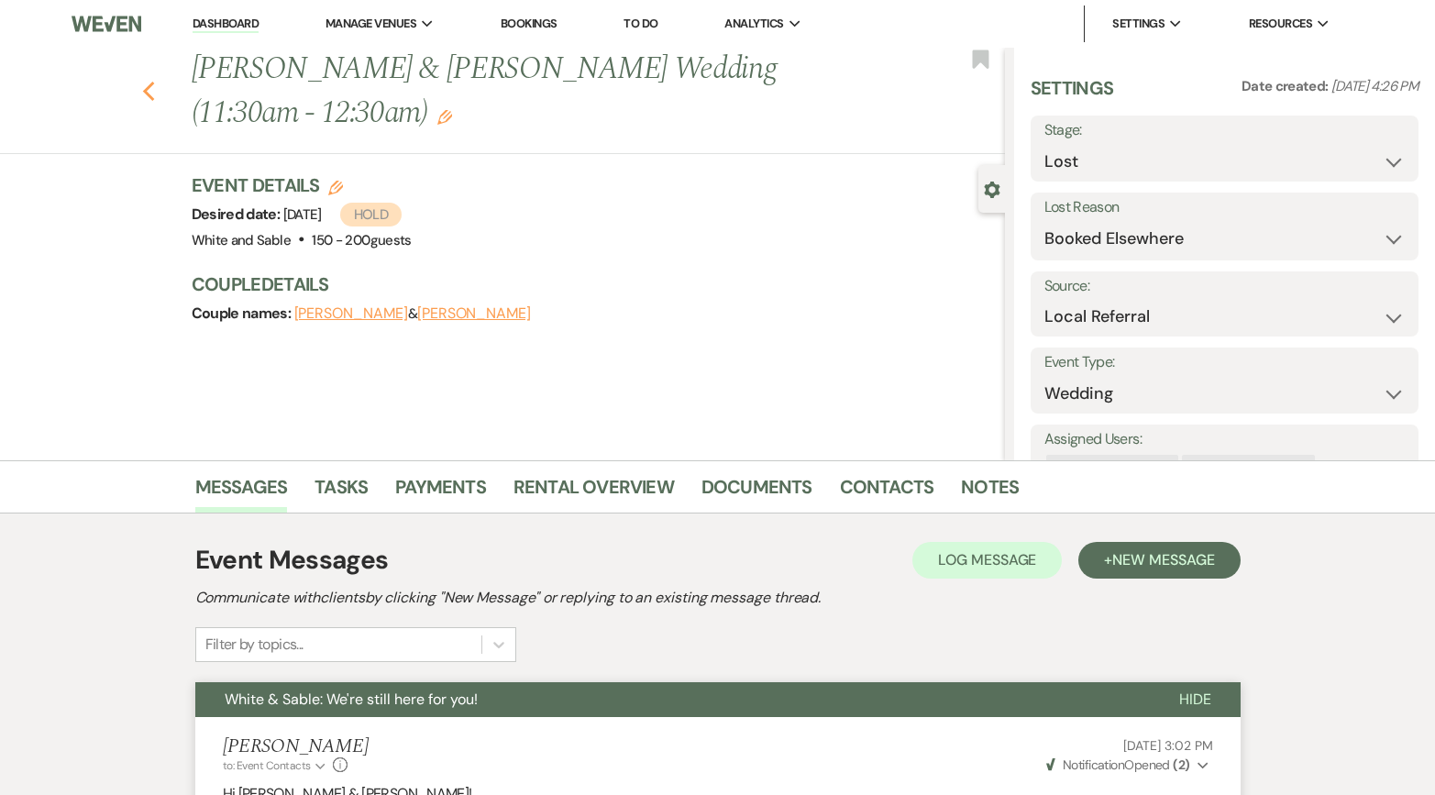
select select "5"
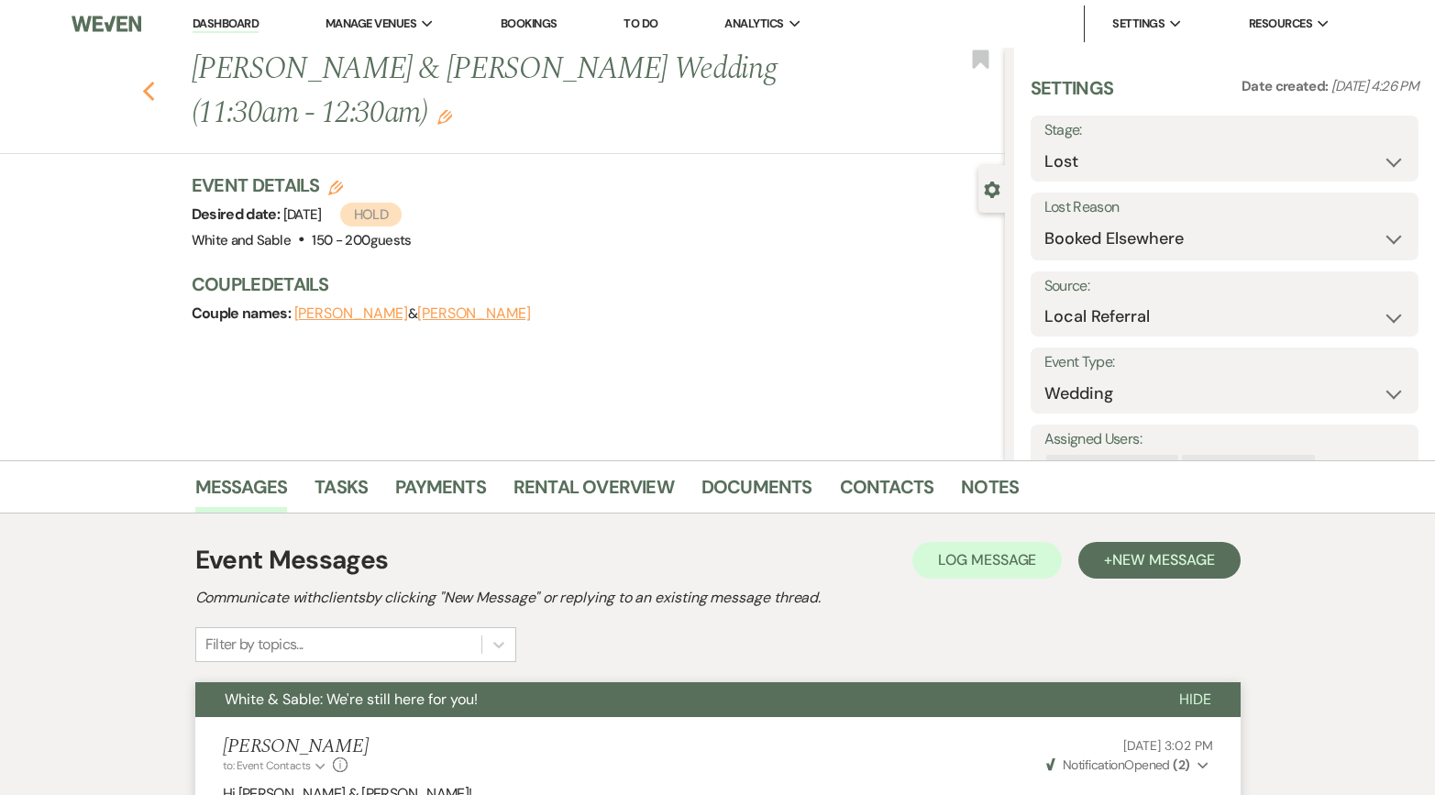
select select "5"
select select "8"
select select "6"
select select "5"
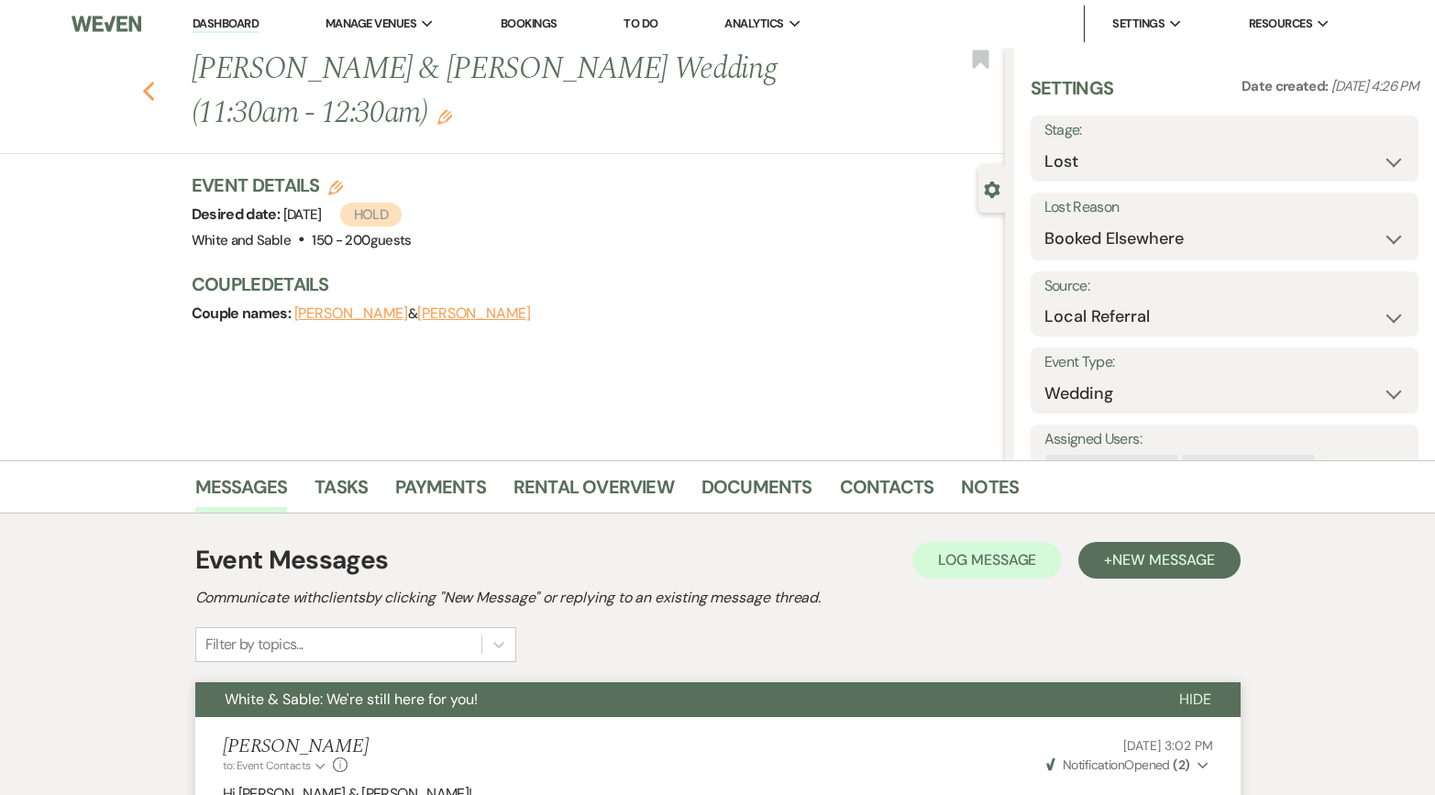
select select "5"
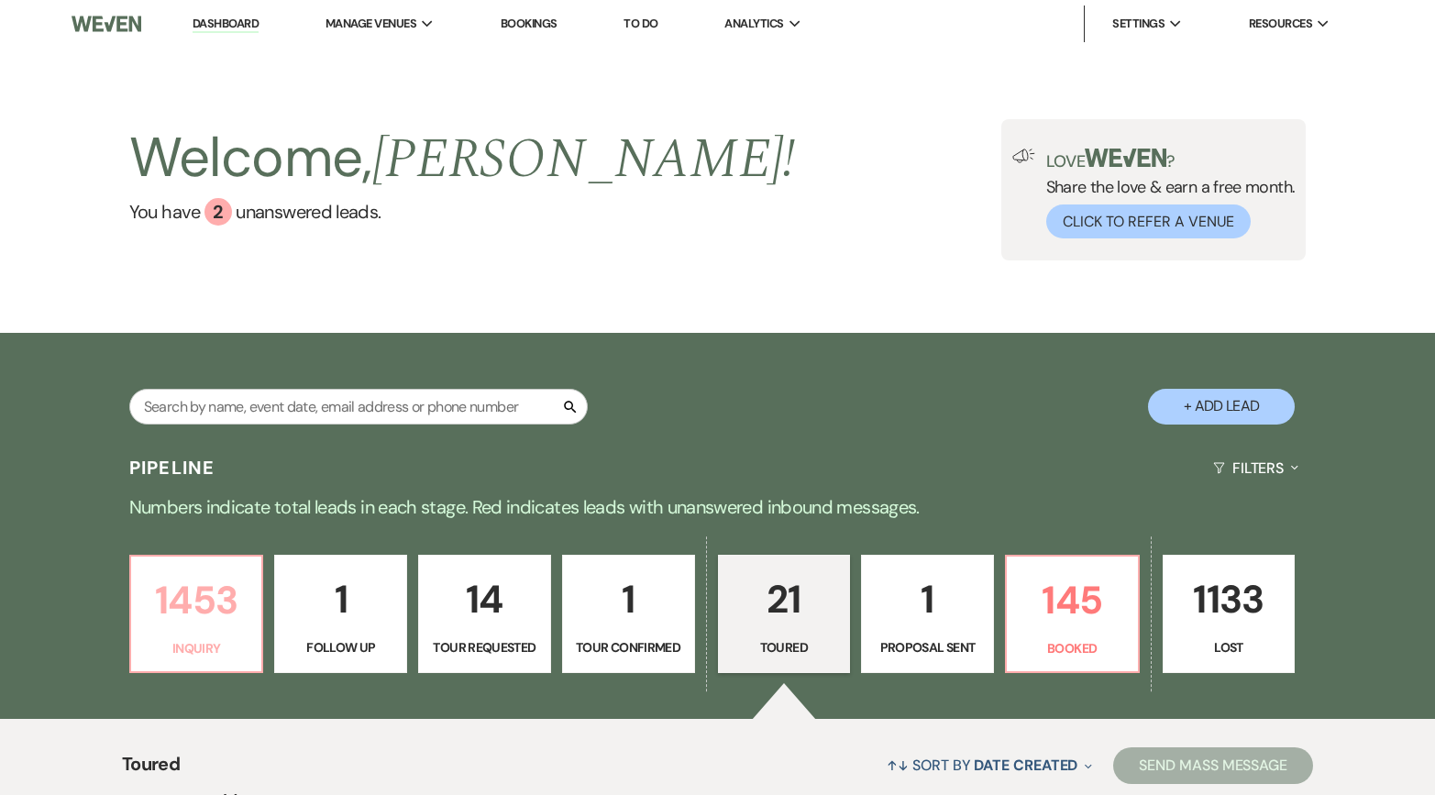
click at [209, 673] on link "1453 Inquiry" at bounding box center [196, 614] width 135 height 119
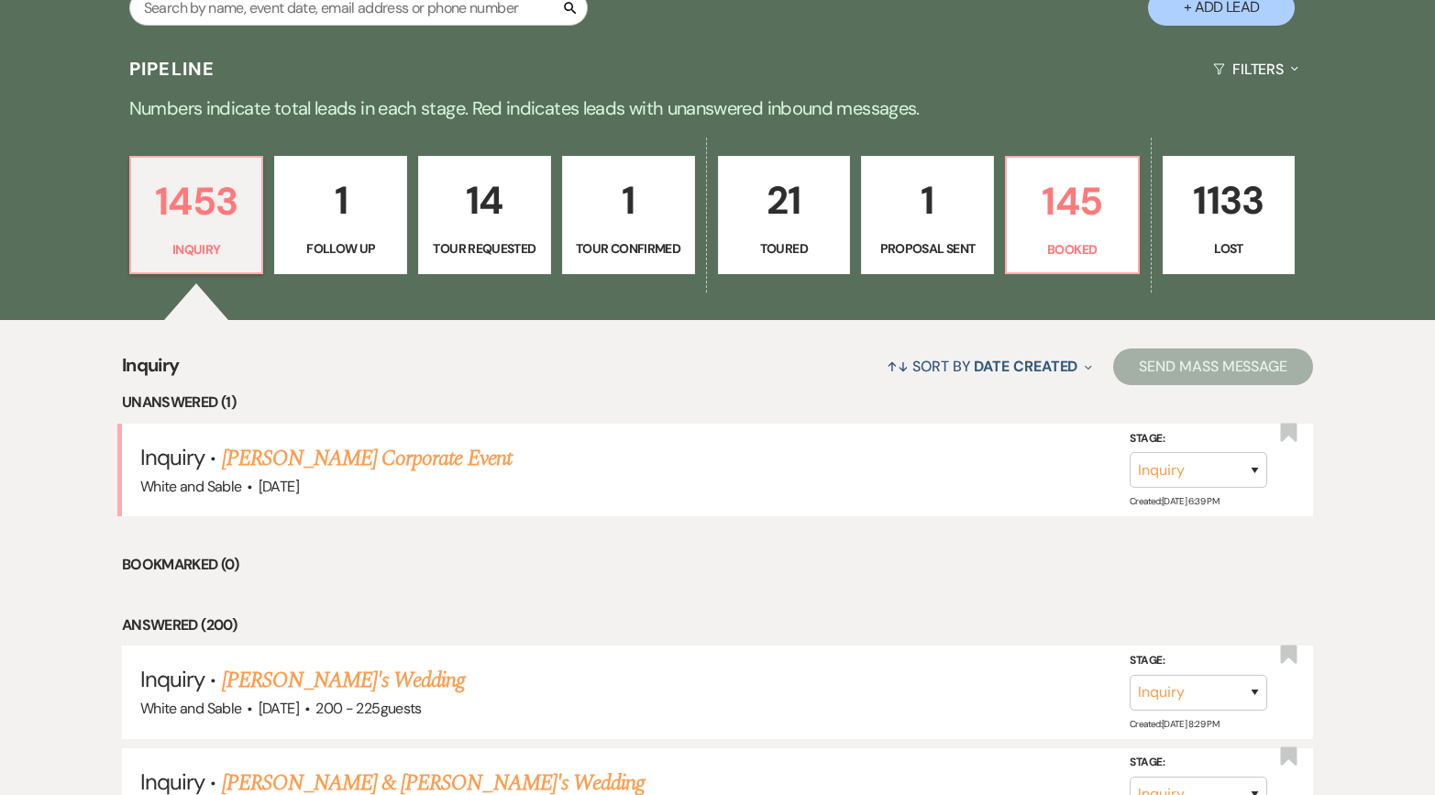
scroll to position [505, 0]
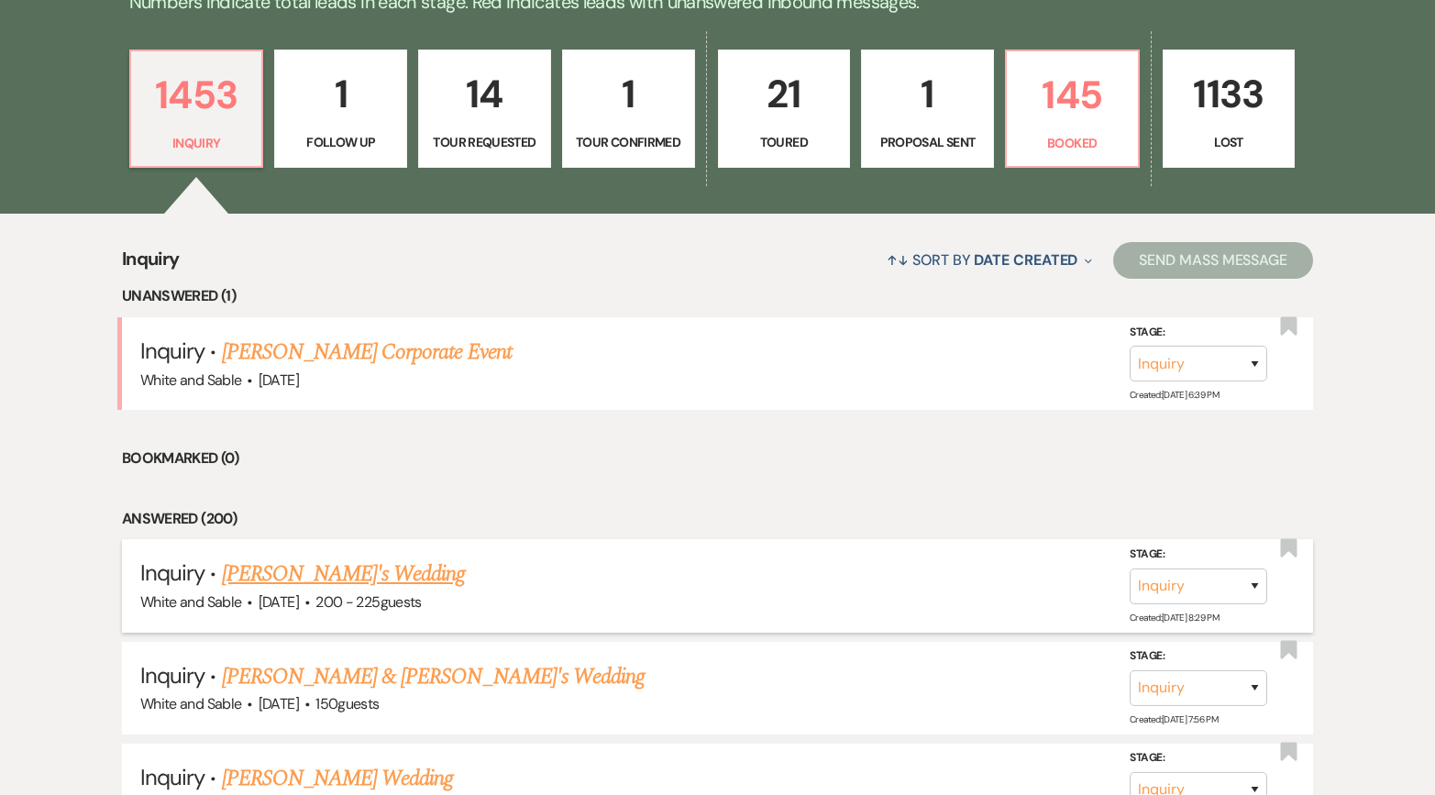
click at [377, 569] on link "[PERSON_NAME]'s Wedding" at bounding box center [344, 574] width 244 height 33
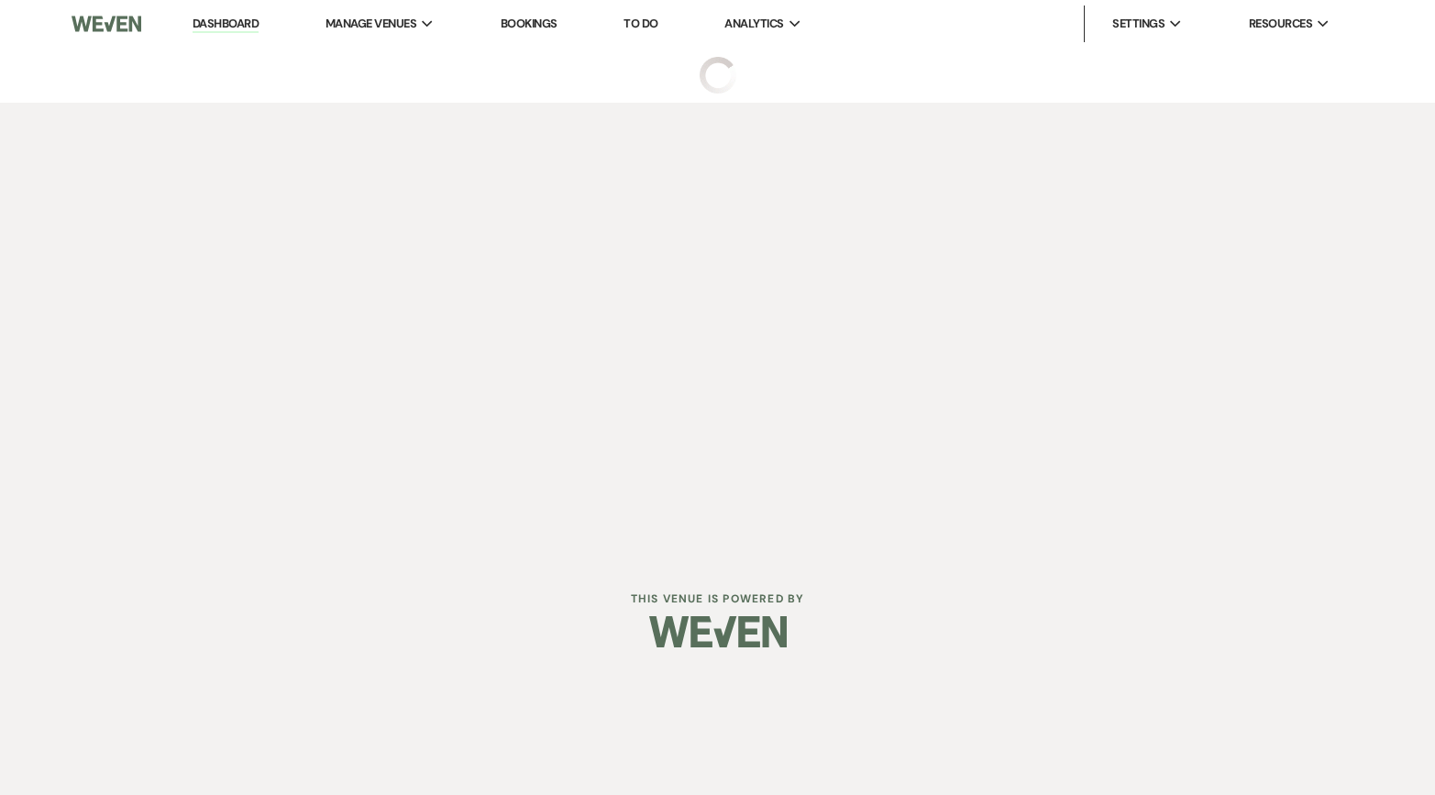
select select "5"
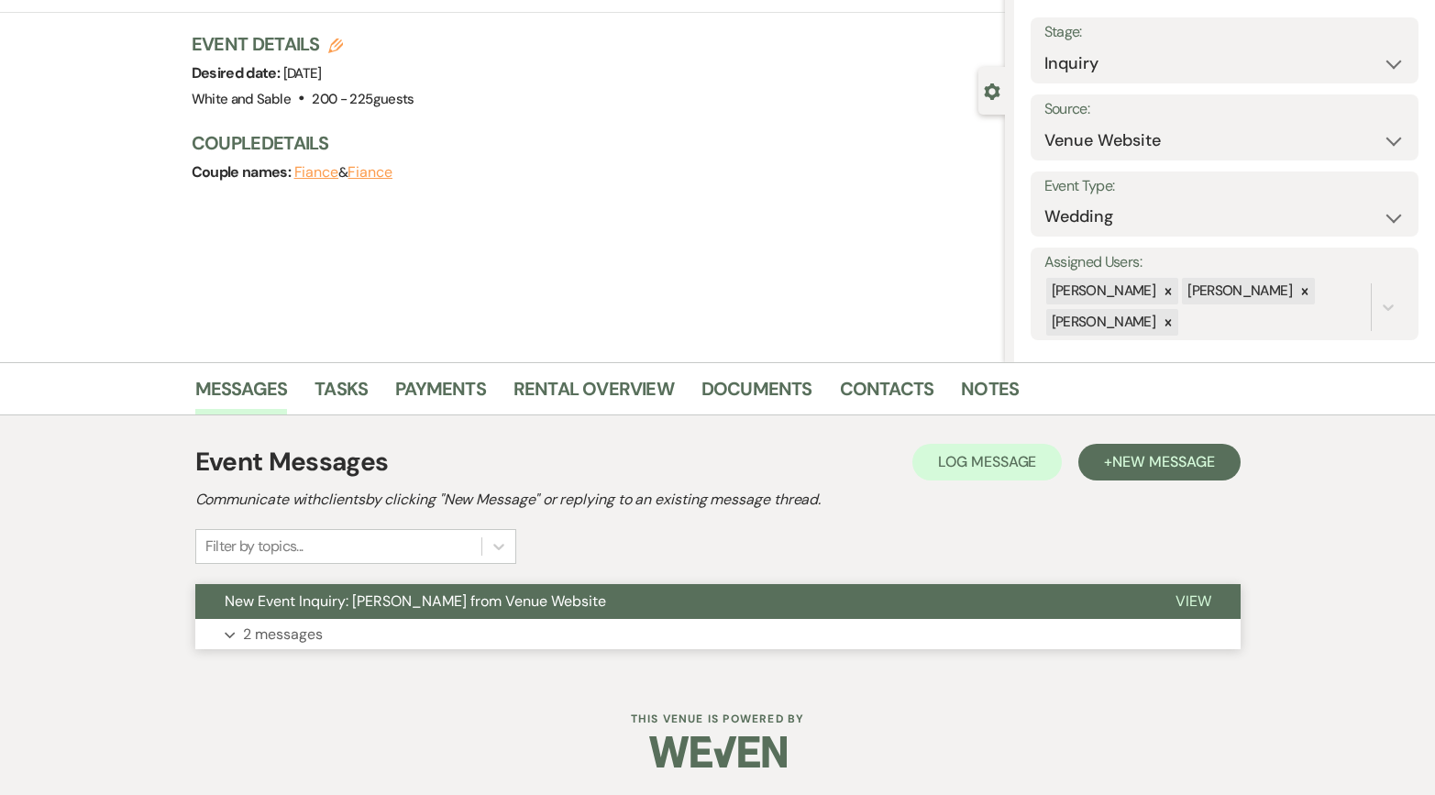
click at [395, 607] on span "New Event Inquiry: [PERSON_NAME] from Venue Website" at bounding box center [416, 601] width 382 height 19
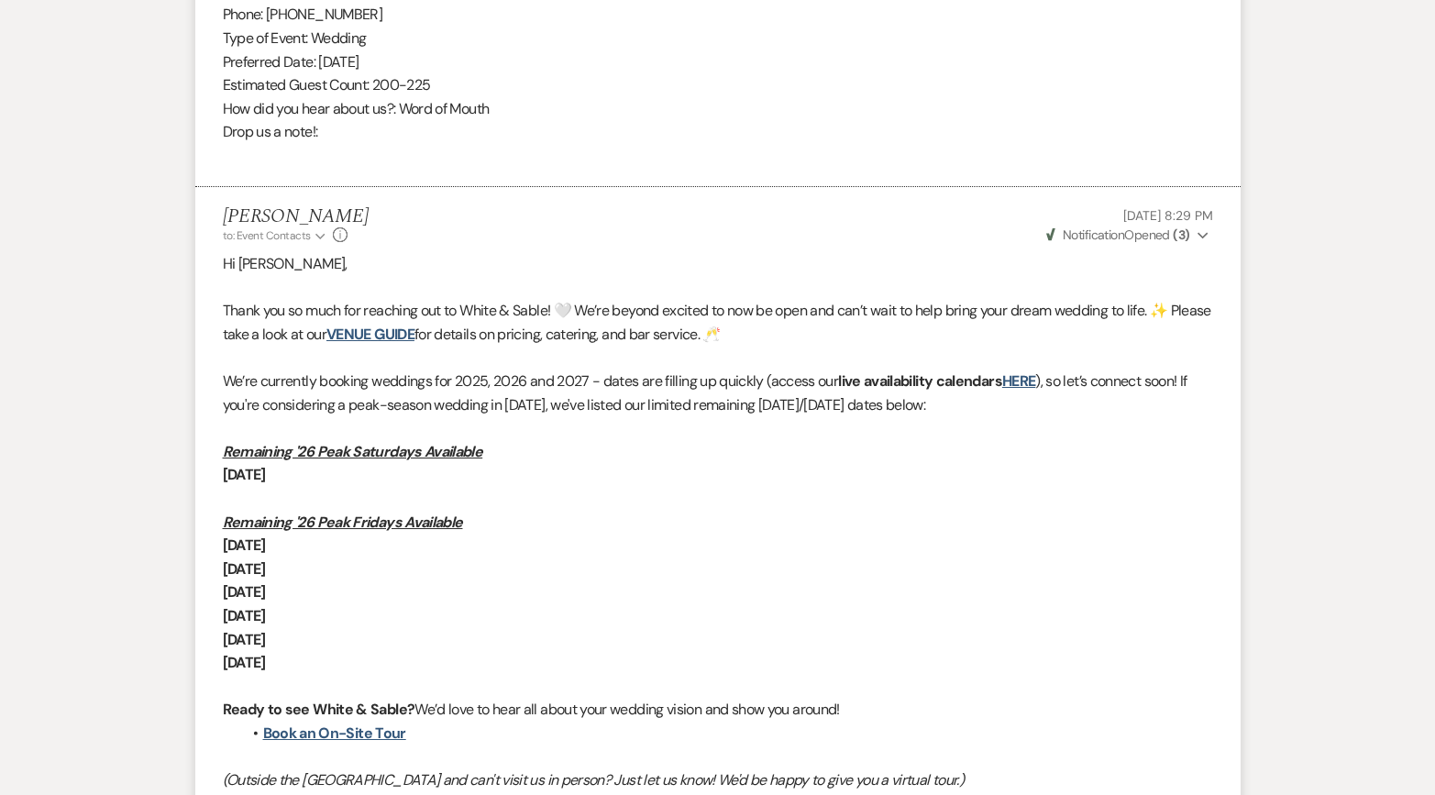
scroll to position [1398, 0]
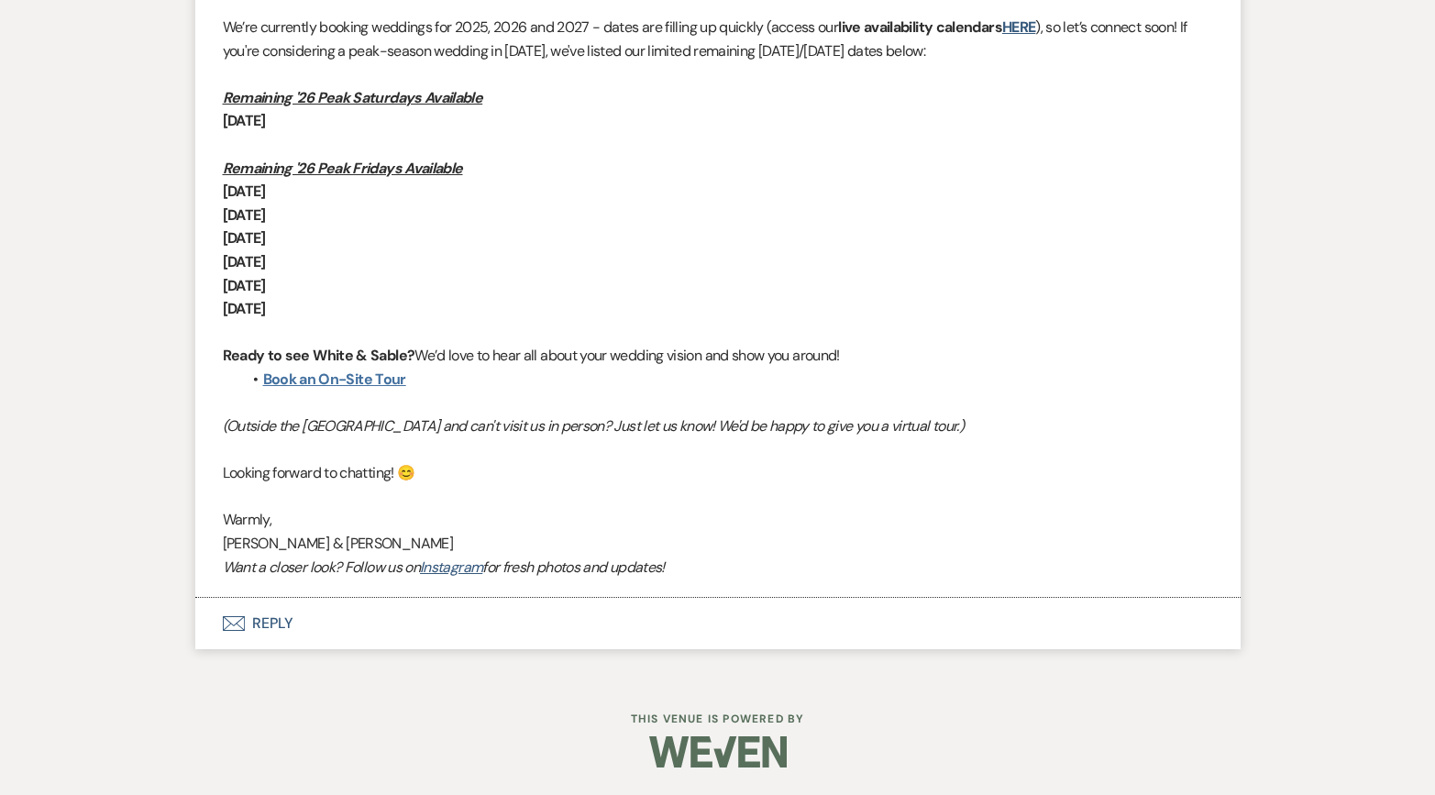
click at [348, 374] on link "Book an On-Site Tour" at bounding box center [334, 379] width 143 height 19
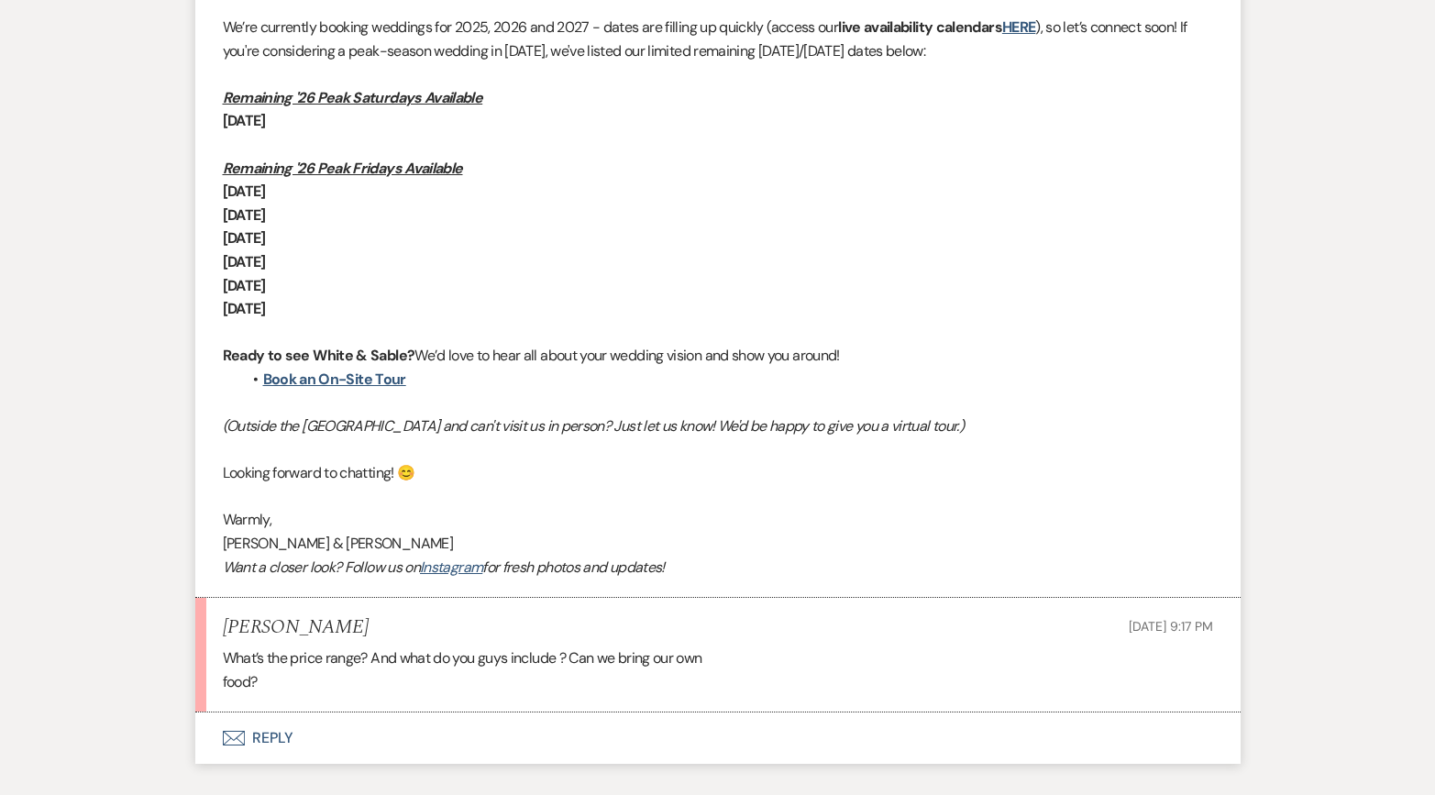
click at [362, 737] on button "Envelope Reply" at bounding box center [718, 738] width 1046 height 51
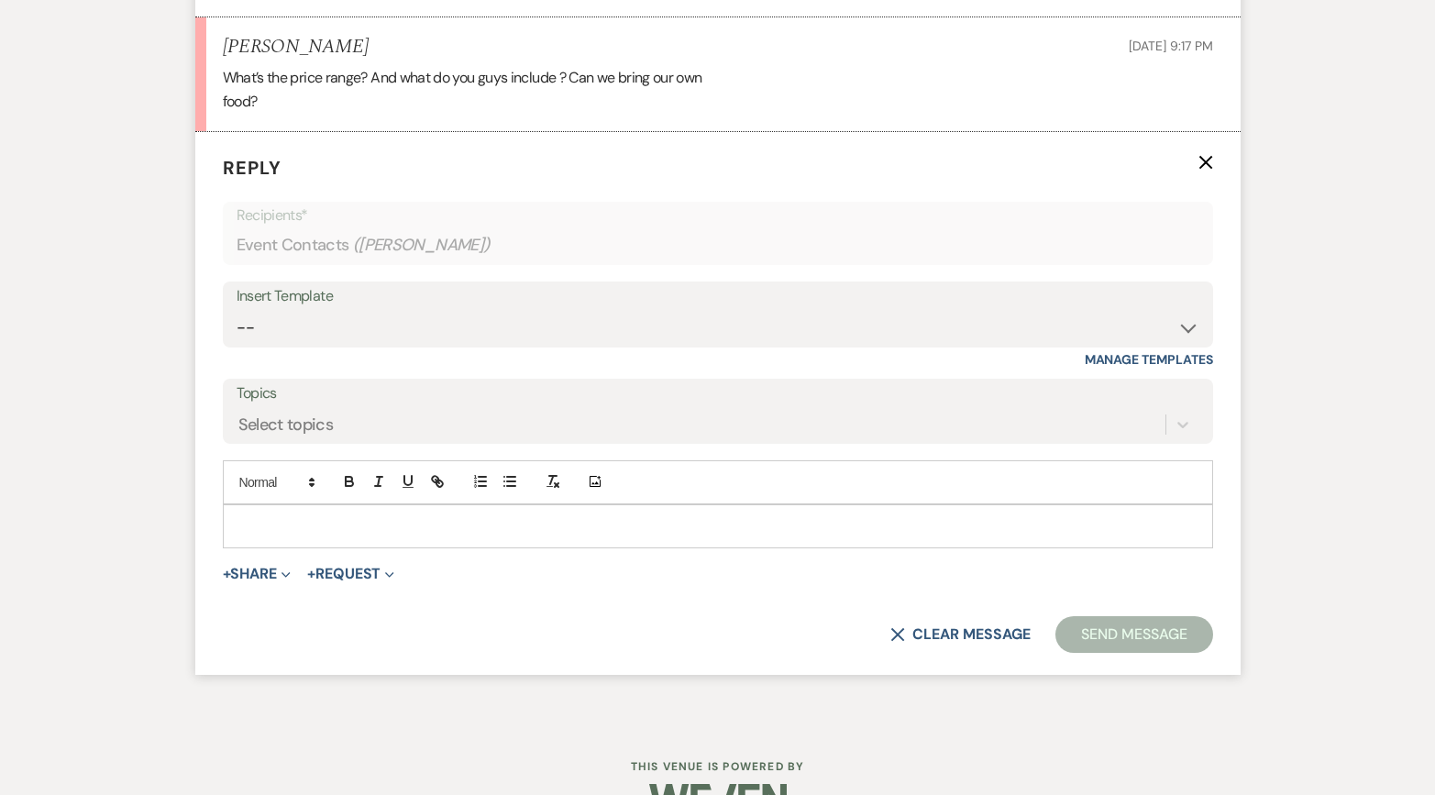
scroll to position [1985, 0]
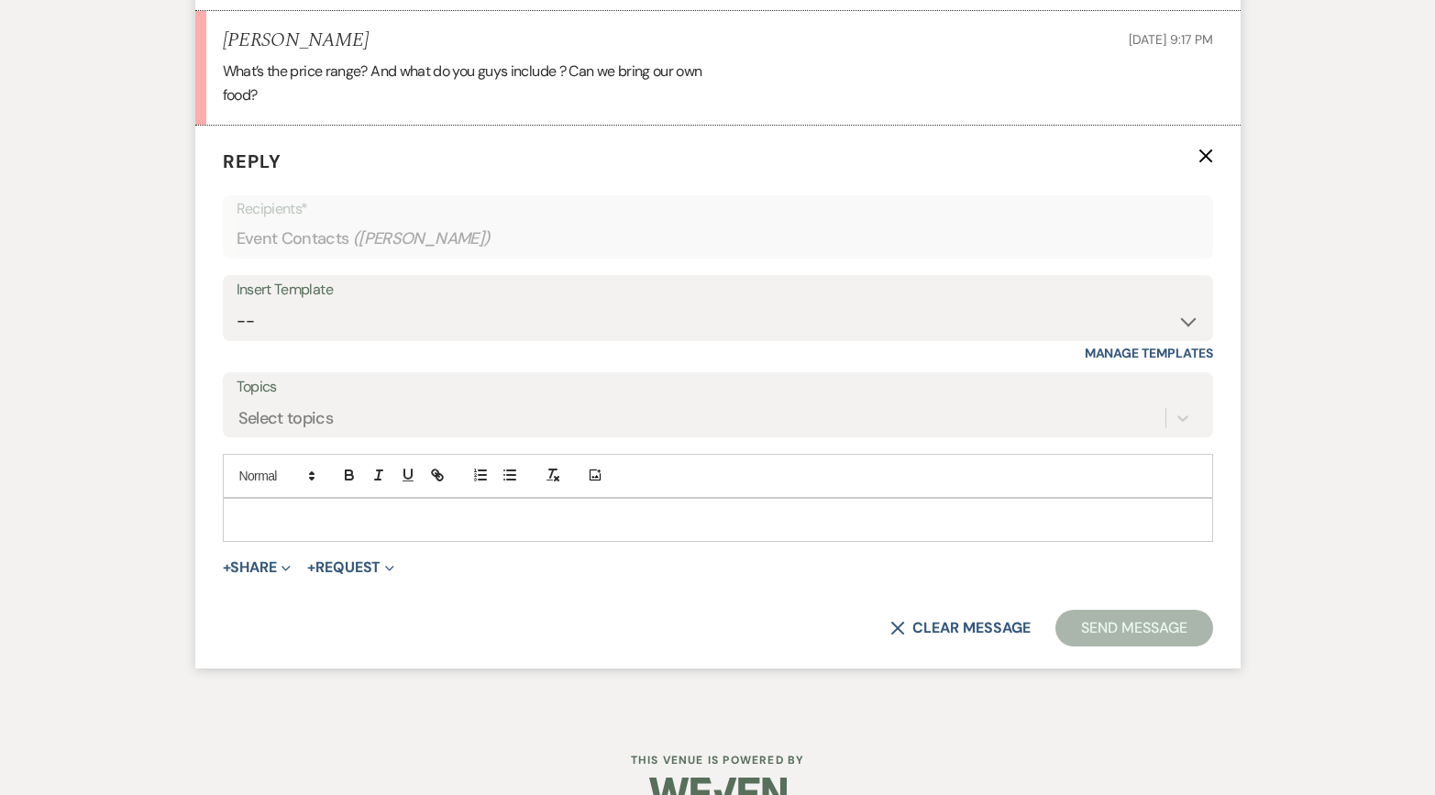
click at [328, 525] on p at bounding box center [718, 520] width 961 height 20
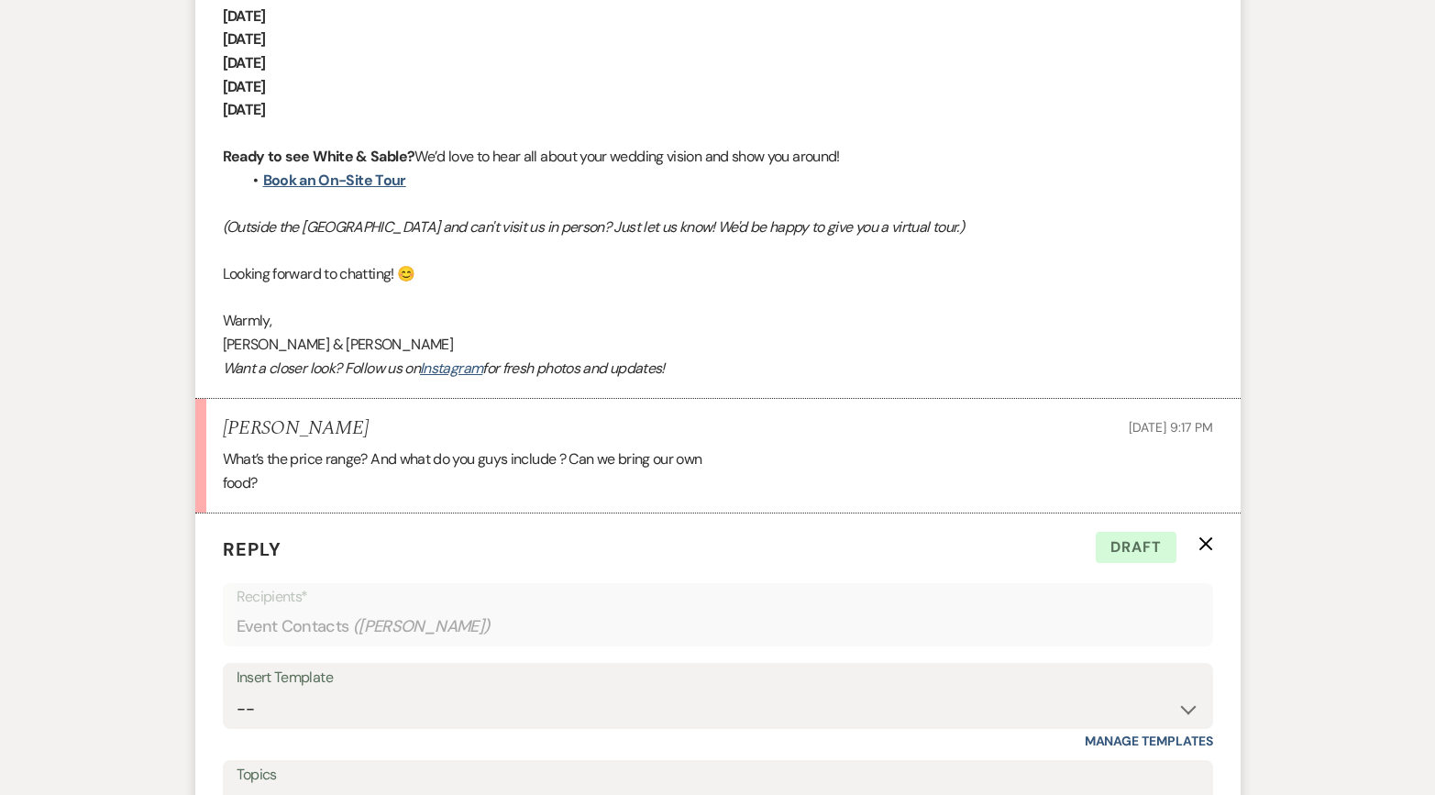
scroll to position [2046, 0]
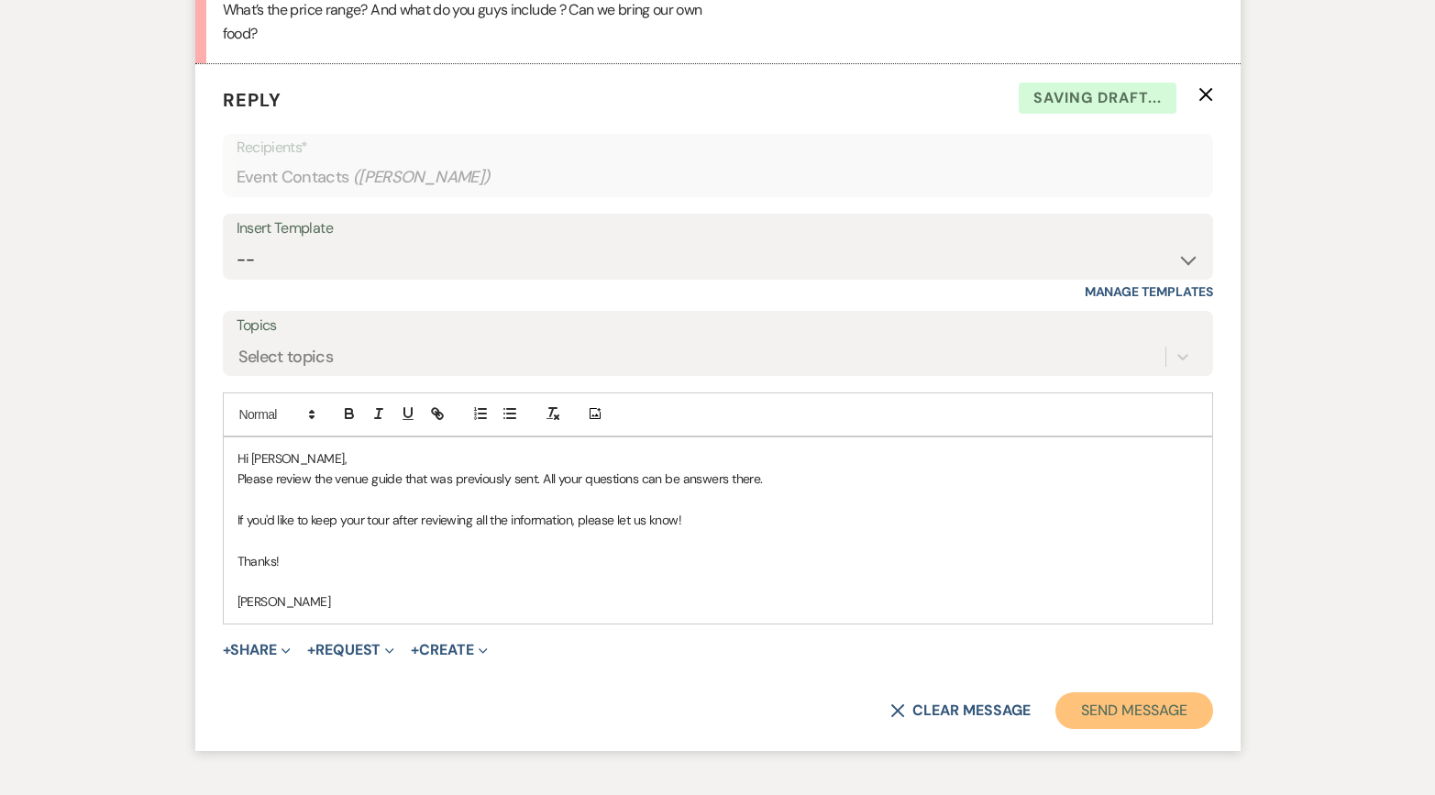
click at [1083, 716] on button "Send Message" at bounding box center [1134, 710] width 157 height 37
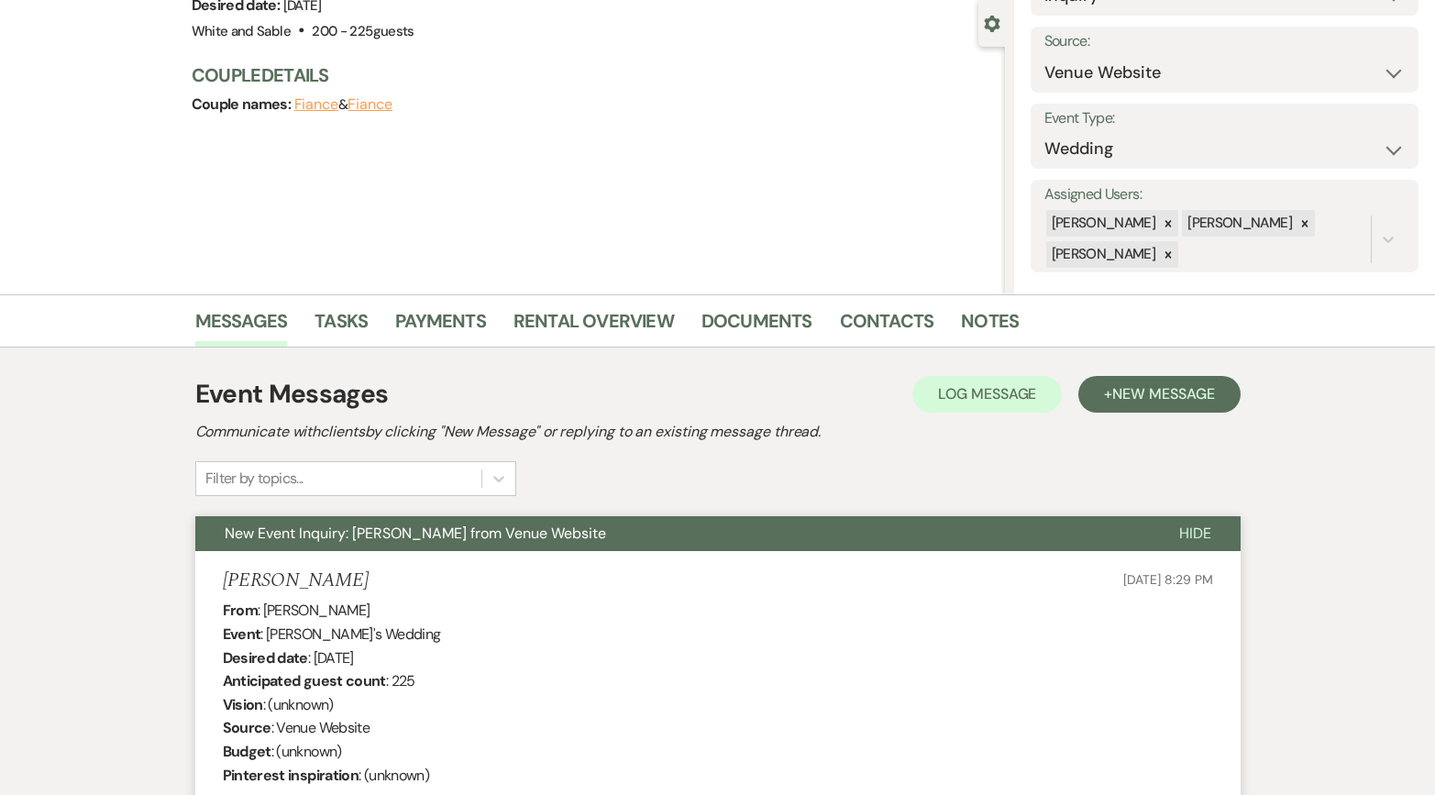
scroll to position [0, 0]
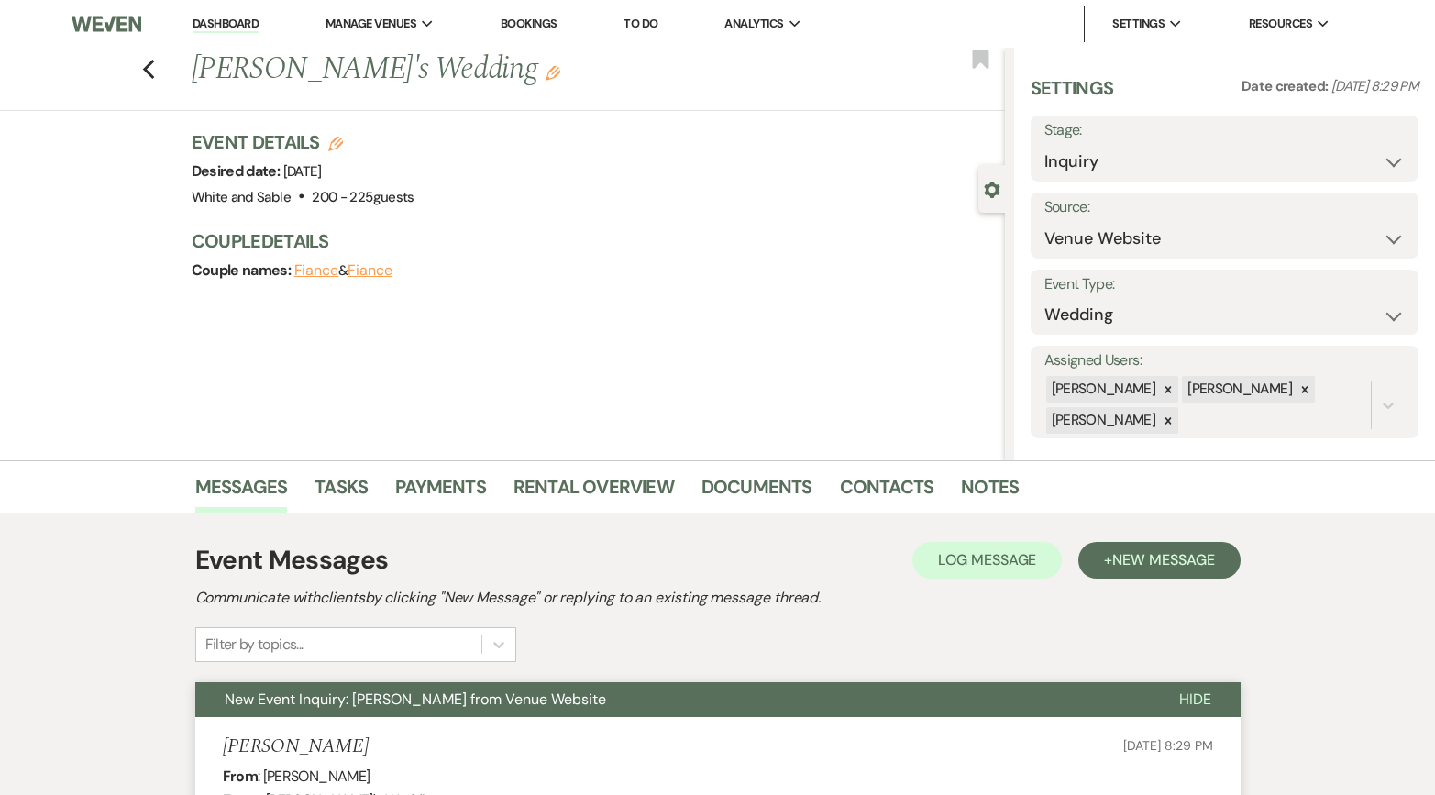
click at [139, 71] on div "Previous [PERSON_NAME]'s Wedding Edit Bookmark" at bounding box center [498, 79] width 1014 height 63
click at [149, 74] on use "button" at bounding box center [148, 70] width 12 height 20
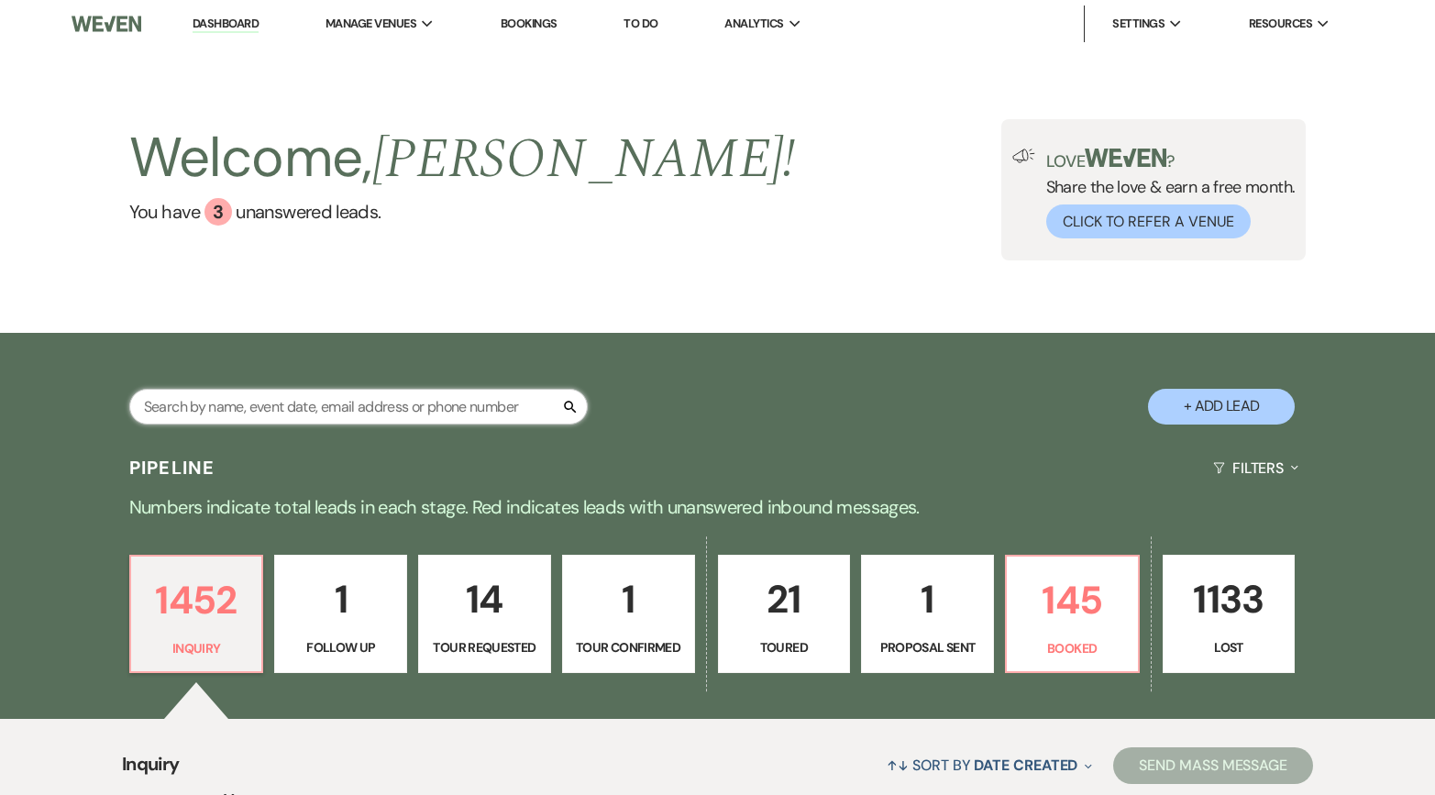
click at [345, 400] on input "text" at bounding box center [358, 407] width 459 height 36
type input "luke"
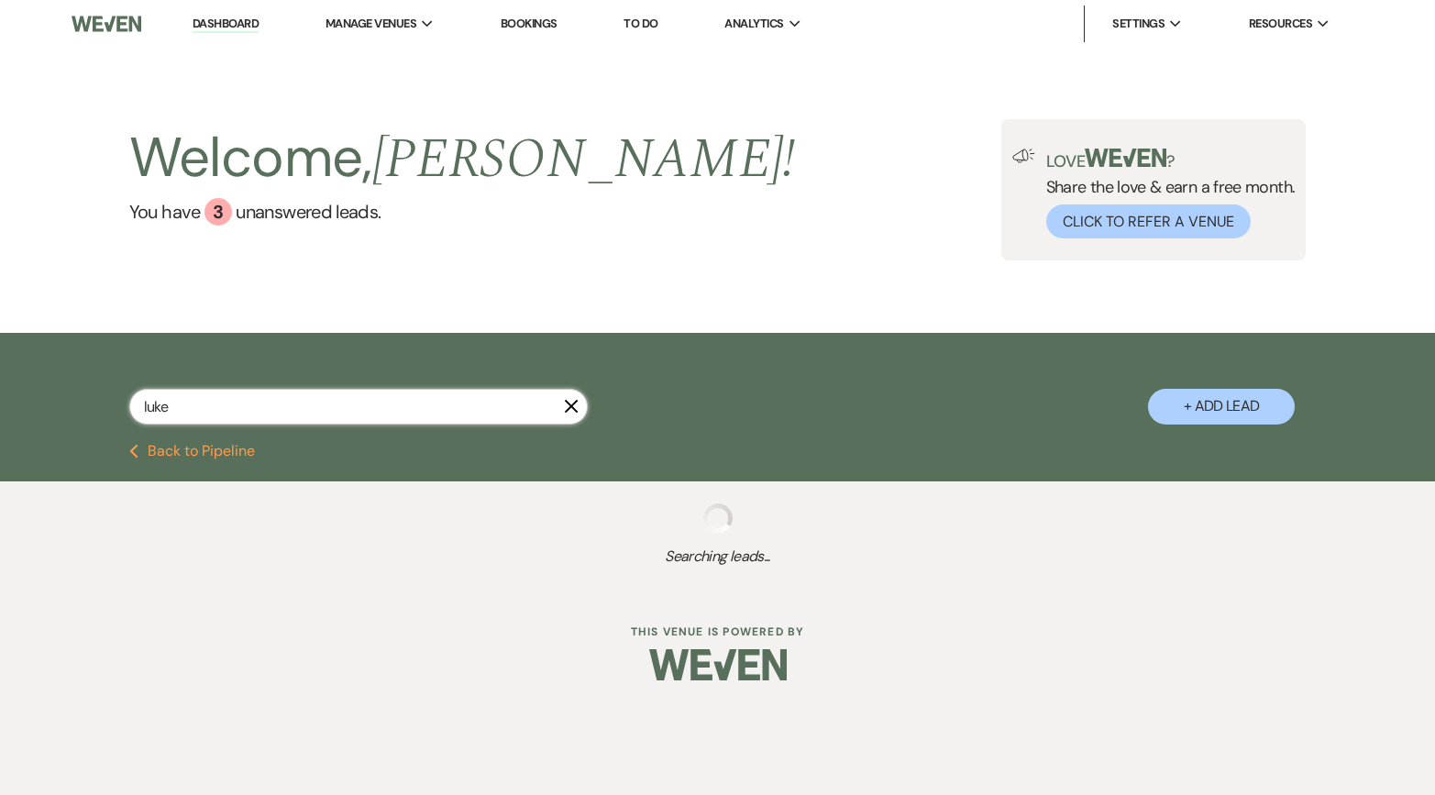
select select "8"
select select "6"
select select "8"
select select "6"
select select "8"
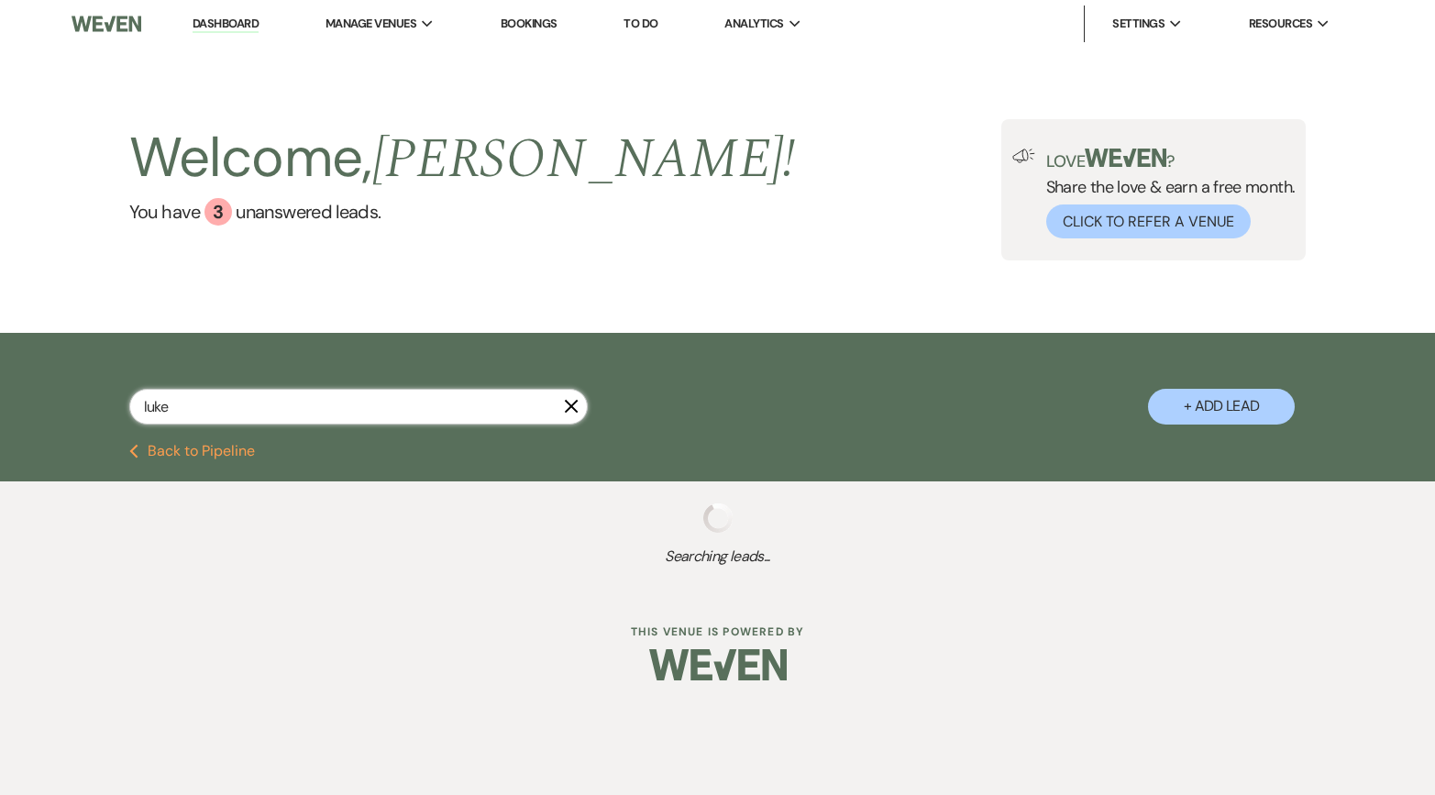
select select "6"
select select "8"
select select "7"
select select "8"
select select "6"
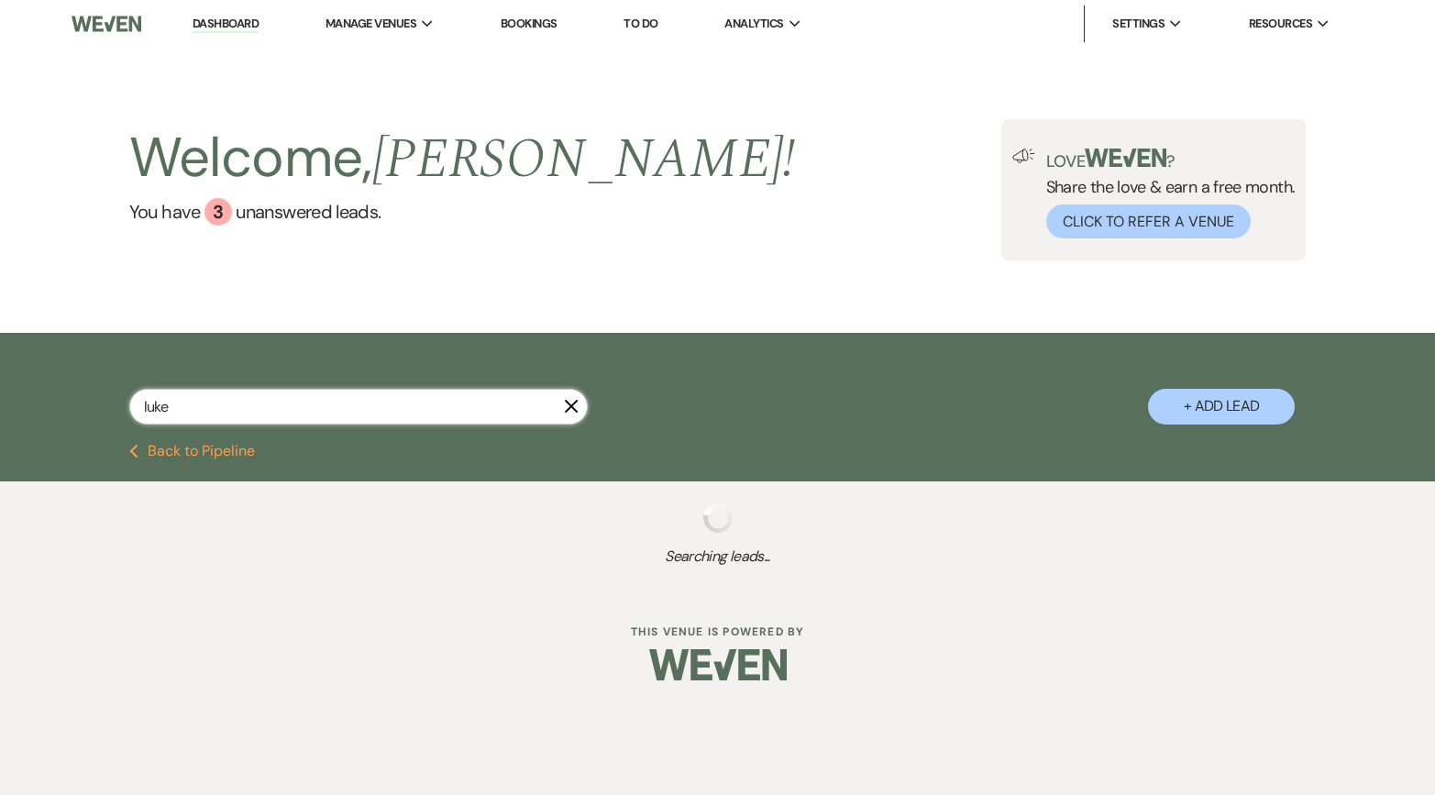
select select "8"
select select "5"
select select "8"
select select "6"
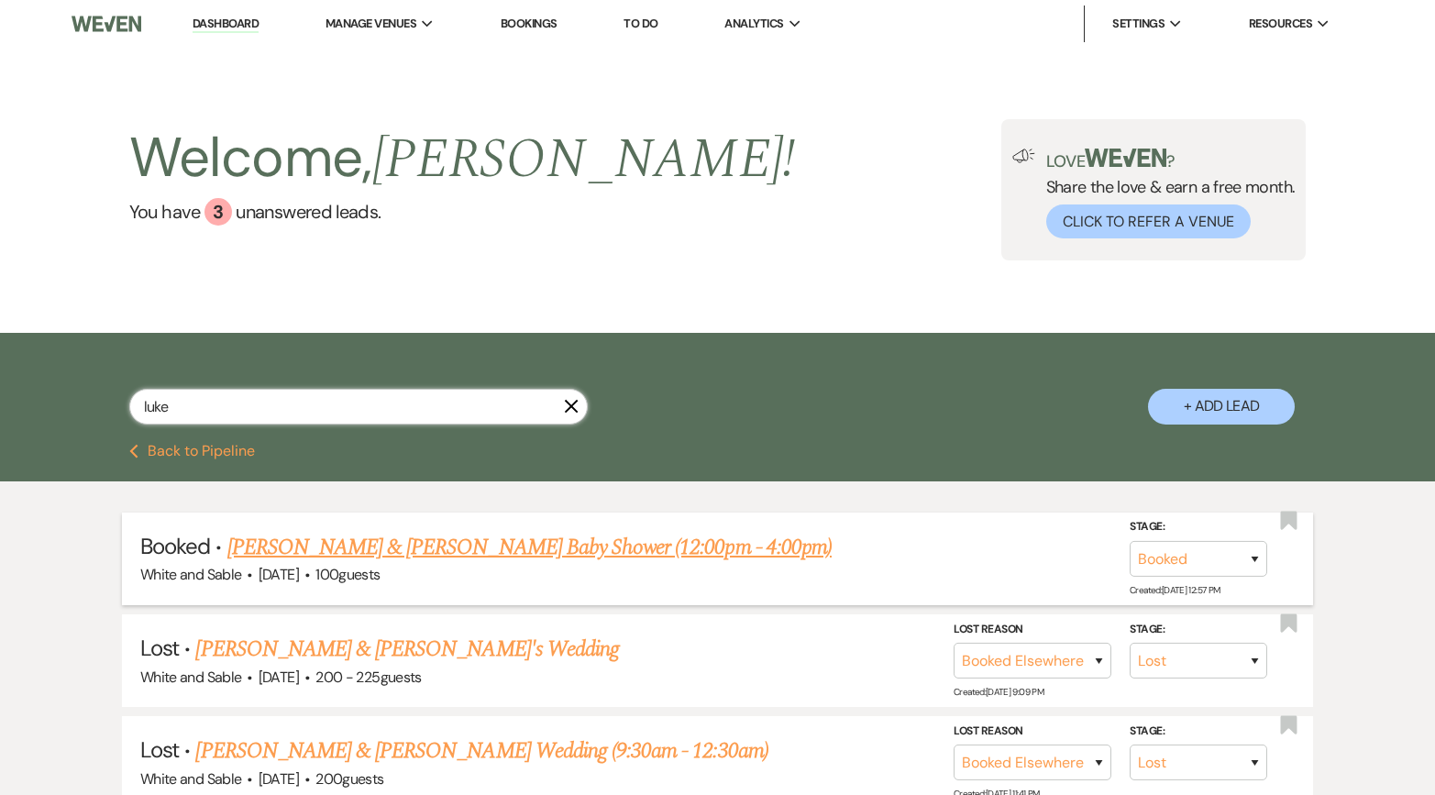
type input "luke"
click at [357, 537] on link "[PERSON_NAME] & [PERSON_NAME] Baby Shower (12:00pm - 4:00pm)" at bounding box center [529, 547] width 604 height 33
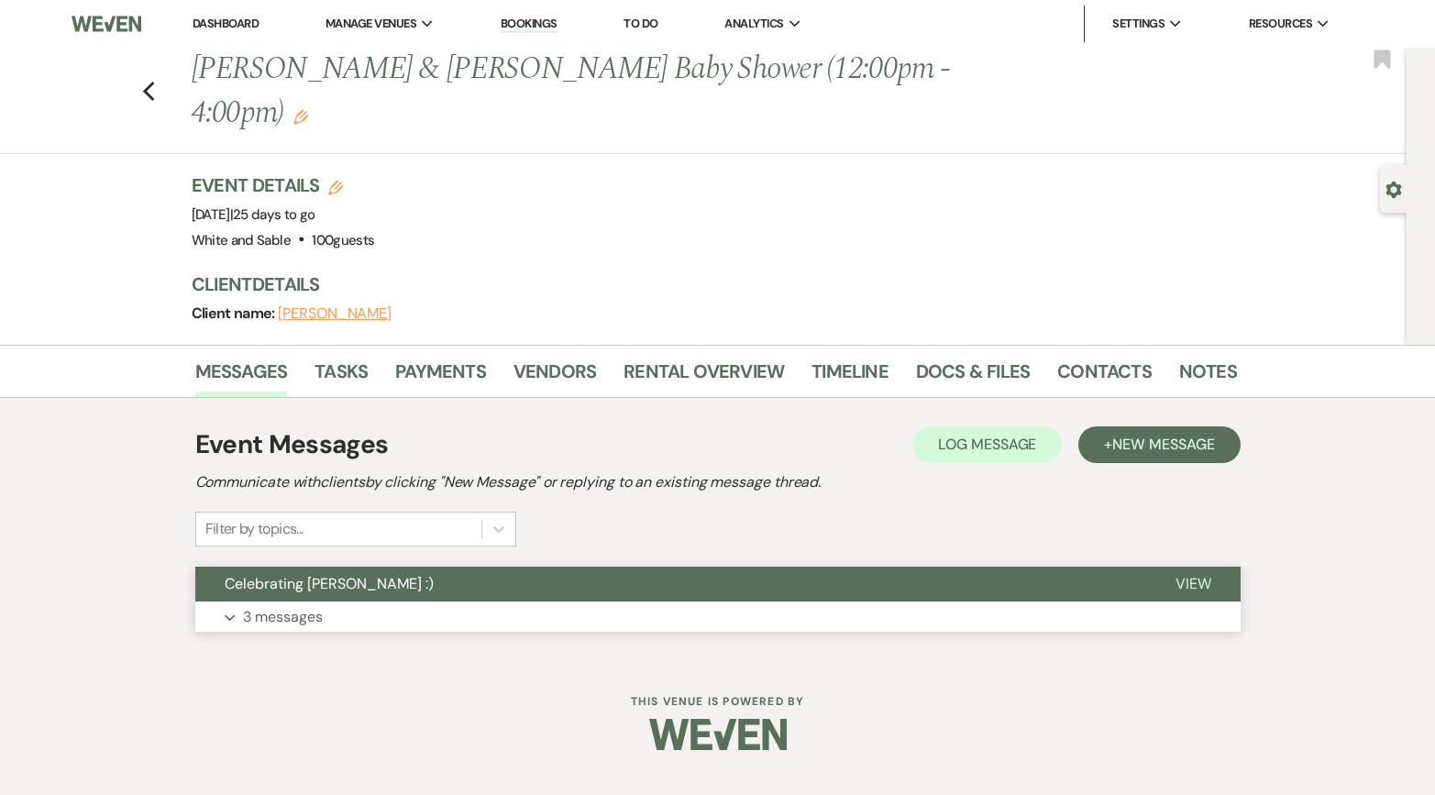
click at [361, 574] on span "Celebrating [PERSON_NAME] :)" at bounding box center [329, 583] width 209 height 19
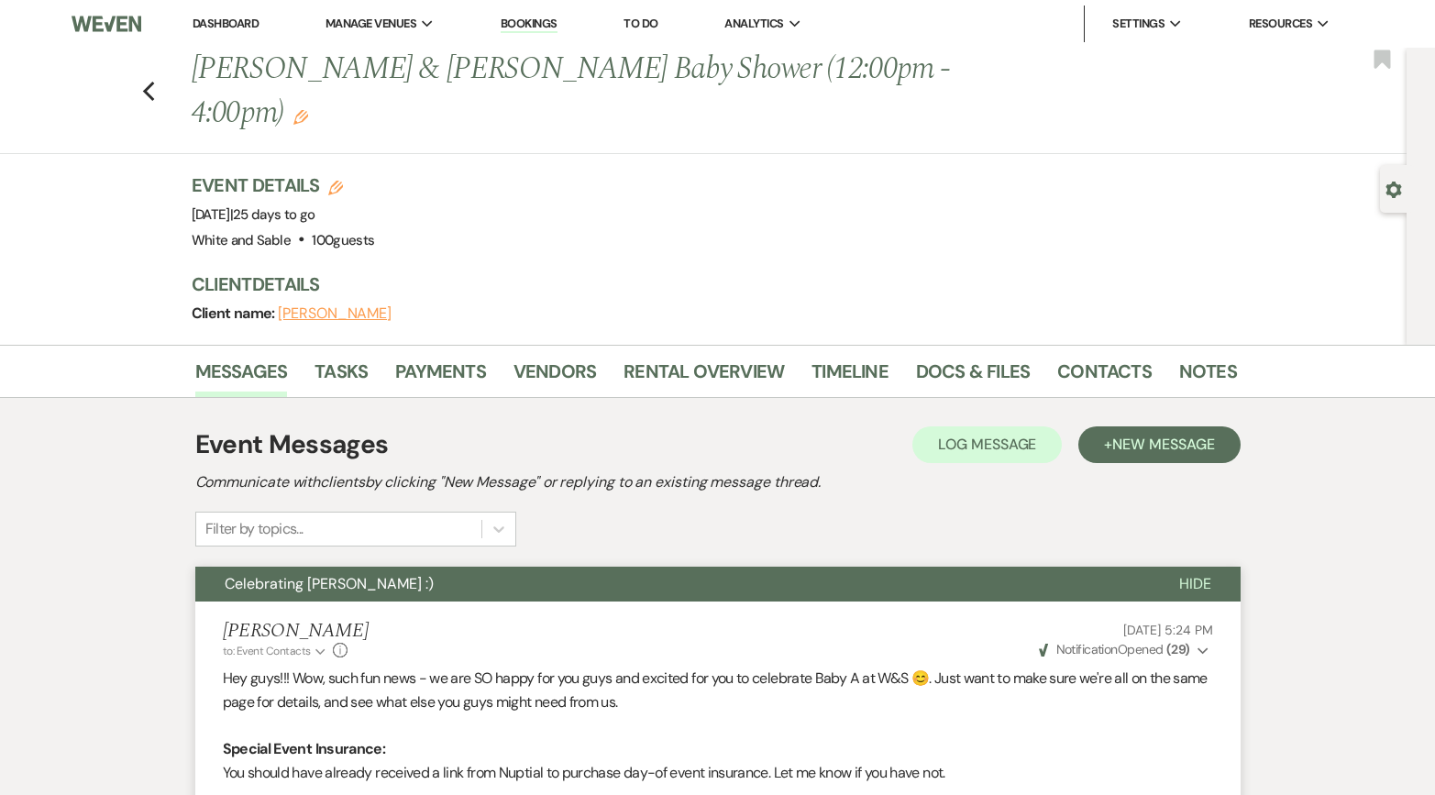
click at [205, 31] on li "Dashboard" at bounding box center [225, 24] width 84 height 37
click at [205, 28] on li "Dashboard" at bounding box center [225, 24] width 84 height 37
click at [205, 23] on link "Dashboard" at bounding box center [226, 24] width 66 height 16
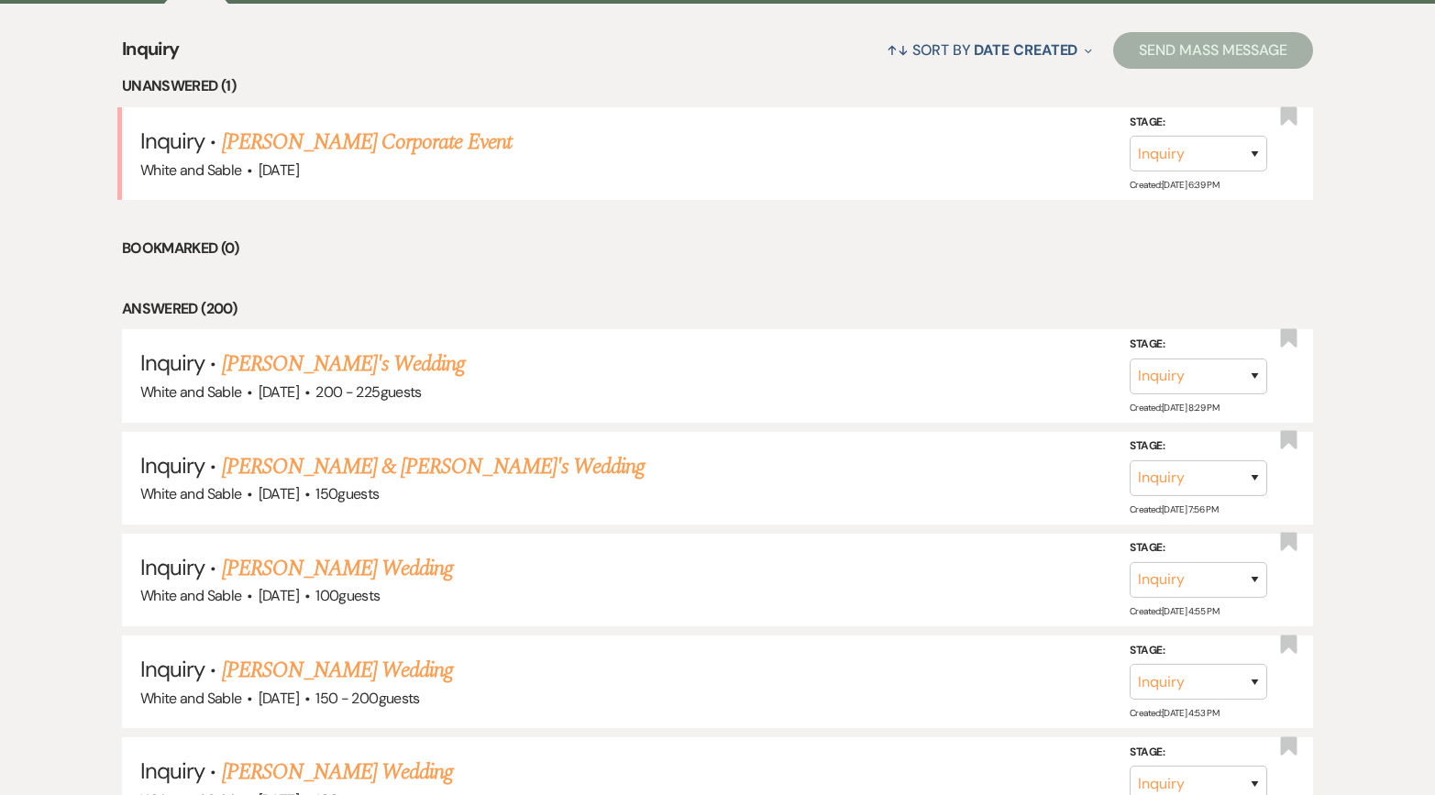
scroll to position [716, 0]
click at [373, 356] on link "[PERSON_NAME]'s Wedding" at bounding box center [344, 363] width 244 height 33
select select "5"
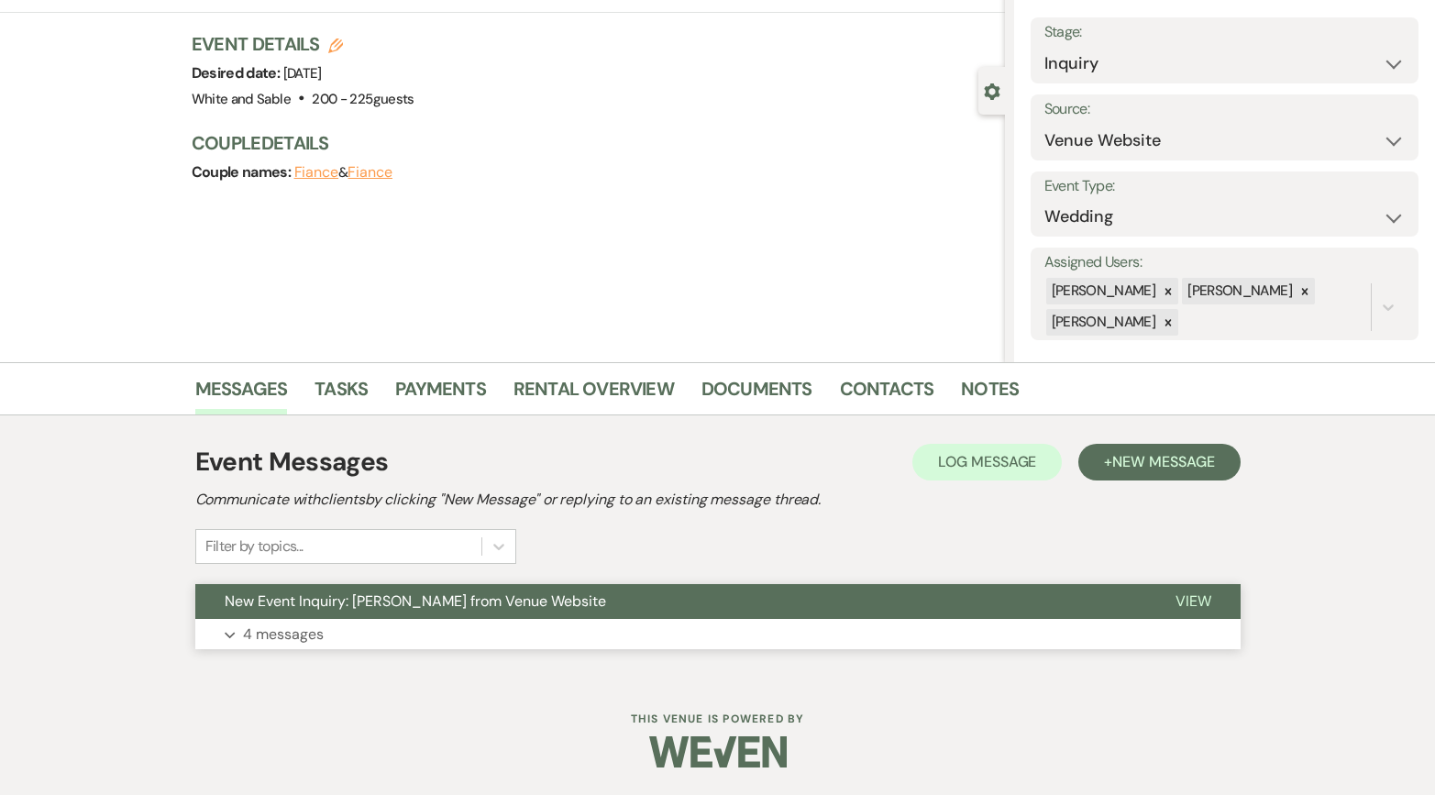
click at [404, 591] on button "New Event Inquiry: [PERSON_NAME] from Venue Website" at bounding box center [670, 601] width 951 height 35
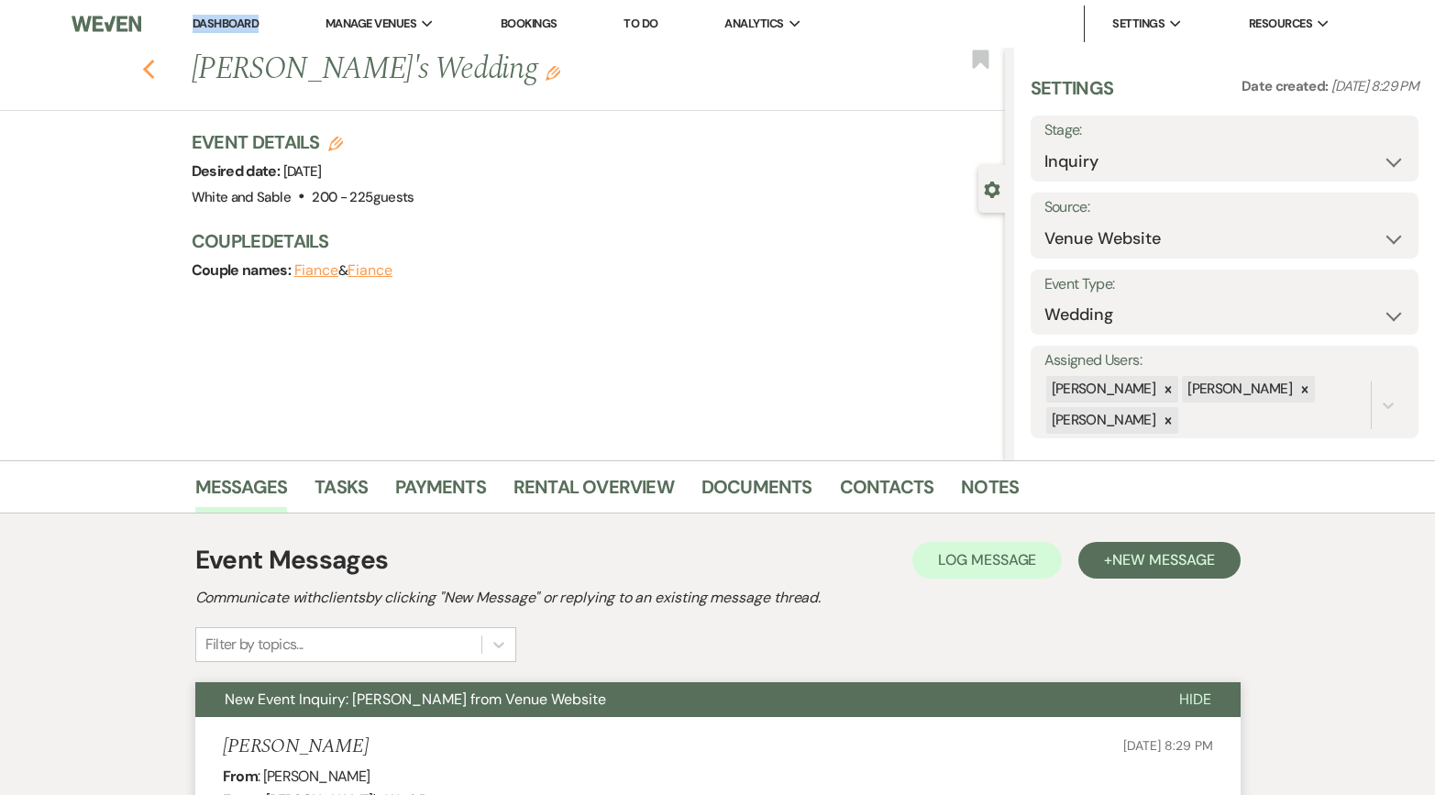
click at [153, 73] on icon "Previous" at bounding box center [149, 70] width 14 height 22
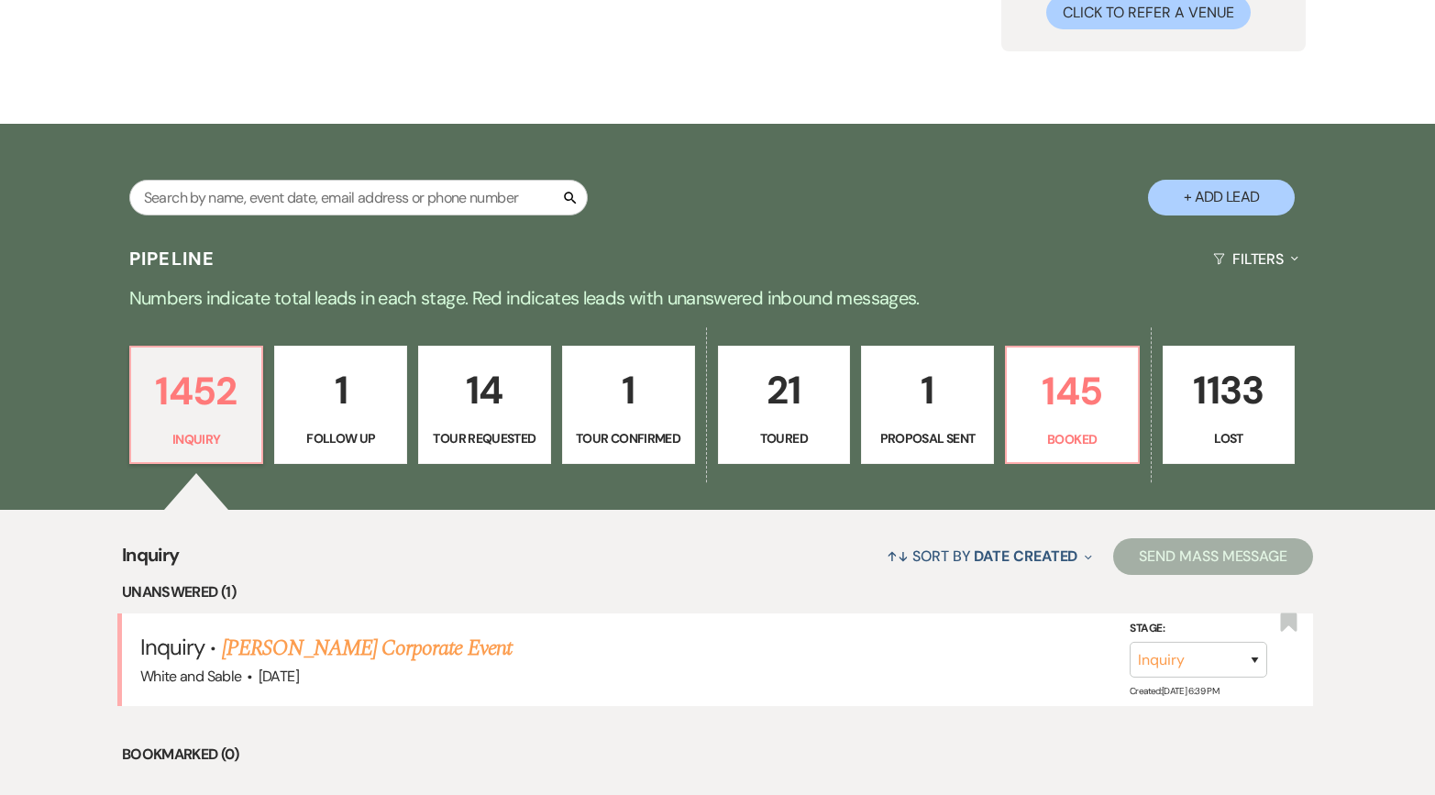
scroll to position [219, 0]
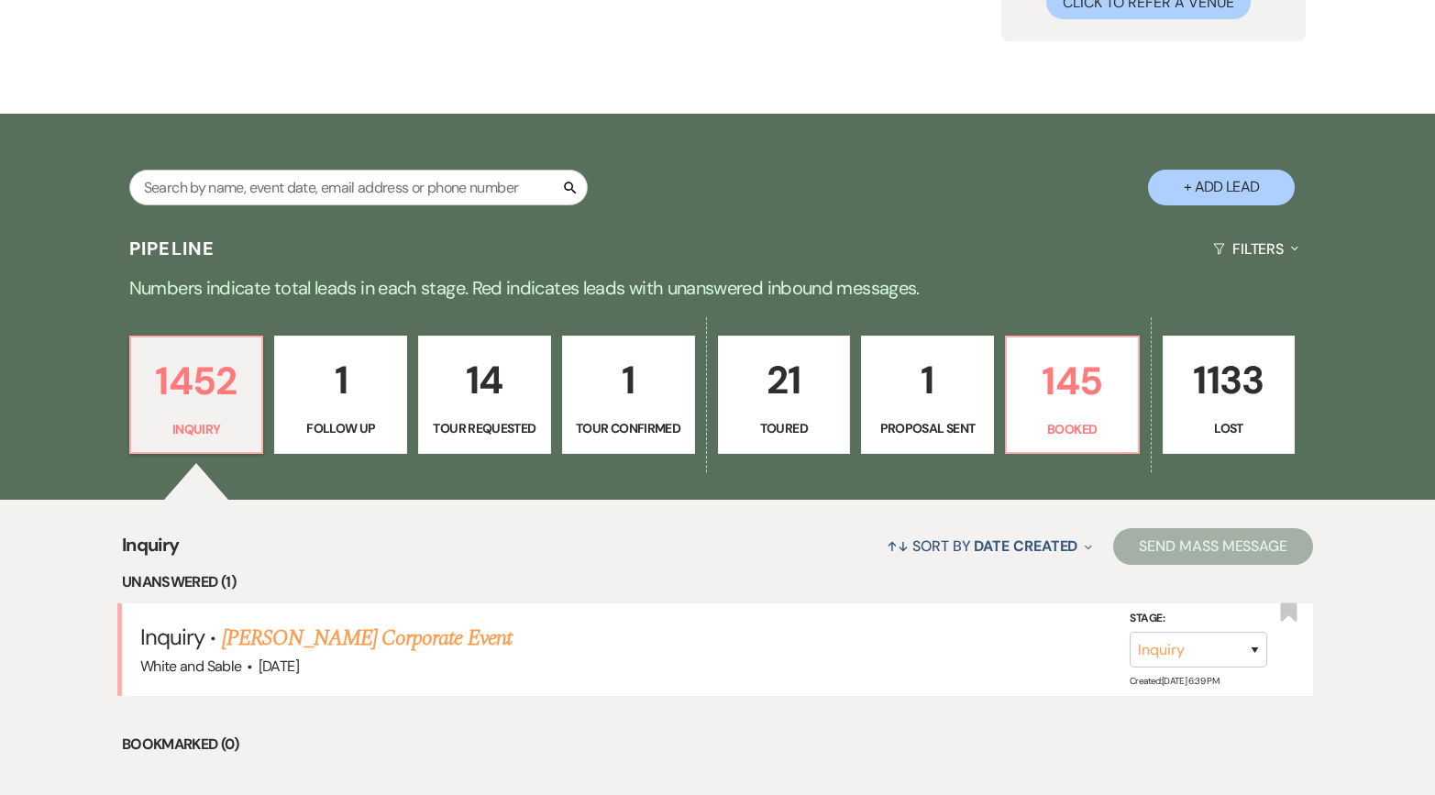
click at [489, 417] on link "14 Tour Requested" at bounding box center [484, 395] width 133 height 119
select select "2"
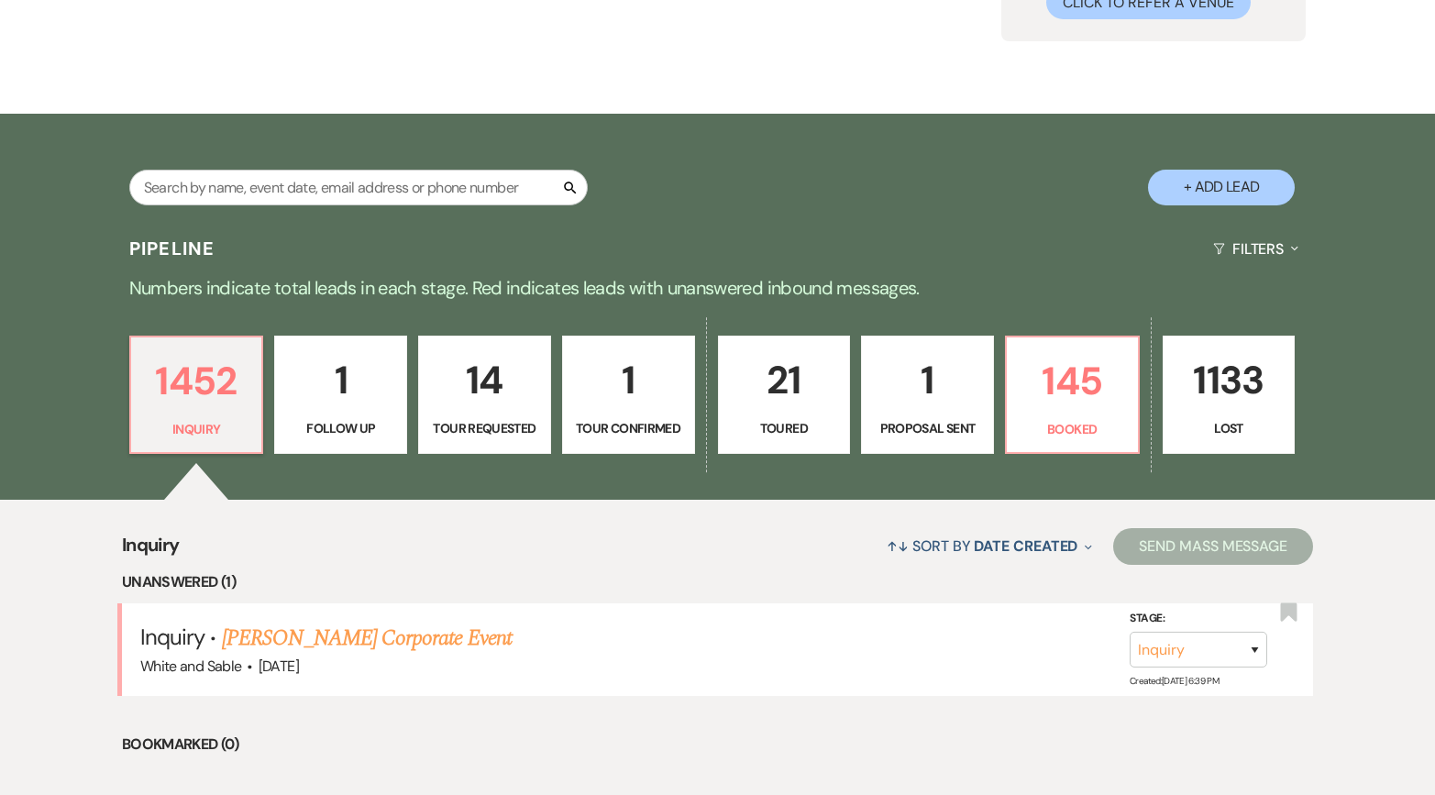
select select "2"
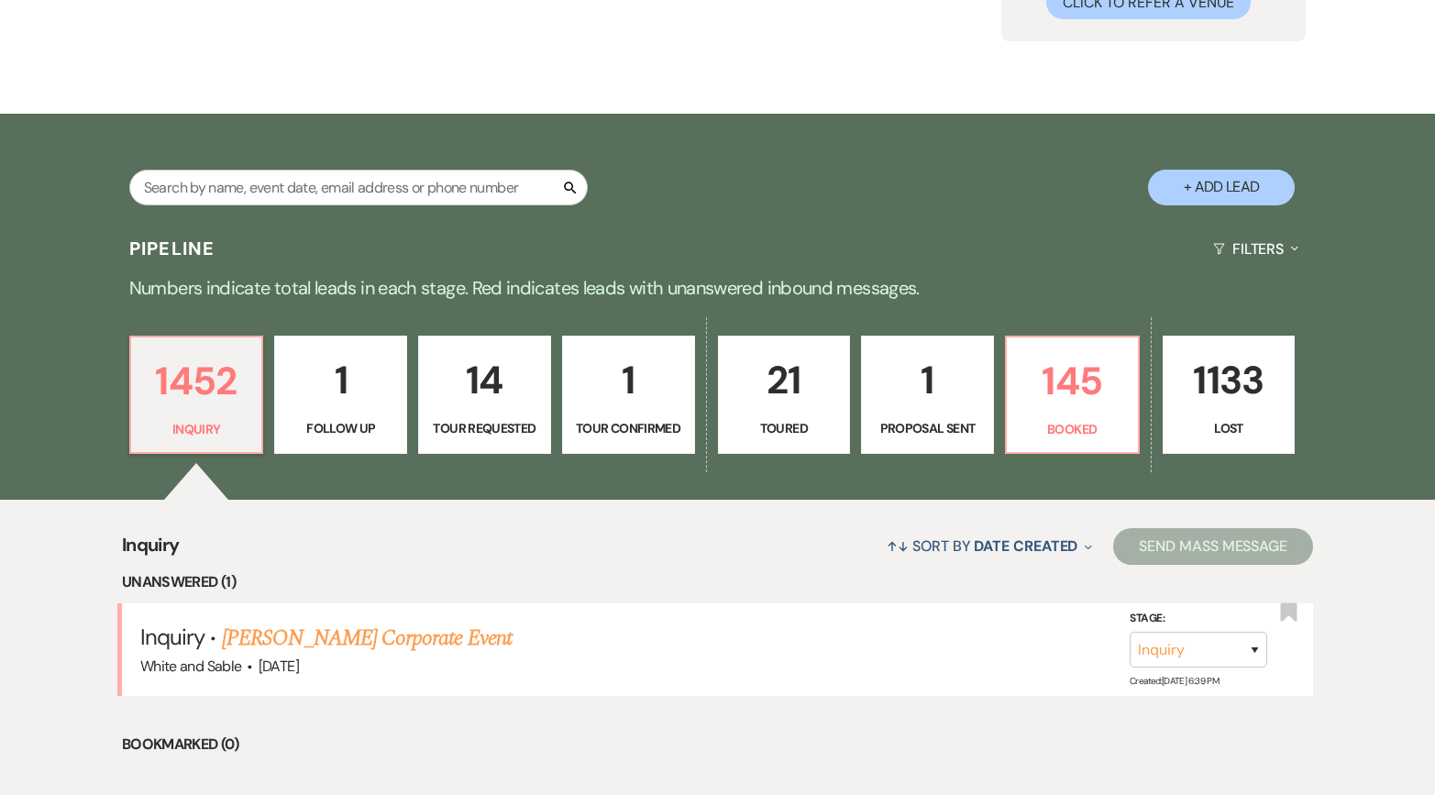
select select "2"
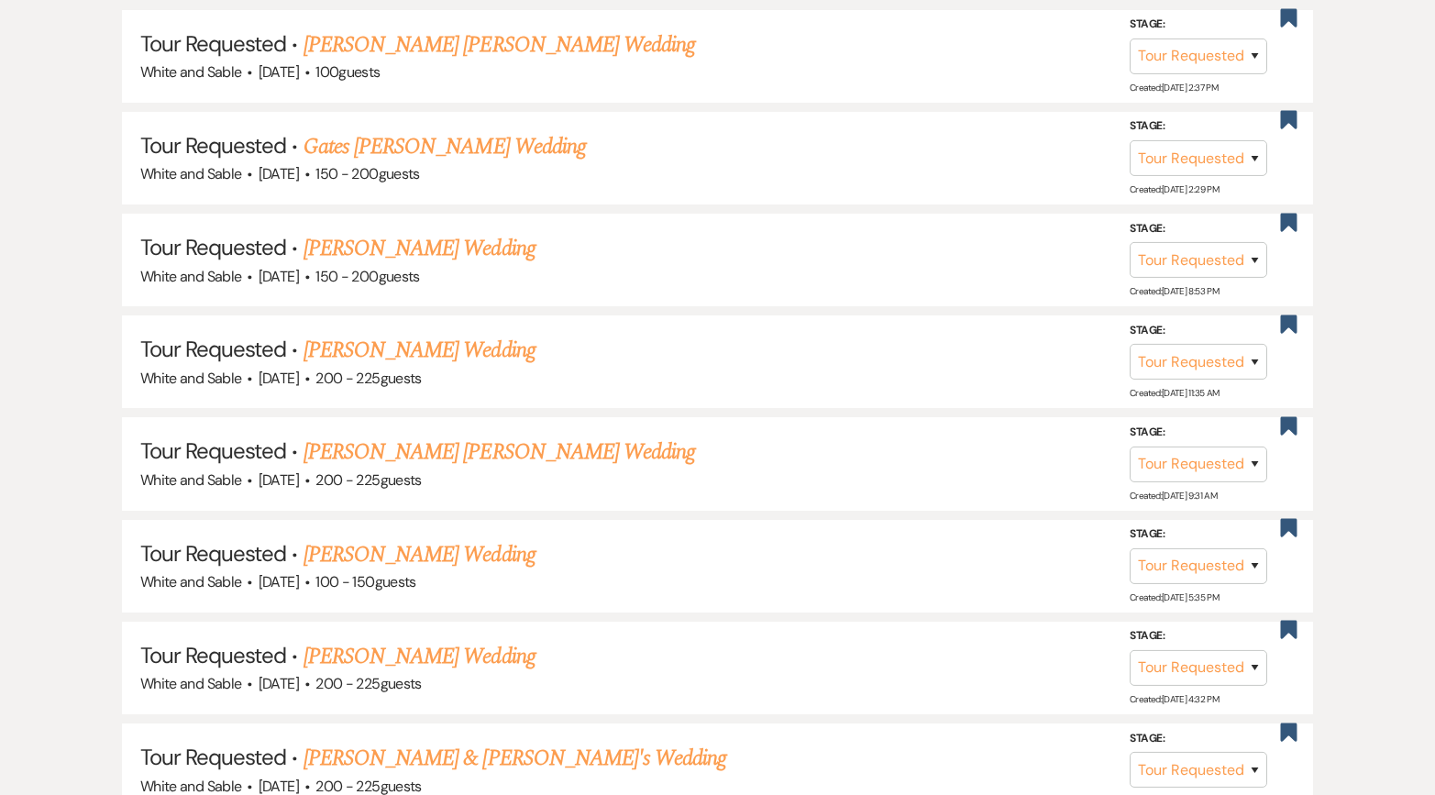
scroll to position [855, 0]
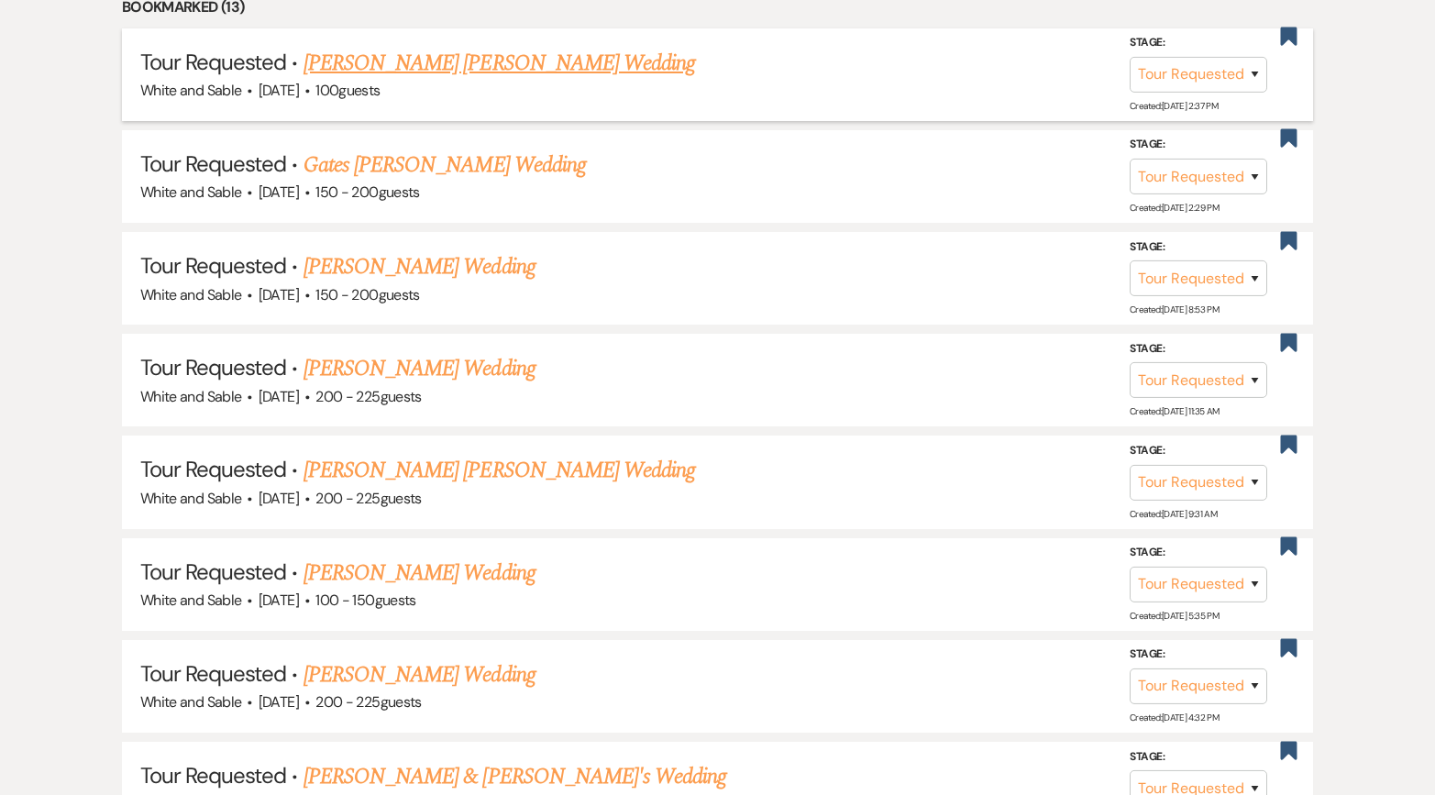
click at [432, 70] on link "[PERSON_NAME] [PERSON_NAME] Wedding" at bounding box center [500, 63] width 392 height 33
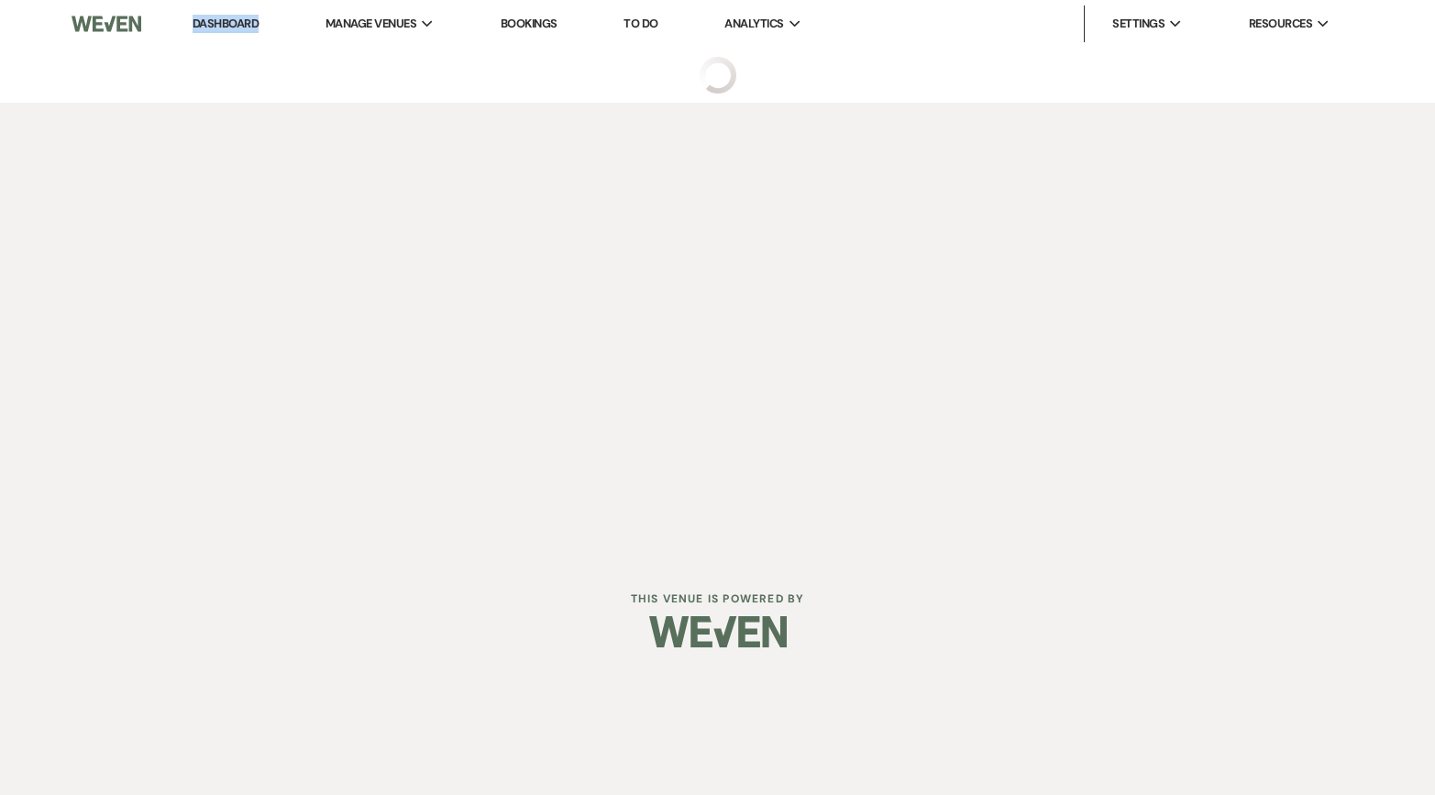
select select "2"
select select "5"
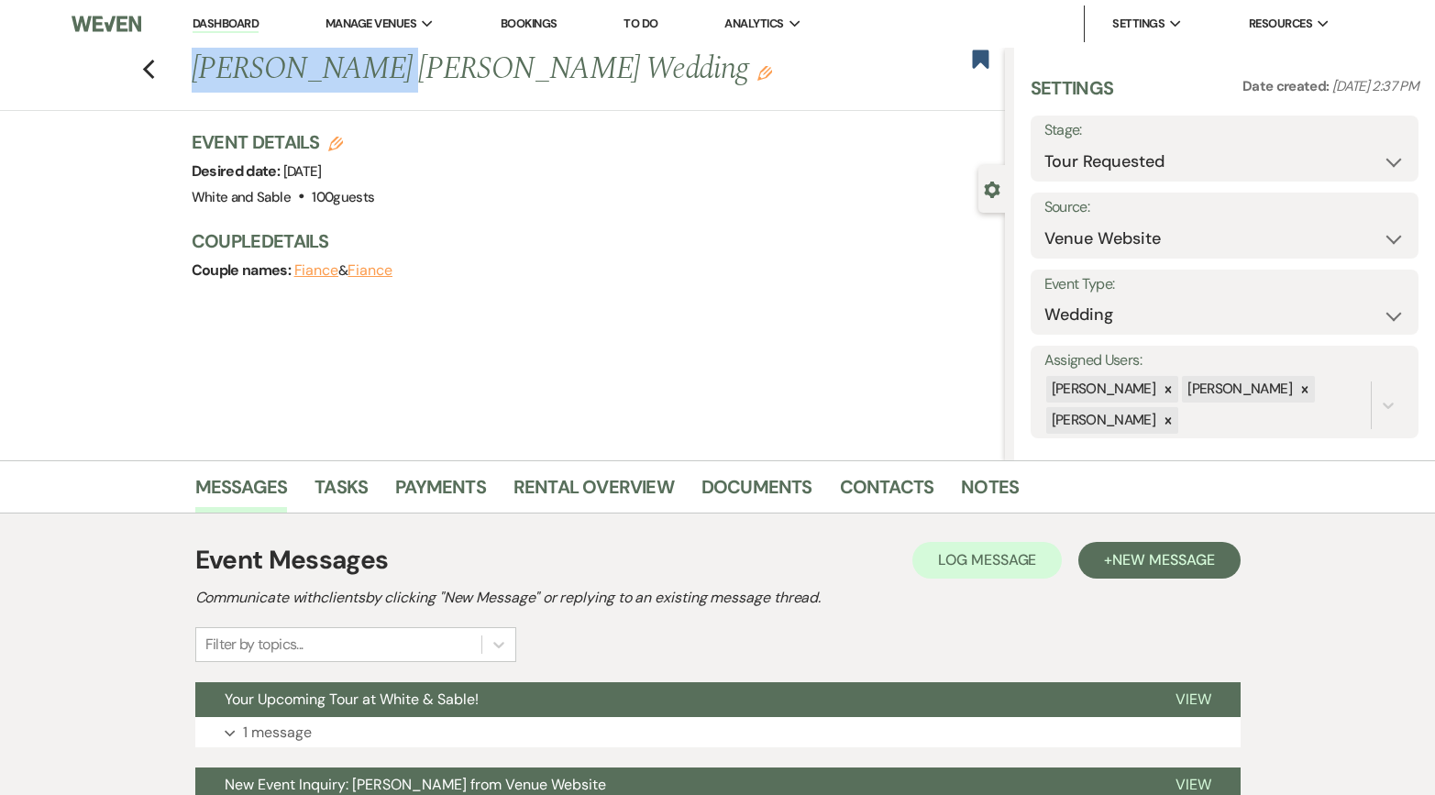
drag, startPoint x: 195, startPoint y: 70, endPoint x: 361, endPoint y: 71, distance: 166.0
click at [361, 71] on h1 "[PERSON_NAME] [PERSON_NAME] Wedding Edit" at bounding box center [514, 70] width 644 height 44
copy h1 "[PERSON_NAME]"
click at [241, 710] on button "Your Upcoming Tour at White & Sable!" at bounding box center [670, 699] width 951 height 35
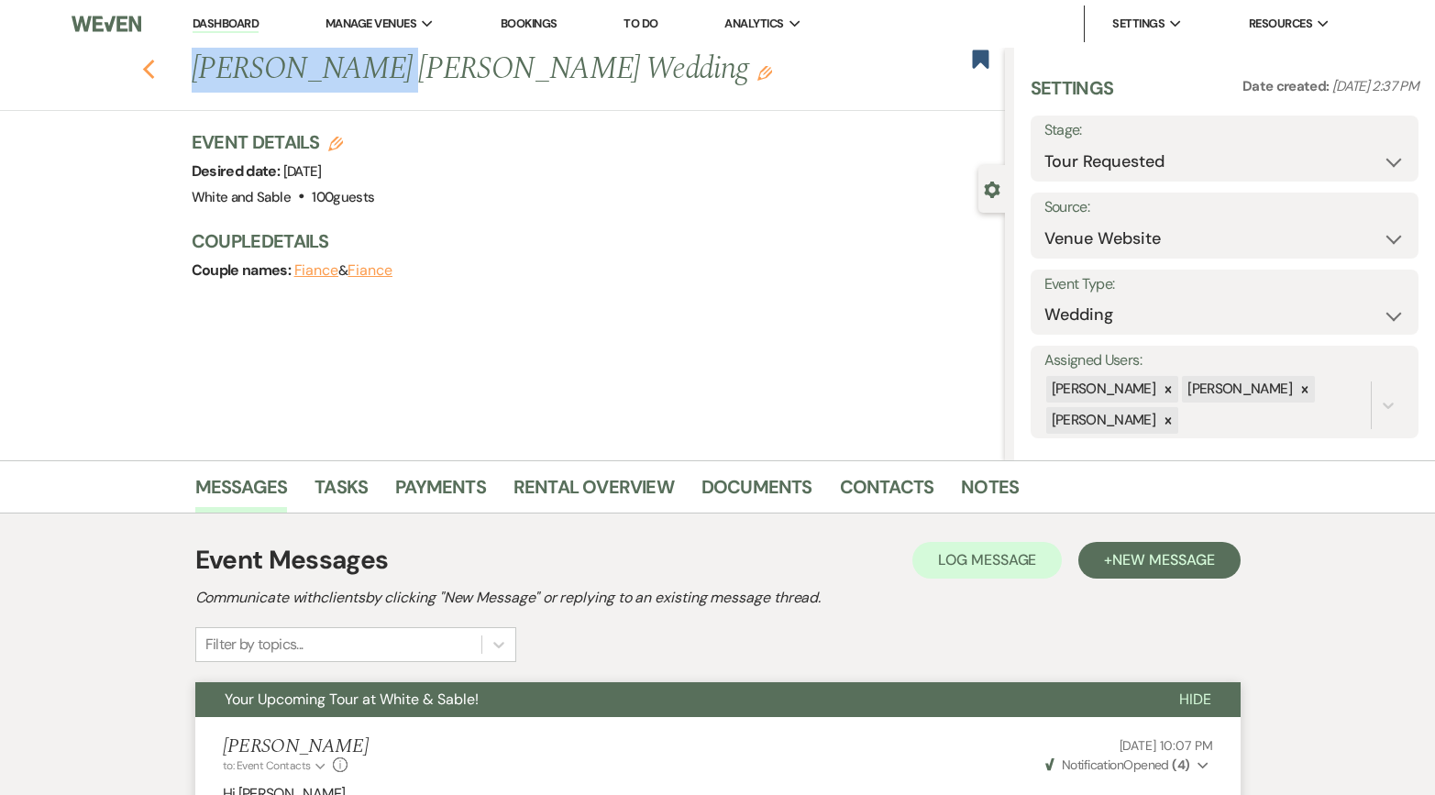
click at [144, 73] on icon "Previous" at bounding box center [149, 70] width 14 height 22
select select "2"
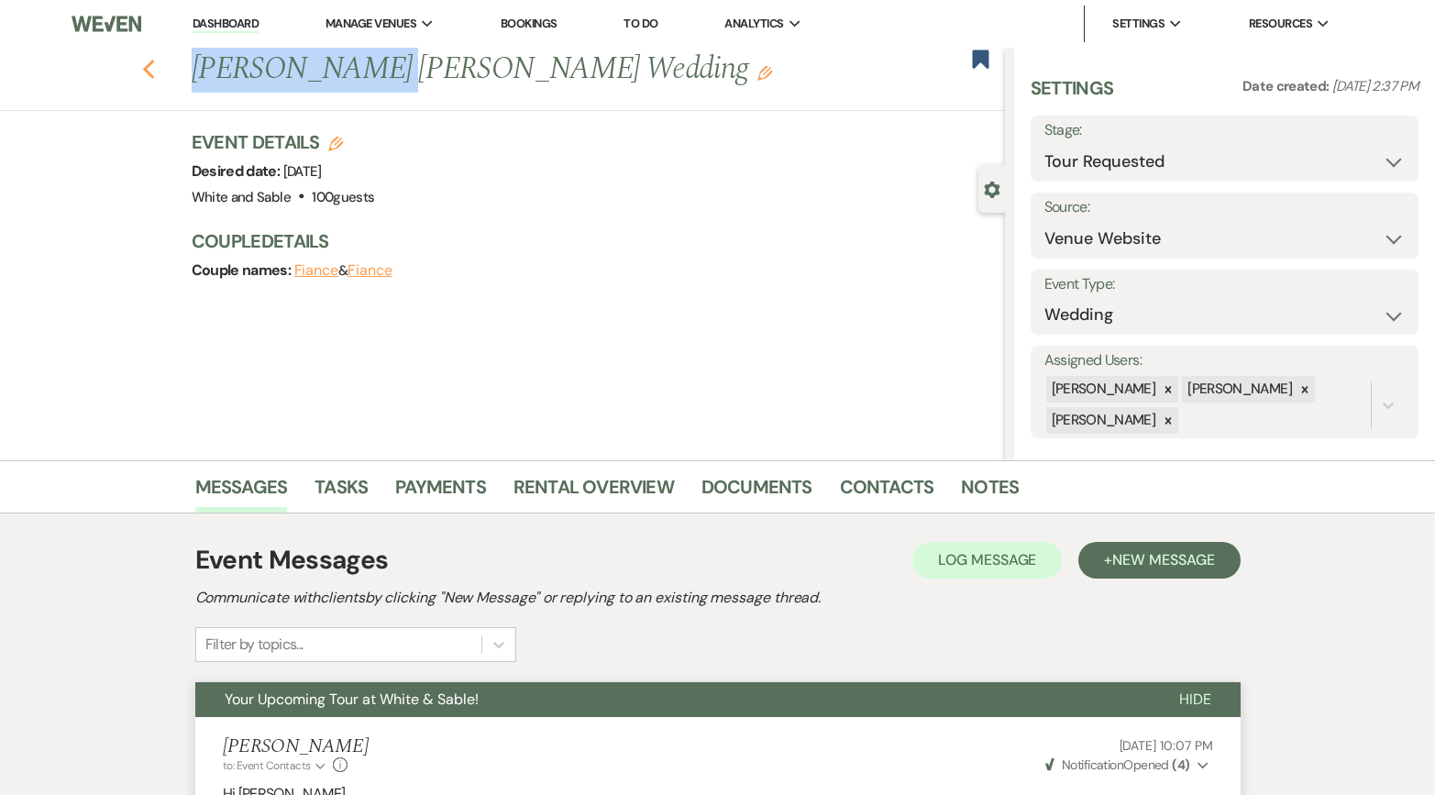
select select "2"
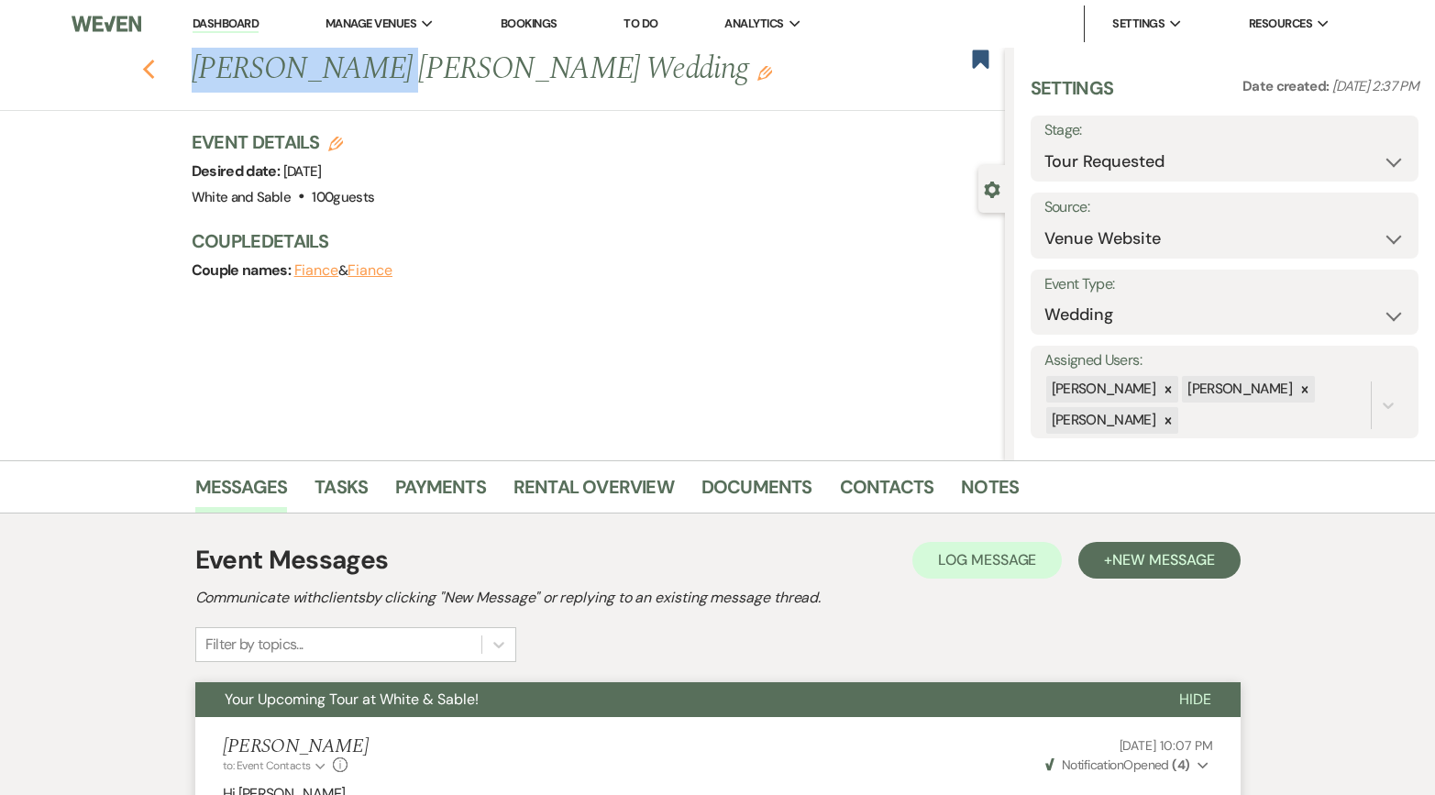
select select "2"
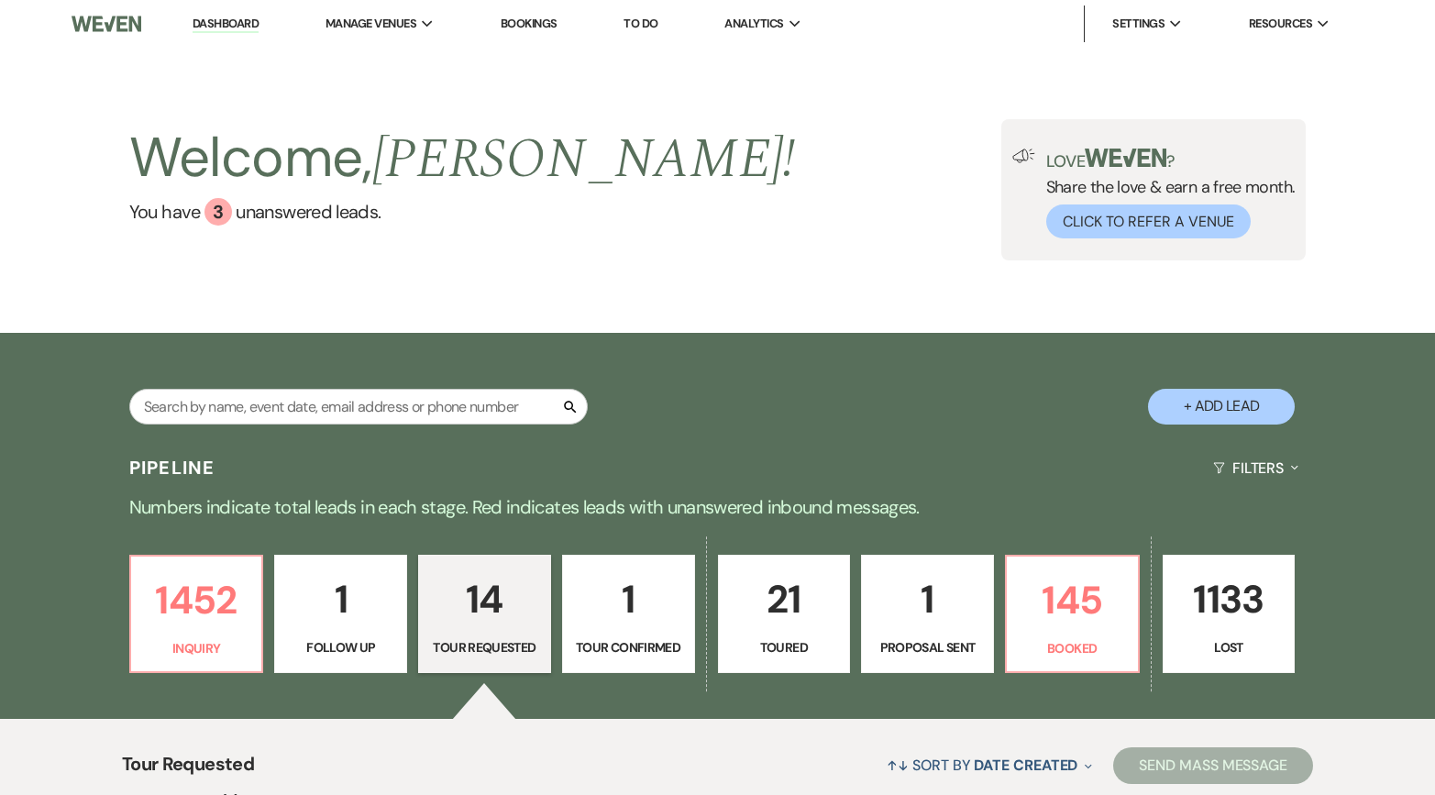
click at [340, 612] on p "1" at bounding box center [340, 599] width 109 height 61
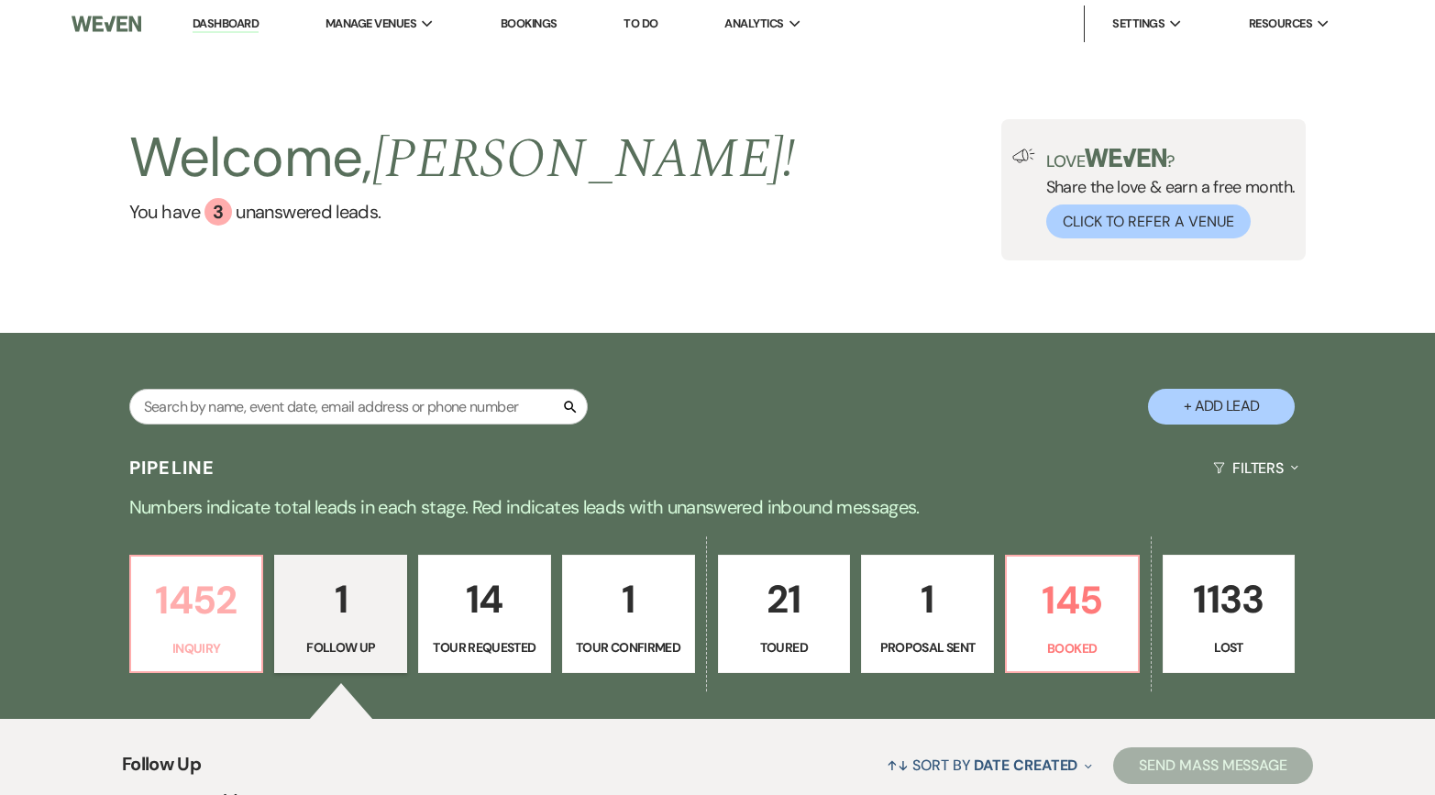
click at [217, 601] on p "1452" at bounding box center [196, 600] width 109 height 61
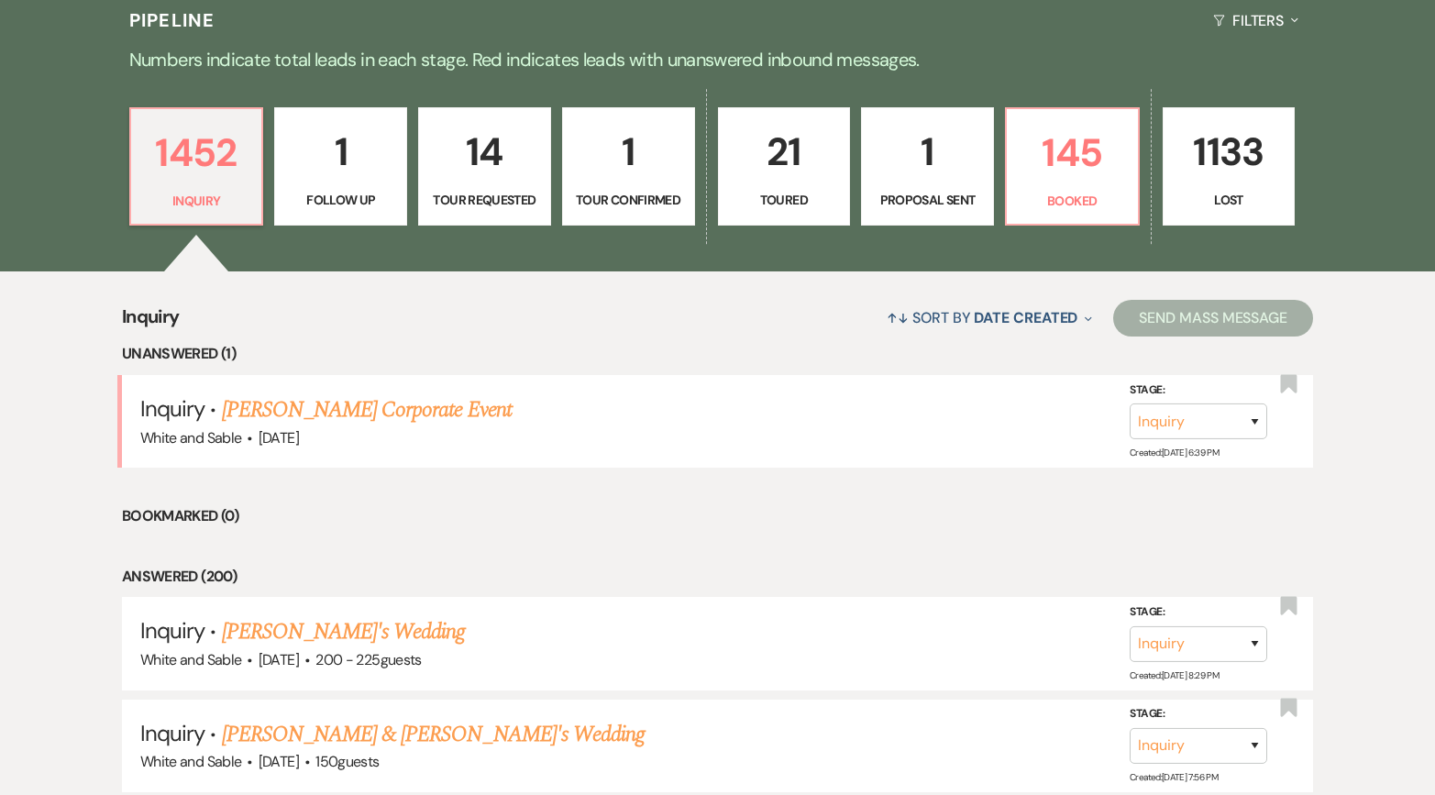
scroll to position [471, 0]
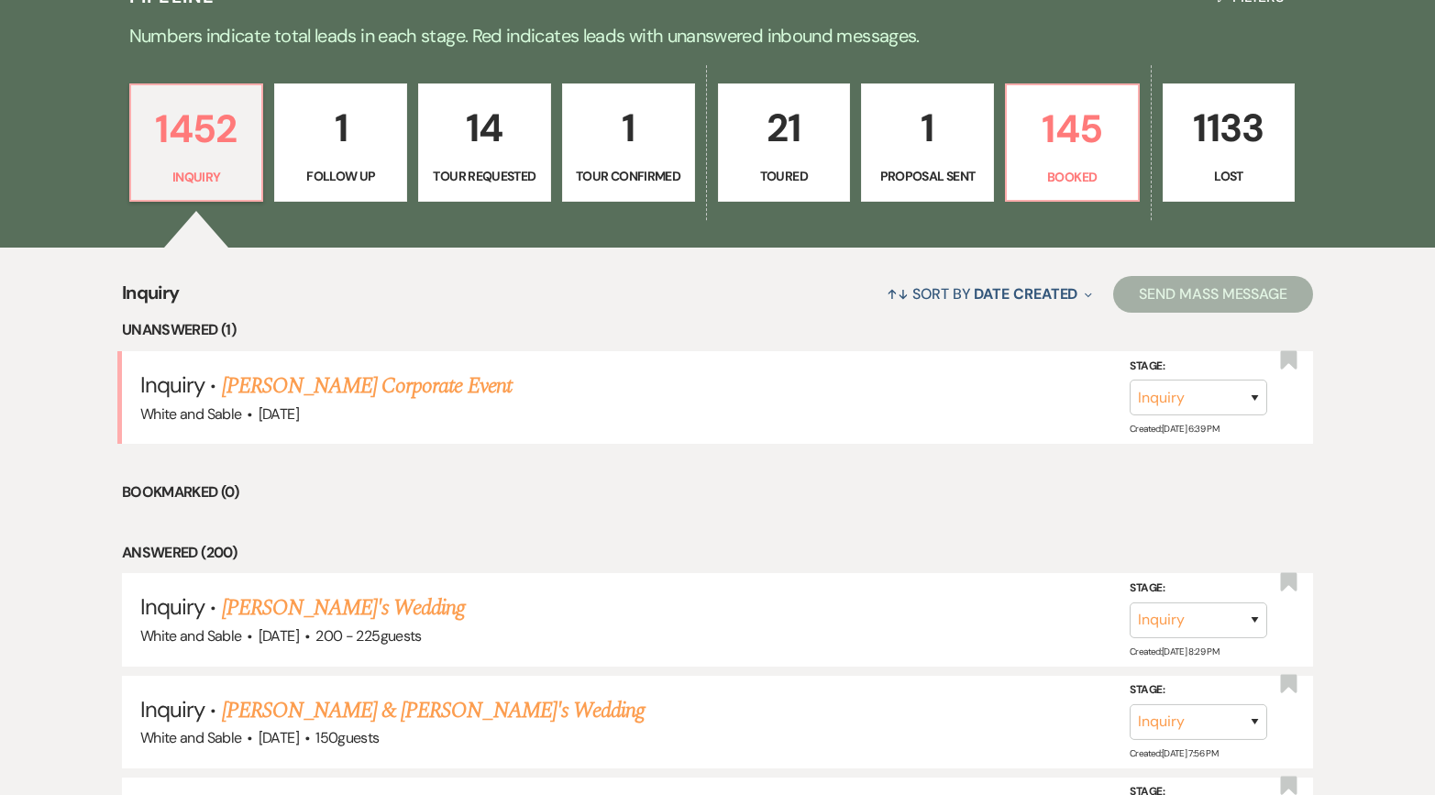
click at [368, 172] on p "Follow Up" at bounding box center [340, 176] width 109 height 20
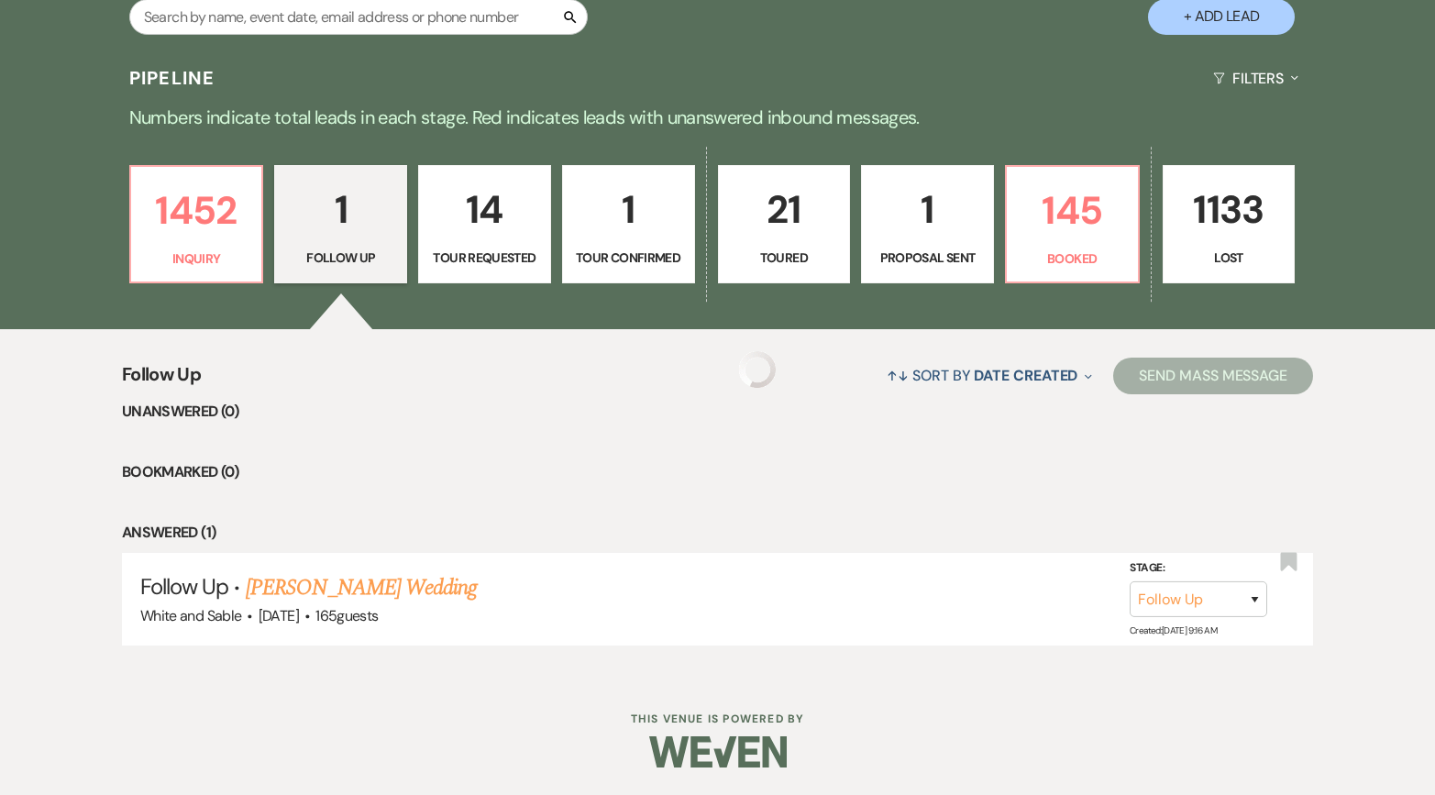
scroll to position [389, 0]
click at [425, 216] on link "14 Tour Requested" at bounding box center [484, 225] width 133 height 119
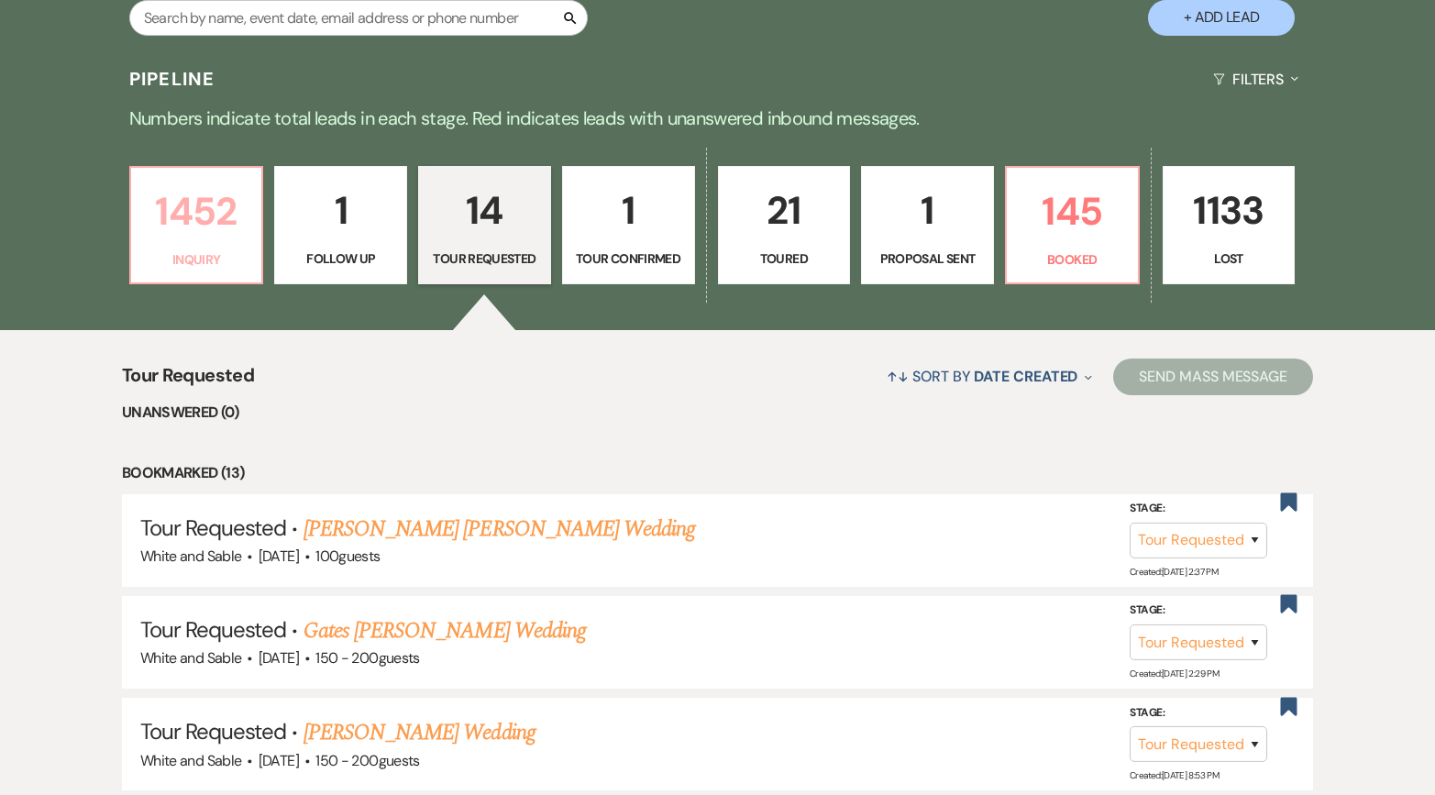
click at [192, 209] on p "1452" at bounding box center [196, 211] width 109 height 61
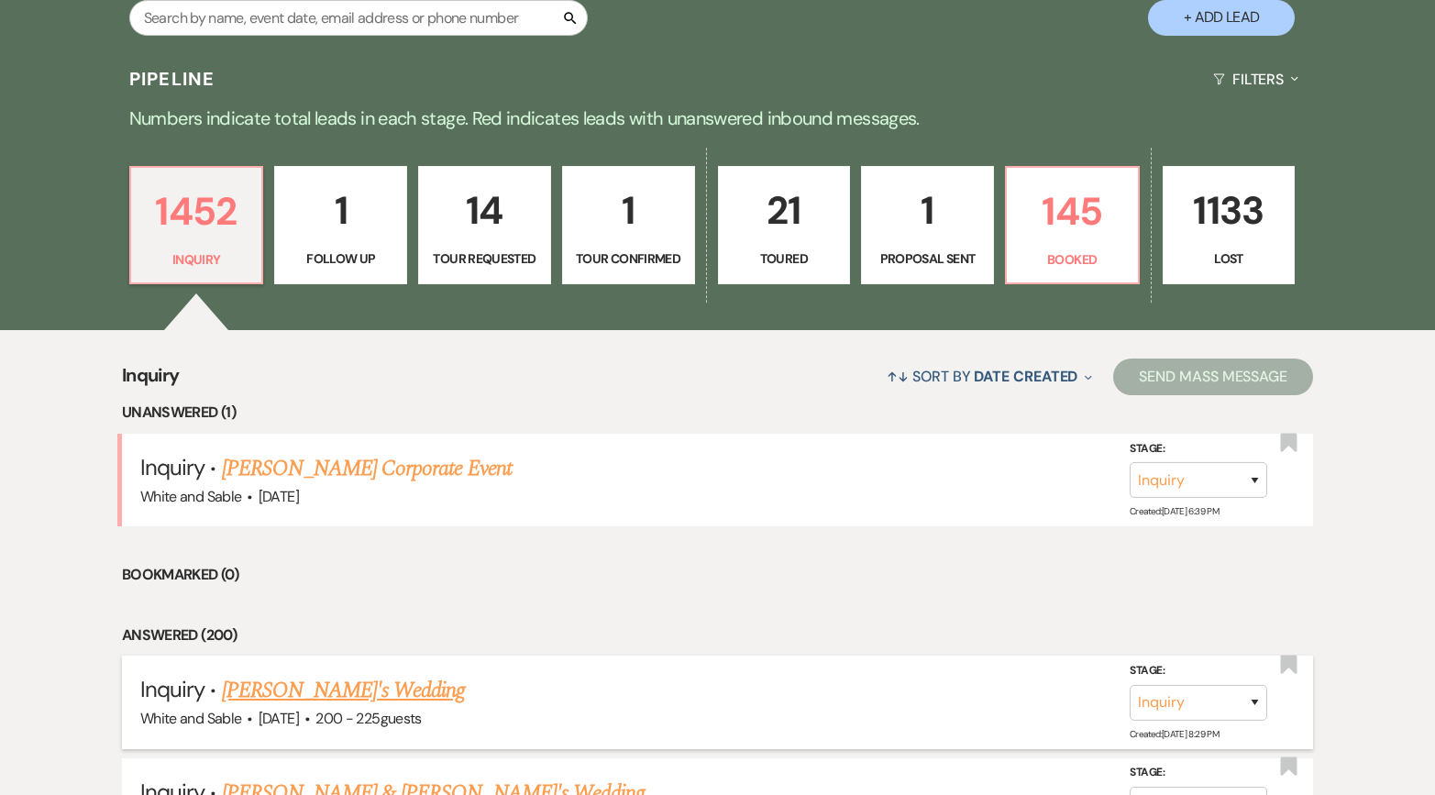
click at [361, 693] on link "[PERSON_NAME]'s Wedding" at bounding box center [344, 690] width 244 height 33
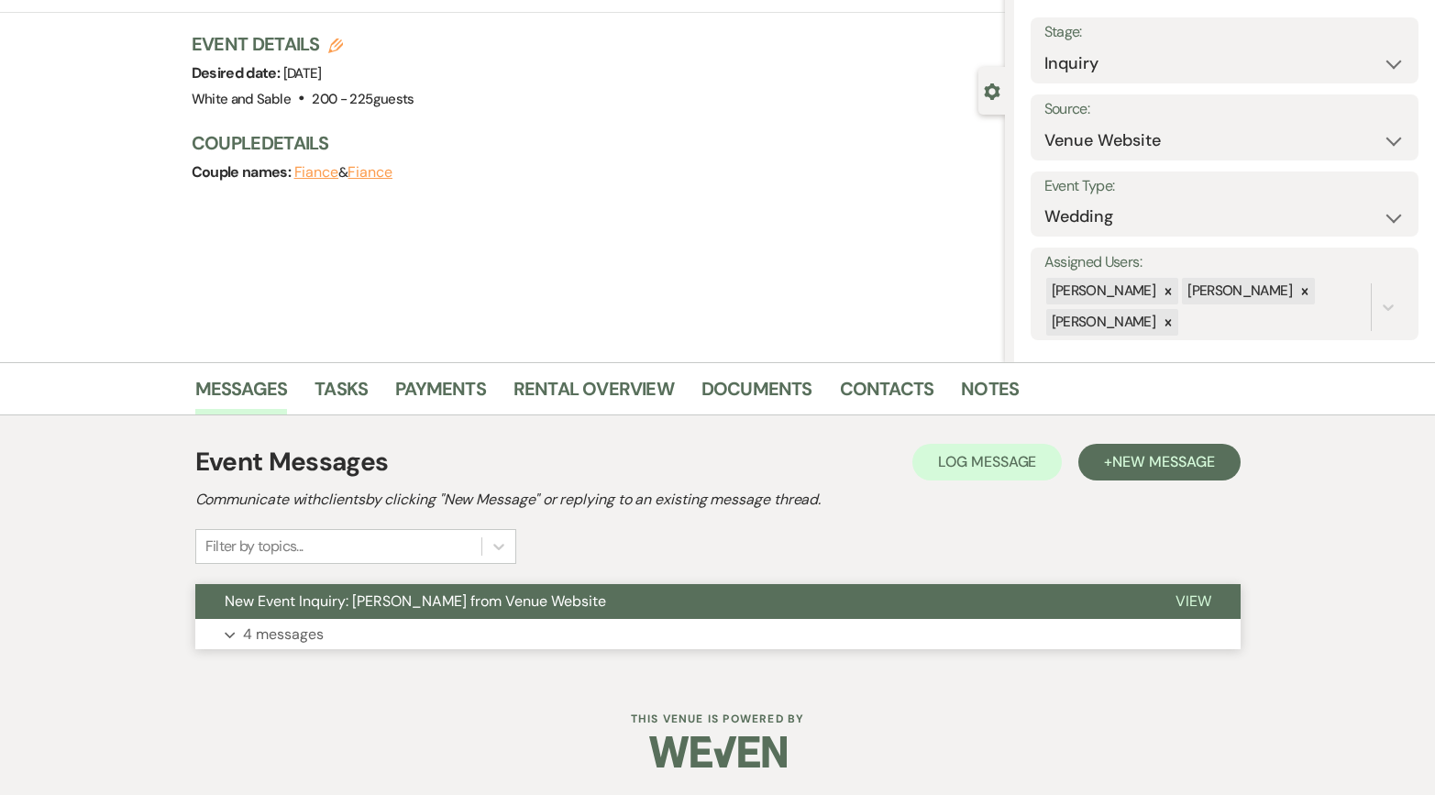
click at [453, 617] on button "New Event Inquiry: [PERSON_NAME] from Venue Website" at bounding box center [670, 601] width 951 height 35
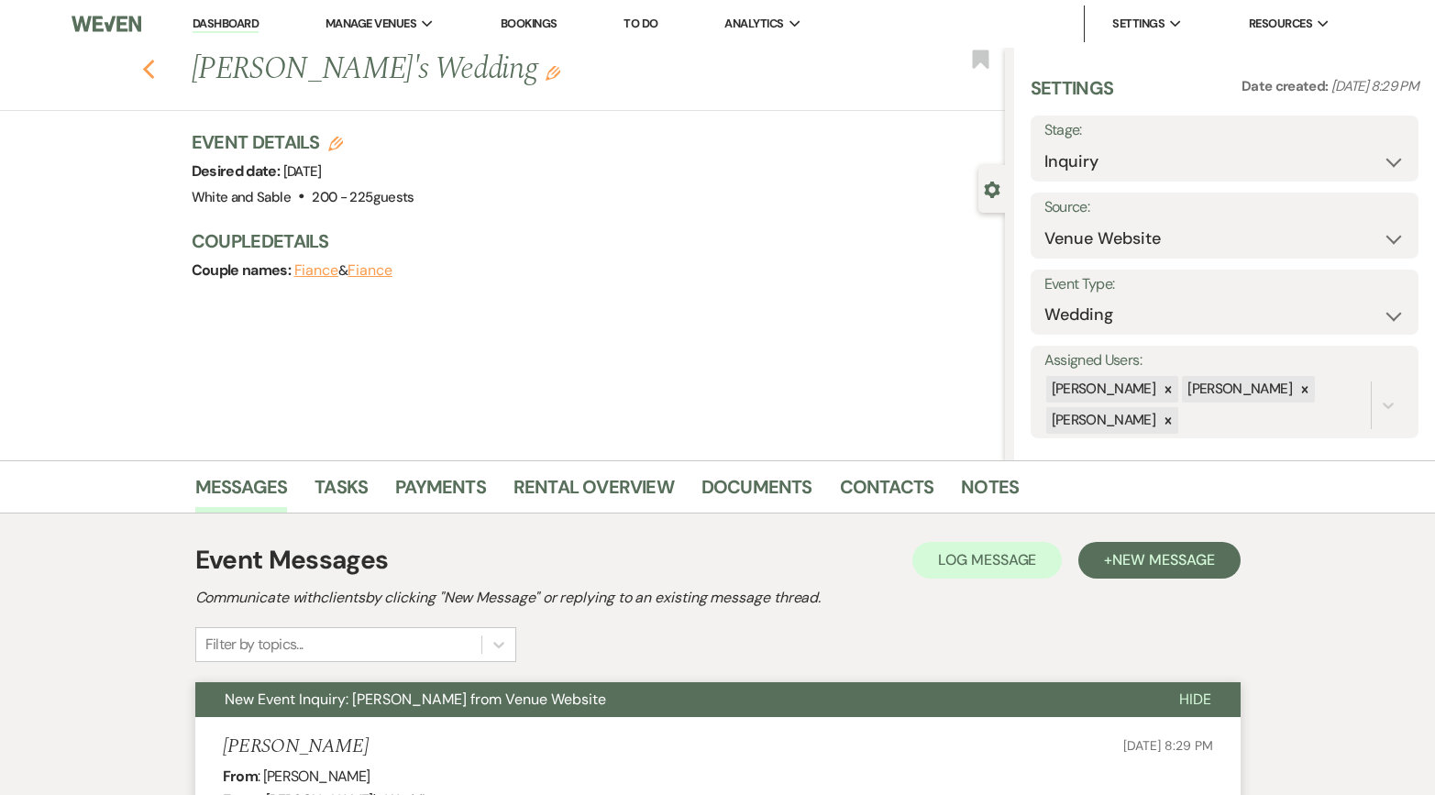
click at [148, 66] on use "button" at bounding box center [148, 70] width 12 height 20
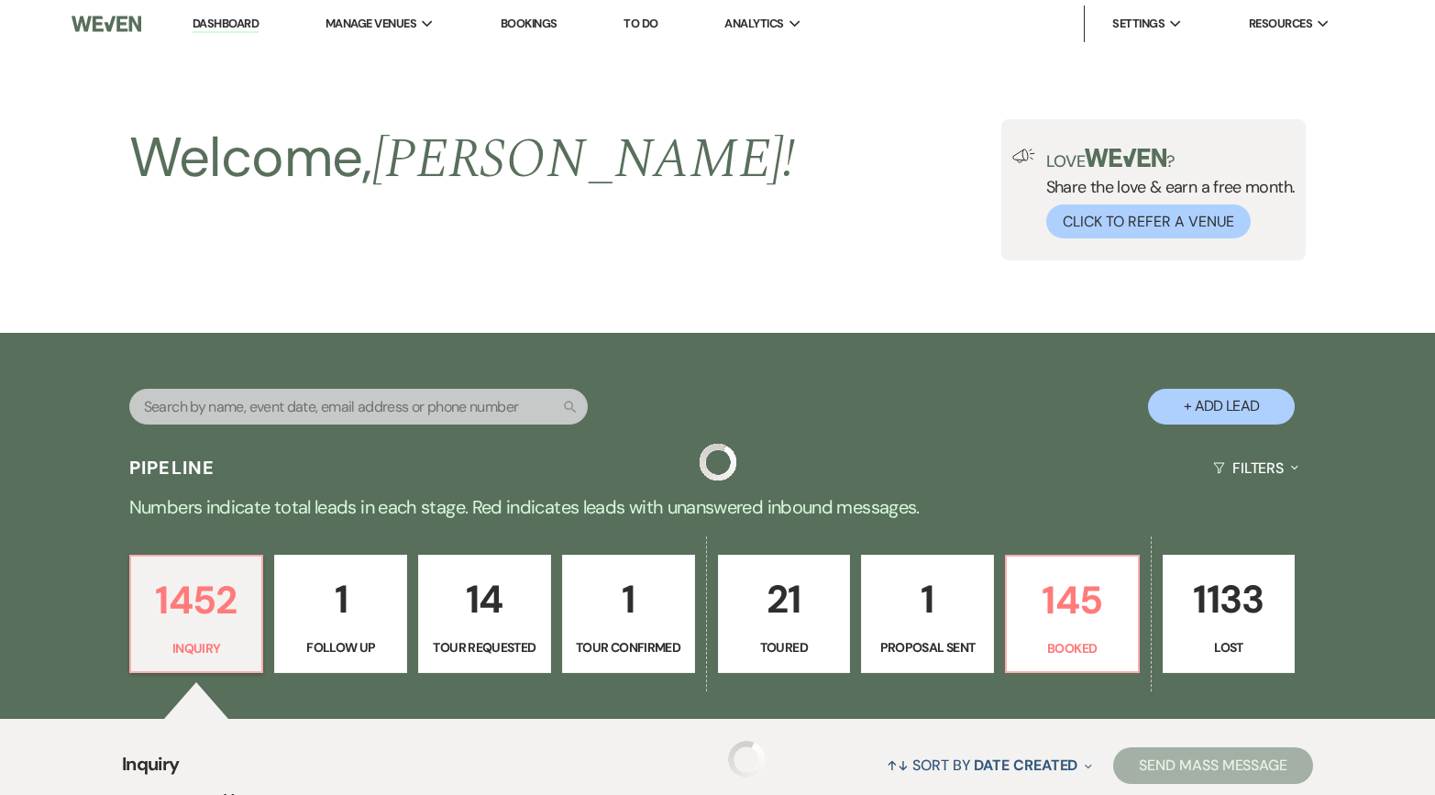
scroll to position [389, 0]
